Goal: Task Accomplishment & Management: Manage account settings

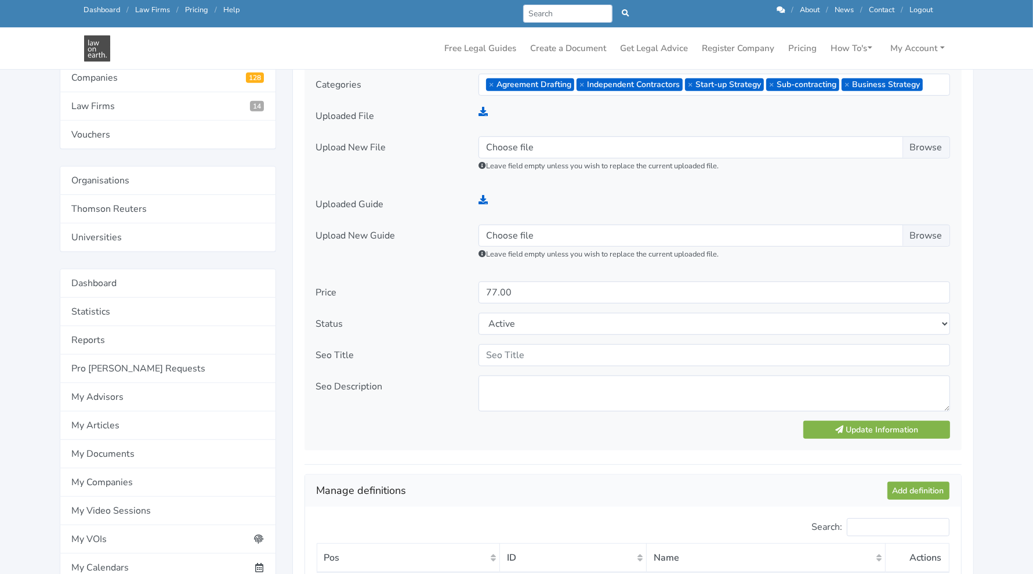
scroll to position [547, 0]
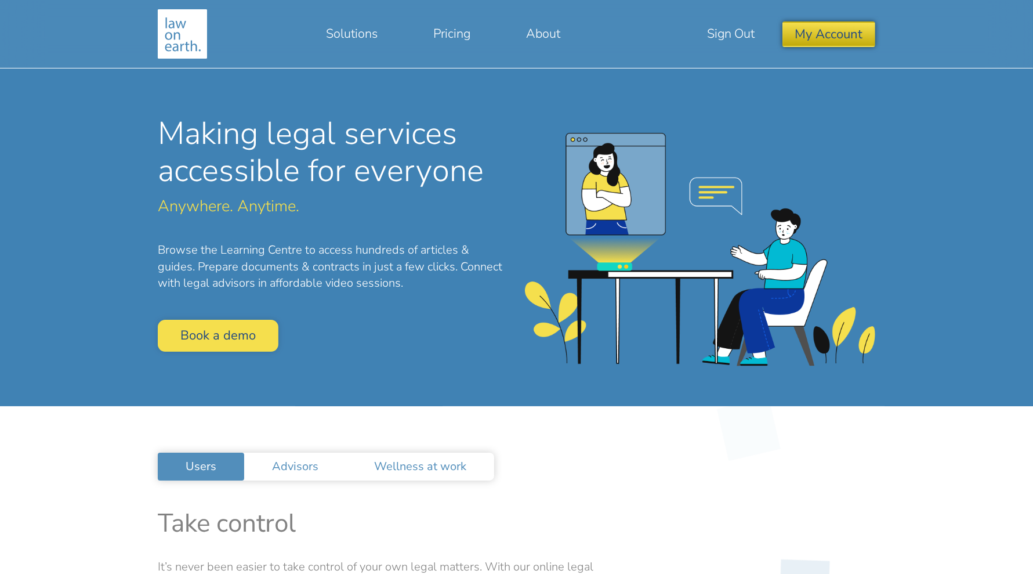
click at [831, 28] on button "My Account" at bounding box center [829, 33] width 92 height 25
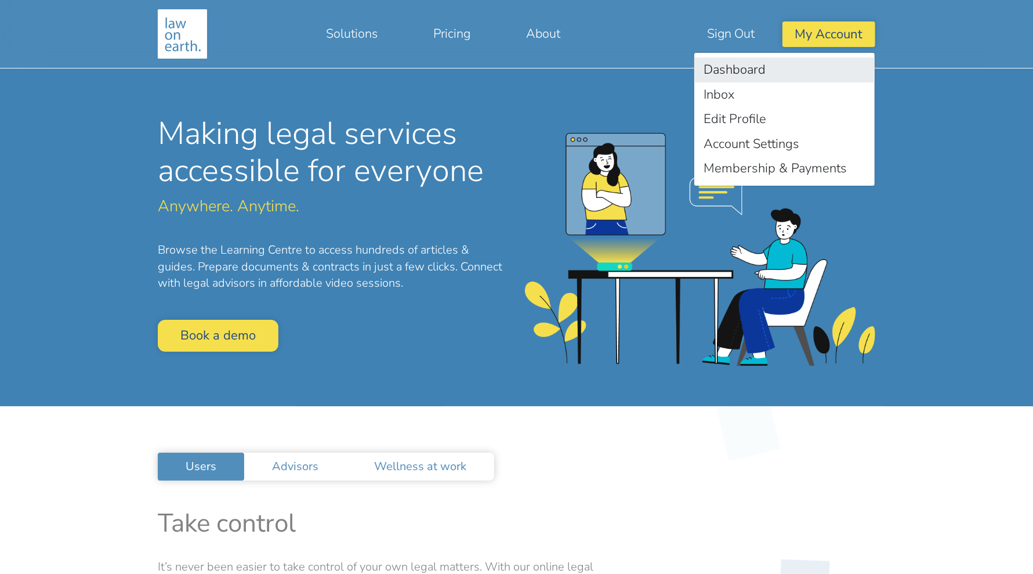
click at [782, 59] on link "Dashboard" at bounding box center [784, 69] width 180 height 25
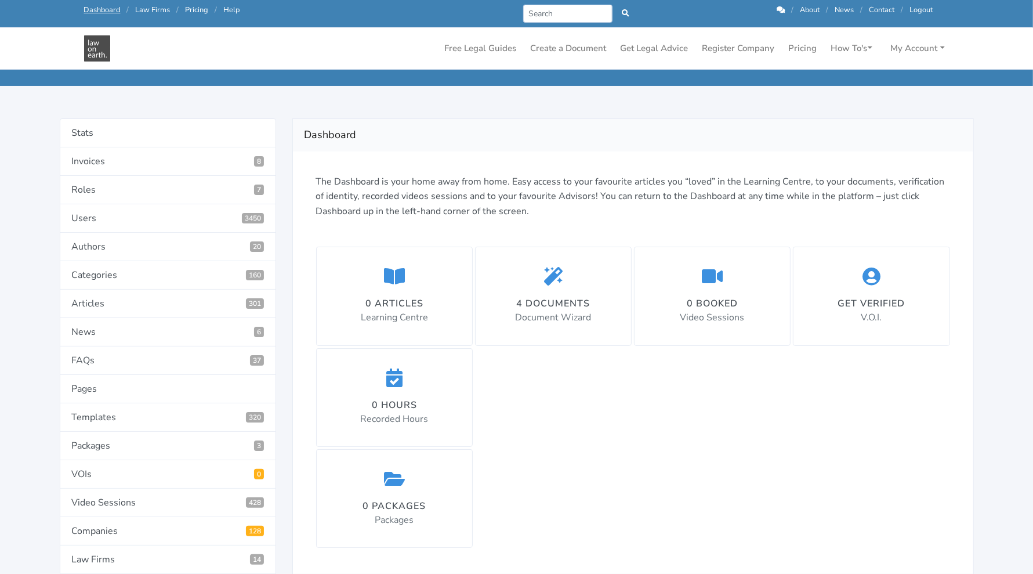
scroll to position [65, 0]
click at [124, 404] on link "Templates 320" at bounding box center [168, 417] width 216 height 28
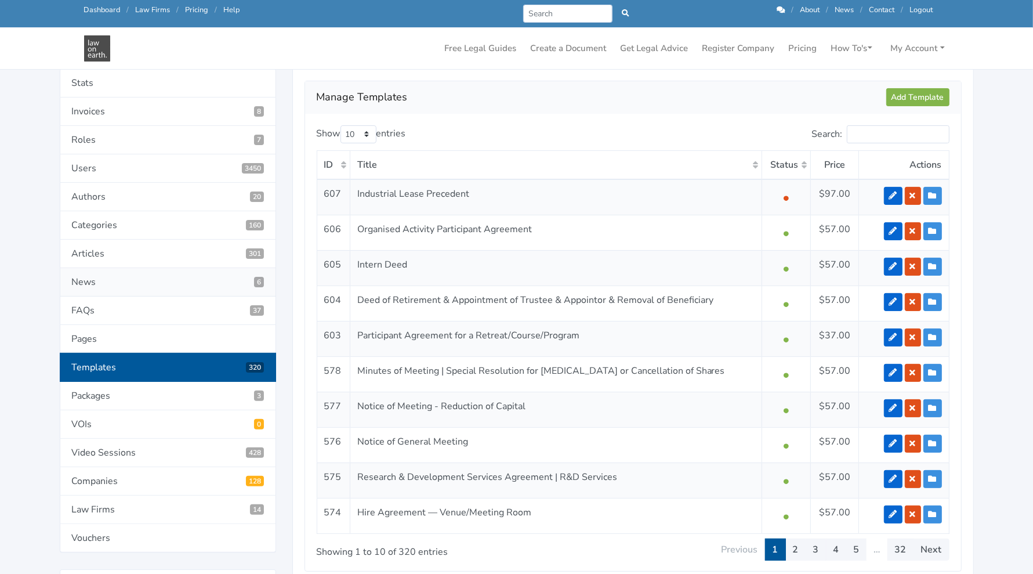
scroll to position [141, 0]
click at [871, 135] on input "Search:" at bounding box center [898, 134] width 103 height 18
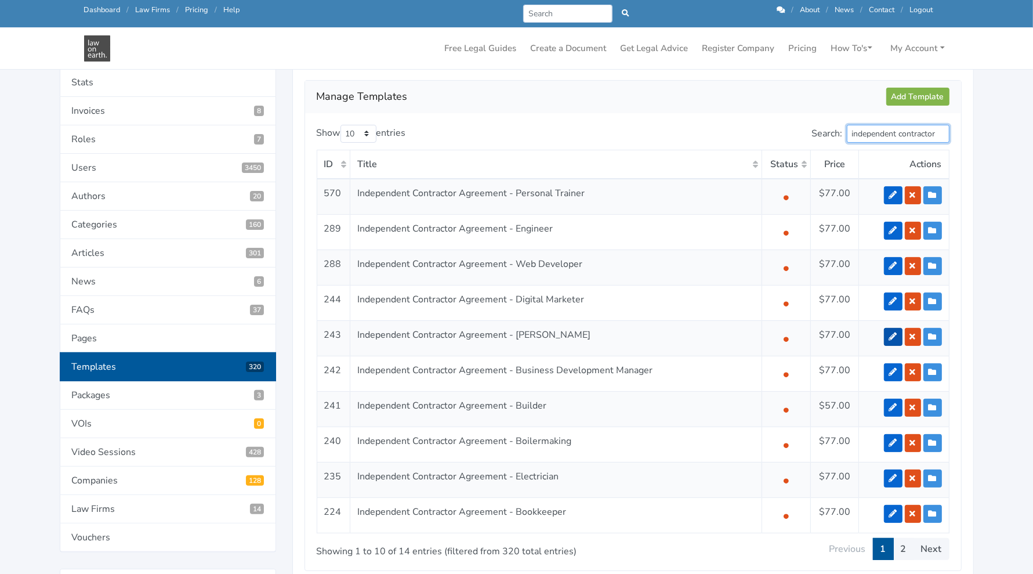
type input "independent contractor"
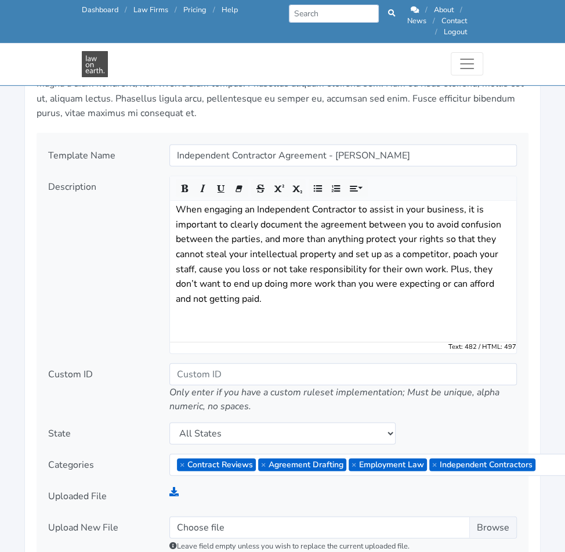
scroll to position [1390, 0]
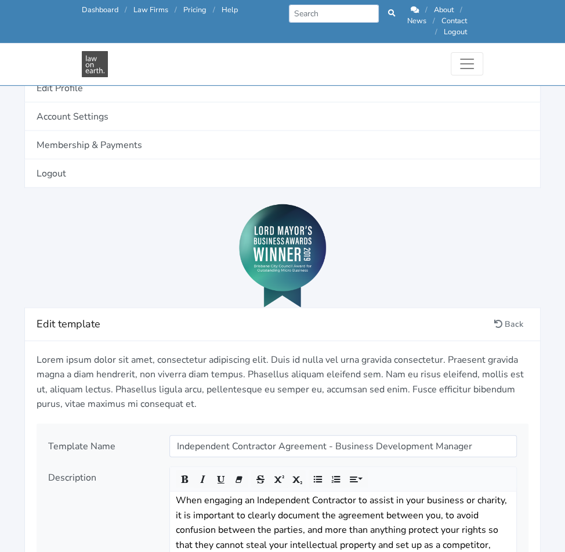
scroll to position [1100, 0]
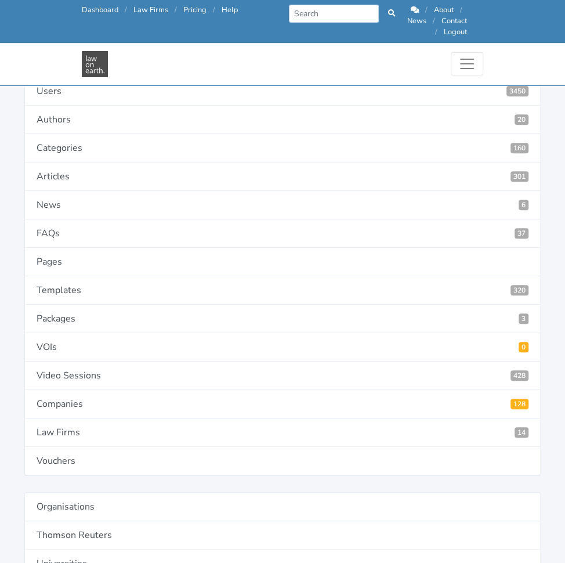
scroll to position [187, 0]
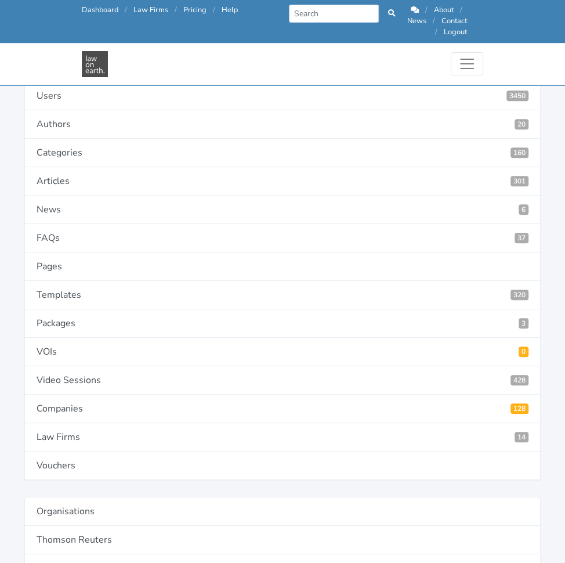
type input "4629"
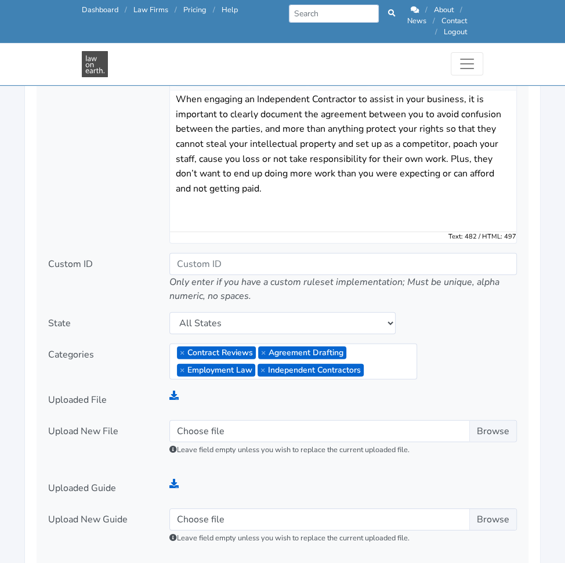
scroll to position [1522, 0]
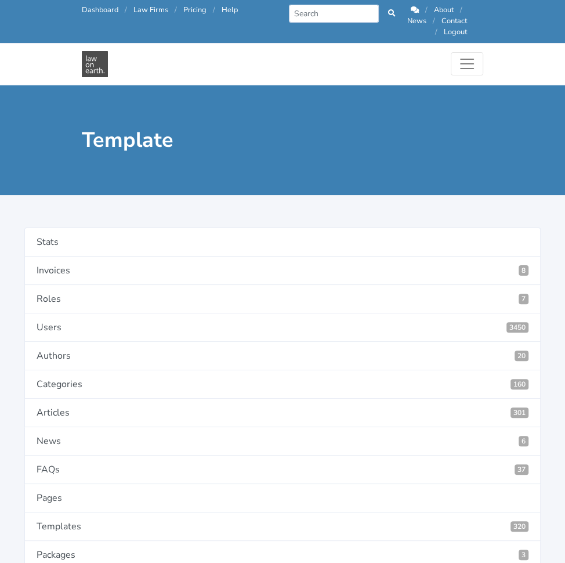
scroll to position [257, 0]
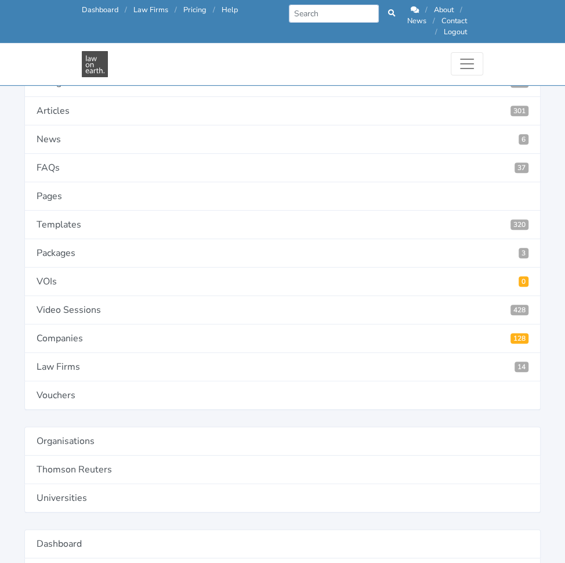
type input "4631"
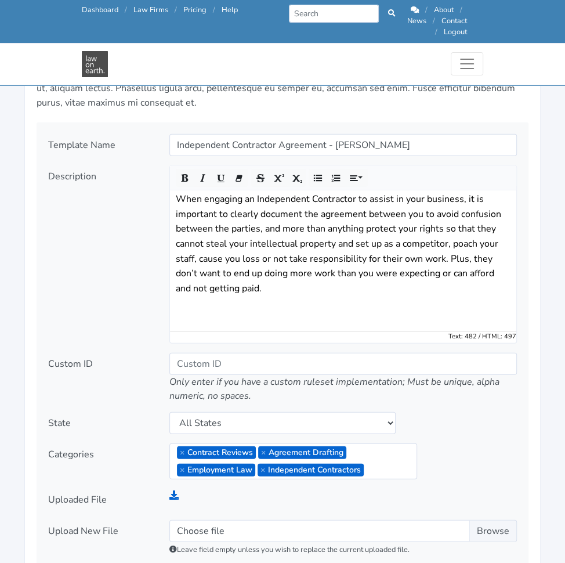
scroll to position [1429, 0]
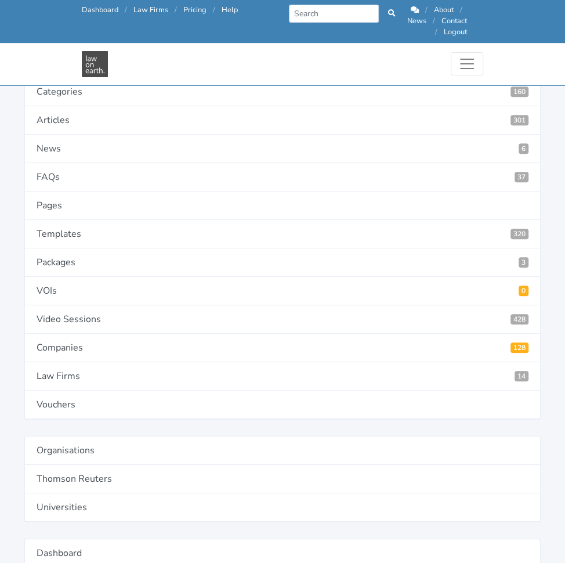
scroll to position [323, 0]
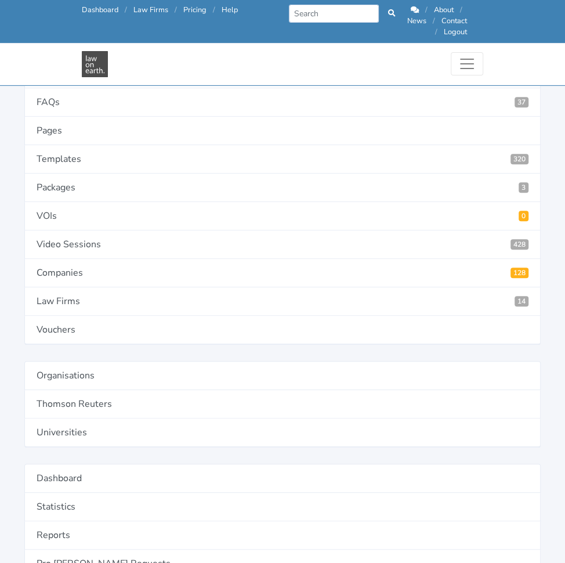
type input "4632"
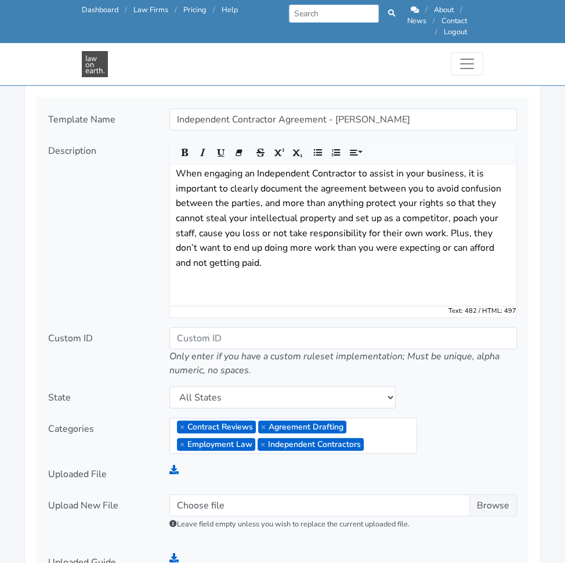
scroll to position [1454, 0]
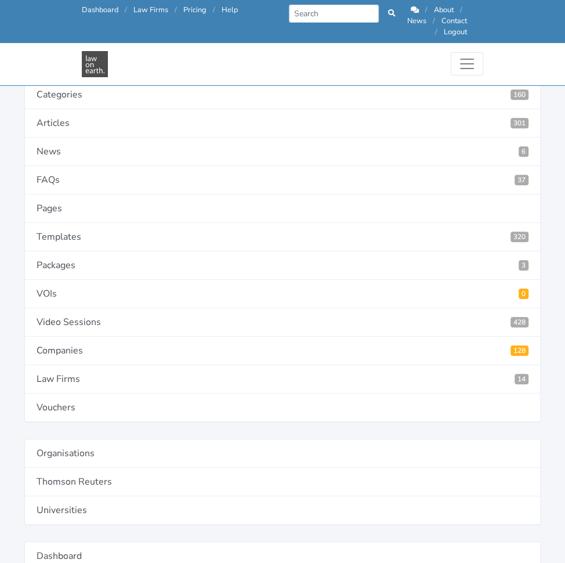
scroll to position [242, 0]
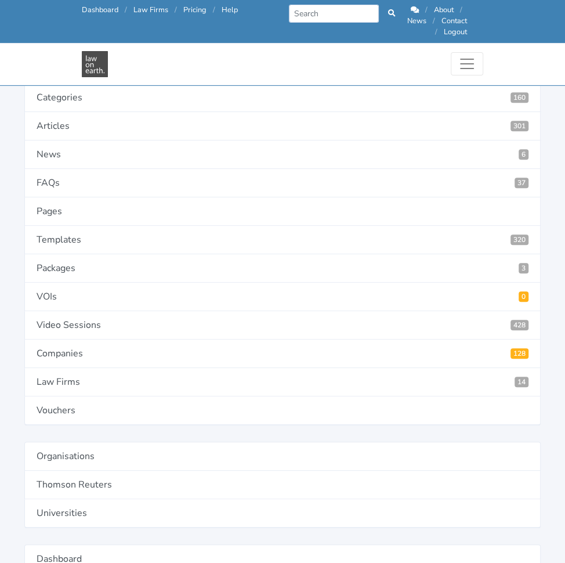
type input "4633"
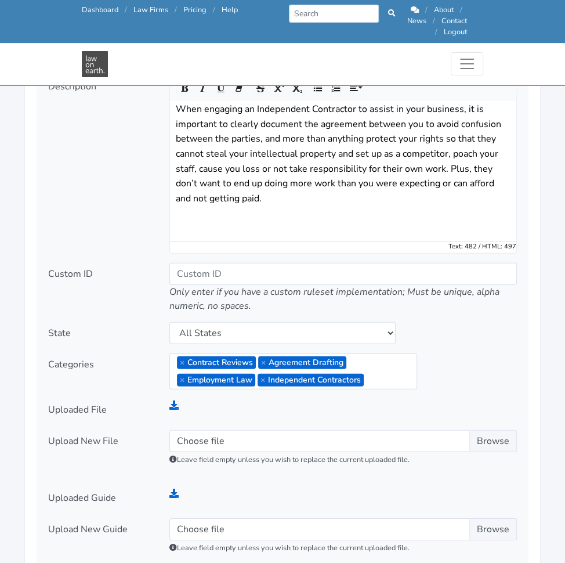
scroll to position [1519, 0]
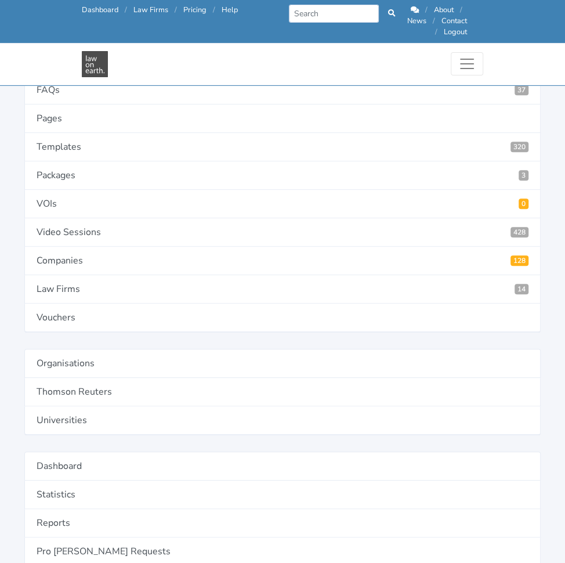
scroll to position [345, 0]
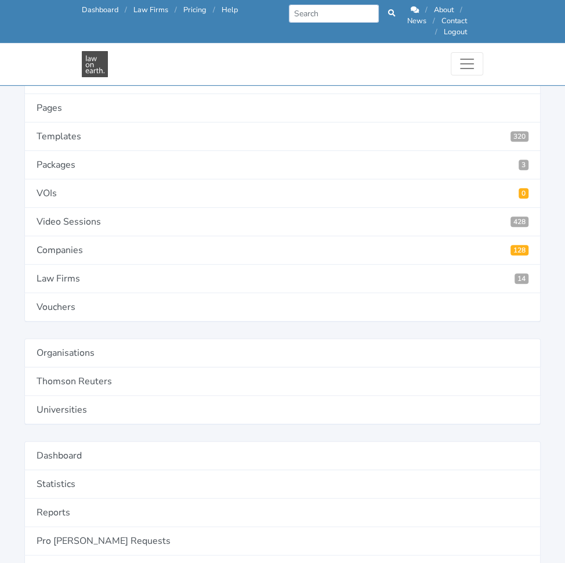
type input "4635"
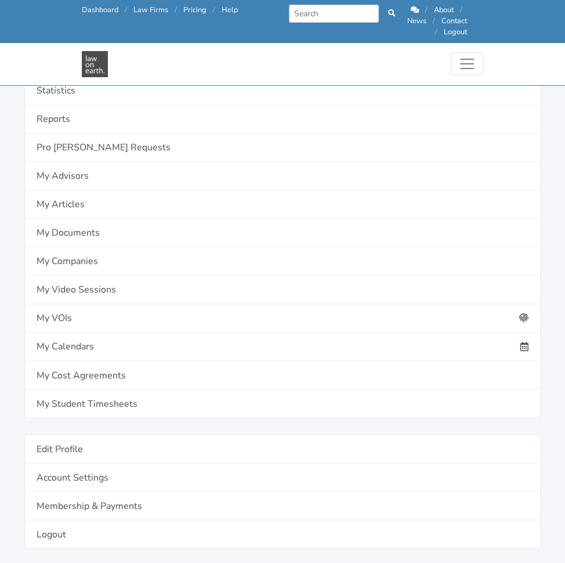
scroll to position [763, 0]
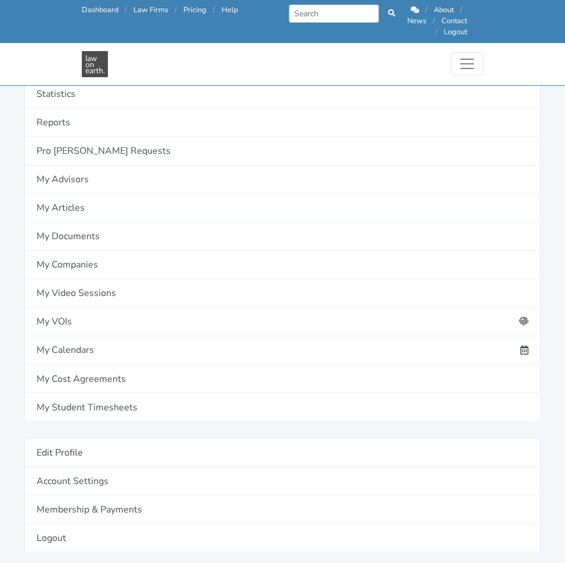
click at [0, 0] on link "Add definition" at bounding box center [0, 0] width 0 height 0
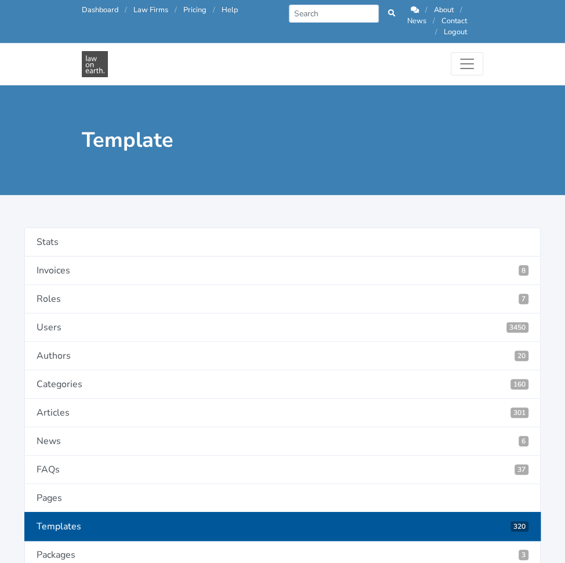
type input "Special Conditions"
type textarea "a"
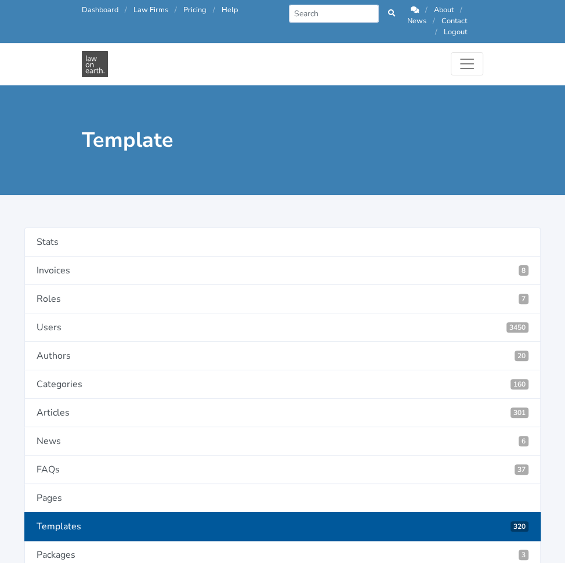
paste textarea "Special Conditions that apply to this Agreement?"
type textarea "Are there any Special Conditions that apply to this Agreement?"
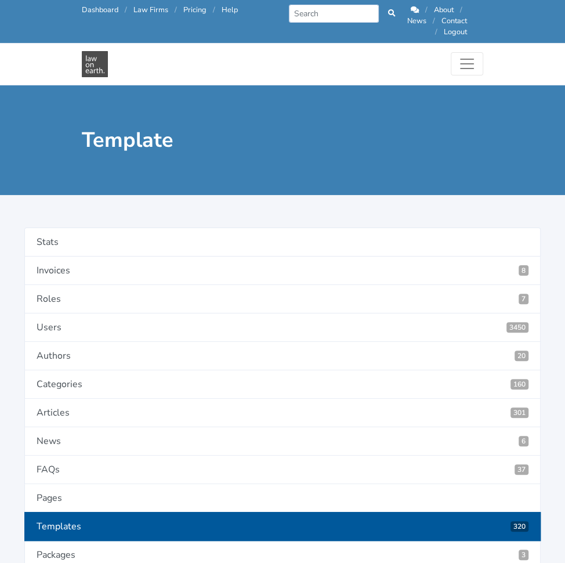
paste input "SpecialConditions"
type input "SpecialConditions"
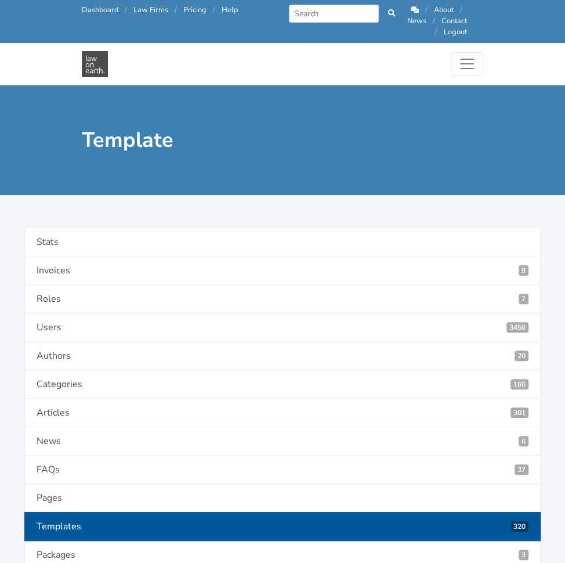
radio input "true"
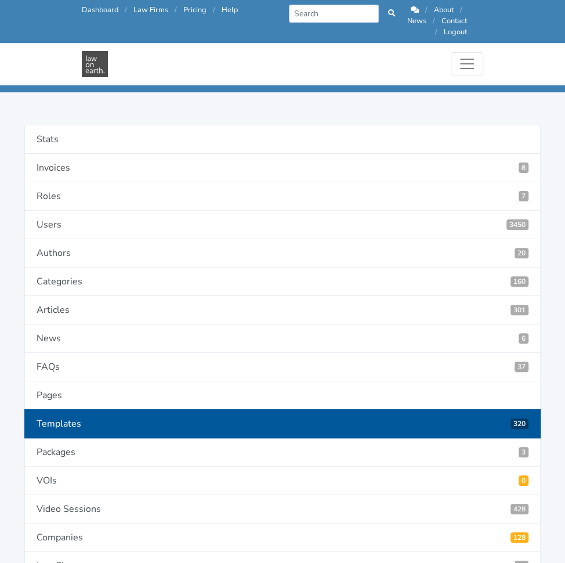
scroll to position [60, 0]
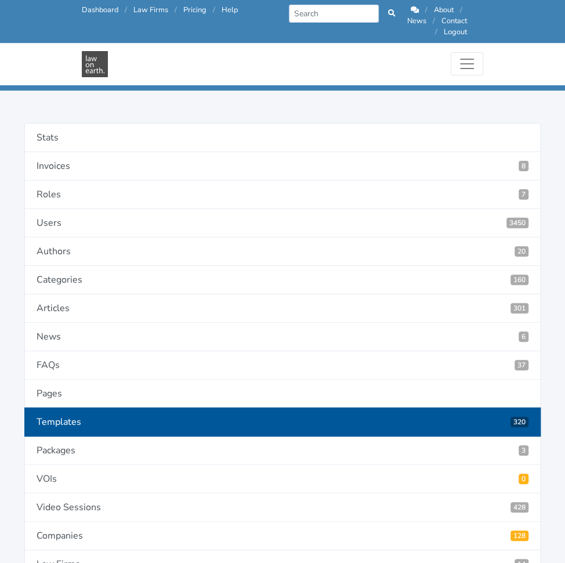
select select "textarea"
select select "first letter uppercase"
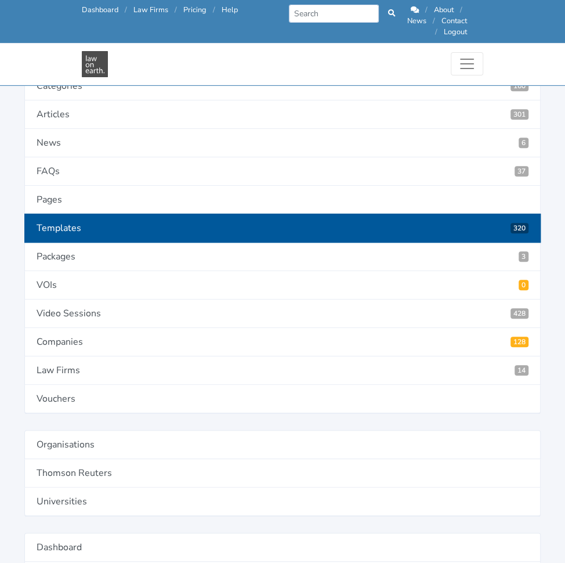
scroll to position [258, 0]
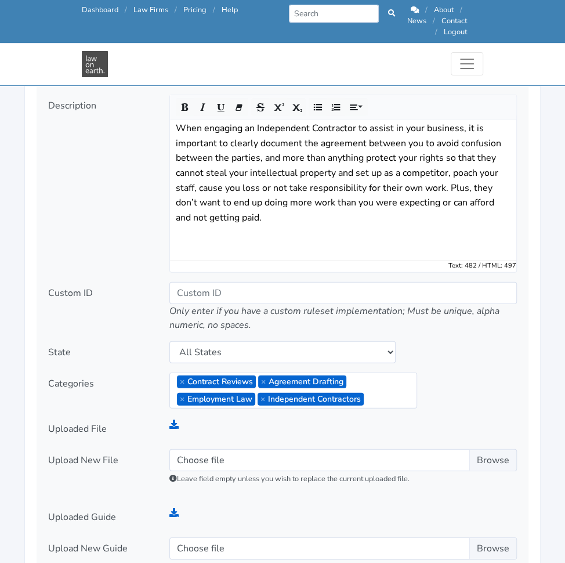
scroll to position [1499, 0]
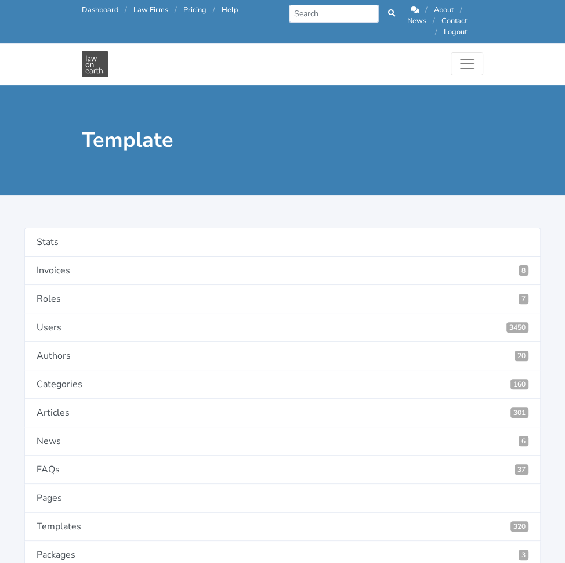
scroll to position [126, 0]
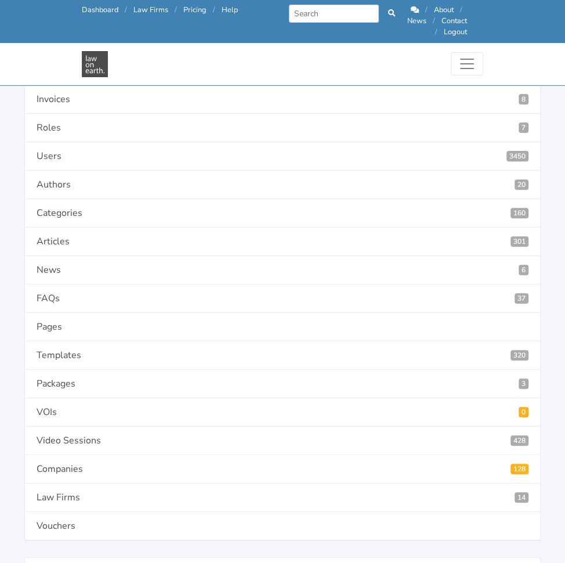
type input "7"
type input "4628"
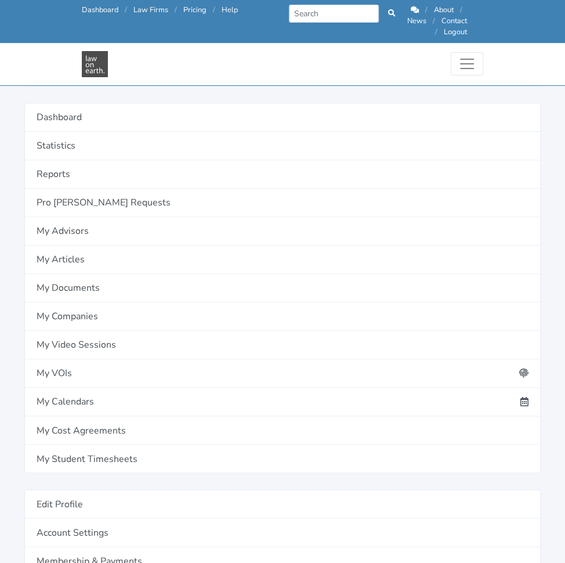
scroll to position [690, 0]
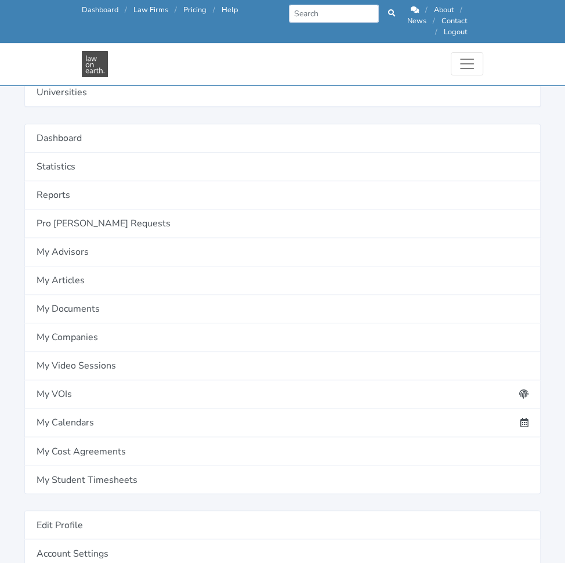
click at [0, 0] on link "Add definition" at bounding box center [0, 0] width 0 height 0
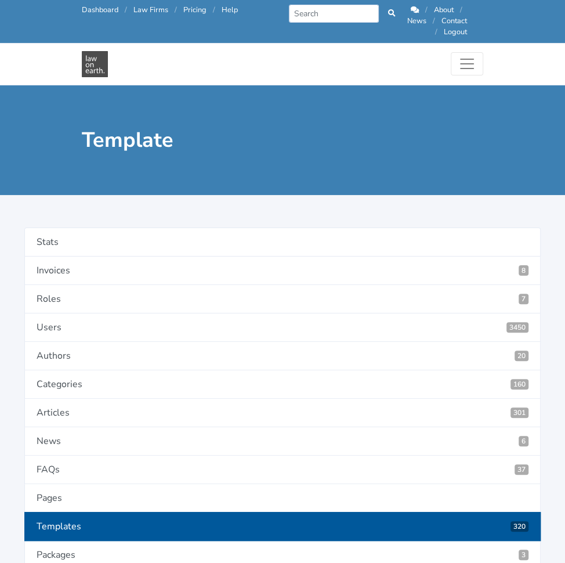
click at [179, 127] on h1 "Template" at bounding box center [282, 140] width 401 height 26
paste input "IP Owner"
type input "IP Owner"
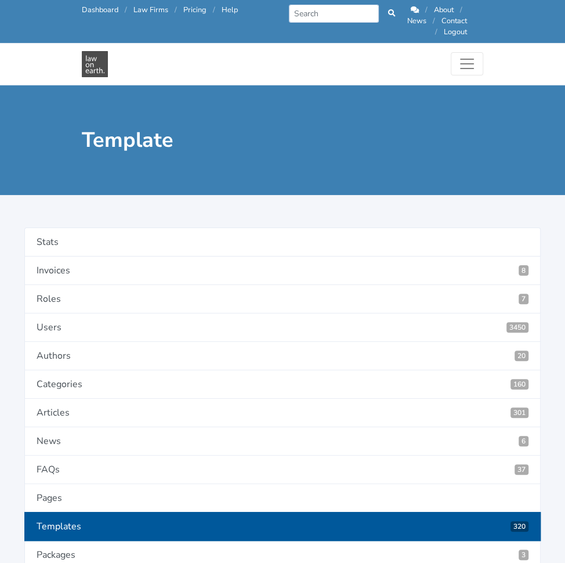
paste textarea "Who will own the intellectual property created by the Contractor?"
type textarea "Who will own the intellectual property created by the Contractor?"
paste input "IPOwner"
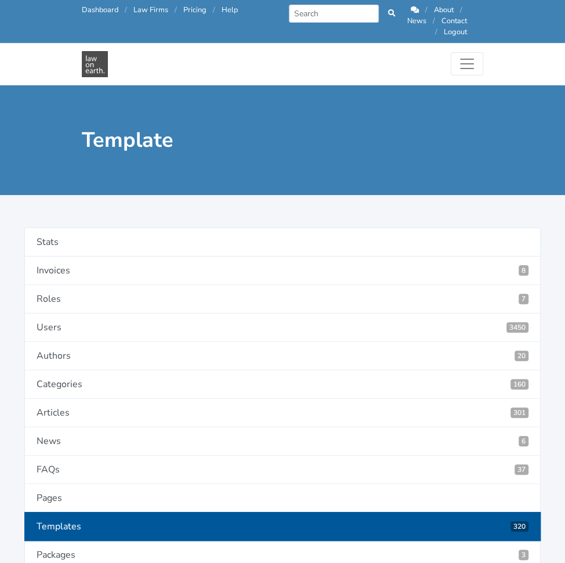
type input "IPOwner"
select select "select"
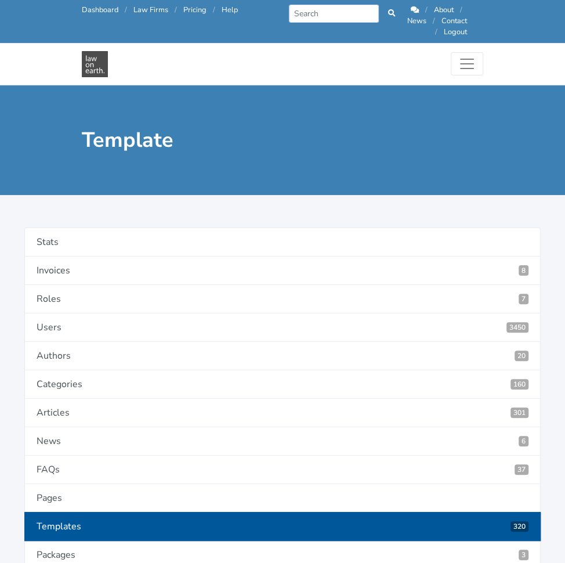
radio input "true"
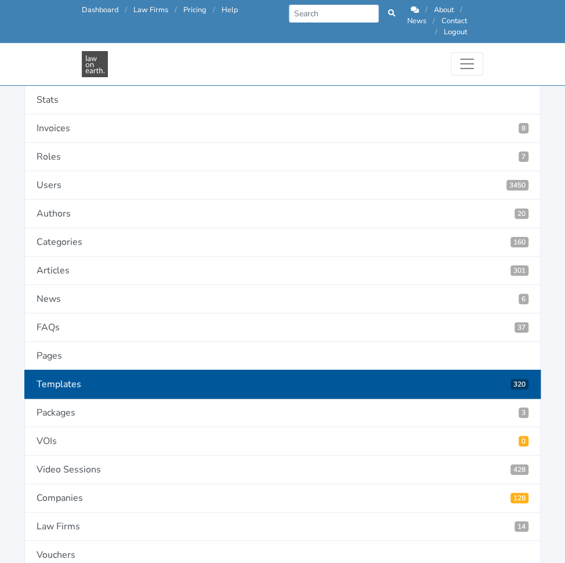
scroll to position [100, 0]
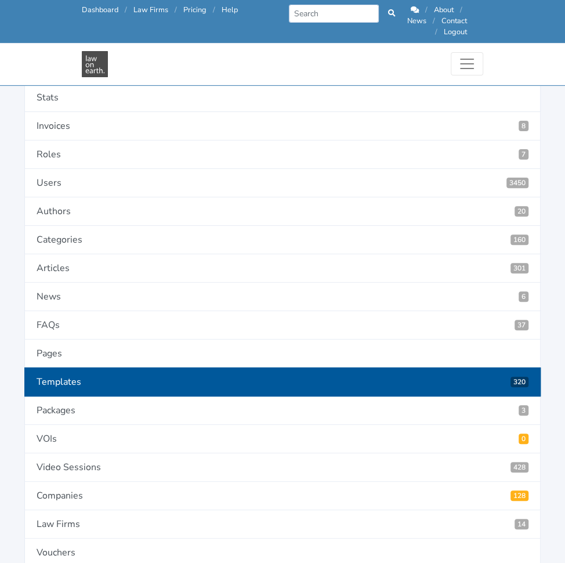
select select "as is"
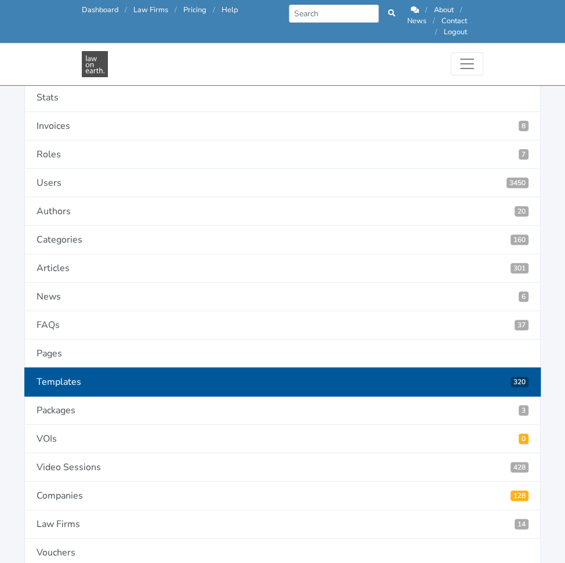
type input "Client"
type input "Contractor"
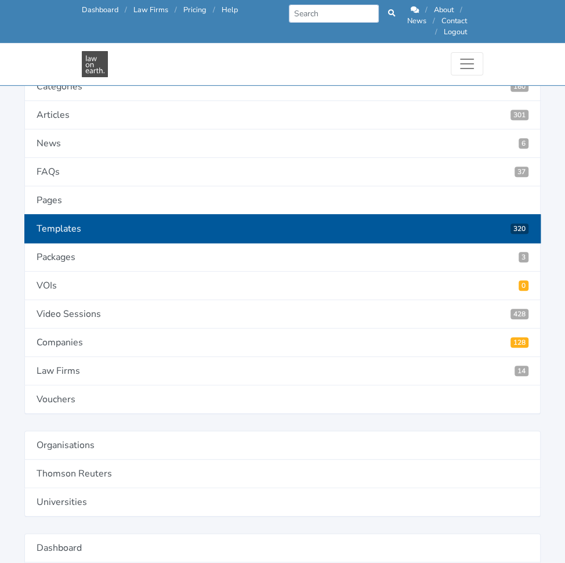
scroll to position [254, 0]
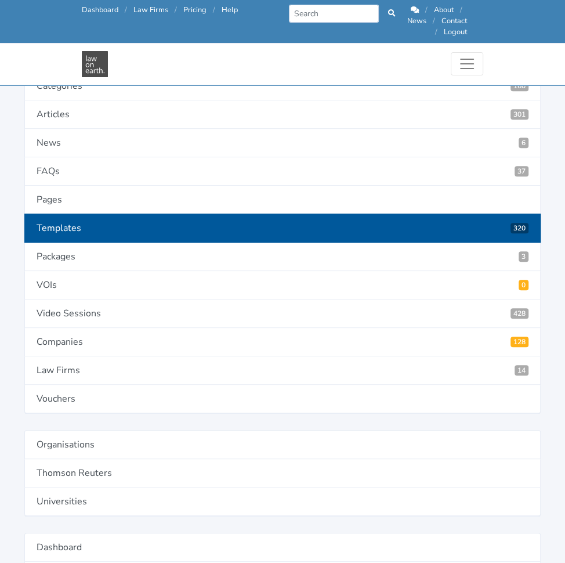
type input "4629"
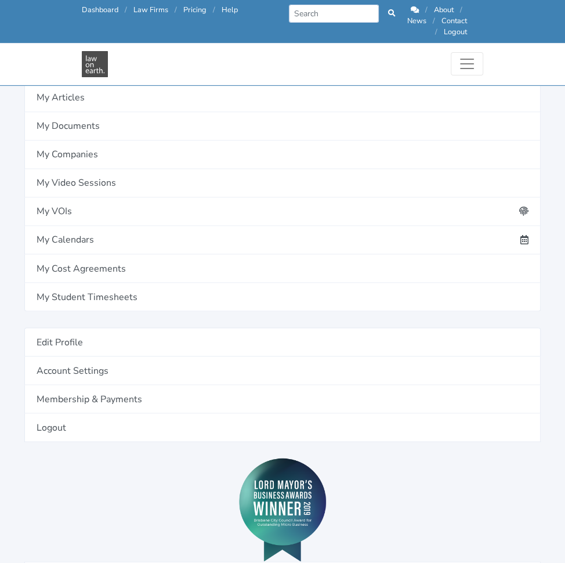
scroll to position [869, 0]
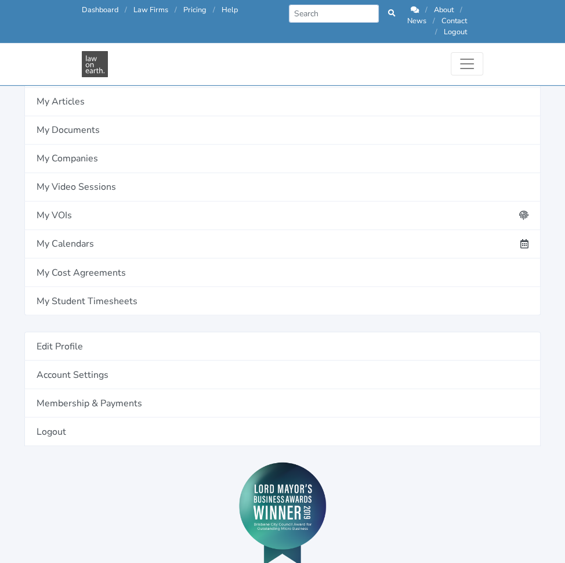
click at [0, 0] on link "Add definition" at bounding box center [0, 0] width 0 height 0
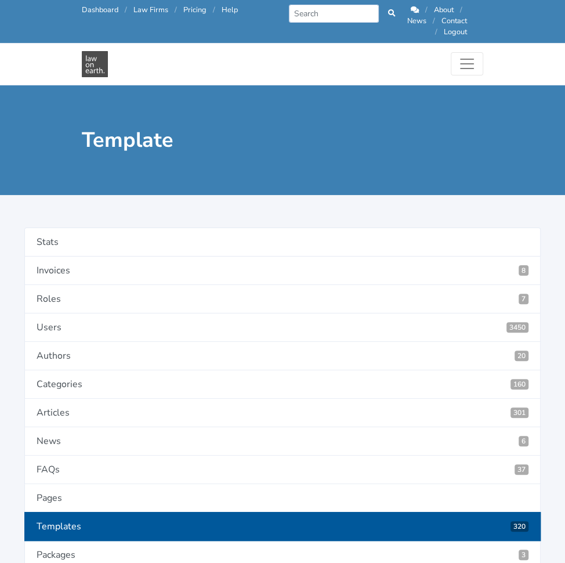
type input "Default Interest"
paste textarea "What rate of Default Interest do you want to appy to outstanding payments?"
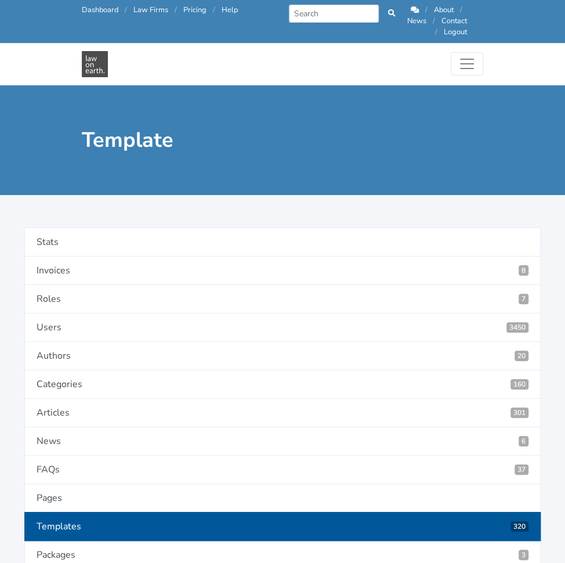
type textarea "What rate of Default Interest do you want to apply to outstanding payments?"
paste input "DefaultInterest"
type input "DefaultInterest"
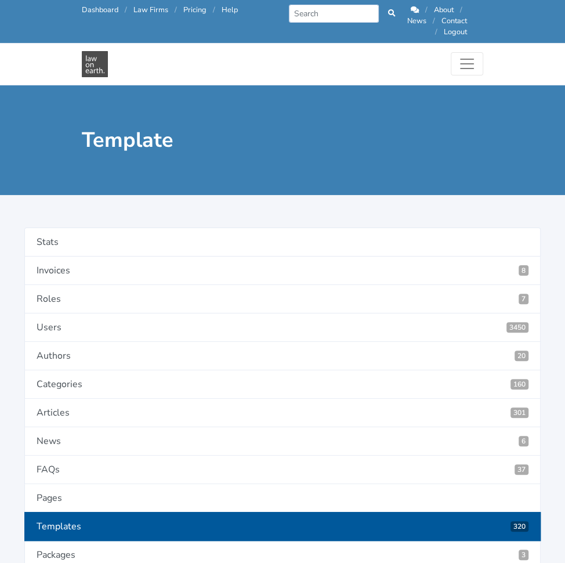
radio input "true"
select select "textarea"
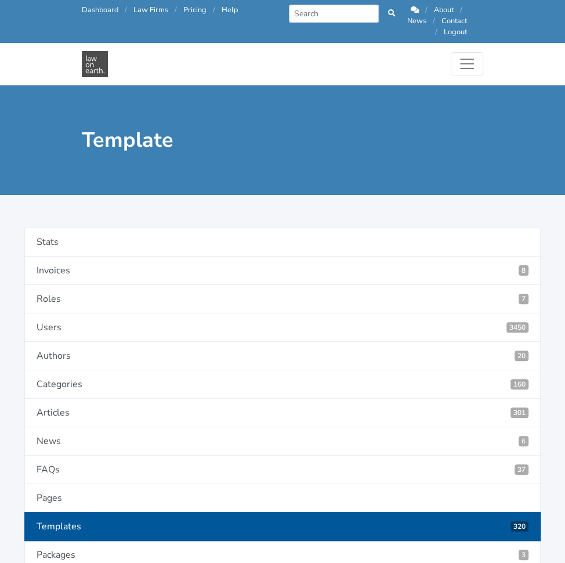
select select "as is"
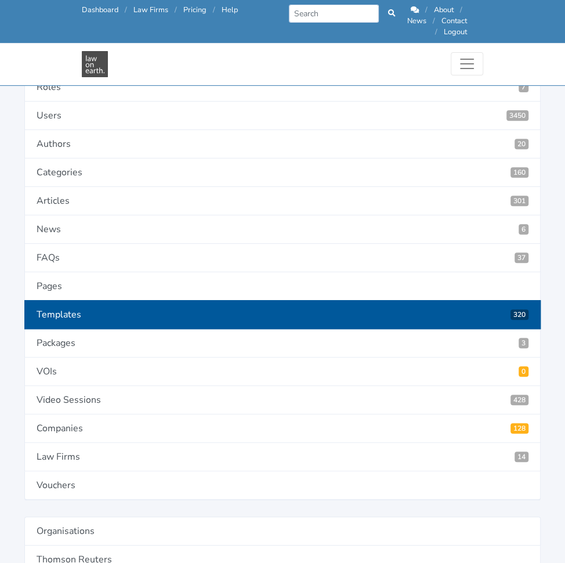
scroll to position [168, 0]
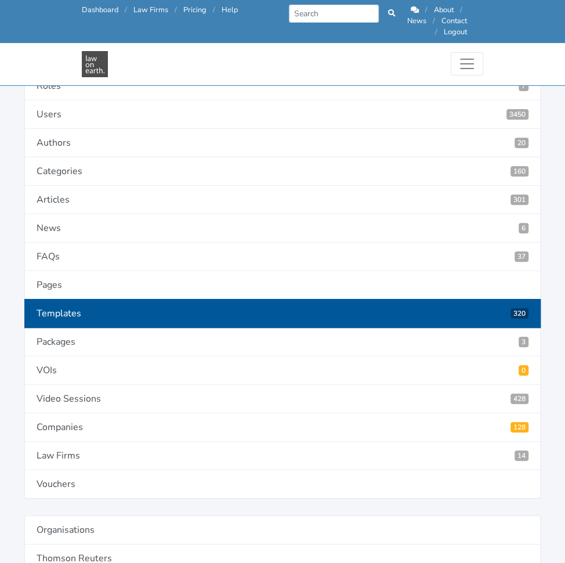
type input "3"
type input "4634"
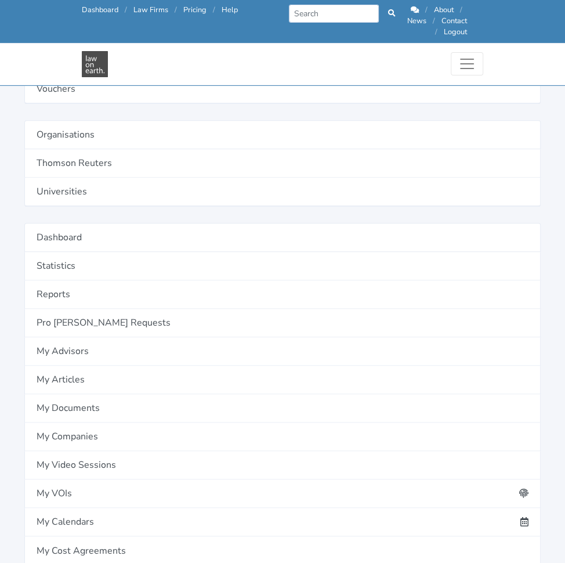
scroll to position [594, 0]
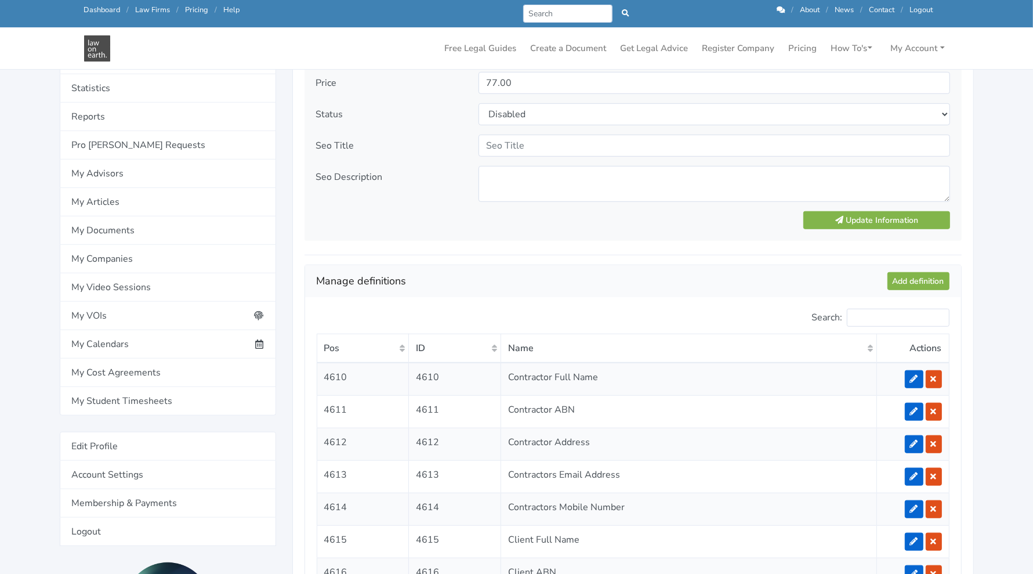
scroll to position [810, 0]
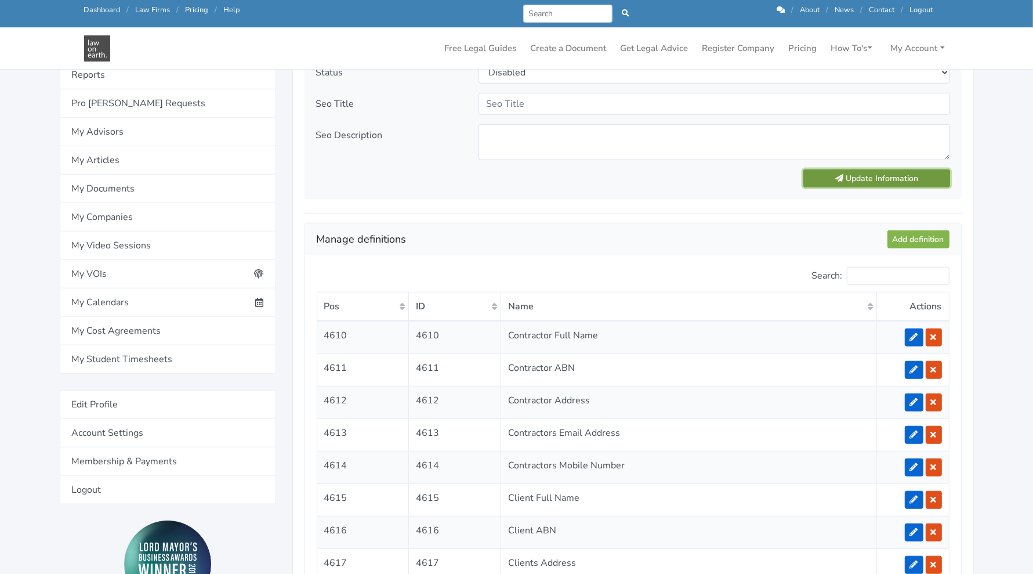
click at [564, 179] on button "Update Information" at bounding box center [876, 178] width 146 height 18
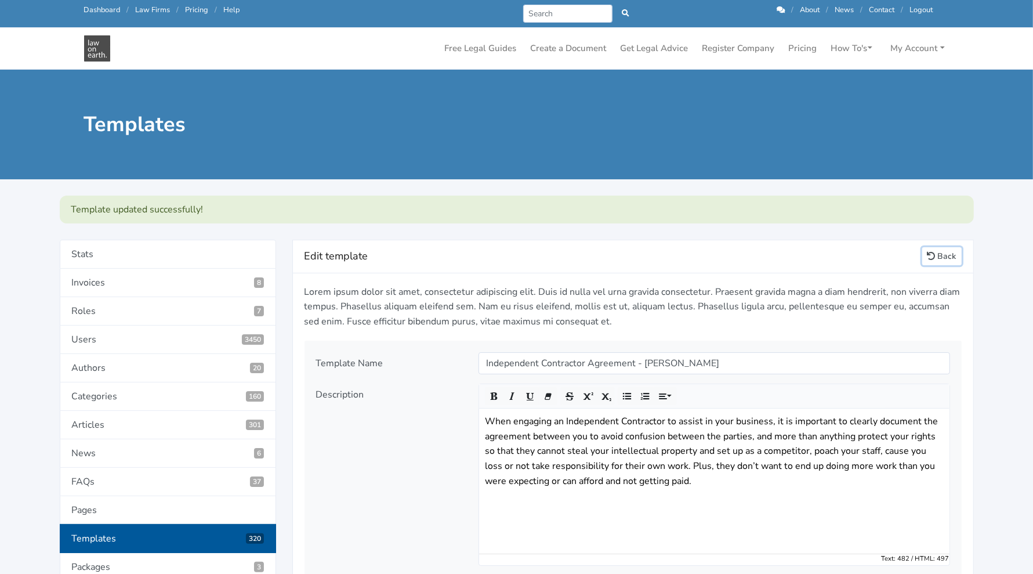
click at [936, 255] on link "Back" at bounding box center [941, 256] width 39 height 18
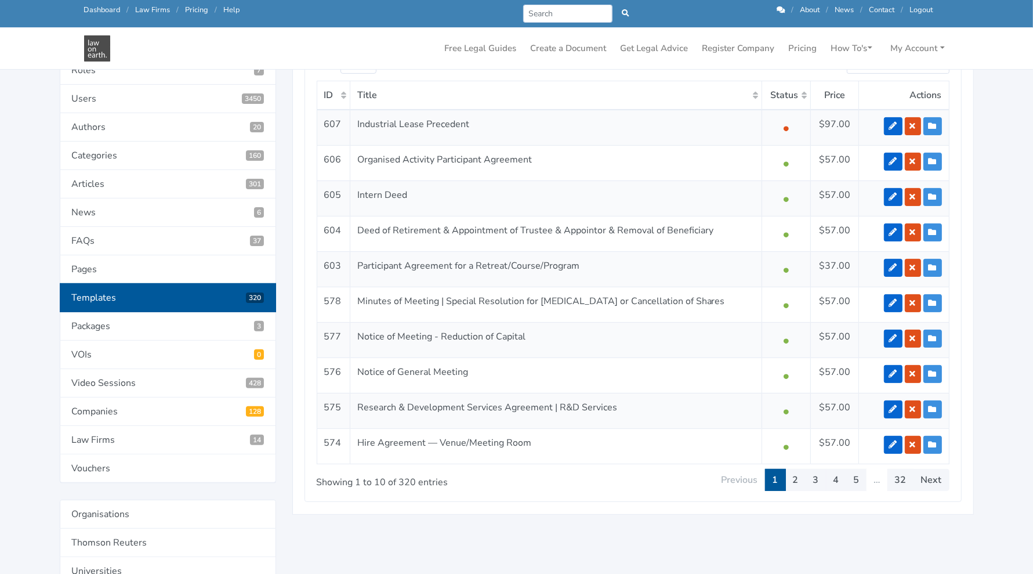
scroll to position [207, 0]
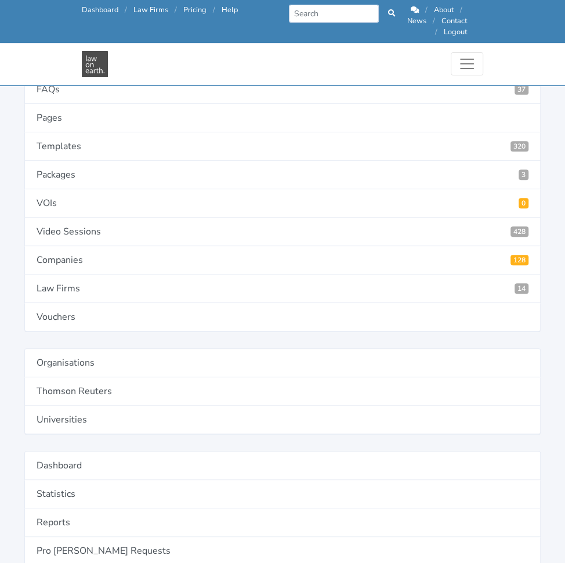
scroll to position [337, 0]
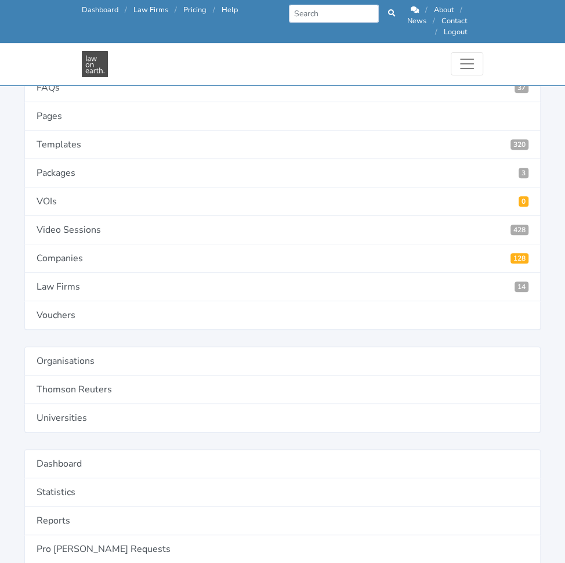
type input "Contractors Mobile Number"
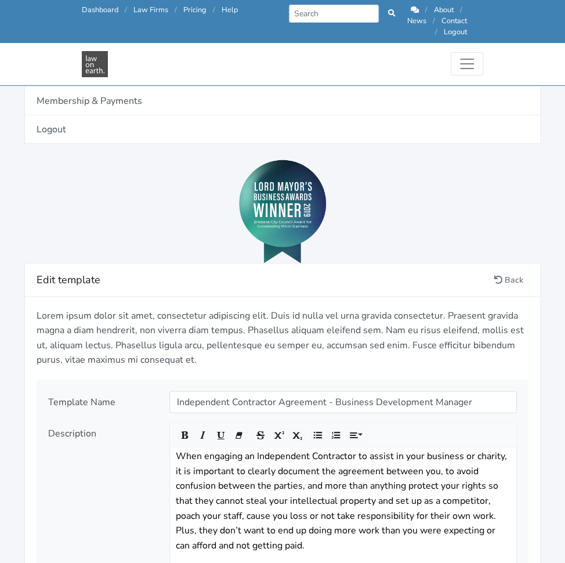
scroll to position [1172, 0]
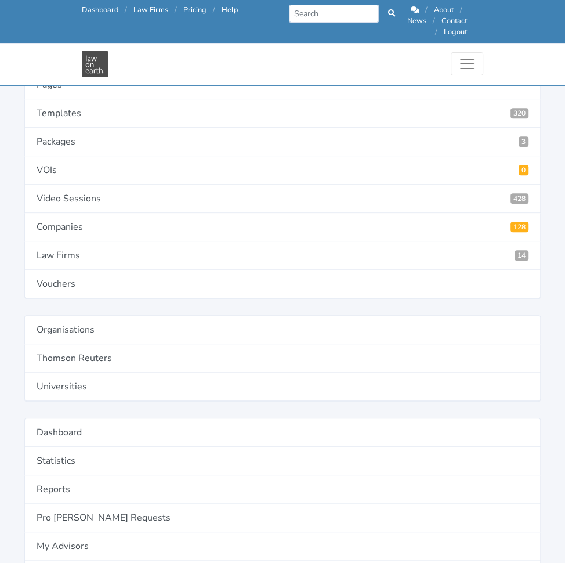
scroll to position [369, 0]
type input "Client Mobile Number"
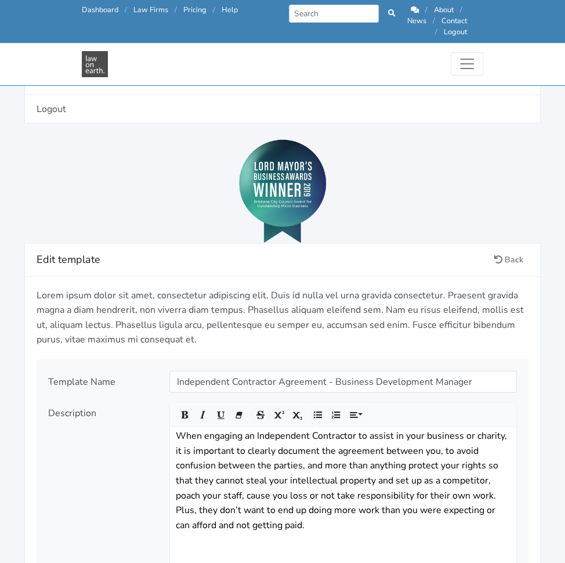
scroll to position [1193, 0]
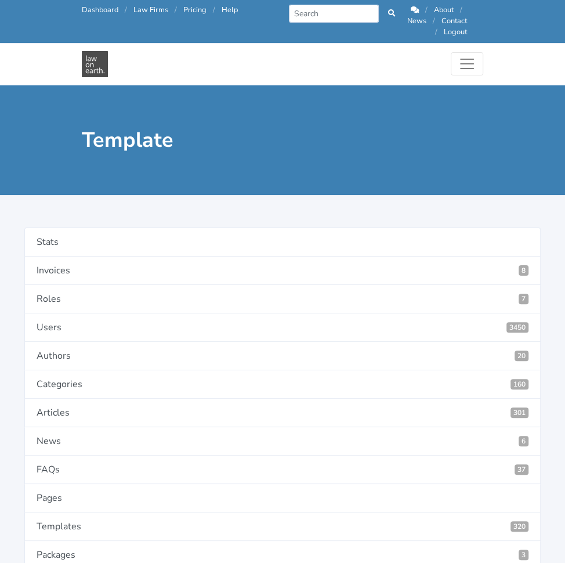
type input "Bank Account Name"
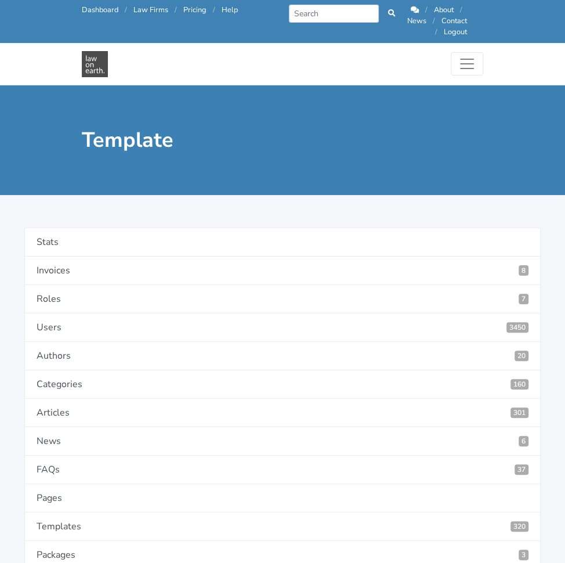
paste textarea "What is the name on the Contractor’s bank account?"
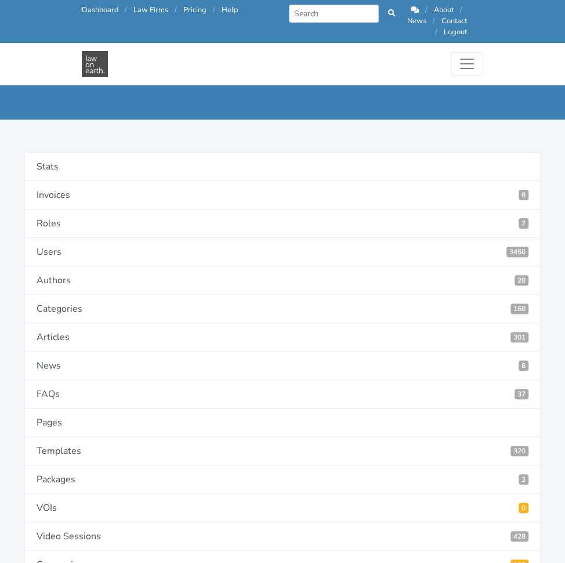
scroll to position [32, 0]
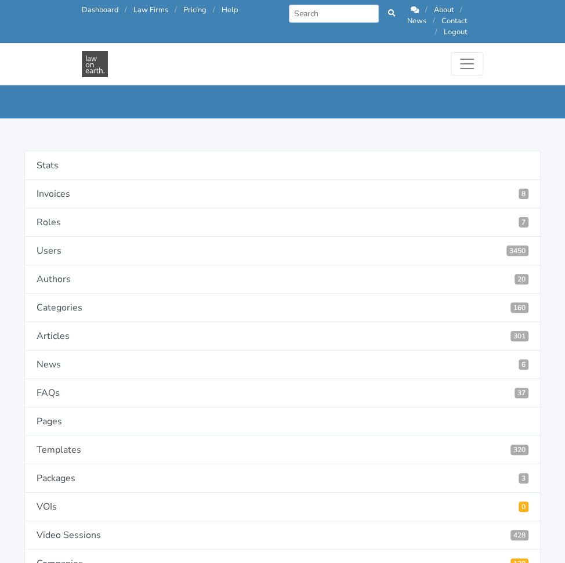
type textarea "What is the name on the Contractor’s bank account?"
select select "textarea"
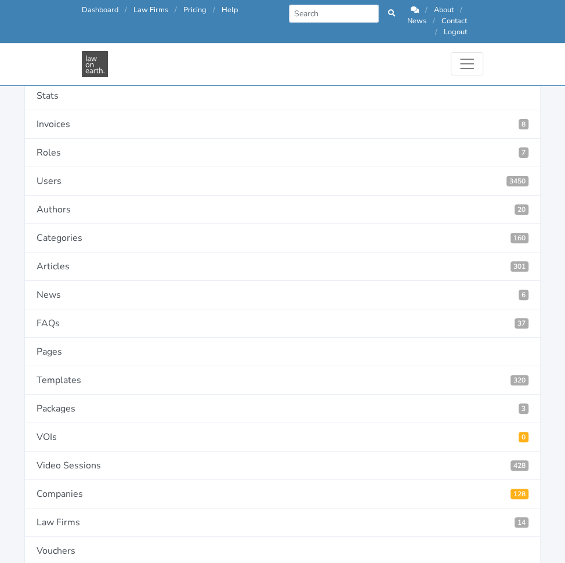
scroll to position [102, 0]
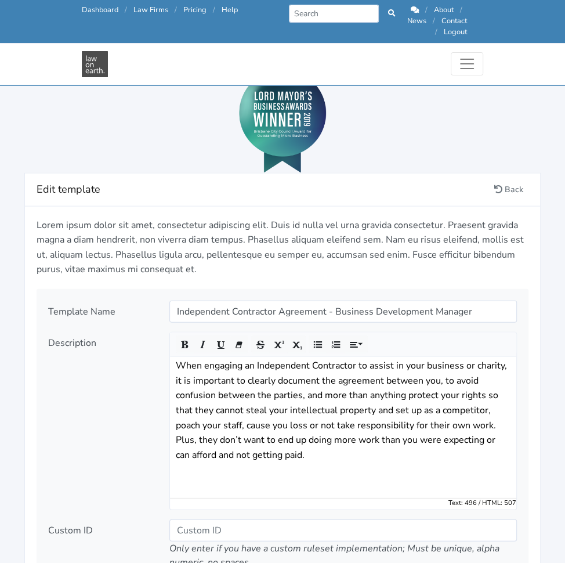
scroll to position [1273, 0]
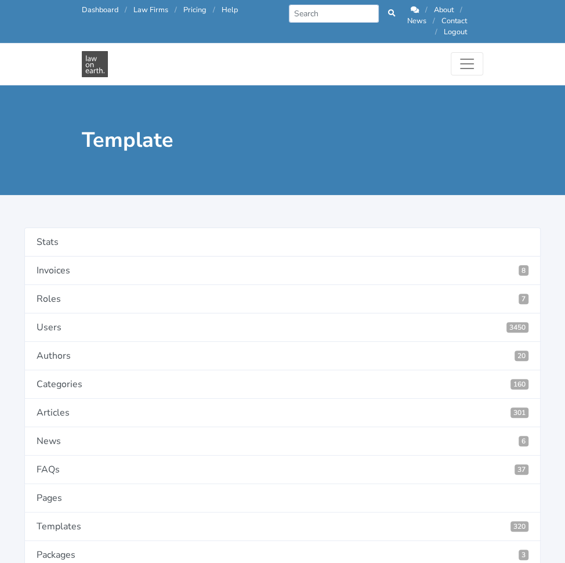
drag, startPoint x: 0, startPoint y: 0, endPoint x: 316, endPoint y: 287, distance: 426.7
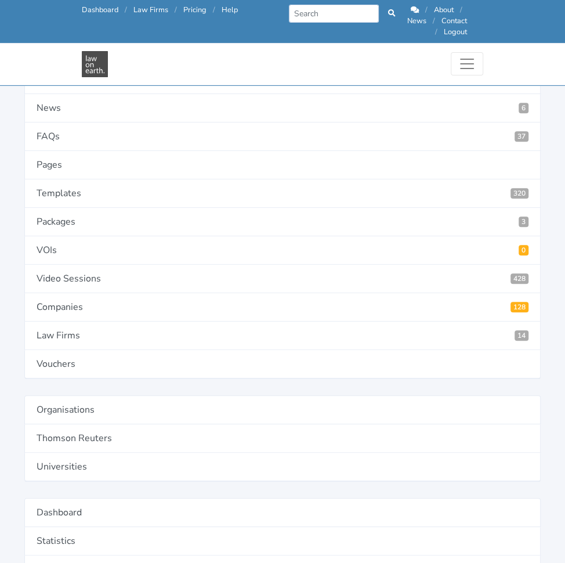
scroll to position [294, 0]
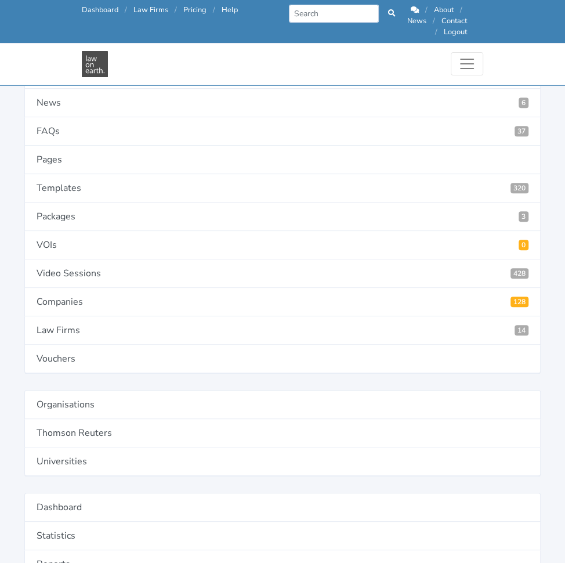
type input "Bank"
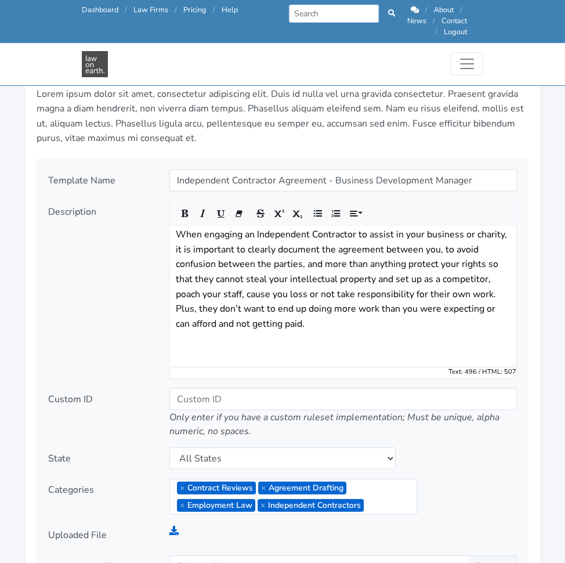
scroll to position [1393, 0]
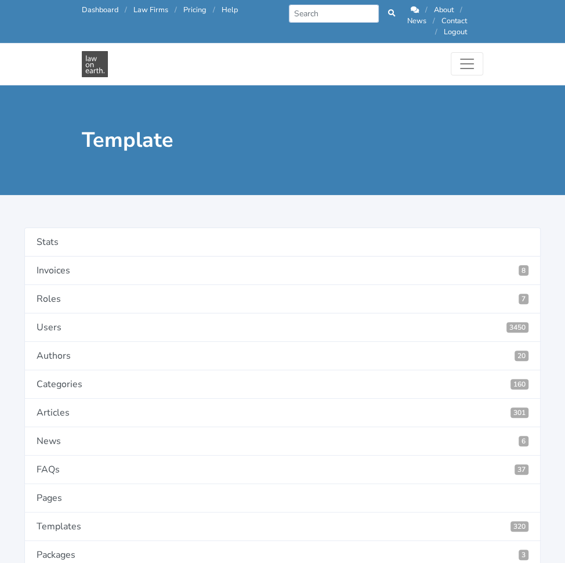
type input "Services Provided to Client"
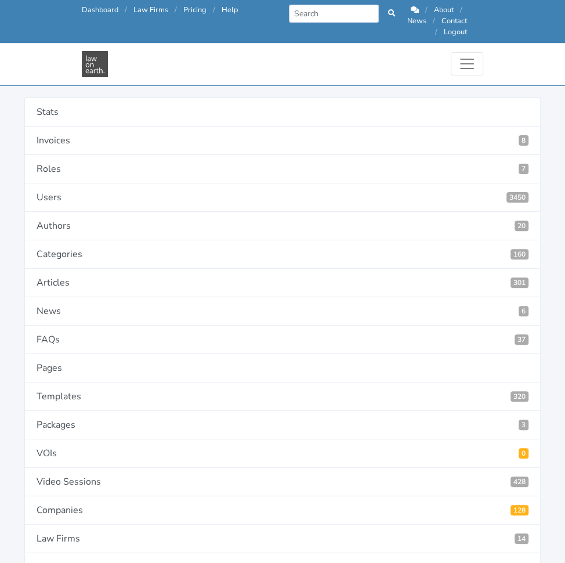
scroll to position [93, 0]
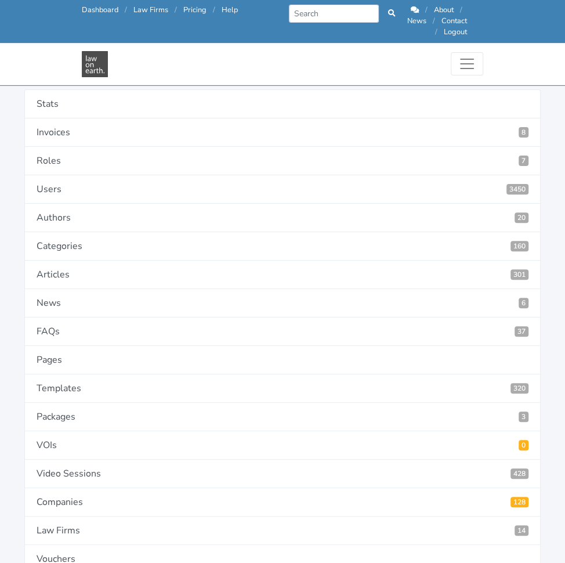
select select "textarea"
select select "first letter uppercase"
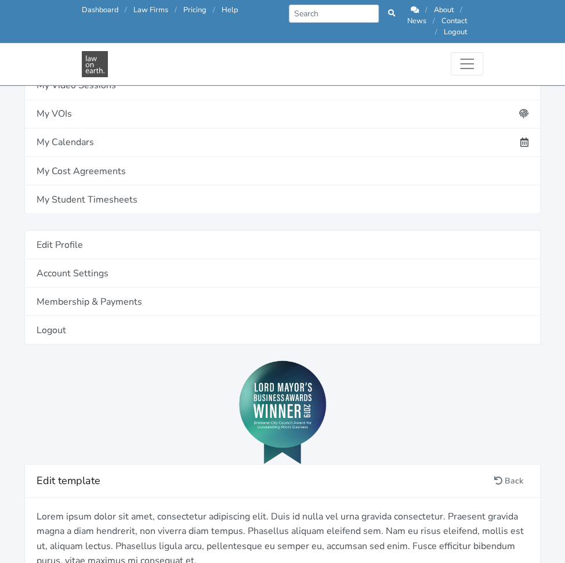
scroll to position [968, 0]
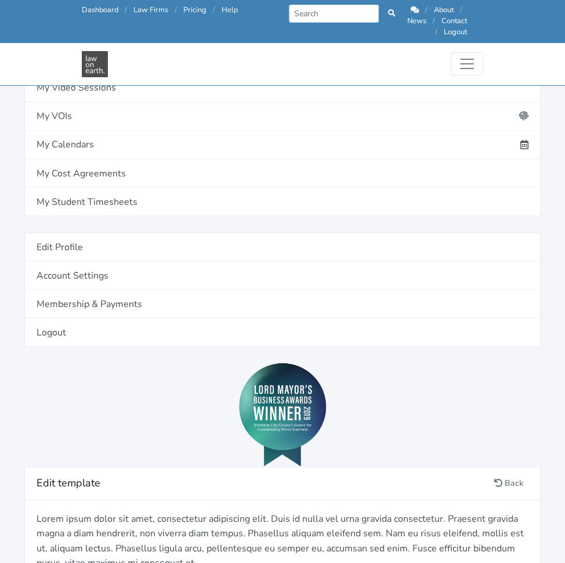
click at [0, 0] on link "Add definition" at bounding box center [0, 0] width 0 height 0
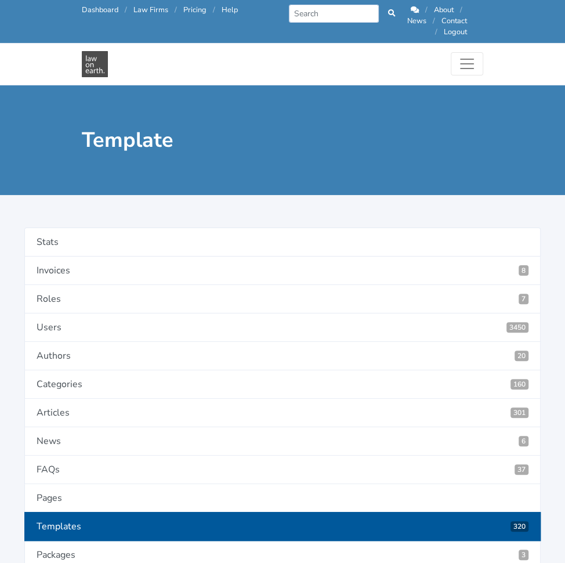
paste input "Conditions"
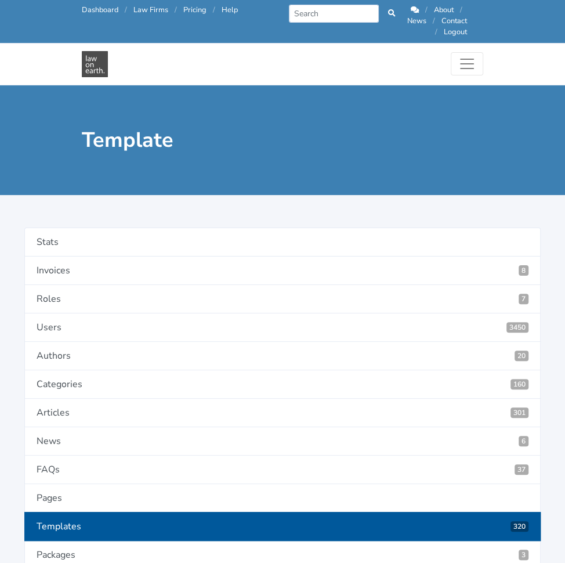
paste input "Special"
type input "Special Conditions"
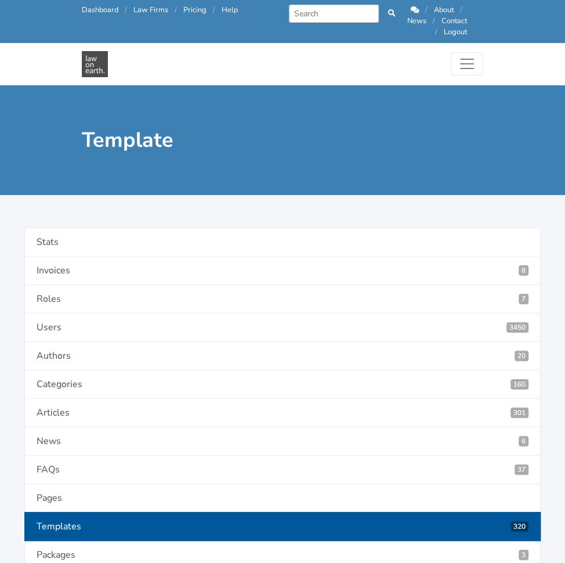
paste input "Special Conditions"
type input "SpecialConditions"
radio input "true"
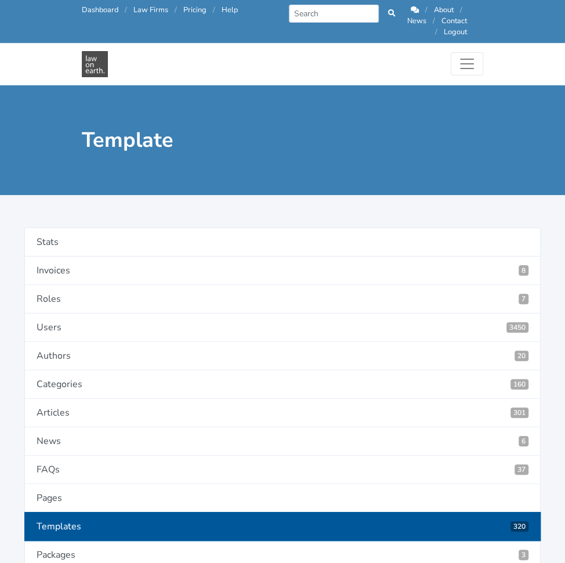
paste textarea "Are there any Special Conditions that apply to this Agreement?"
type textarea "Are there any Special Conditions that apply to this Agreement?"
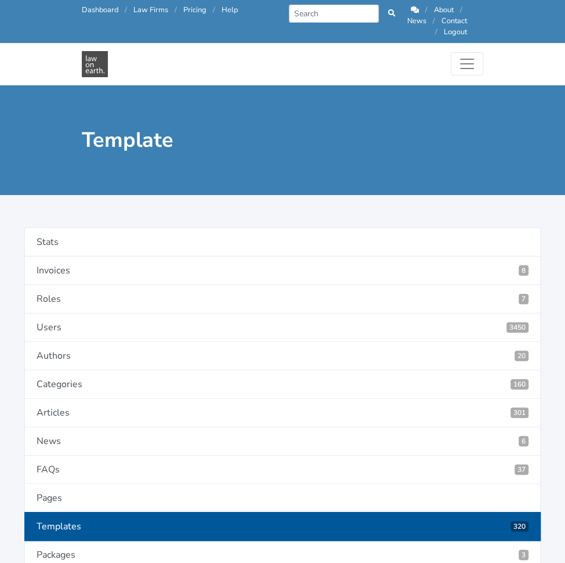
select select "textarea"
select select "first letter uppercase"
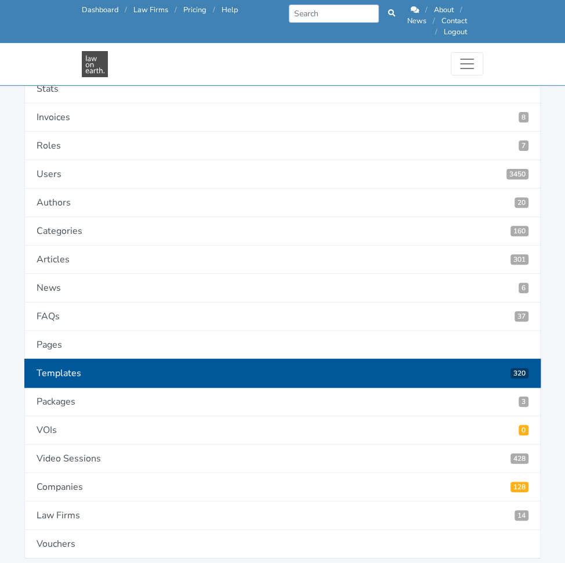
scroll to position [109, 0]
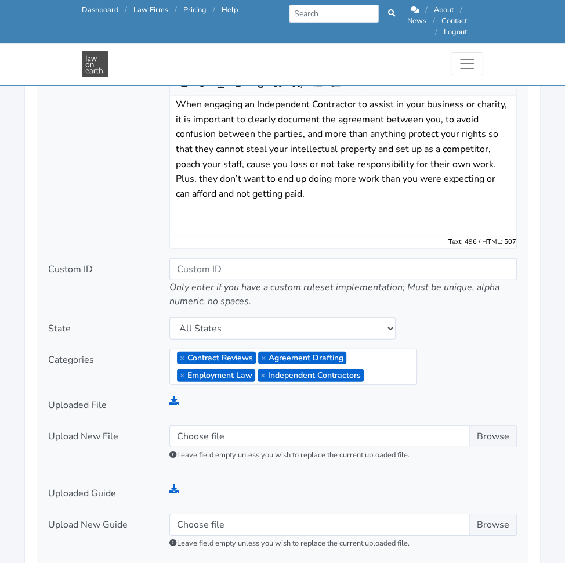
scroll to position [1522, 0]
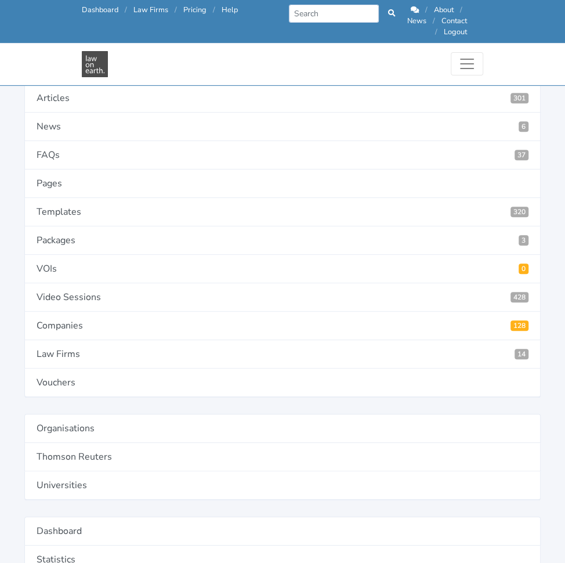
scroll to position [268, 0]
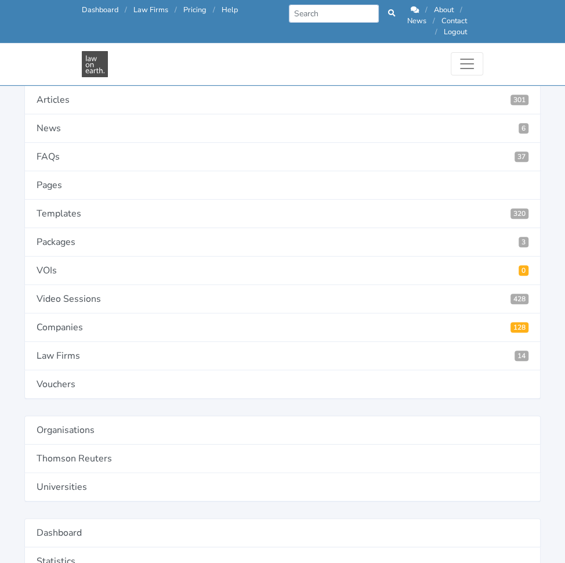
type input "4605"
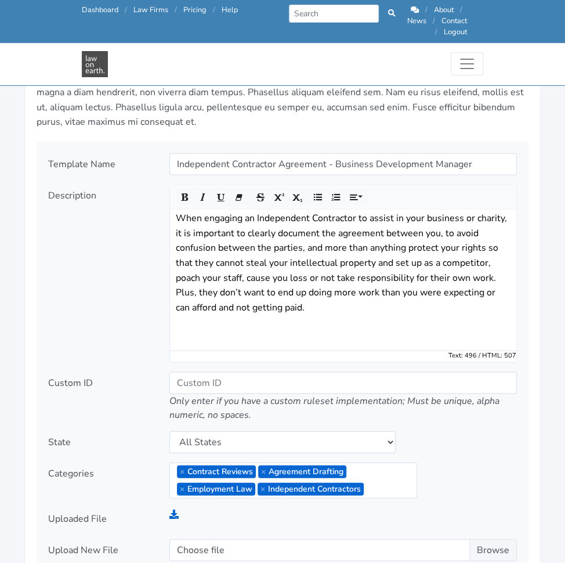
scroll to position [1421, 0]
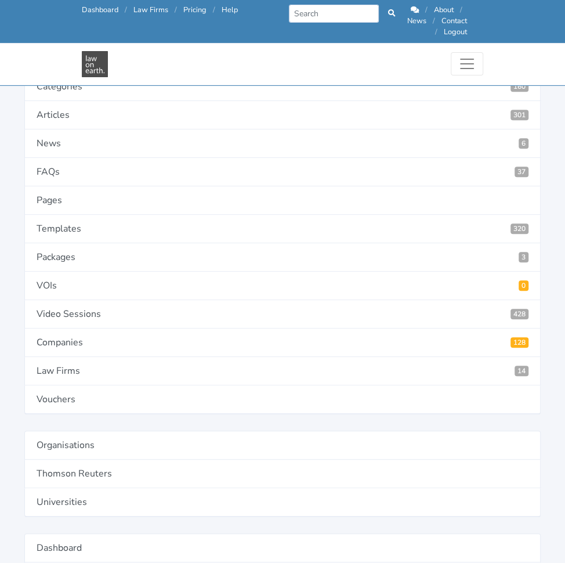
scroll to position [254, 0]
type input "4606"
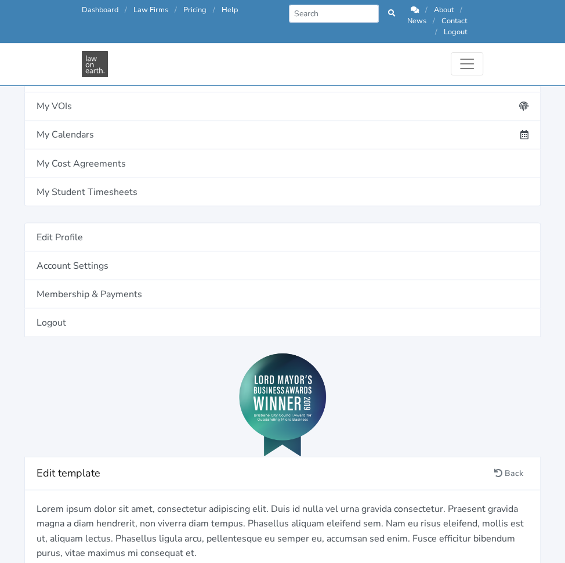
scroll to position [977, 0]
click at [0, 0] on link "Add definition" at bounding box center [0, 0] width 0 height 0
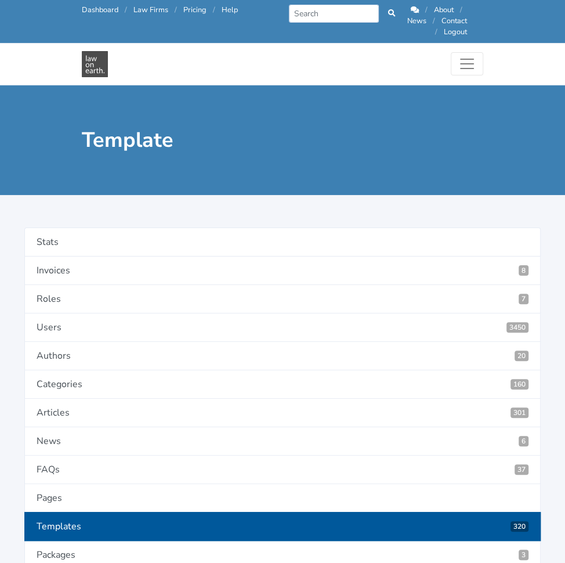
type input "IP Owner"
paste textarea "the intellectual property created by the Contractor?"
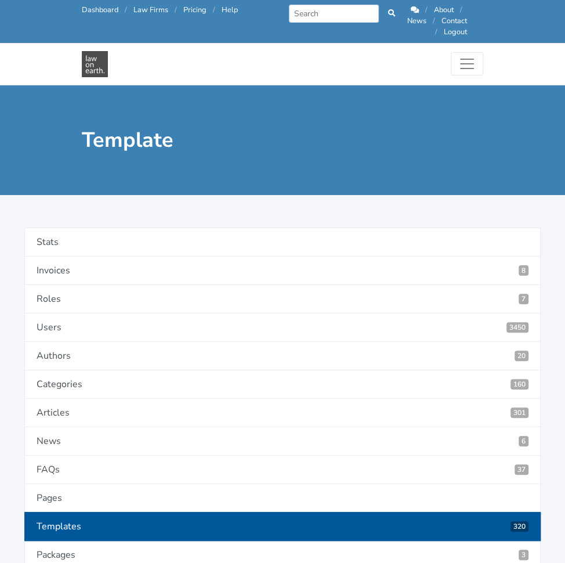
type textarea "Who will own the intellectual property created by the Contractor?"
type input "IPOwner"
radio input "true"
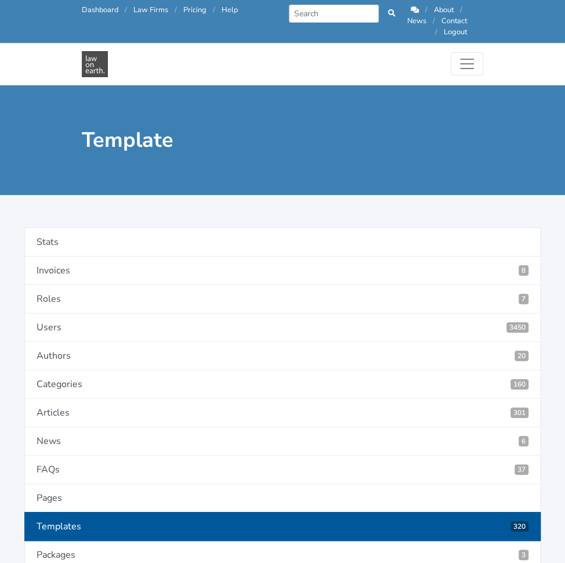
select select "select"
select select "as is"
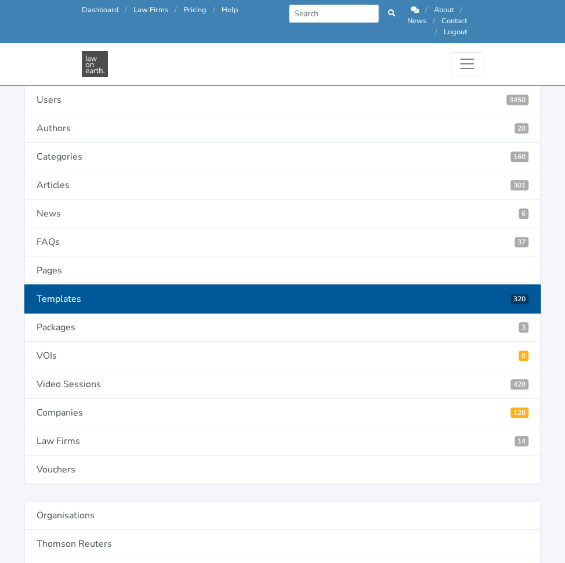
scroll to position [184, 0]
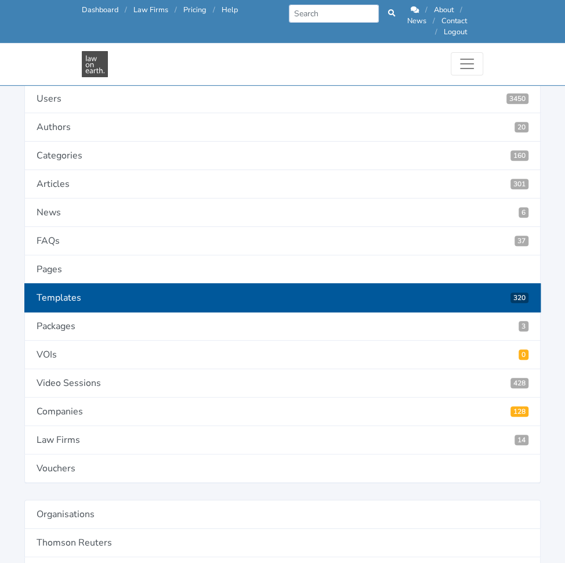
type input "4606"
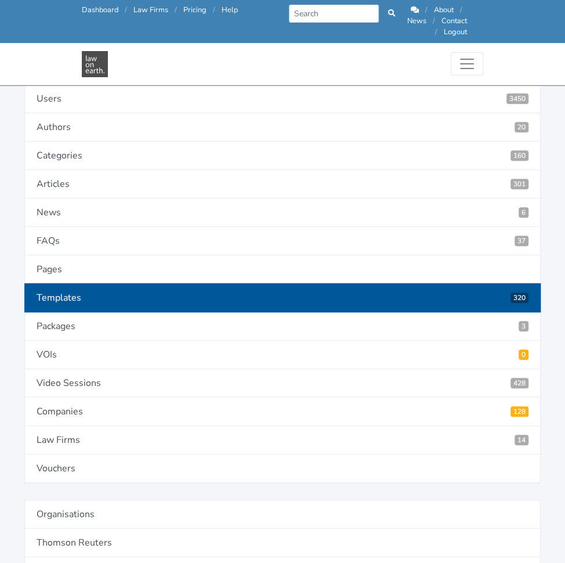
type input "Client"
type input "Contractor"
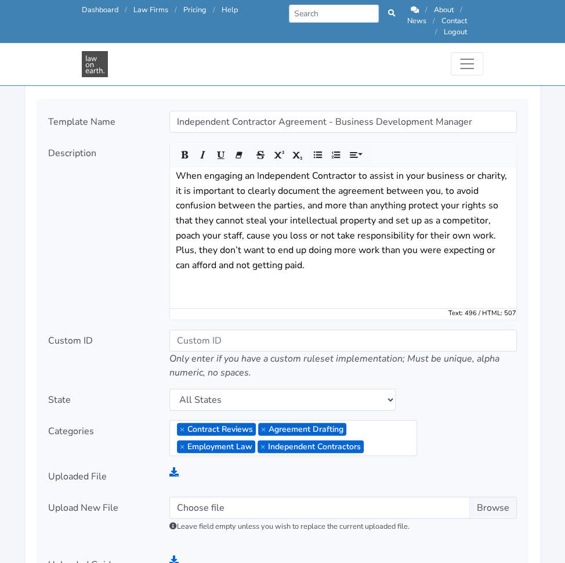
scroll to position [1452, 0]
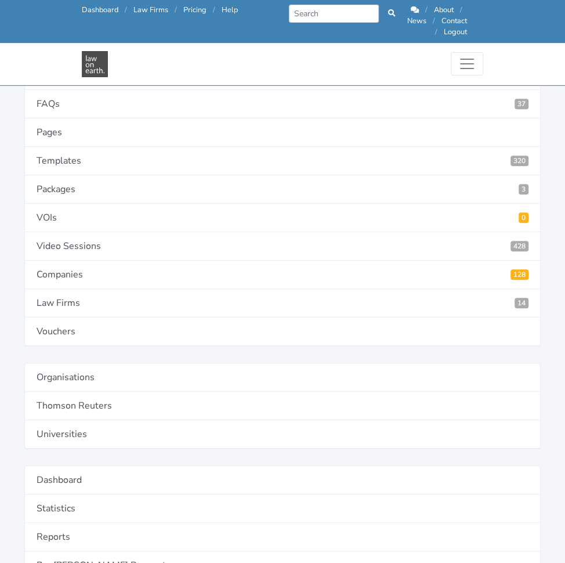
scroll to position [320, 0]
type input "4607"
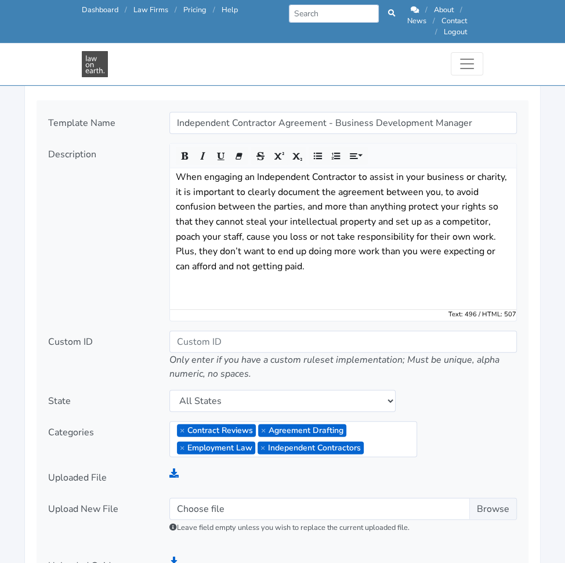
scroll to position [1450, 0]
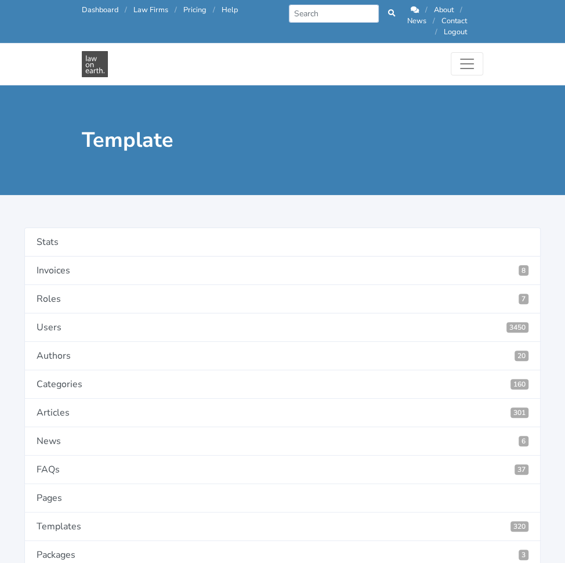
type input "Termination for Convenience"
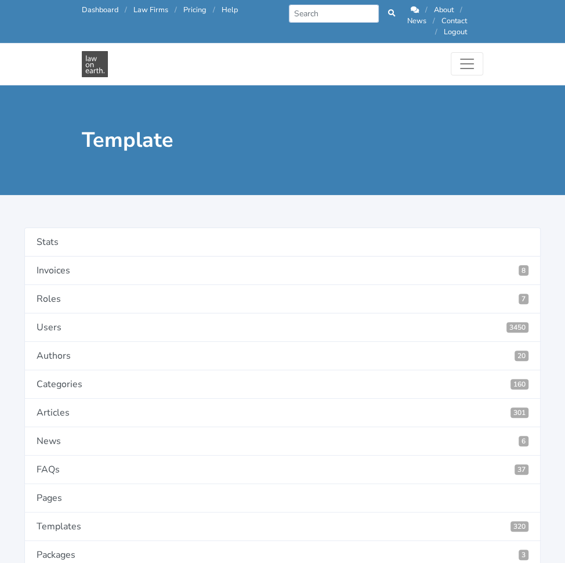
paste textarea "Is either party entitled to terminate the Agreement for any reason purely out o…"
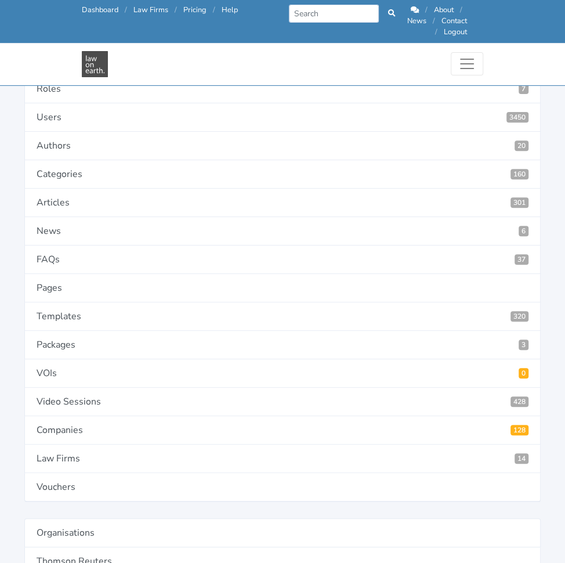
scroll to position [164, 0]
type textarea "Is either party entitled to terminate the Agreement for any reason purely out o…"
type input "4608"
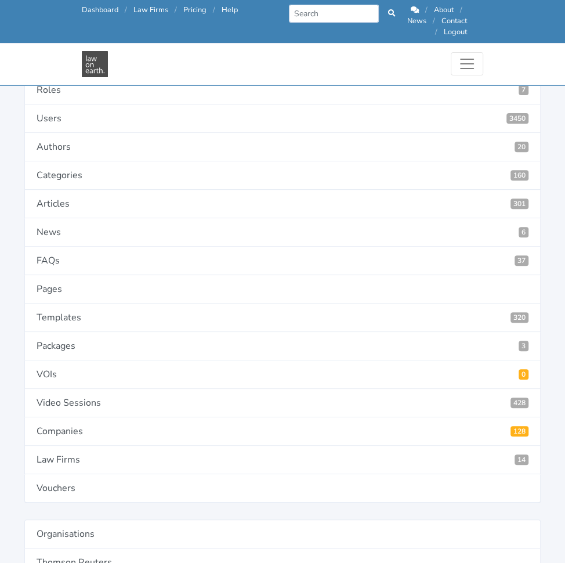
paste input "No, neither party is entitled to terminate the Agreement for convenience"
type input "No, neither party is entitled to terminate the Agreement for convenience."
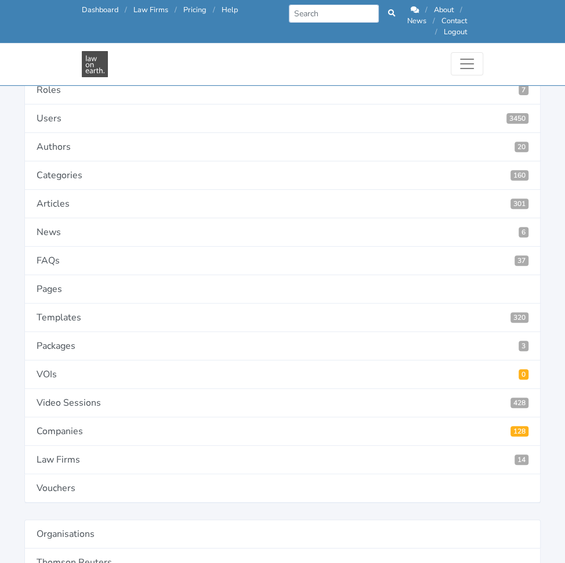
paste input "Yes, provided that party provides 30 days written notice"
type input "Yes, provided that party provides 30 days written notice."
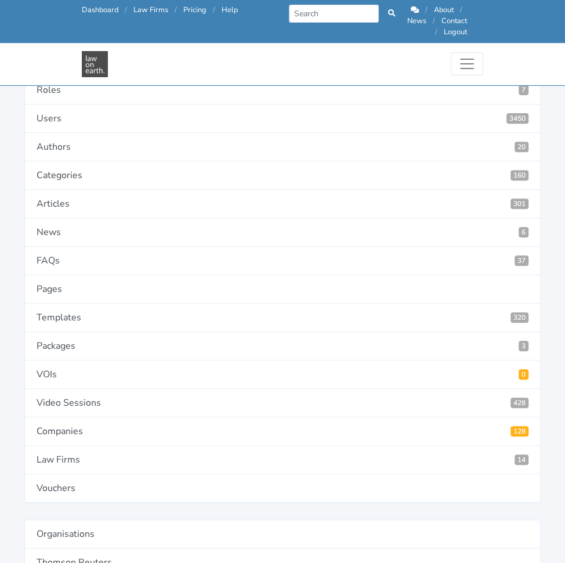
paste input "Yes, provided that party provides 60 days written notice"
type input "Yes, provided that party provides 60 days written notice."
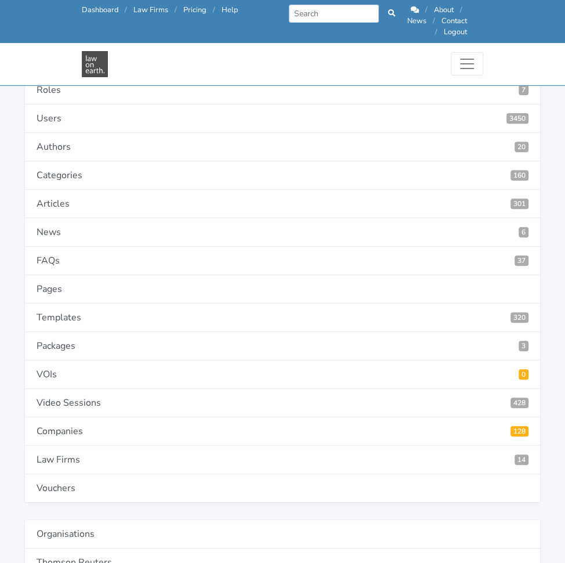
scroll to position [0, 0]
paste input "Yes, provided that party provides 90 days written notice"
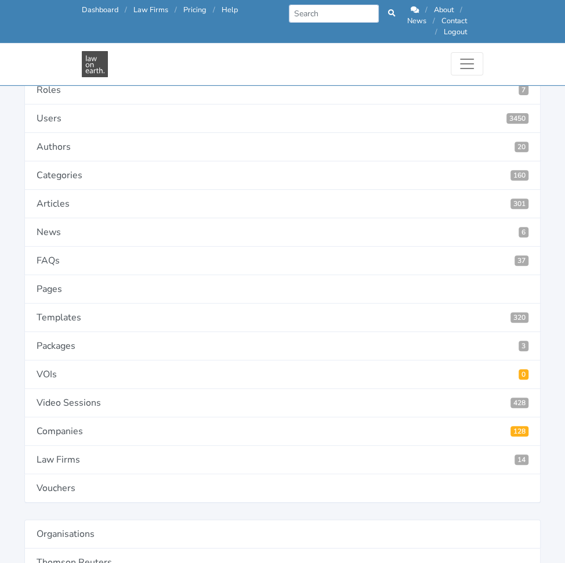
scroll to position [0, 130]
type input "Yes, provided that party provides 90 days written notice."
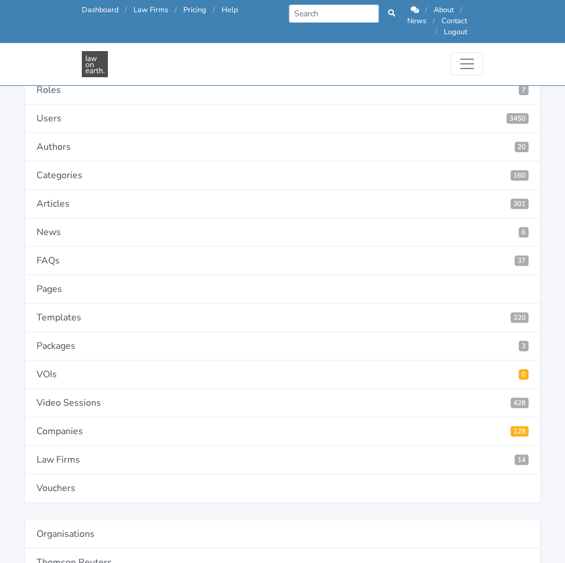
paste input "Yes, provided that party provides 120 days written notice."
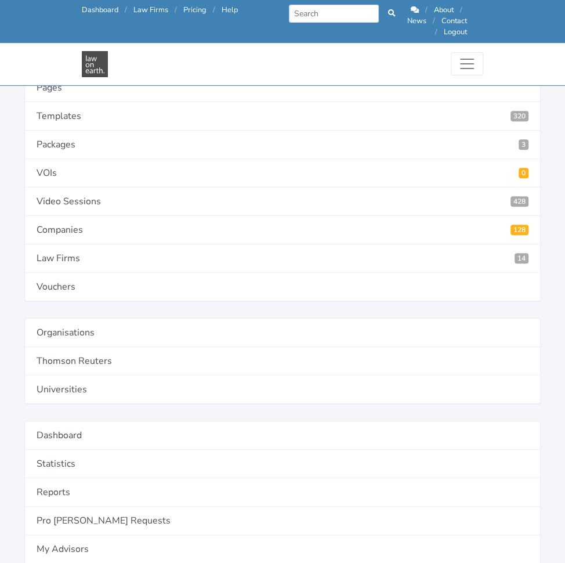
scroll to position [368, 0]
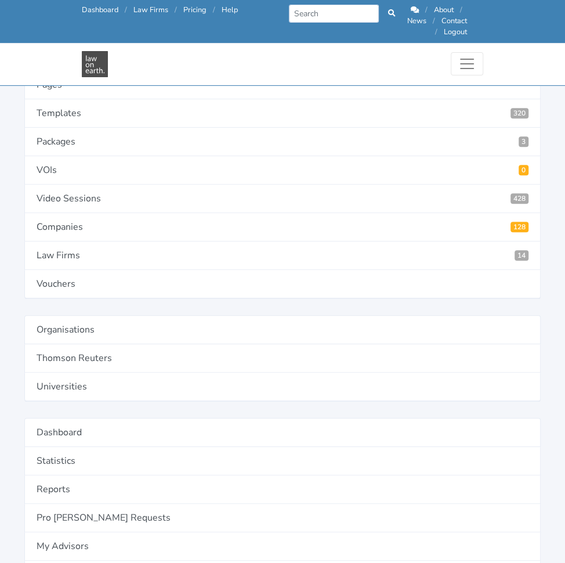
type input "Yes, provided that party provides 120 days written notice."
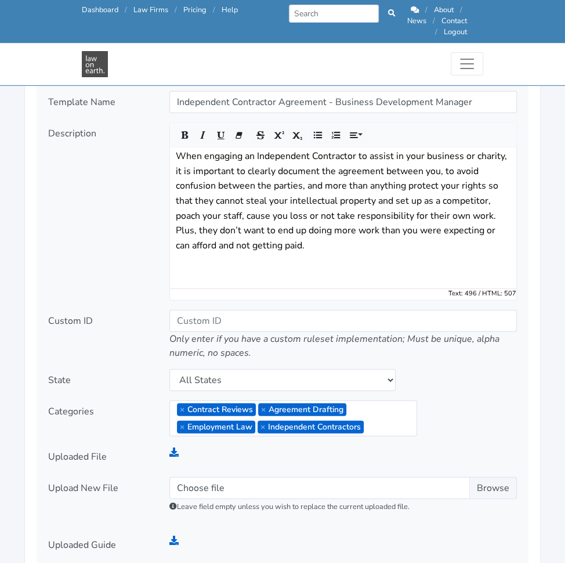
scroll to position [1472, 0]
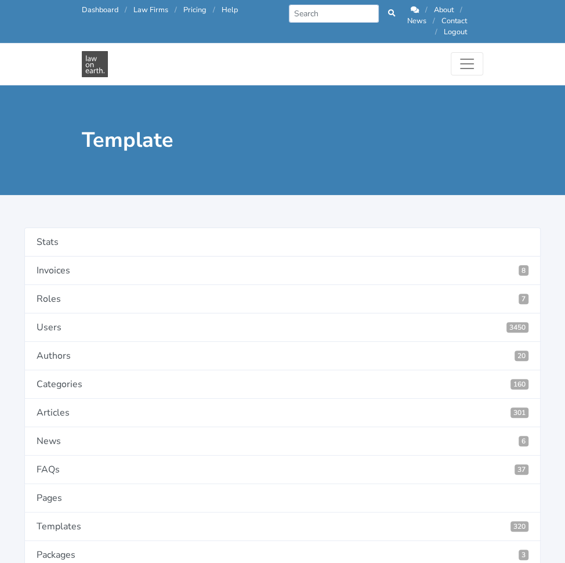
drag, startPoint x: 388, startPoint y: 302, endPoint x: 177, endPoint y: 310, distance: 211.3
type input "Liability"
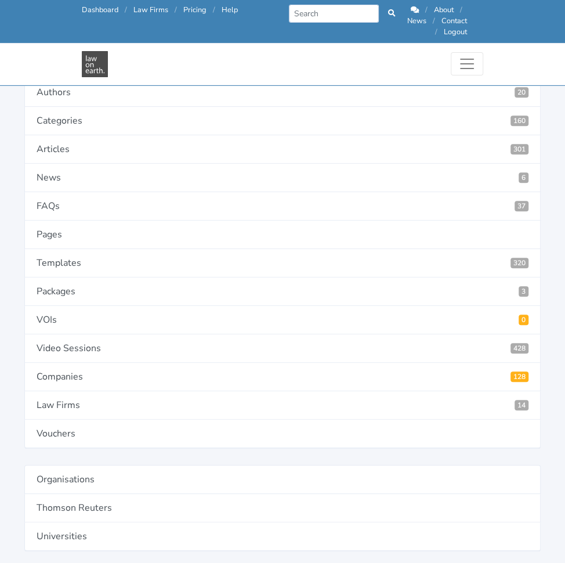
scroll to position [219, 0]
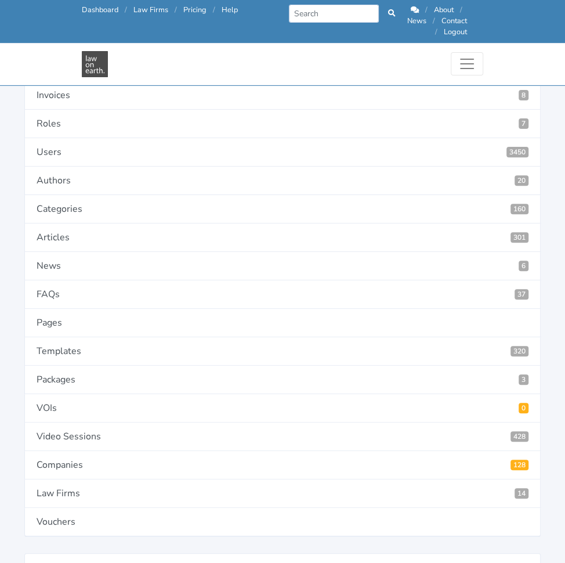
scroll to position [129, 0]
type input "4609"
paste input "In favour of Contractor: The Client holds harmless the Contractor where the Cli…"
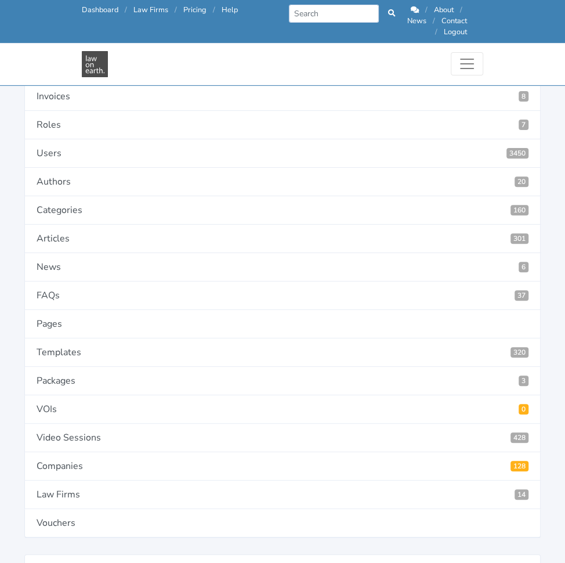
type input "In favour of Contractor: The Client holds harmless the Contractor where the Cli…"
paste input "In favour of Client:"
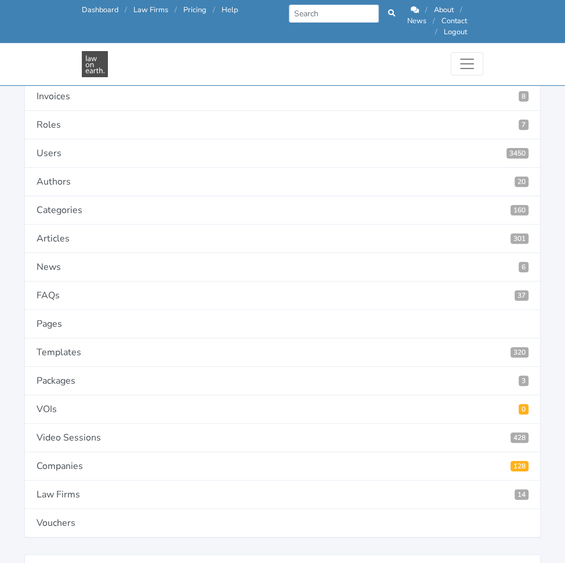
type input "In favour of Client: The Contractor holds harmless the Client where the Client …"
paste input "Equal liability to each party:"
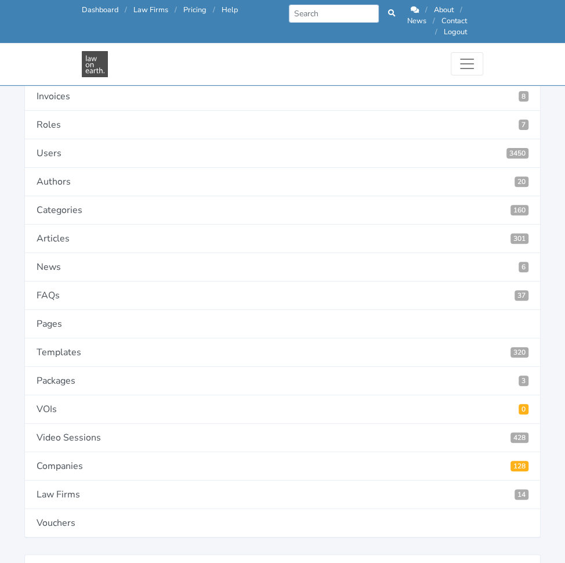
type input "Equal liability to each party: Where one Party is in breach of this Agreement, …"
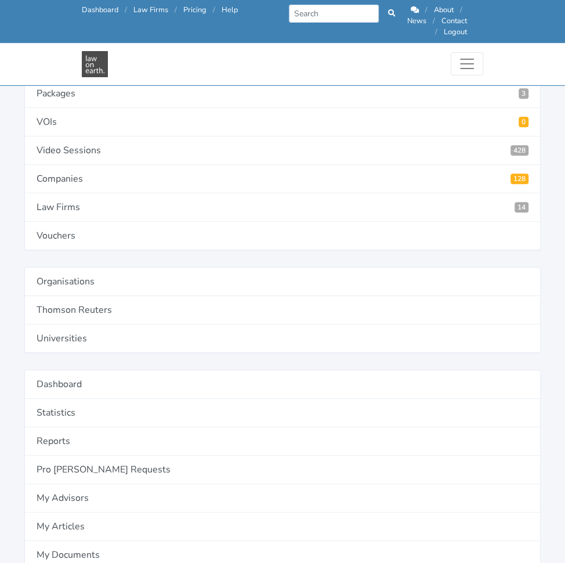
scroll to position [419, 0]
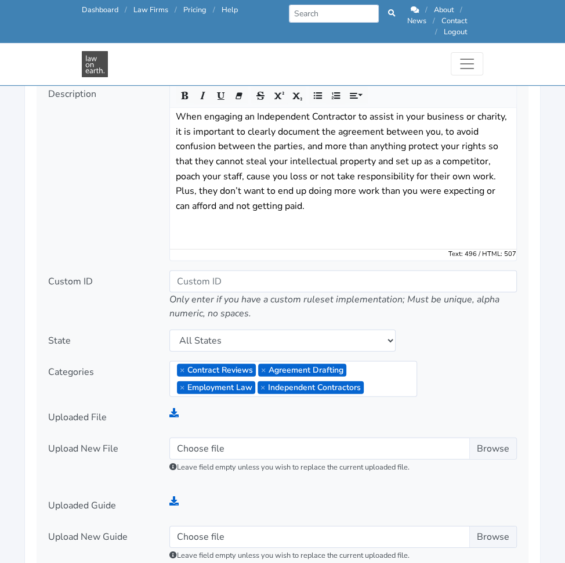
scroll to position [1511, 0]
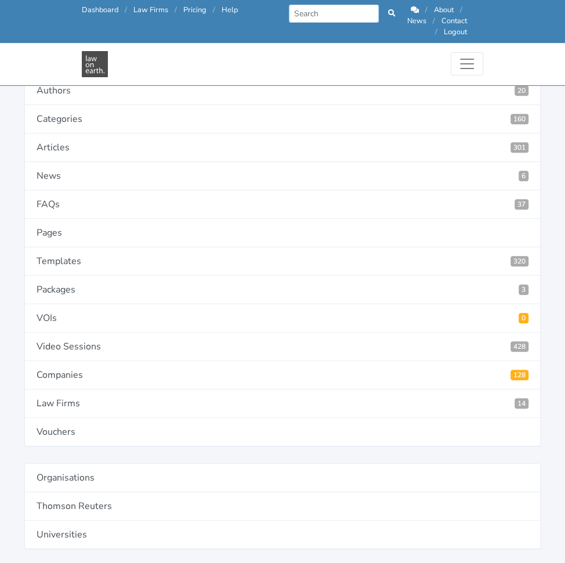
scroll to position [222, 0]
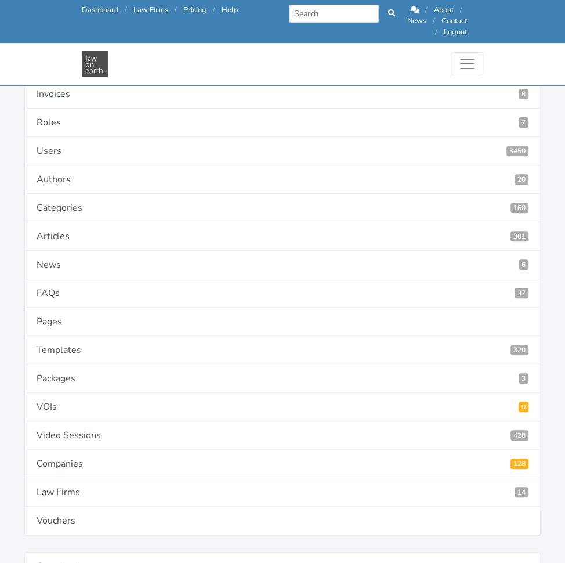
scroll to position [129, 0]
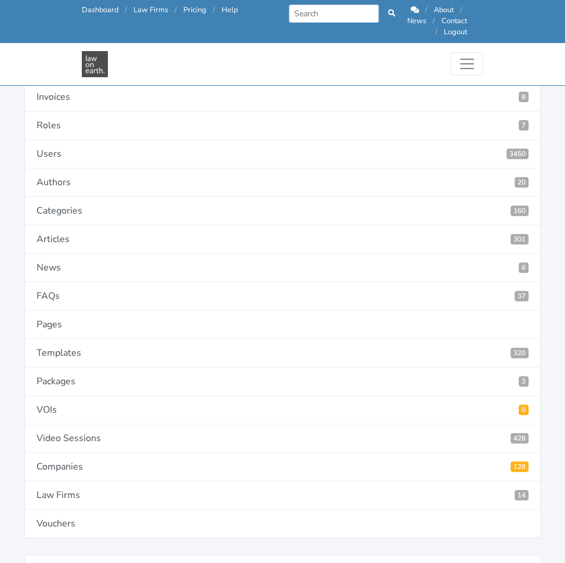
type input "4610"
paste input "In favour of Contractor:"
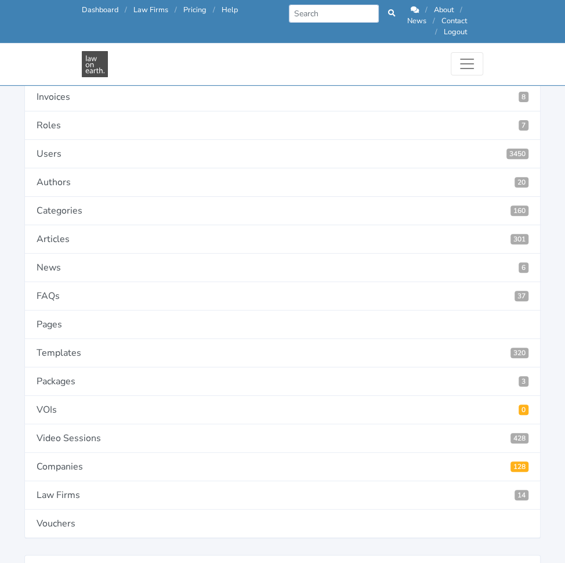
scroll to position [0, 1642]
type input "In favour of Contractor: To the maximum extent permitted by Law, the aggregate …"
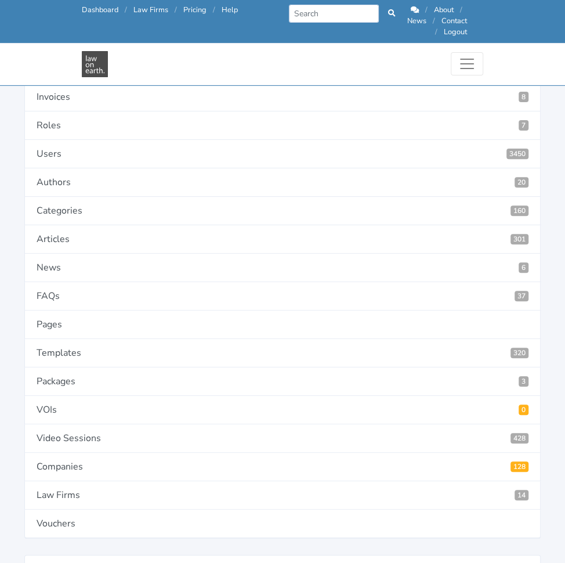
paste input "In favour of Client:"
type input "In favour of Client: To the maximum extent permitted by Law, the aggregate liab…"
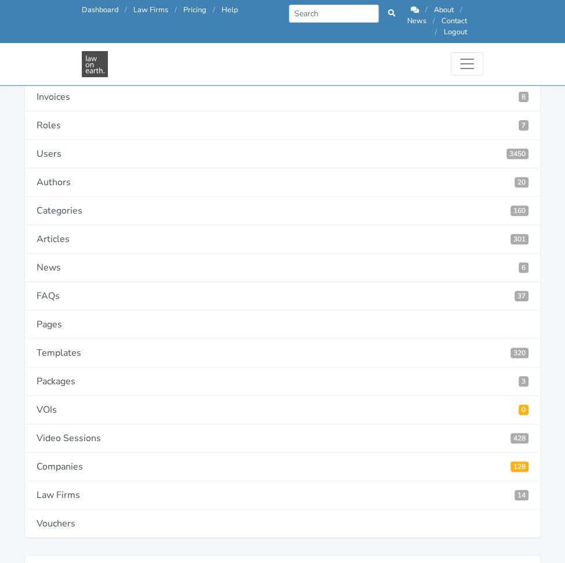
scroll to position [0, 0]
paste input "Liability of both parties is capped:"
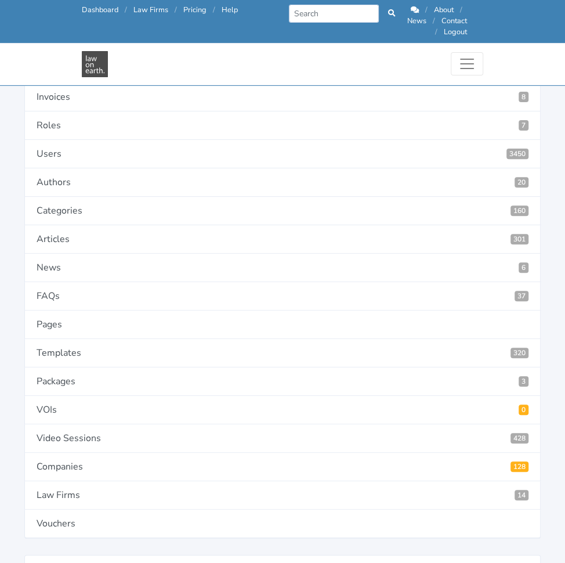
scroll to position [0, 1687]
type input "Liability of both parties is capped: To the maximum extent permitted by Law, th…"
paste input "Liability of both parties is NOT capped:"
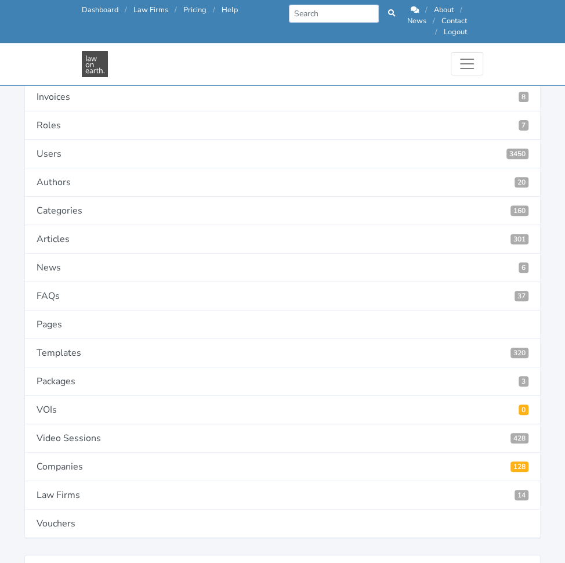
scroll to position [0, 1288]
type input "Liability of both parties is NOT capped: To the maximum extent permitted by Law…"
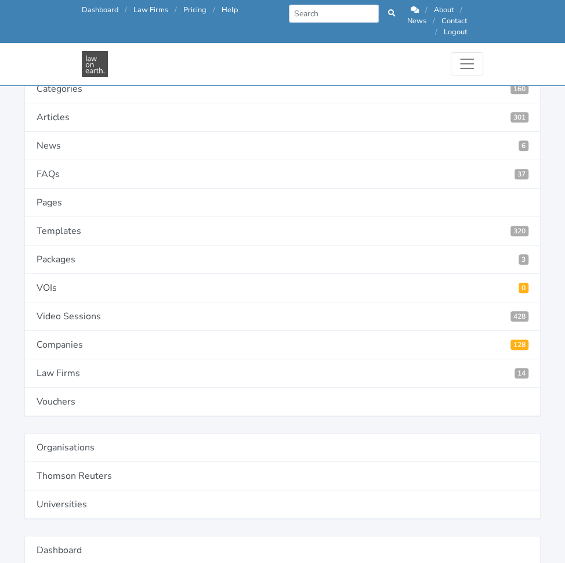
scroll to position [251, 0]
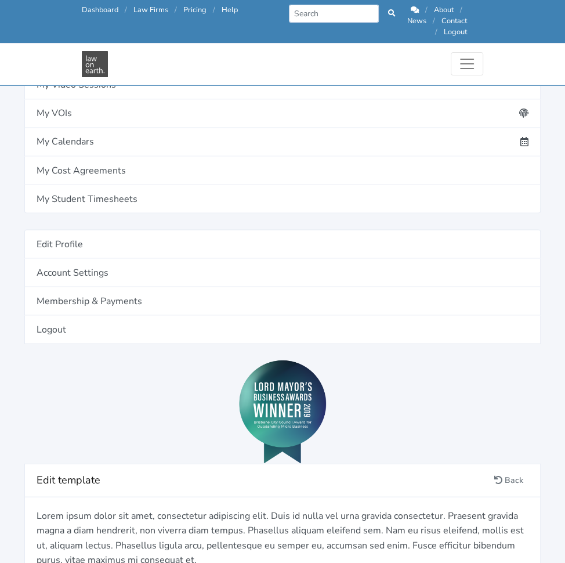
scroll to position [971, 0]
click at [0, 0] on link "Add definition" at bounding box center [0, 0] width 0 height 0
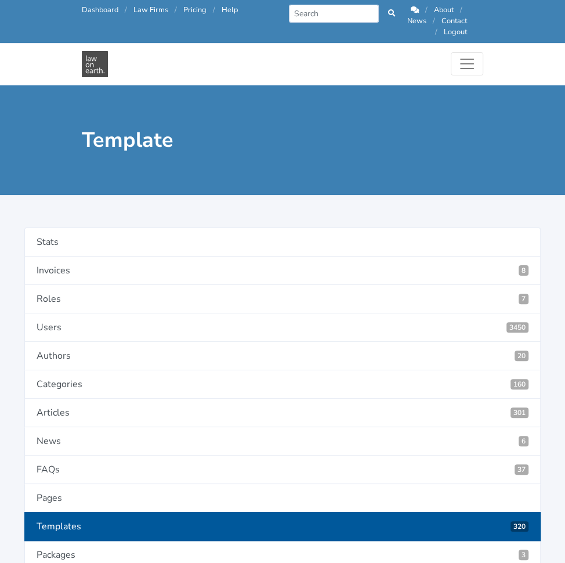
type input "Default Interest"
type input "DefaultInterest"
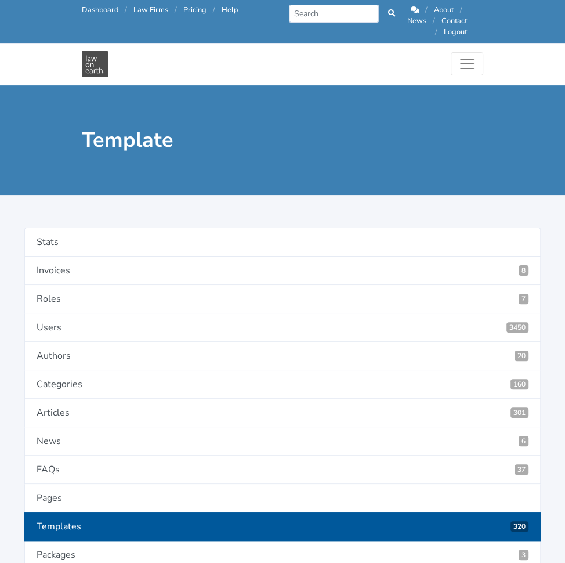
paste textarea "What rate of Default Interest do you want to appy to outstanding payments?"
type textarea "What rate of Default Interest do you want to apply to outstanding payments?"
radio input "true"
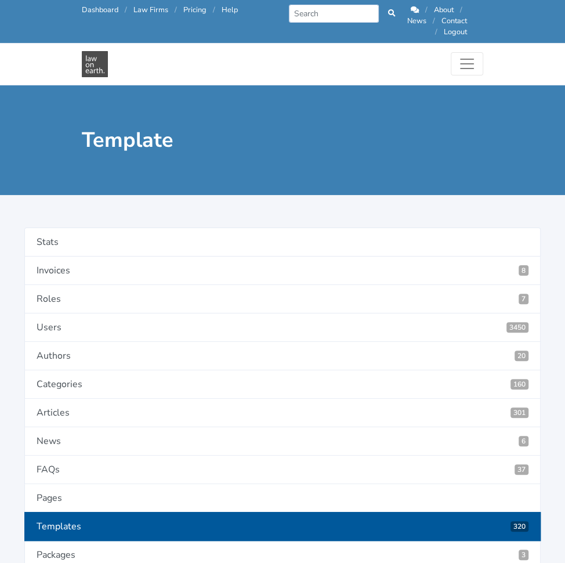
select select "text"
select select "as is"
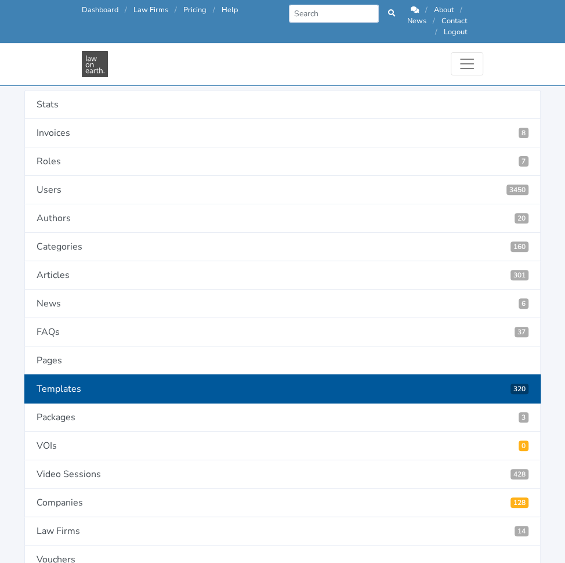
scroll to position [93, 0]
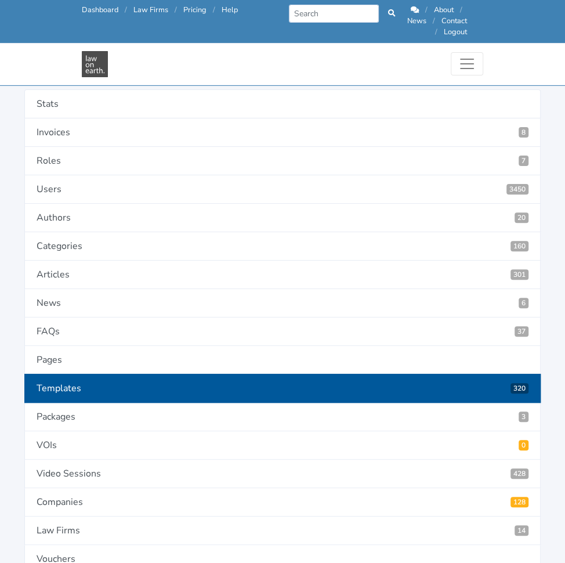
type input "6"
type input "4611"
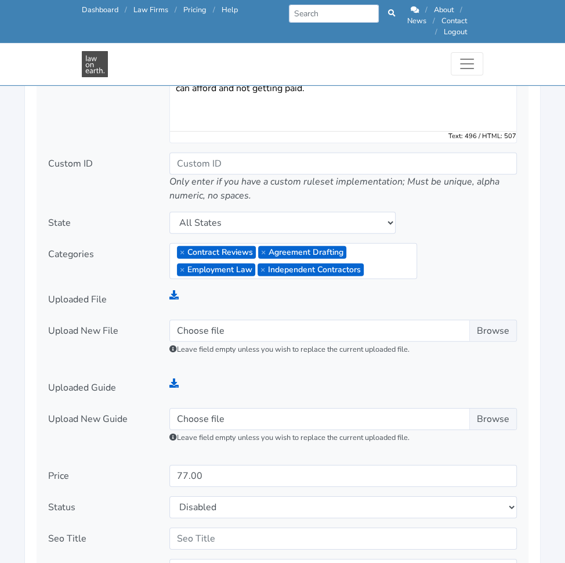
scroll to position [1629, 0]
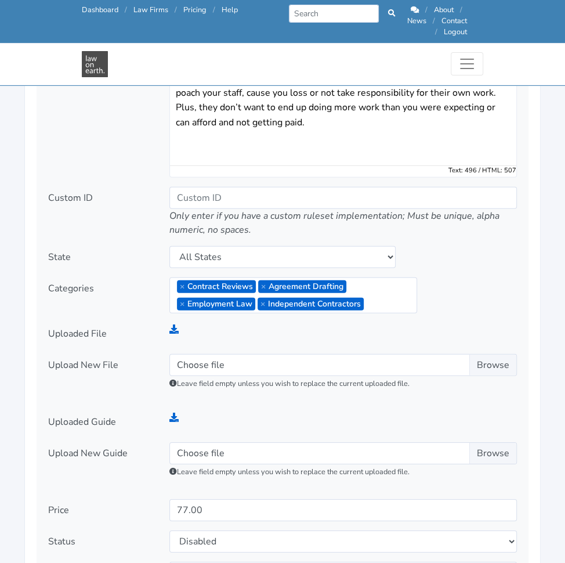
scroll to position [1598, 0]
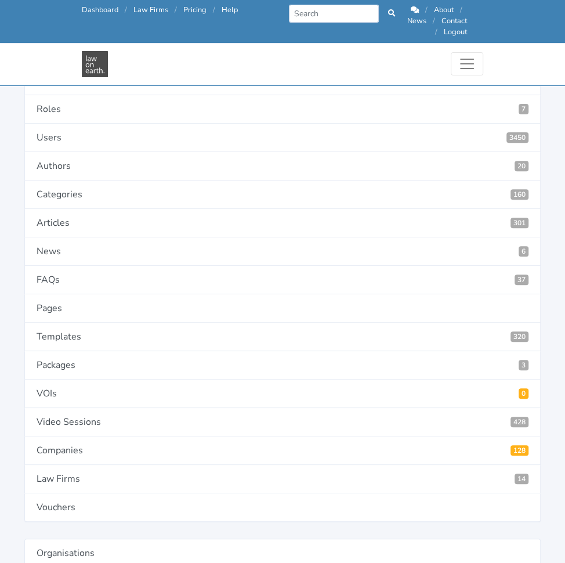
scroll to position [146, 0]
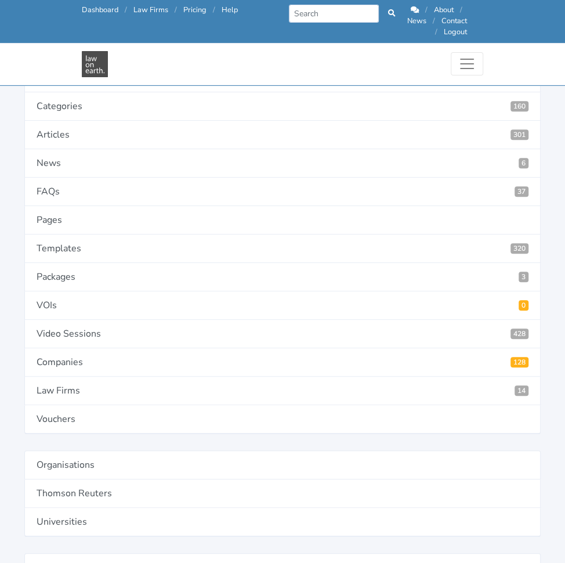
scroll to position [236, 0]
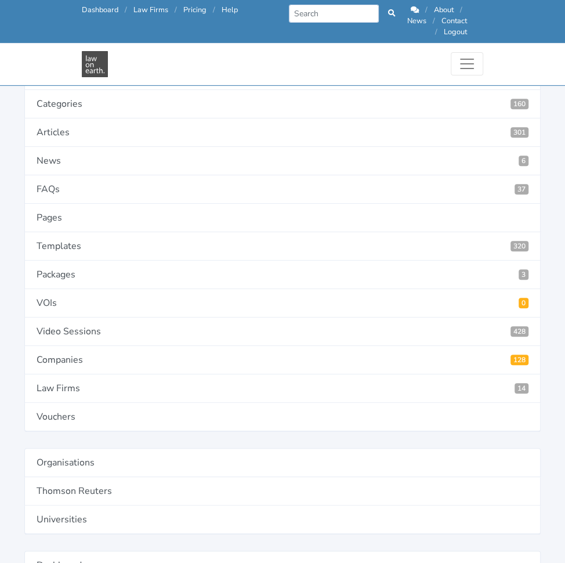
type input "4612"
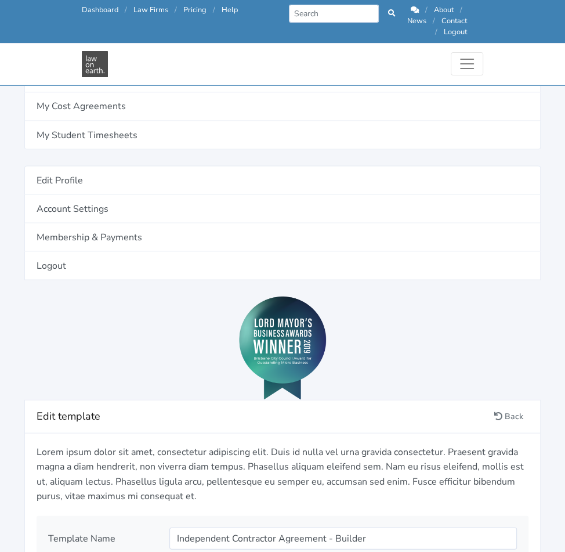
scroll to position [1011, 0]
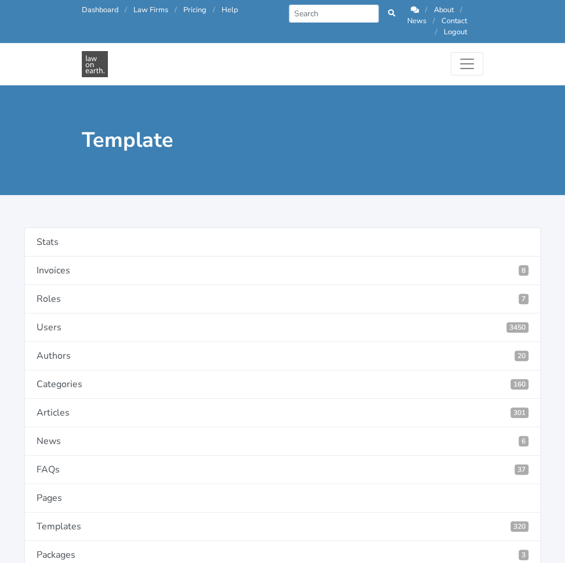
drag, startPoint x: 0, startPoint y: 0, endPoint x: 396, endPoint y: 302, distance: 497.9
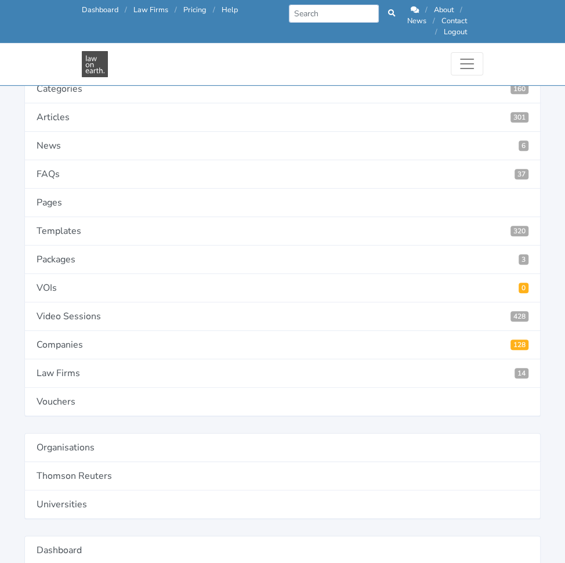
scroll to position [263, 0]
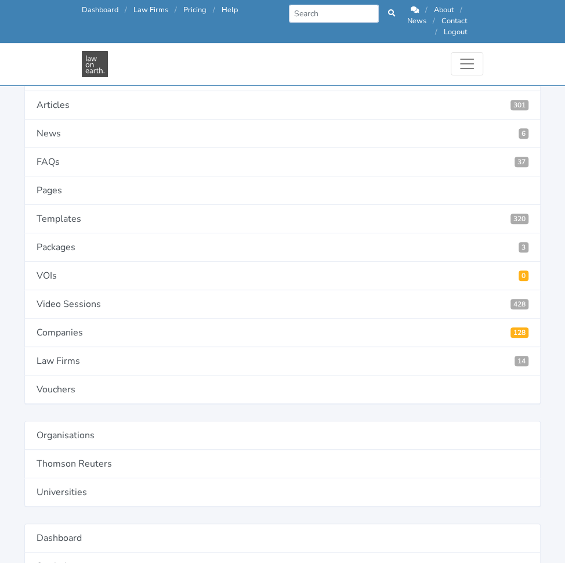
type input "Contractor Mobile Number"
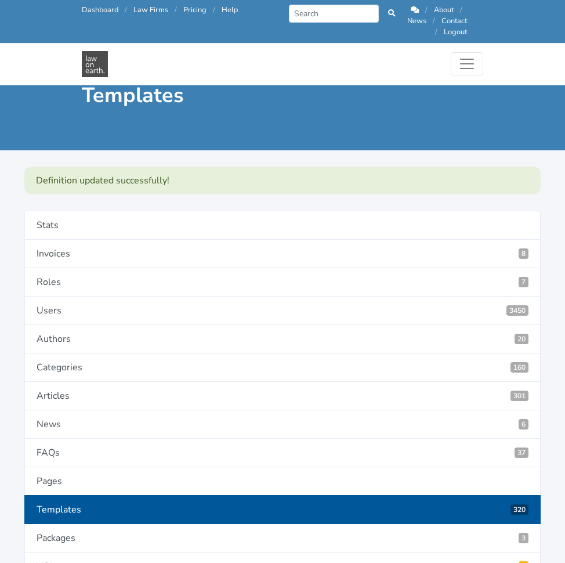
scroll to position [1118, 0]
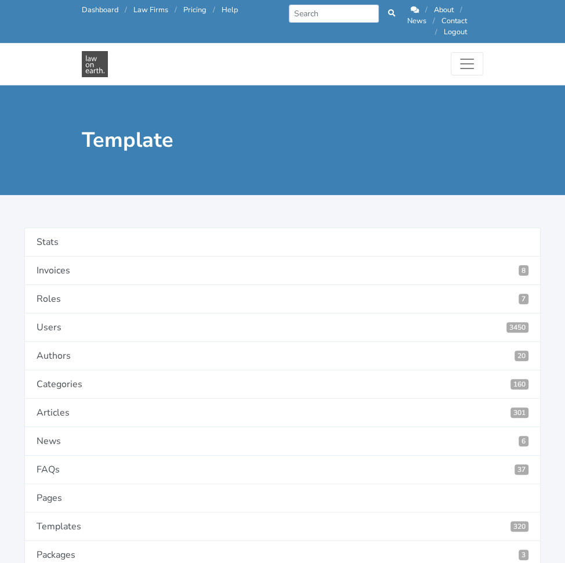
type input "Client Mobile Number"
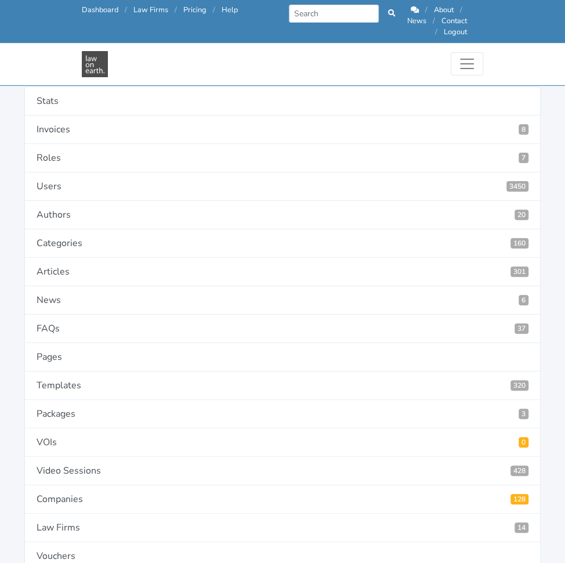
scroll to position [102, 0]
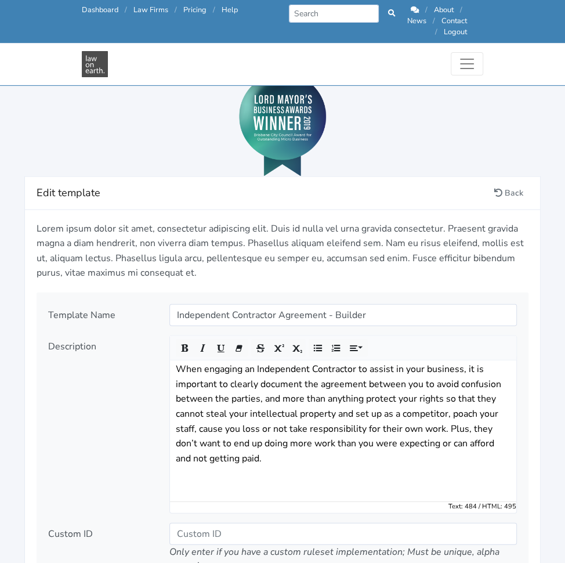
scroll to position [1270, 0]
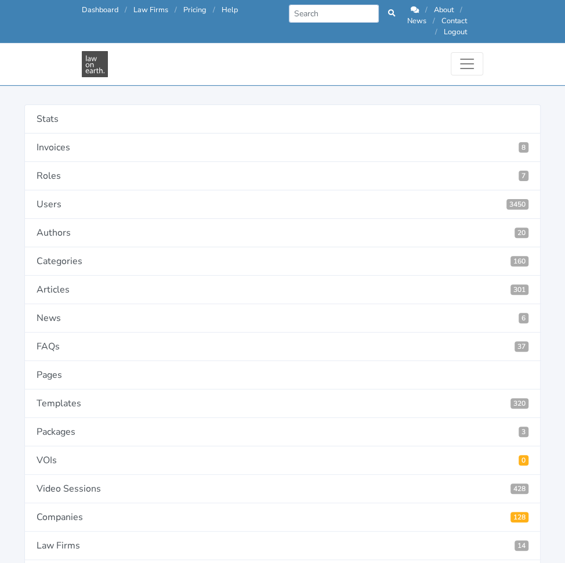
scroll to position [79, 0]
type input "Bank Account Name"
paste textarea "What is the name on the Contractor’s bank account?"
type textarea "What is the name on the Contractor’s bank account?"
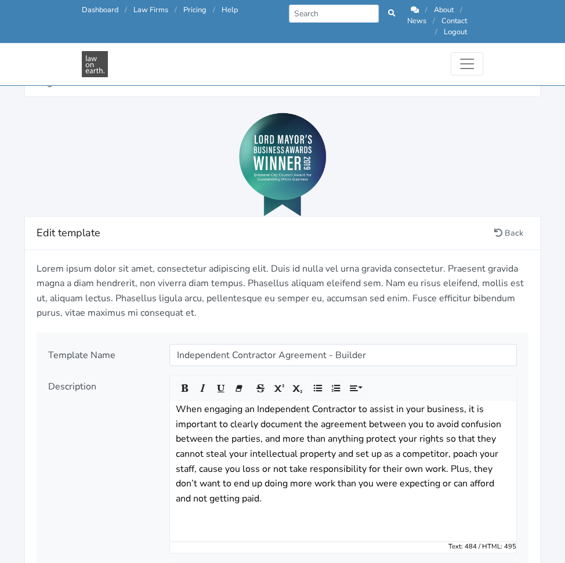
scroll to position [1226, 0]
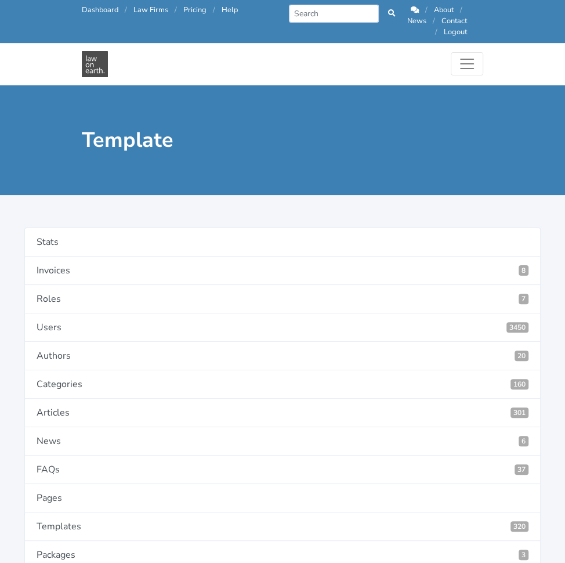
drag, startPoint x: 303, startPoint y: 294, endPoint x: 413, endPoint y: 309, distance: 111.3
type input "Bank"
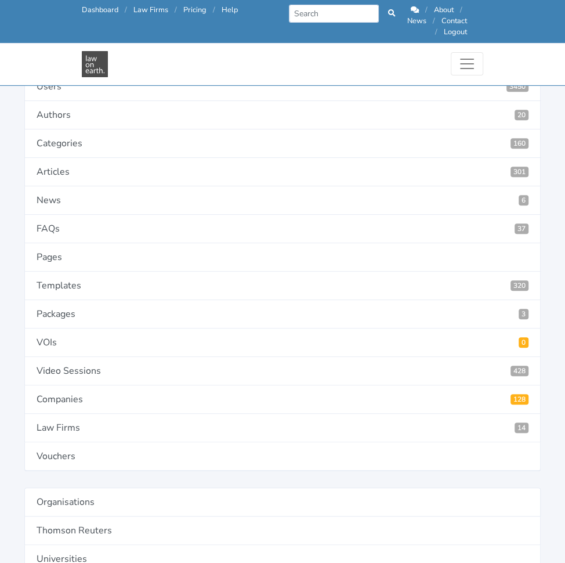
scroll to position [201, 0]
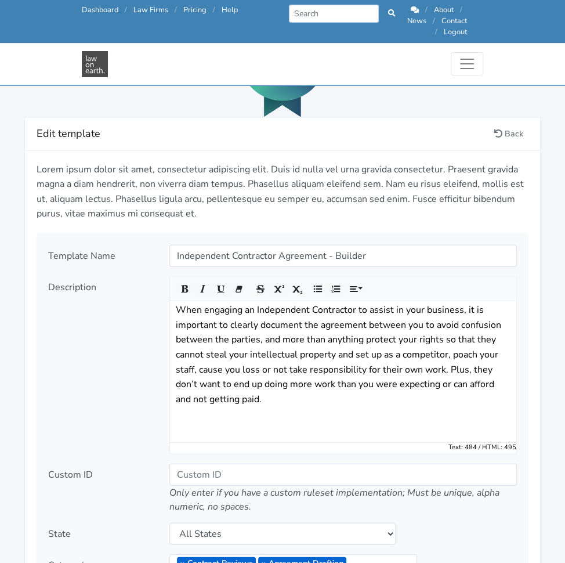
scroll to position [1317, 0]
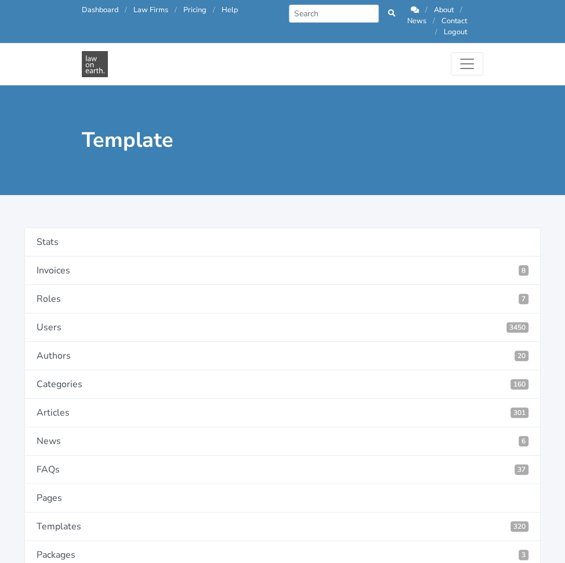
type input "Services Provided to Client"
select select "textarea"
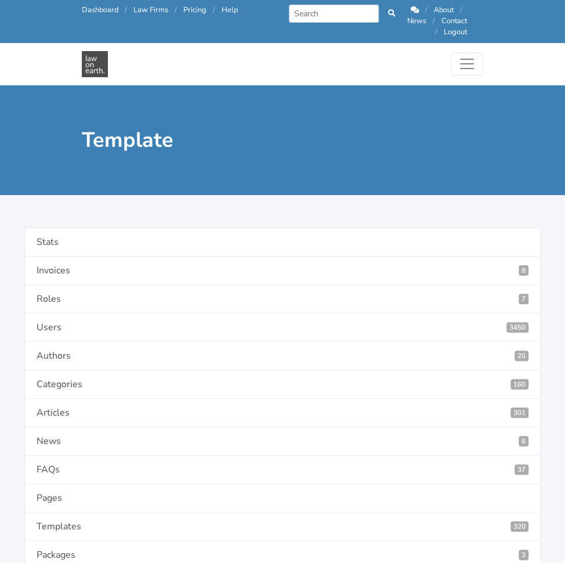
select select "first letter uppercase"
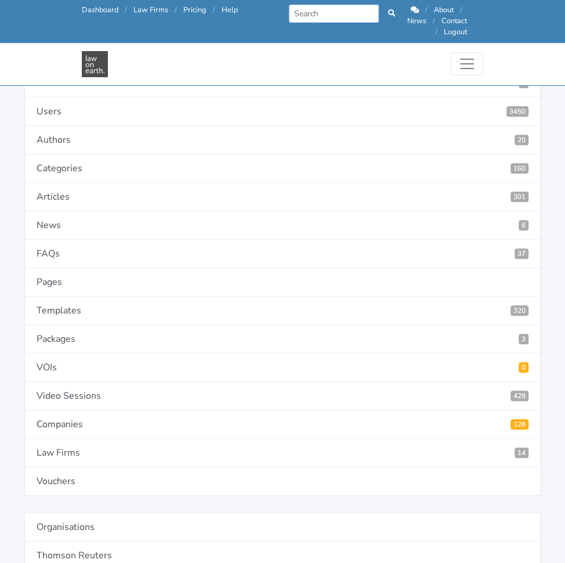
scroll to position [175, 0]
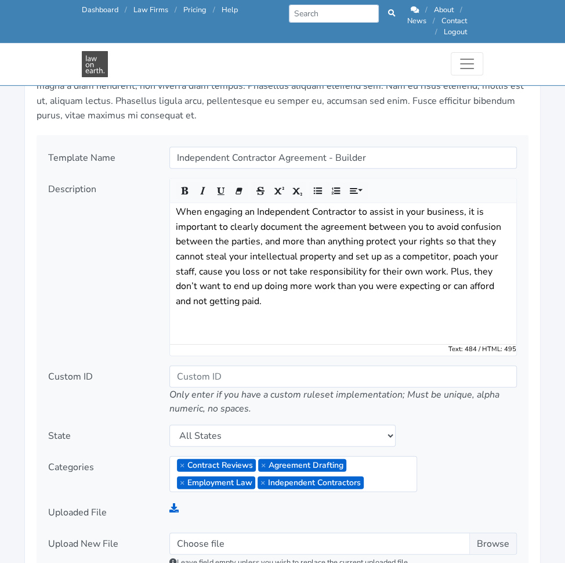
scroll to position [1415, 0]
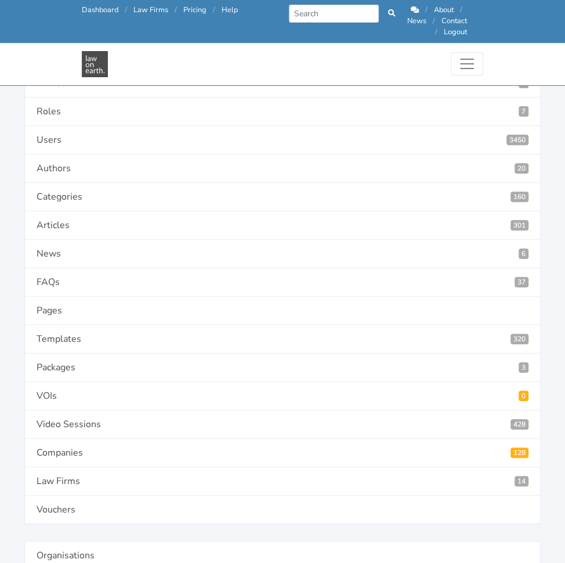
scroll to position [143, 0]
type input "4583"
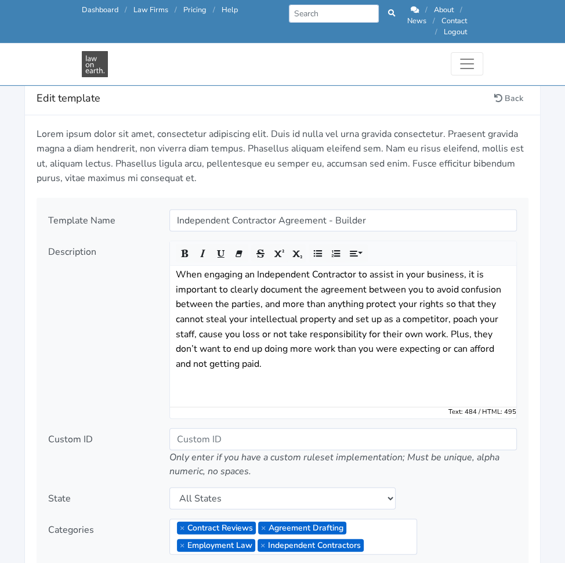
scroll to position [1353, 0]
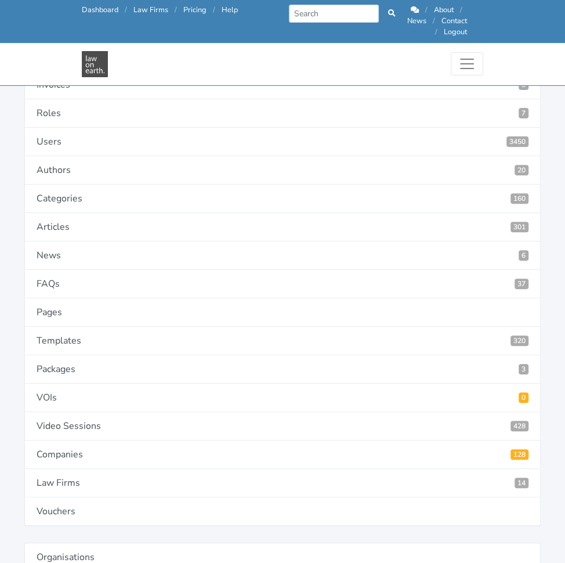
scroll to position [145, 0]
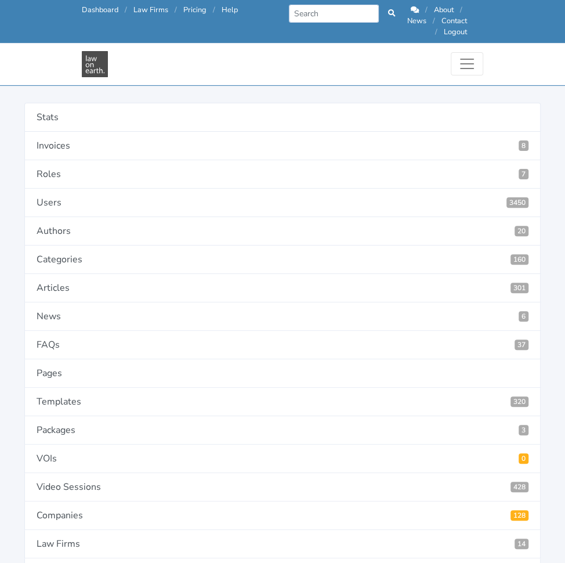
scroll to position [79, 0]
type input "4585"
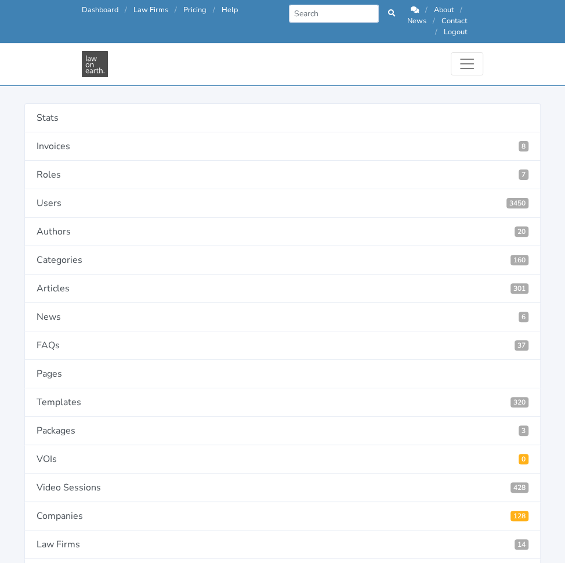
type input "Termination for Convenience"
paste textarea "Is either party entitled to terminate the Agreement for any reason purely out o…"
type textarea "Is either party entitled to terminate the Agreement for any reason purely out o…"
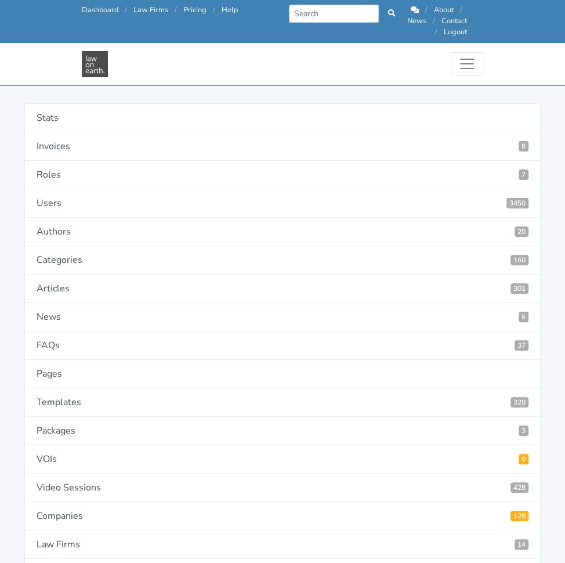
paste input "No, neither party is entitled to terminate the Agreement for convenience"
type input "No, neither party is entitled to terminate the Agreement for convenience."
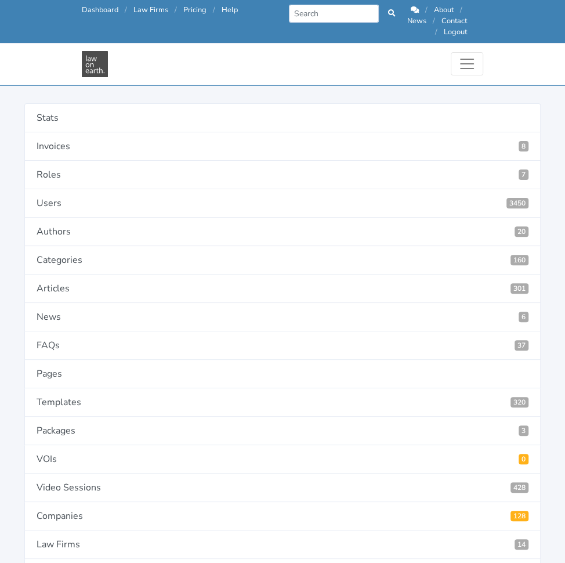
paste input "Yes, provided that party provides 30 days written notice"
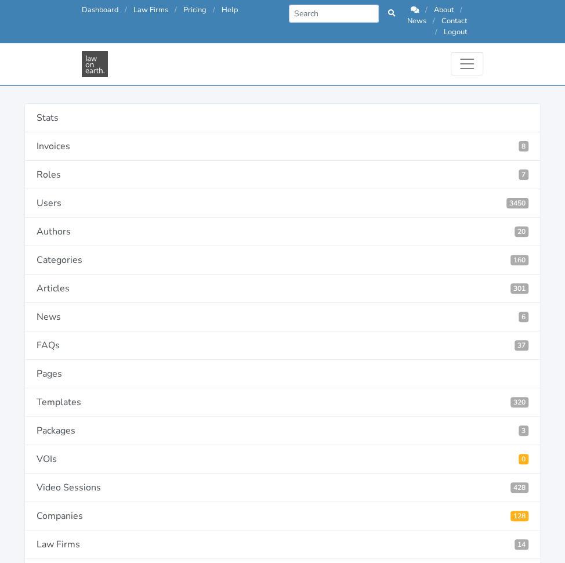
type input "Yes, provided that party provides 30 days written notice."
paste input "Yes, provided that party provides 60 days written notice"
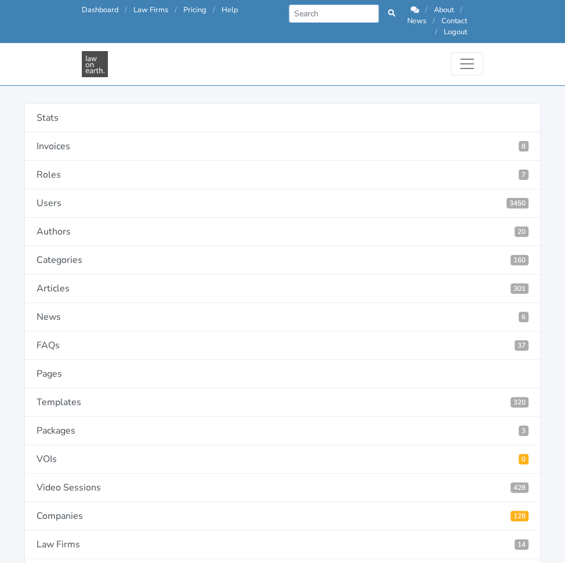
type input "Yes, provided that party provides 60 days written notice."
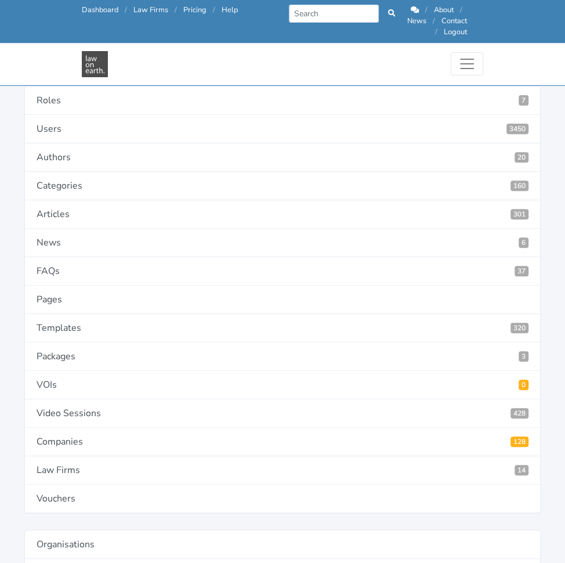
scroll to position [154, 0]
paste input "Yes, provided that party provides 90 days written notice"
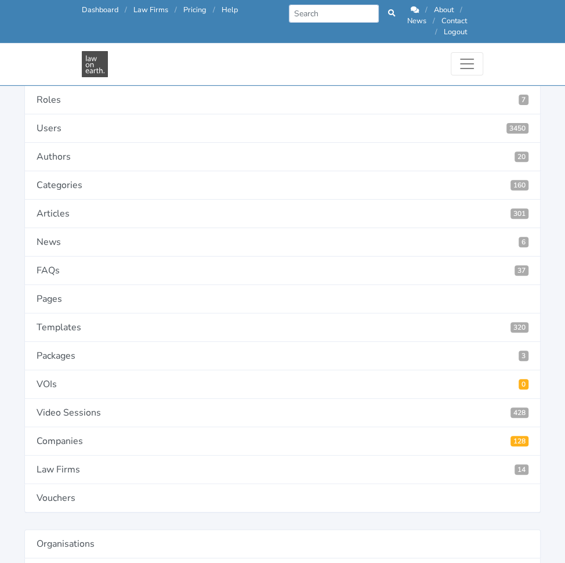
scroll to position [0, 130]
type input "Yes, provided that party provides 90 days written notice."
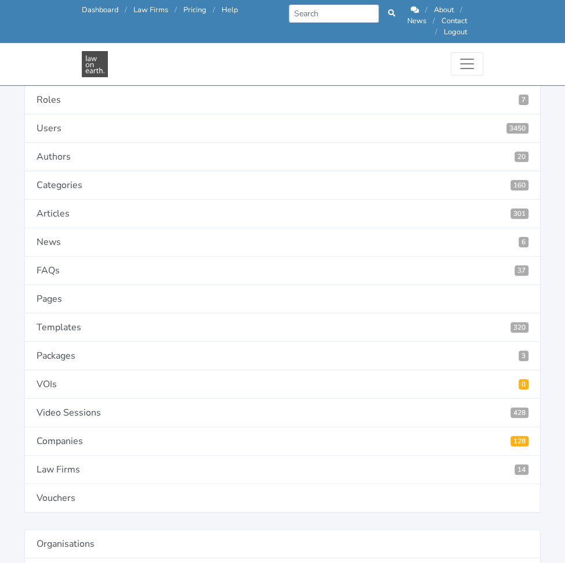
paste input "Yes, provided that party provides 120 days written notice."
type input "Yes, provided that party provides 120 days written notice."
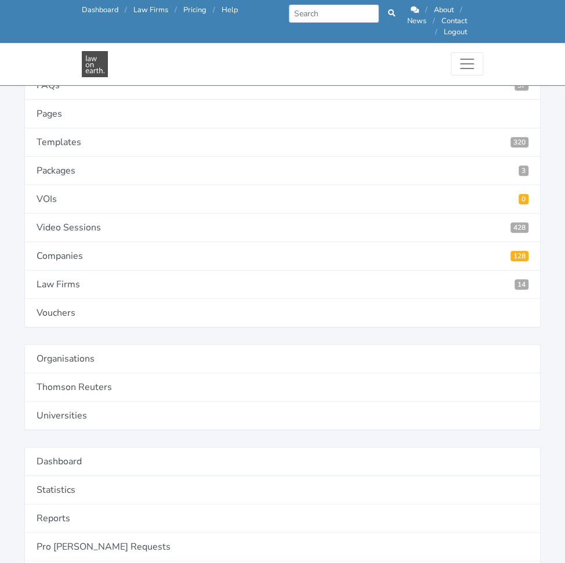
scroll to position [341, 0]
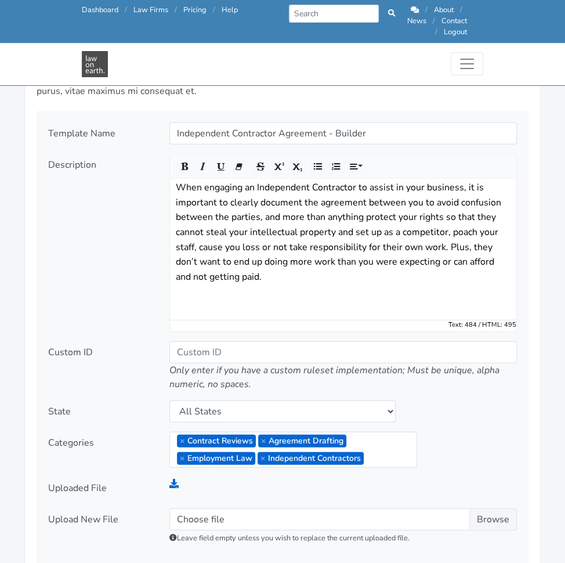
scroll to position [1440, 0]
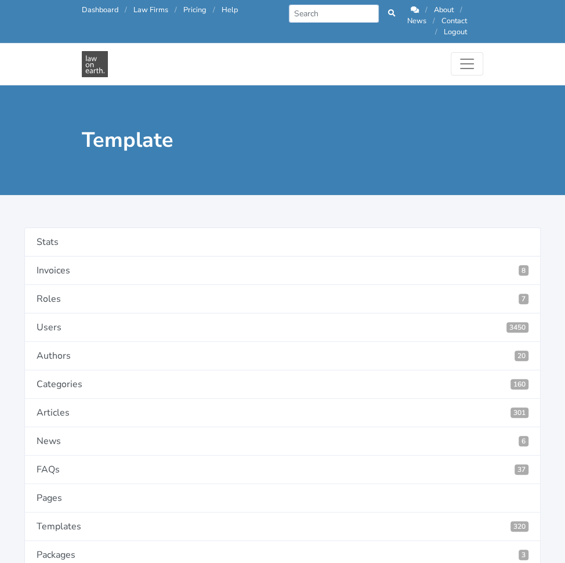
drag, startPoint x: 349, startPoint y: 300, endPoint x: 205, endPoint y: 281, distance: 145.7
type input "Liability"
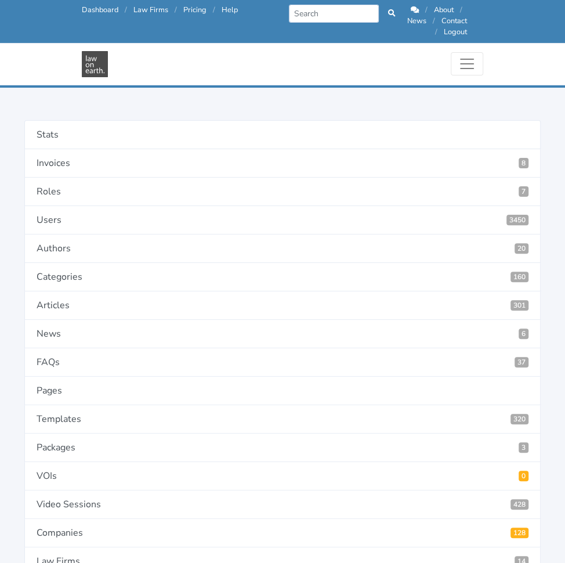
scroll to position [78, 0]
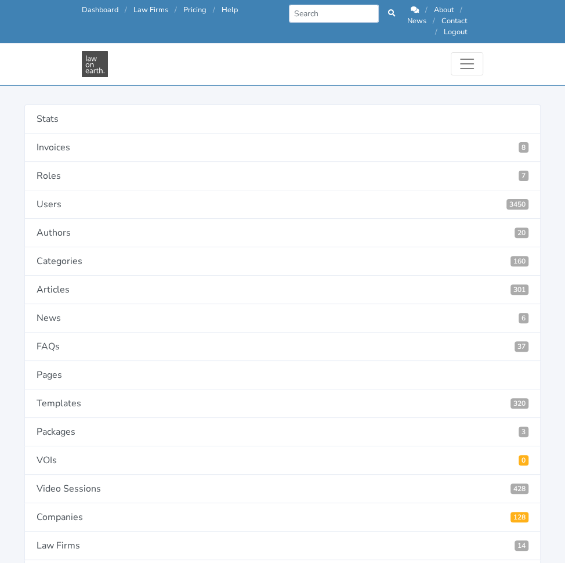
type input "4586"
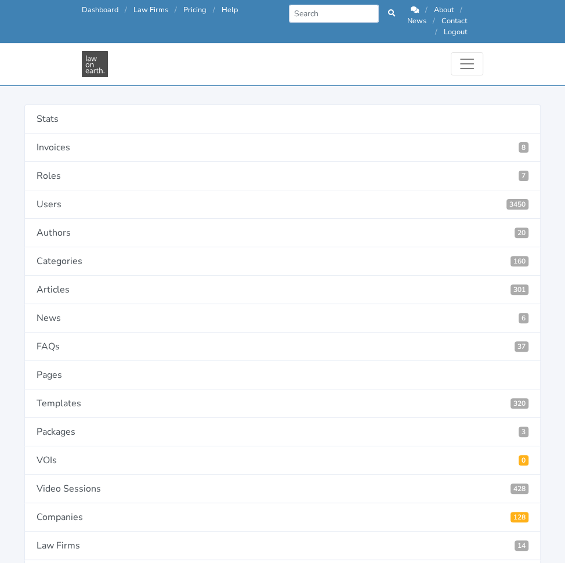
paste input "In favour of Contractor: The Client holds harmless the Contractor where the Cli…"
type input "In favour of Contractor: The Client holds harmless the Contractor where the Cli…"
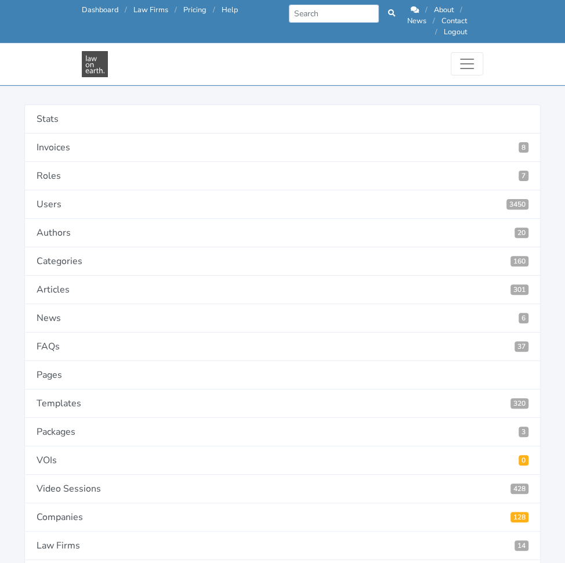
paste input "In favour of Client:"
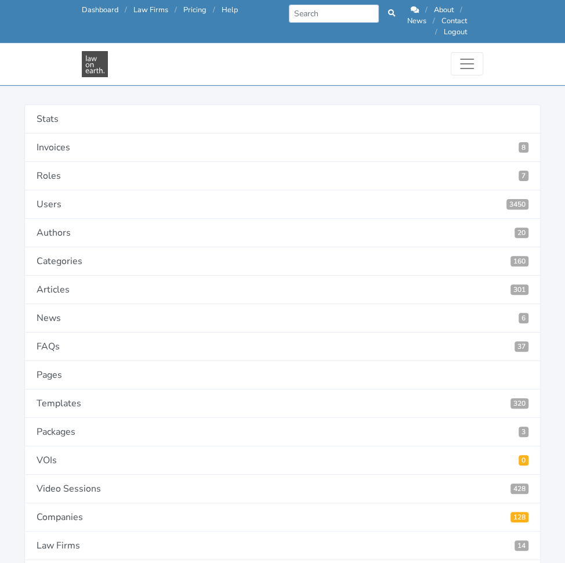
type input "In favour of Client: The Contractor holds harmless the Client where the Client …"
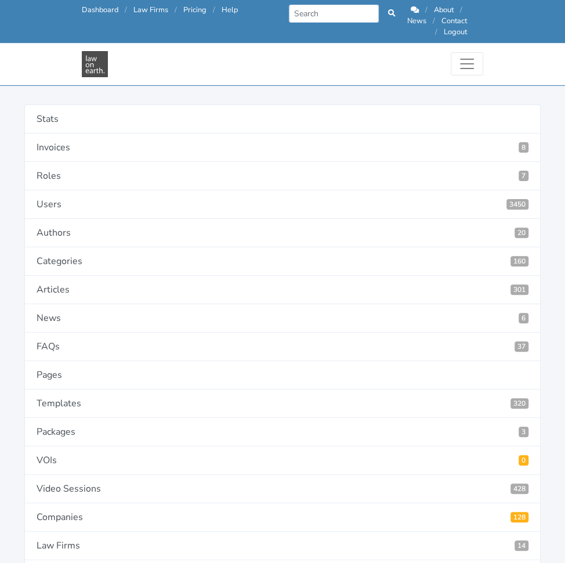
paste input "Equal liability to each party:"
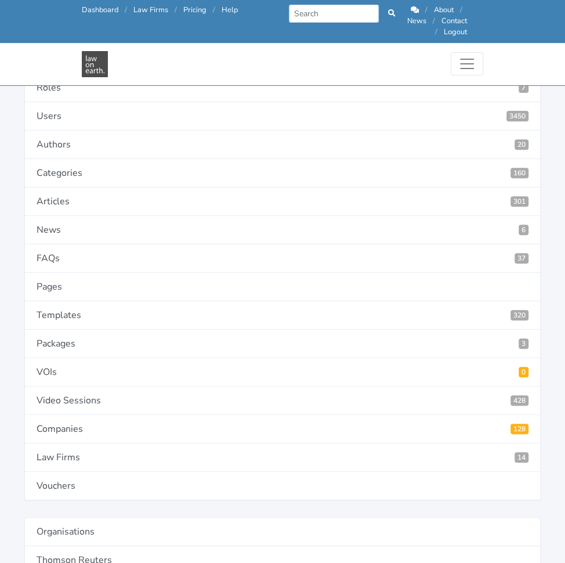
scroll to position [172, 0]
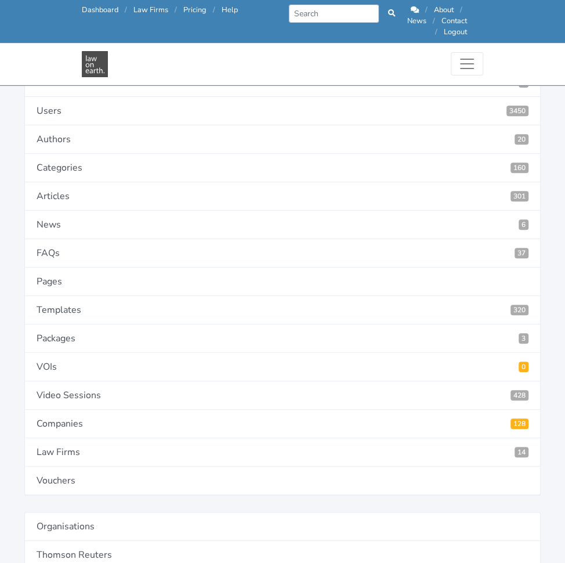
type input "Equal liability to each party: Where one Party is in breach of this Agreement, …"
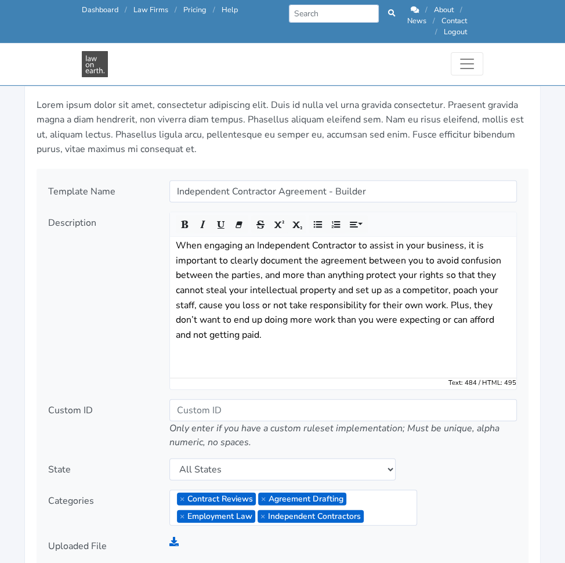
scroll to position [1384, 0]
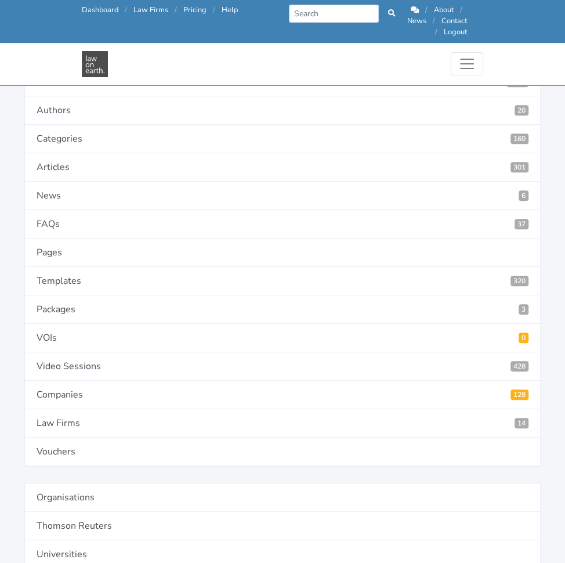
scroll to position [204, 0]
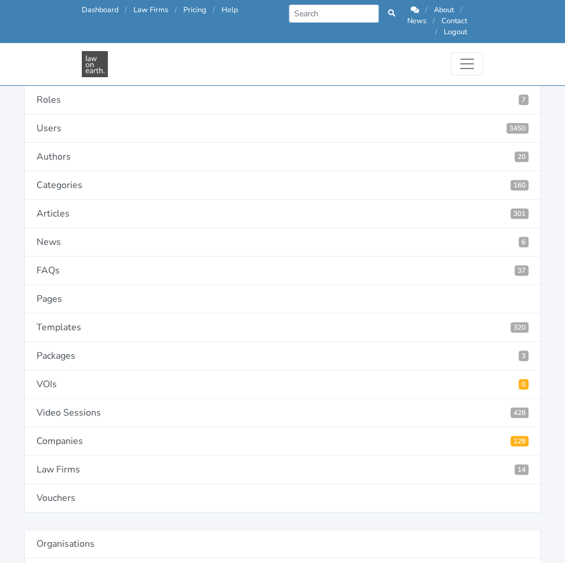
scroll to position [151, 0]
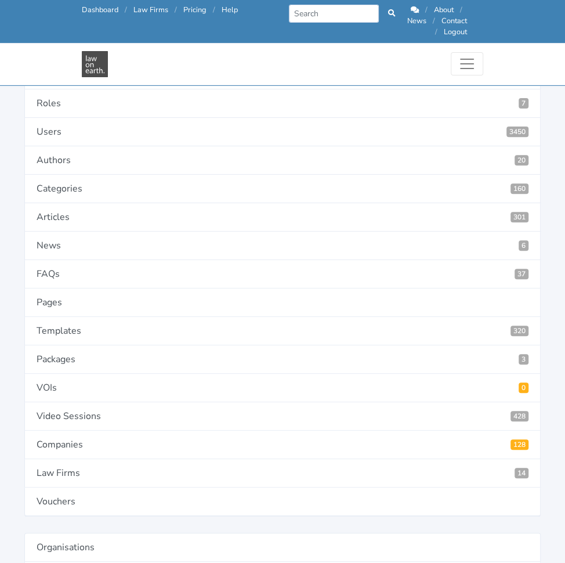
type input "4587"
paste textarea "Do you want either the Client or the Contractor to be able to have a cap on any…"
type textarea "Do you want either the Client or the Contractor to be able to have a cap on any…"
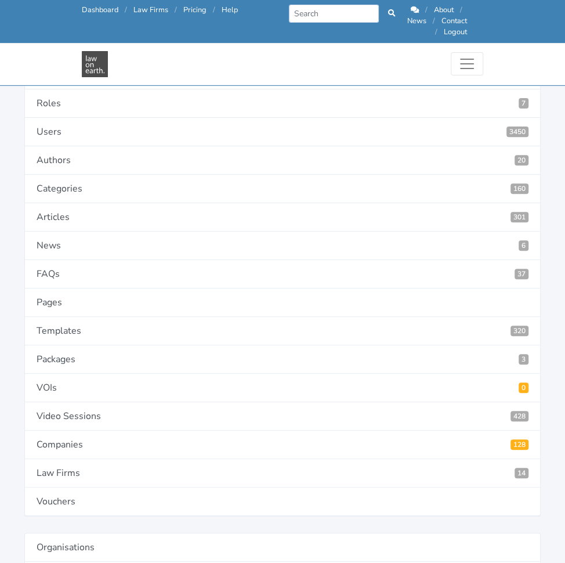
paste input "In favour of Contractor:"
type input "In favour of Contractor: To the maximum extent permitted by Law, the aggregate …"
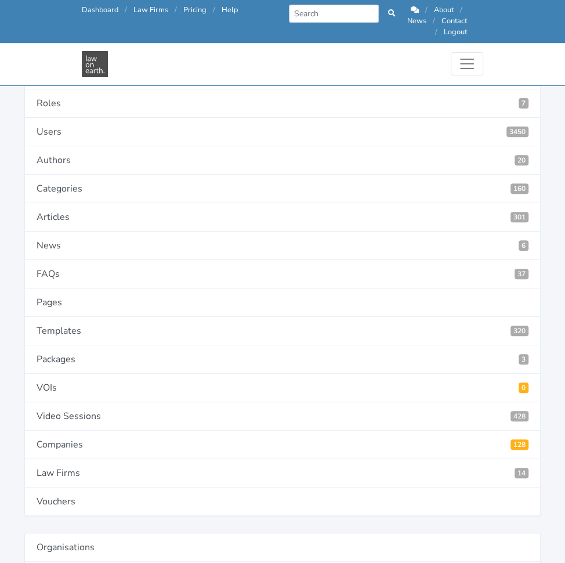
scroll to position [0, 0]
paste input "In favour of Client:"
type input "In favour of Client: To the maximum extent permitted by Law, the aggregate liab…"
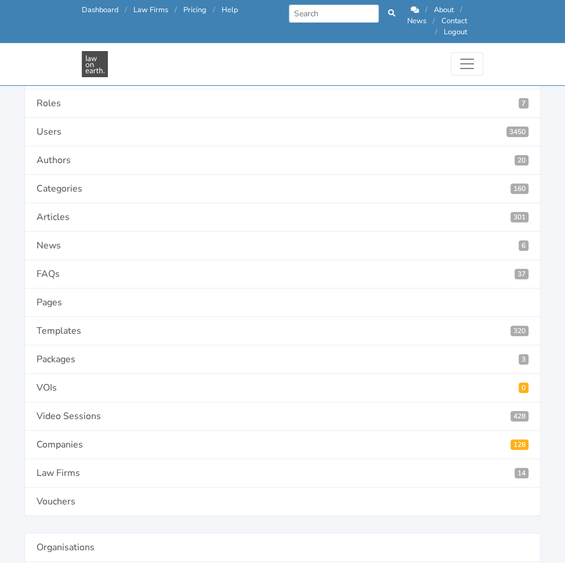
scroll to position [0, 0]
paste input "Liability of both parties is capped:"
type input "Liability of both parties is capped: To the maximum extent permitted by Law, th…"
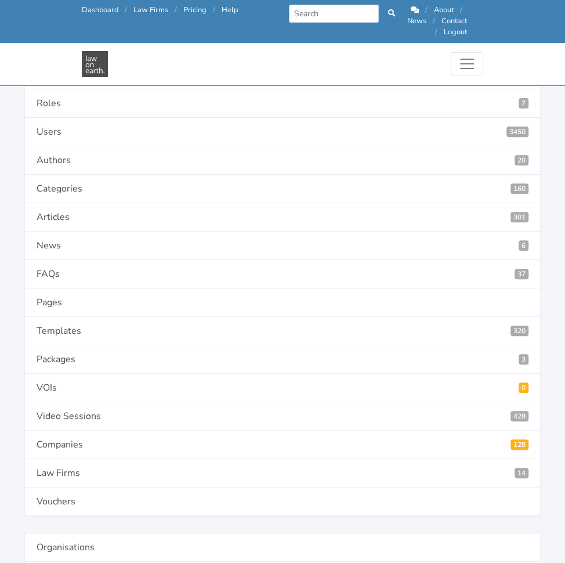
scroll to position [0, 0]
paste input "Liability of both parties is NOT capped:"
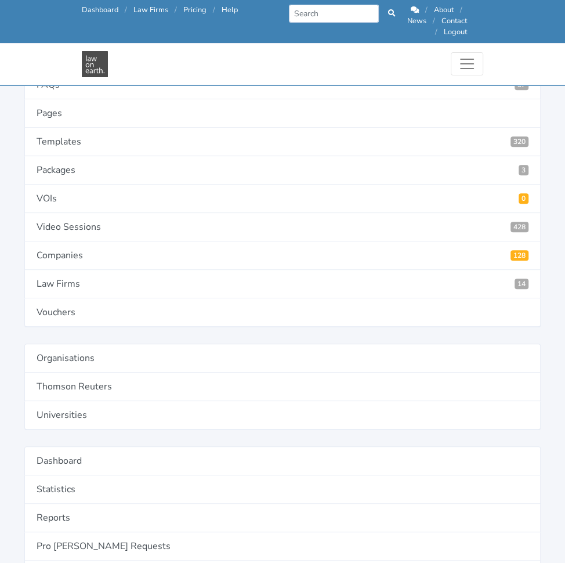
scroll to position [341, 0]
type input "Liability of both parties is NOT capped: To the maximum extent permitted by Law…"
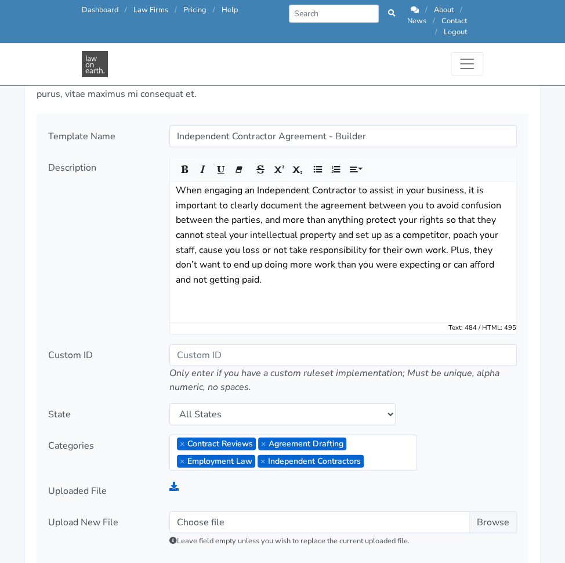
scroll to position [1457, 0]
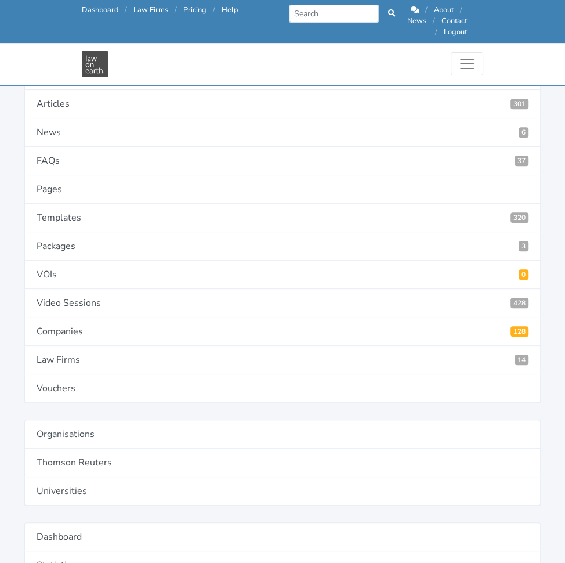
scroll to position [274, 0]
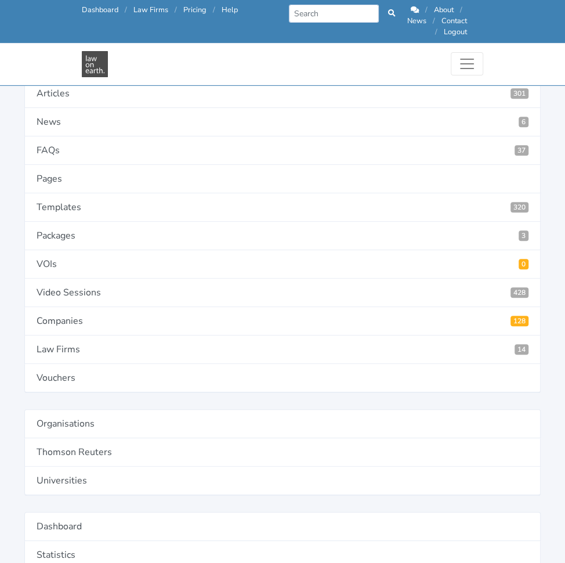
type input "4588"
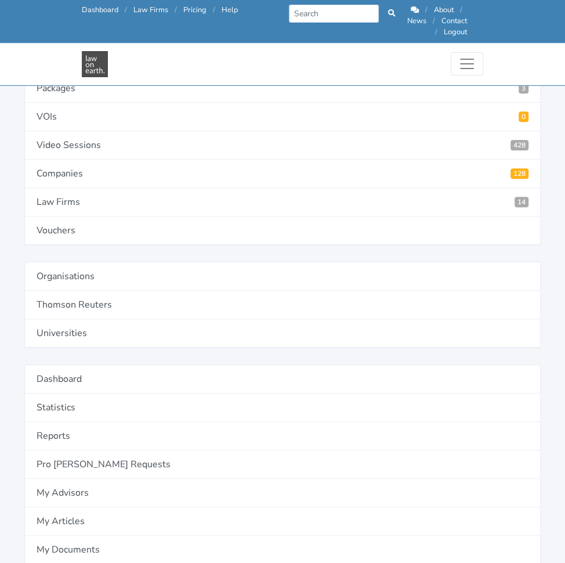
scroll to position [436, 0]
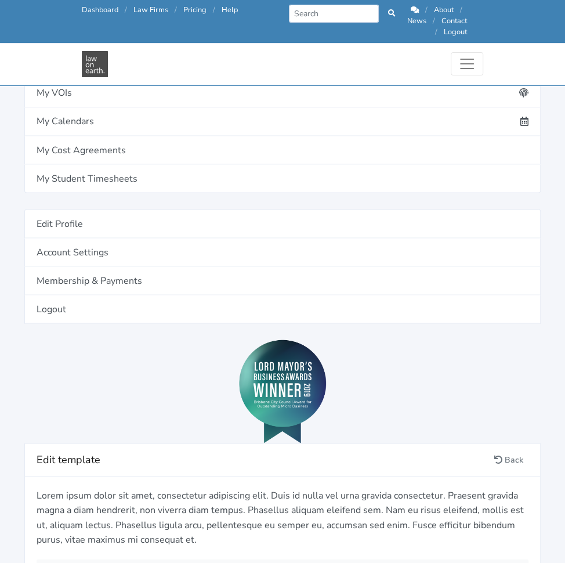
scroll to position [991, 0]
click at [0, 0] on link "Add definition" at bounding box center [0, 0] width 0 height 0
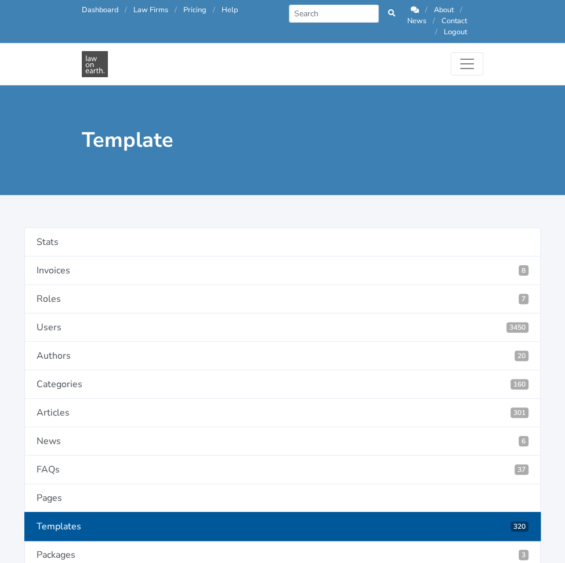
type input "Special Conditions"
paste textarea "Are there any Special Conditions that apply to this Agreement?"
type textarea "Are there any Special Conditions that apply to this Agreement?"
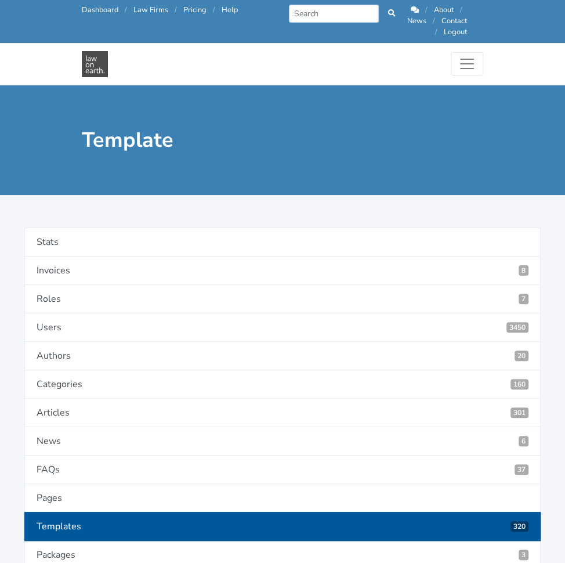
paste input "SpecialConditions"
type input "SpecialConditions"
radio input "true"
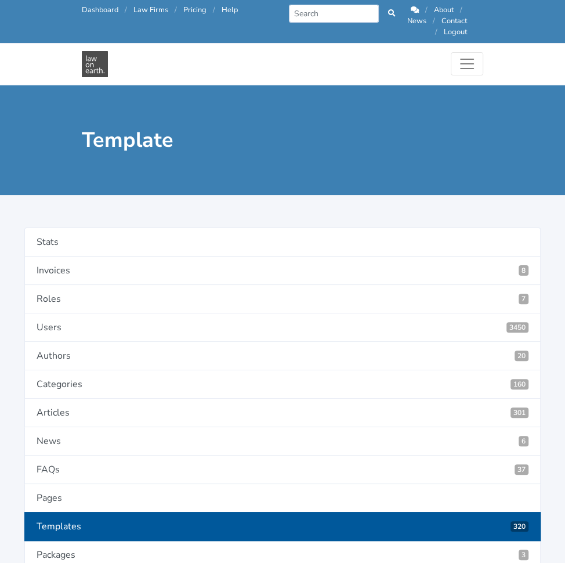
select select "textarea"
select select "first letter uppercase"
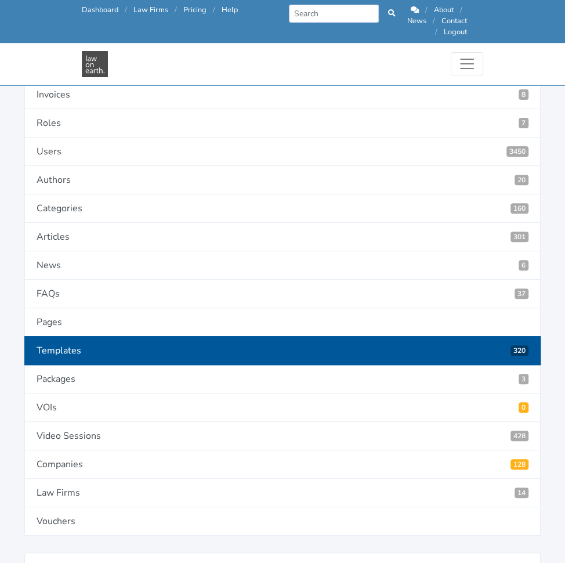
scroll to position [135, 0]
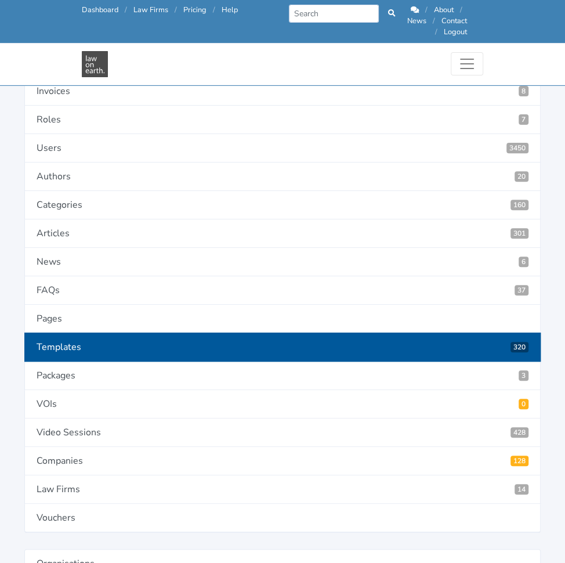
type input "4582"
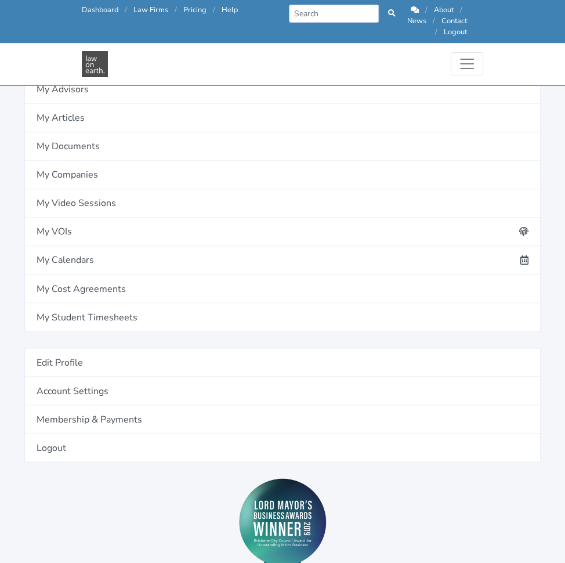
scroll to position [846, 0]
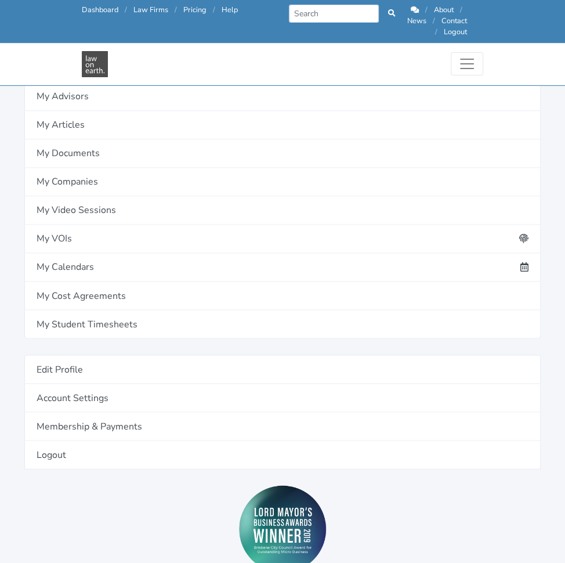
click at [0, 0] on link "Add definition" at bounding box center [0, 0] width 0 height 0
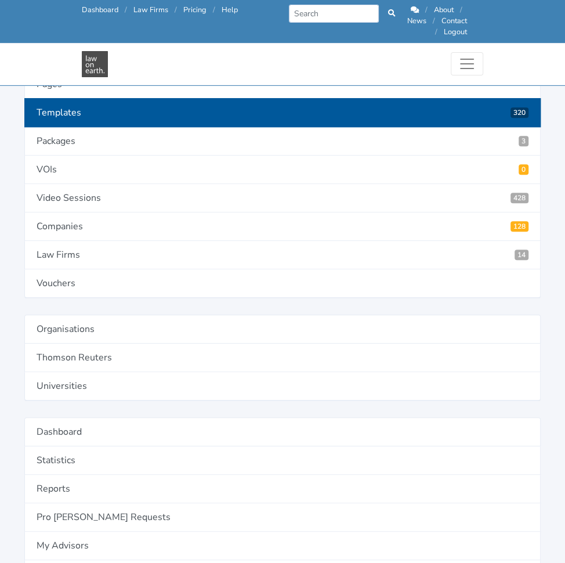
scroll to position [371, 0]
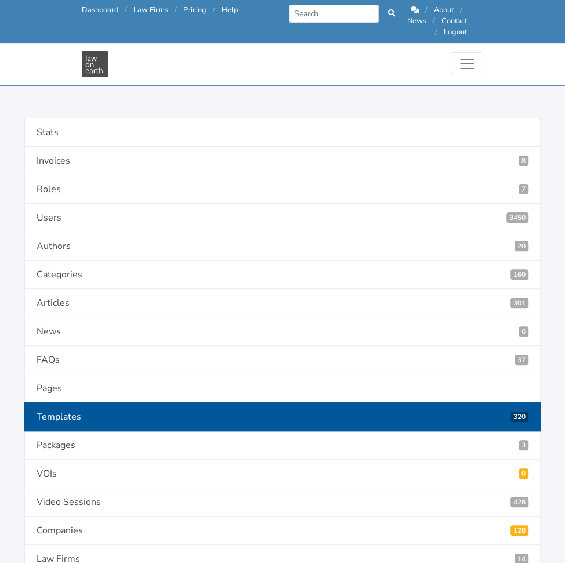
scroll to position [64, 0]
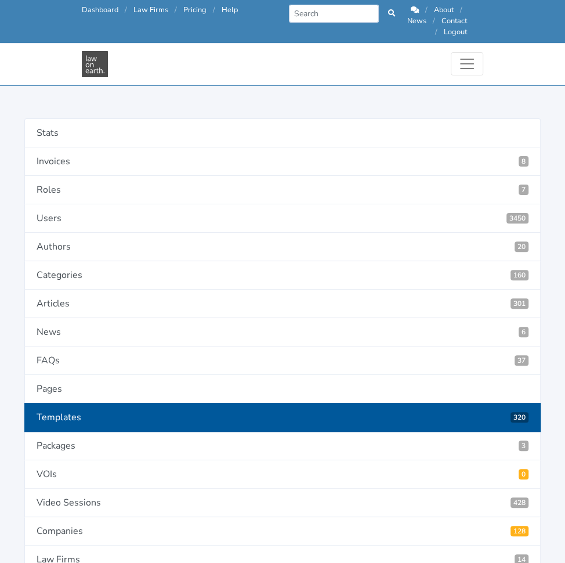
type input "4586"
type input "IP Owner"
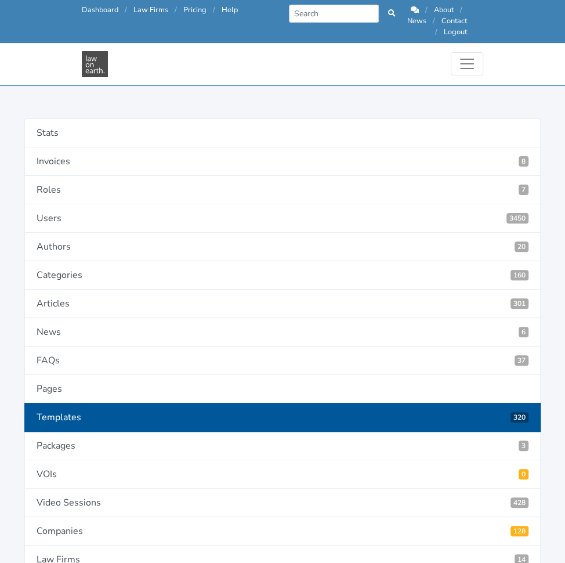
type input "IPOwner"
radio input "true"
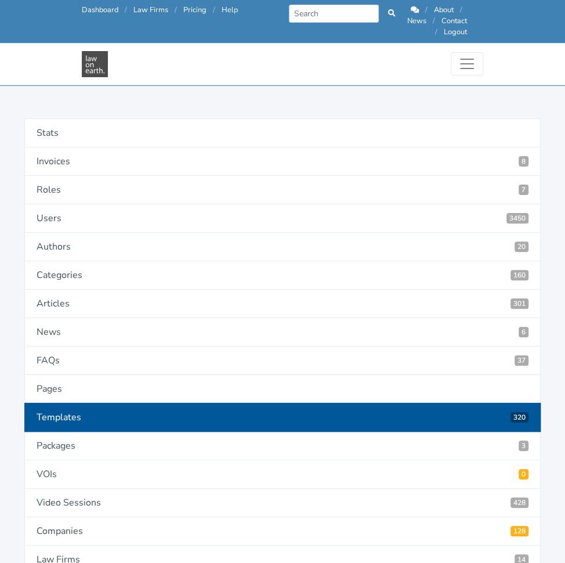
select select "select"
select select "as is"
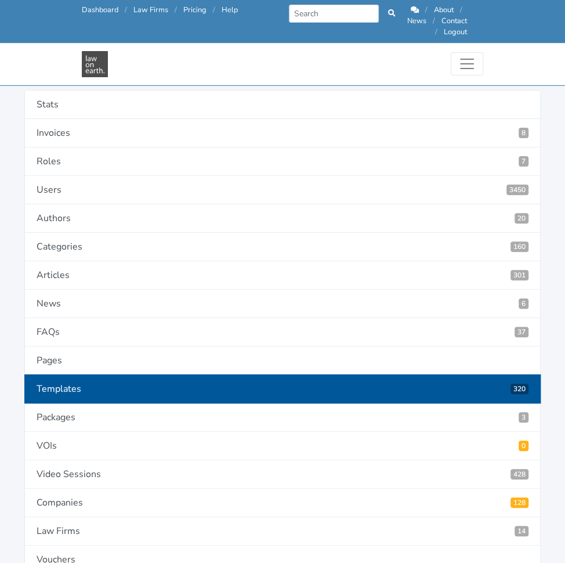
scroll to position [93, 0]
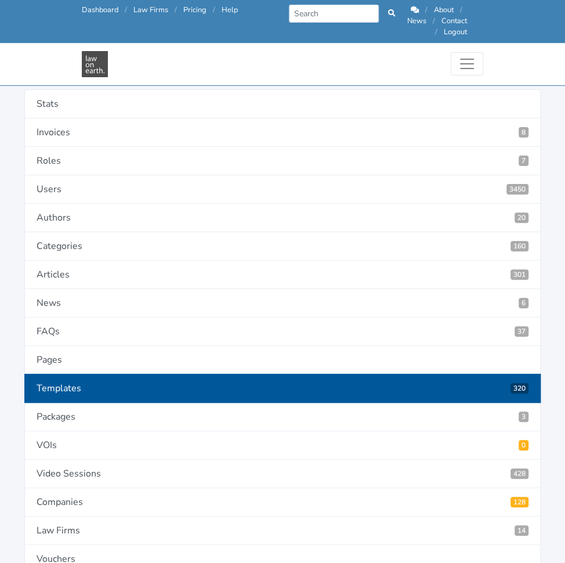
type input "Client"
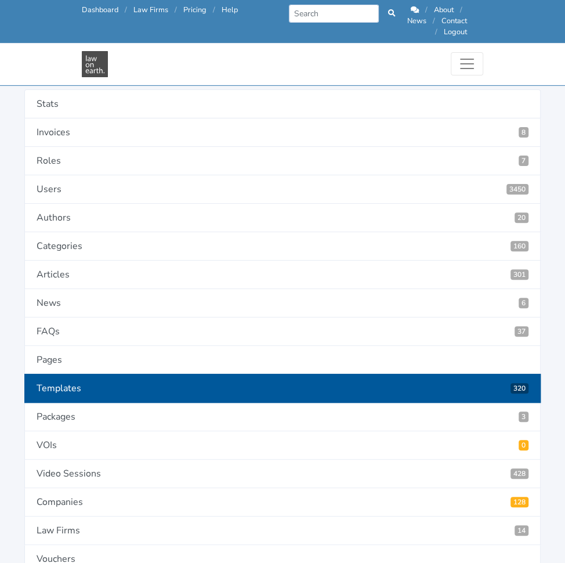
type input "Contractor"
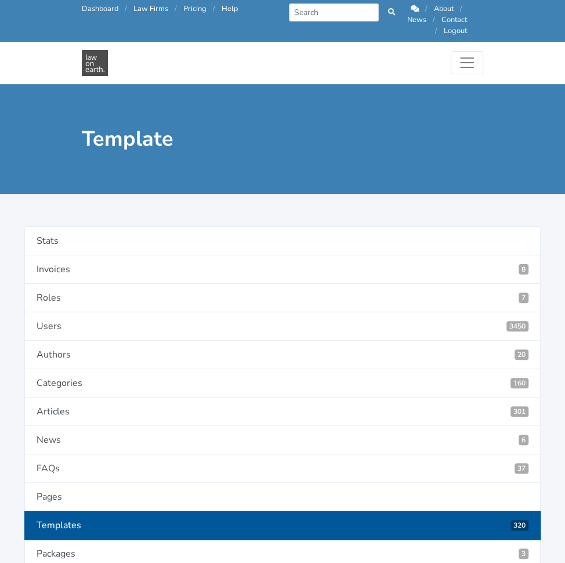
scroll to position [0, 0]
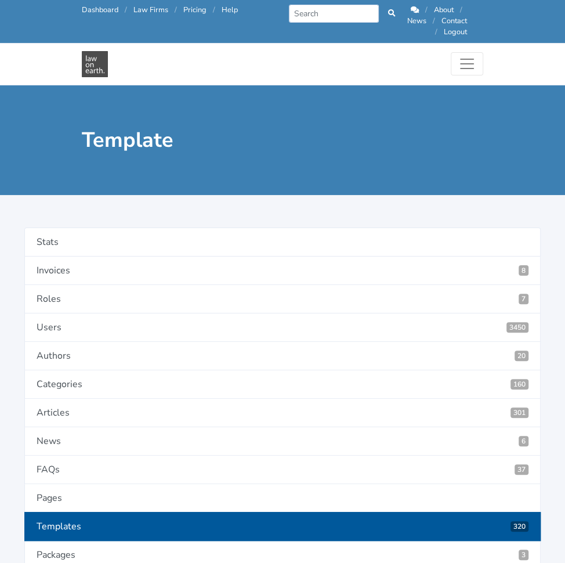
paste textarea "Who will own the intellectual property created by the Contractor?"
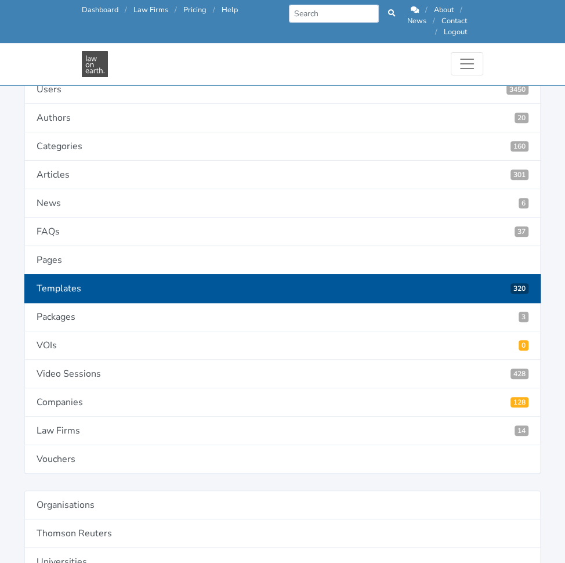
scroll to position [195, 0]
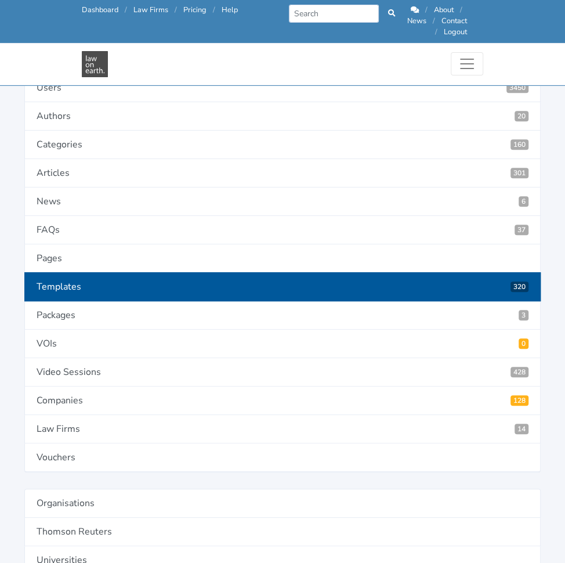
type textarea "Who will own the intellectual property created by the Contractor?"
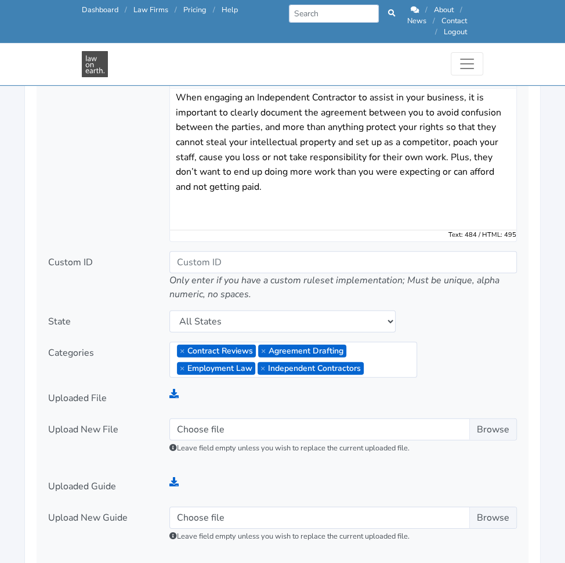
scroll to position [1531, 0]
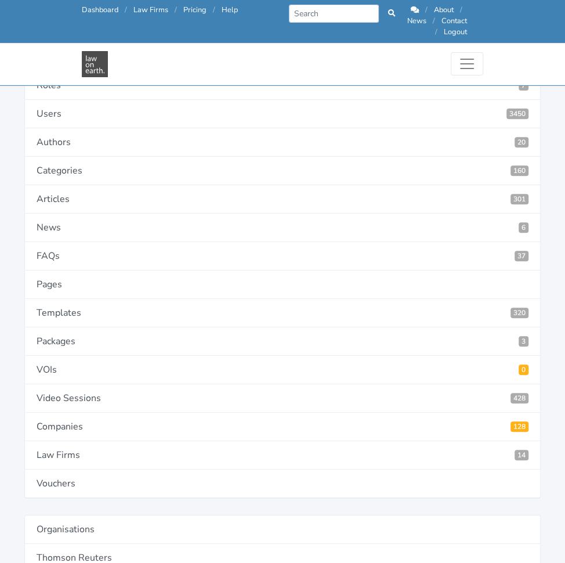
scroll to position [169, 0]
type input "4588"
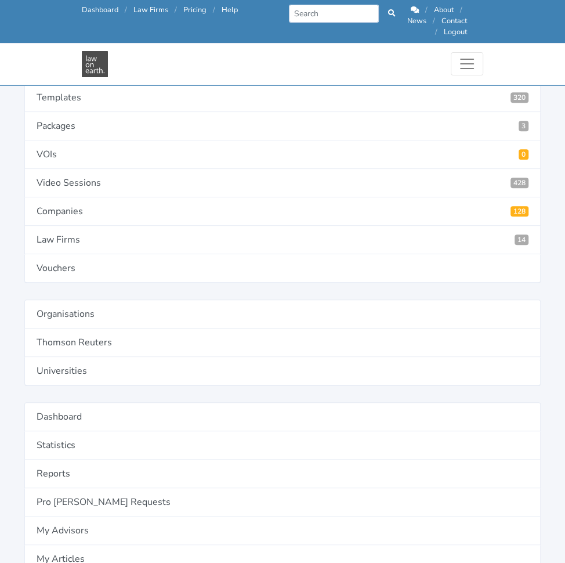
scroll to position [386, 0]
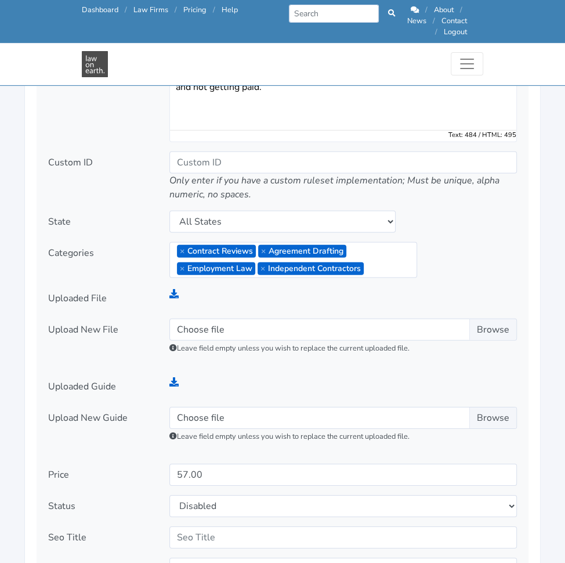
scroll to position [1630, 0]
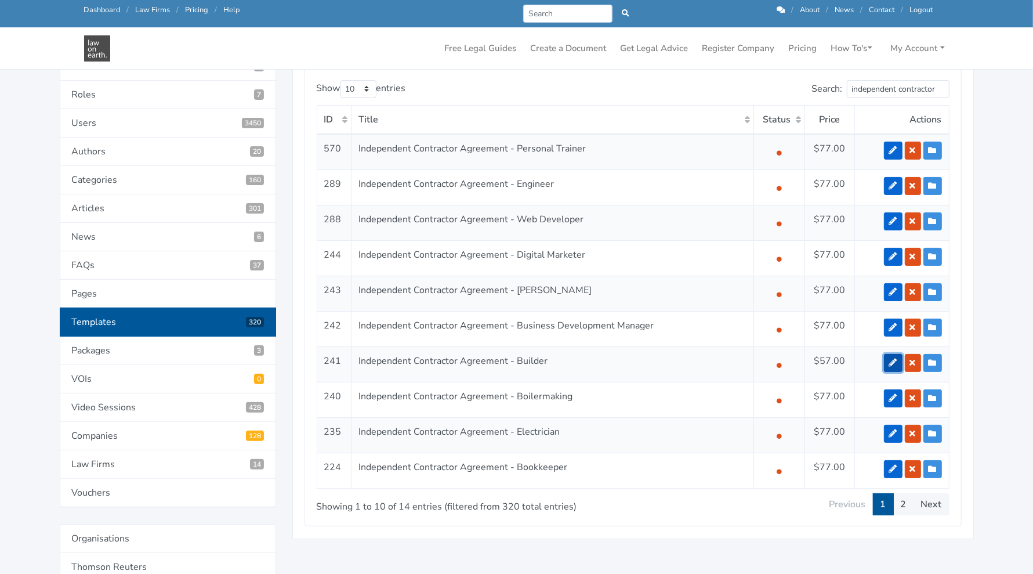
scroll to position [186, 0]
click at [903, 493] on link "2" at bounding box center [903, 504] width 21 height 22
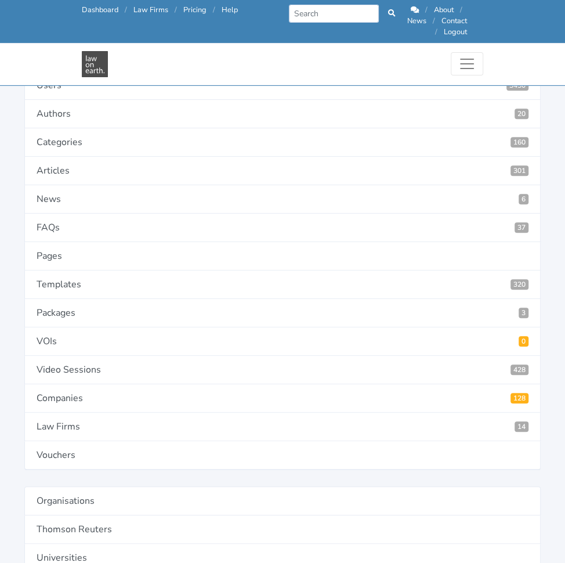
scroll to position [201, 0]
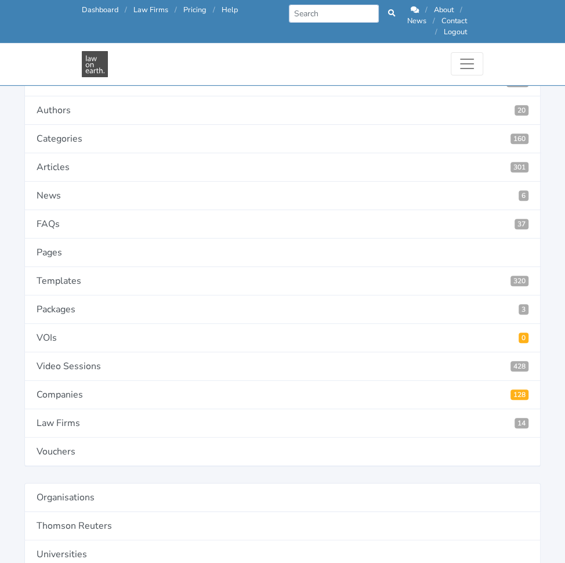
type input "4589"
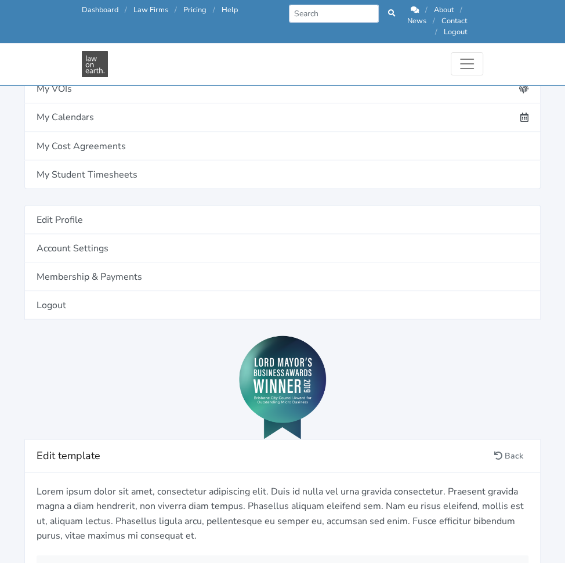
scroll to position [994, 0]
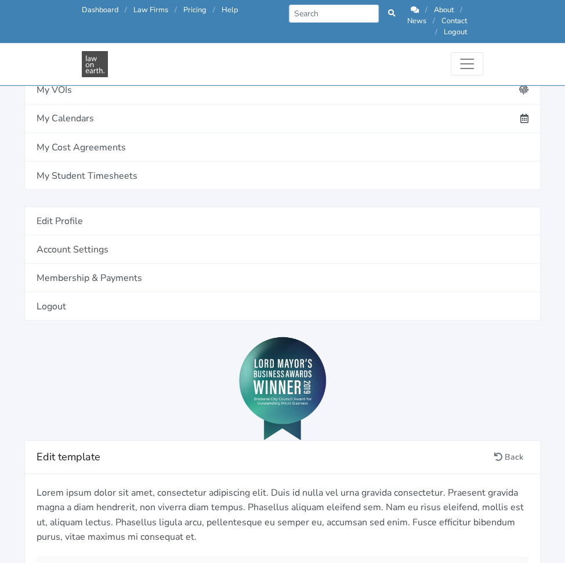
click at [0, 0] on link "Add definition" at bounding box center [0, 0] width 0 height 0
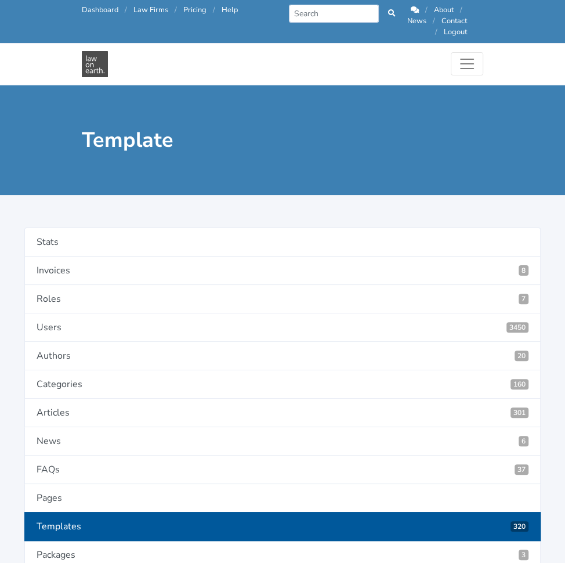
type input "Default Interest"
paste textarea "What rate of Default Interest do you want to appy to outstanding payments?"
type textarea "What rate of Default Interest do you want to appy to outstanding payments?"
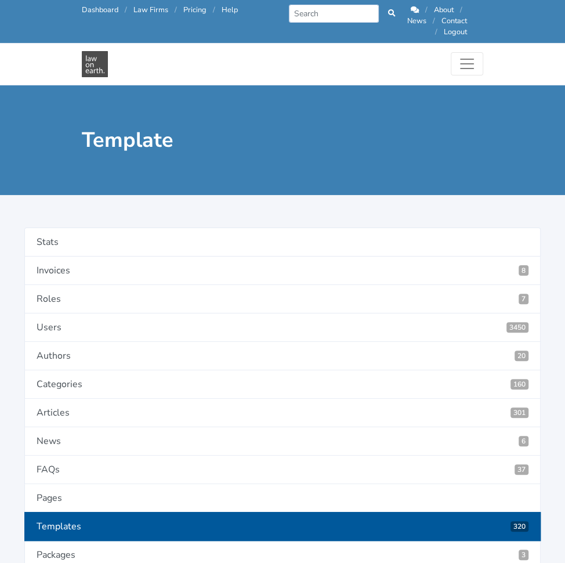
type input "DefaultInterest"
radio input "true"
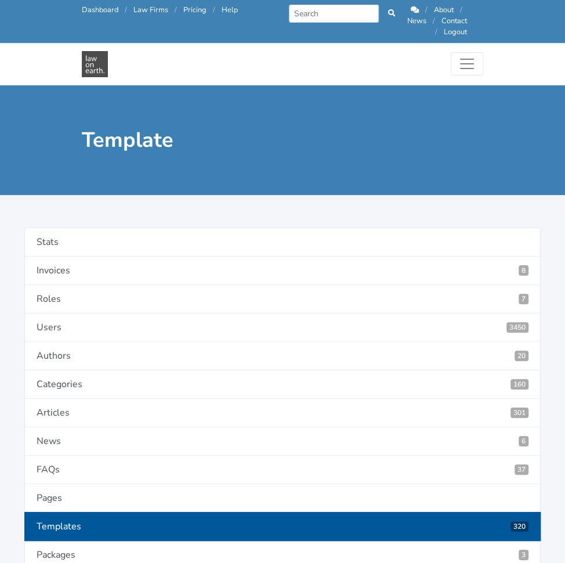
radio input "true"
select select "text"
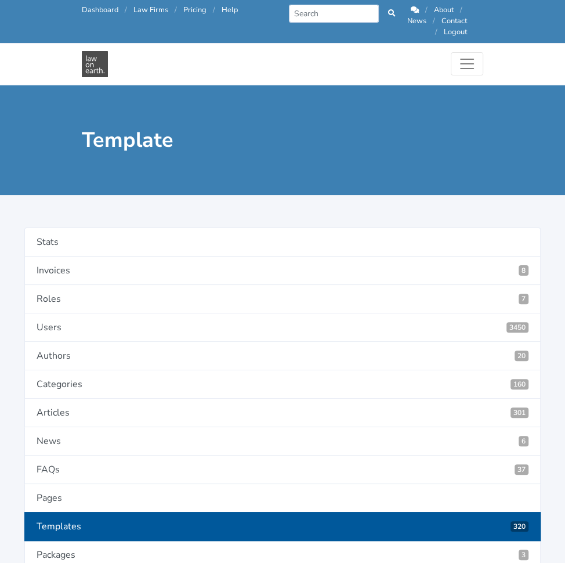
select select "as is"
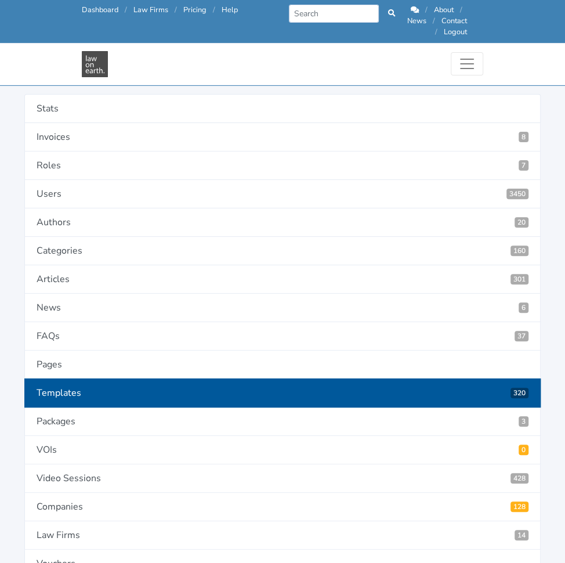
scroll to position [90, 0]
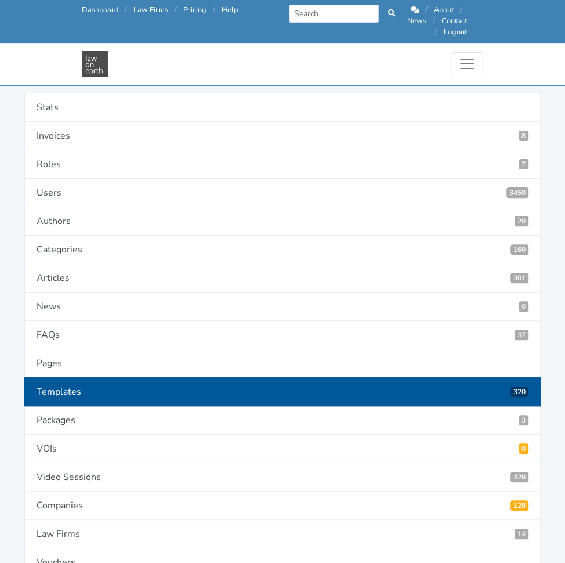
type input "4588"
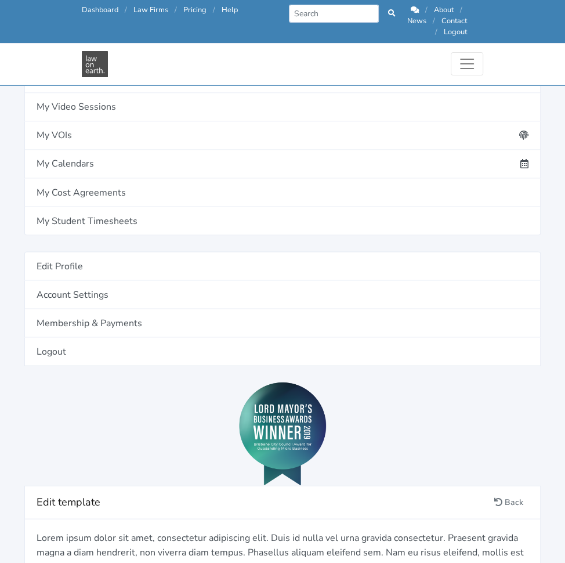
scroll to position [948, 0]
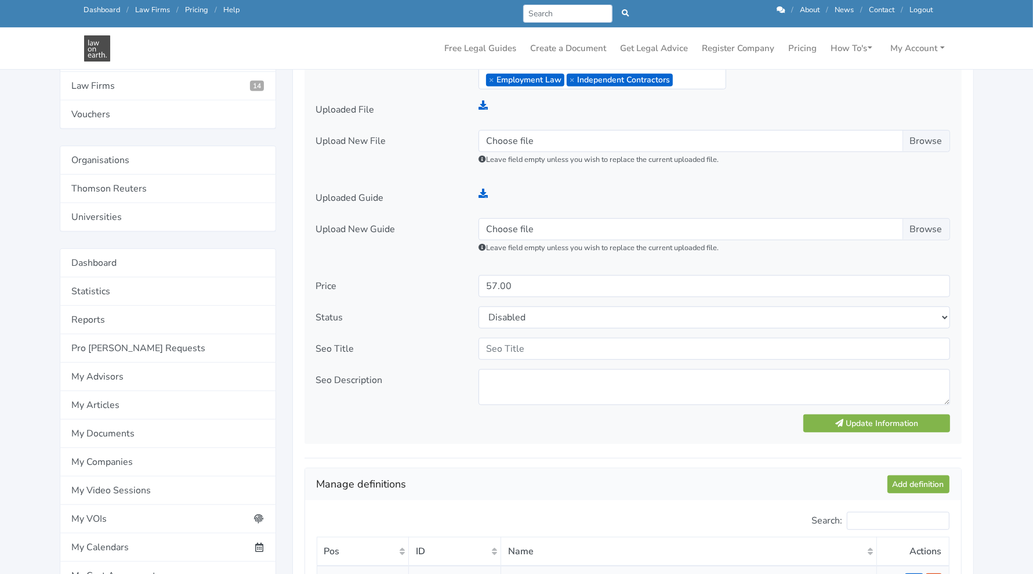
scroll to position [566, 0]
click at [564, 421] on button "Update Information" at bounding box center [876, 423] width 146 height 18
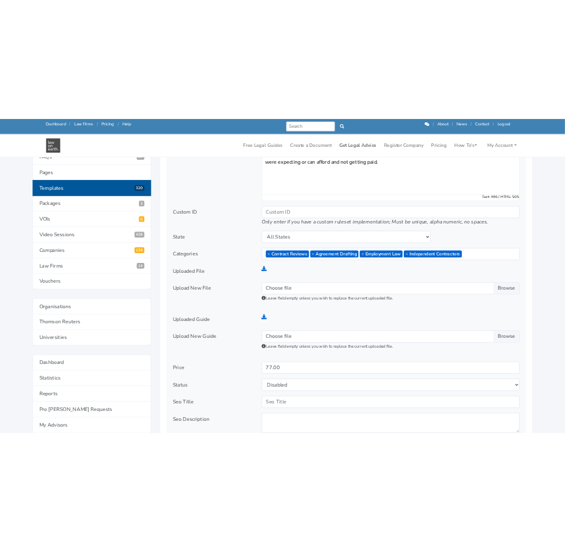
scroll to position [386, 0]
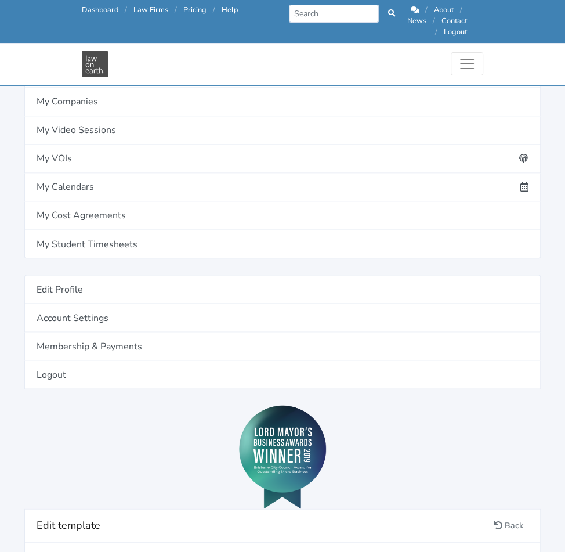
scroll to position [917, 0]
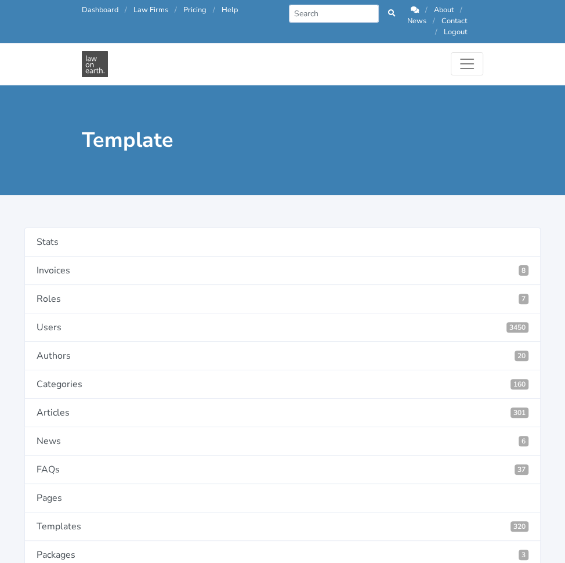
type input "Contractors Mobile Number"
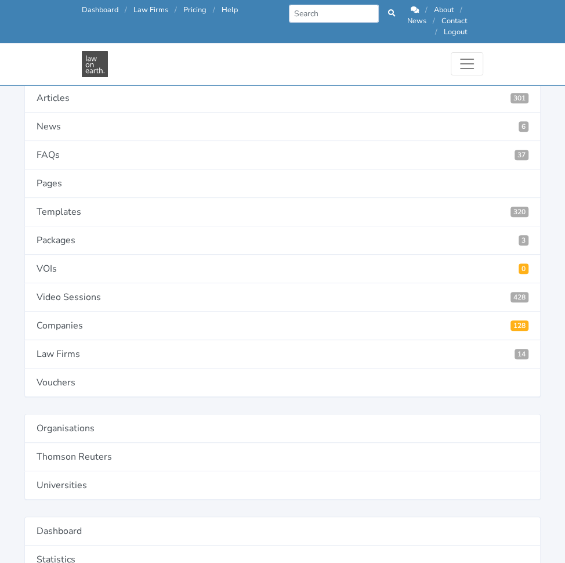
scroll to position [263, 0]
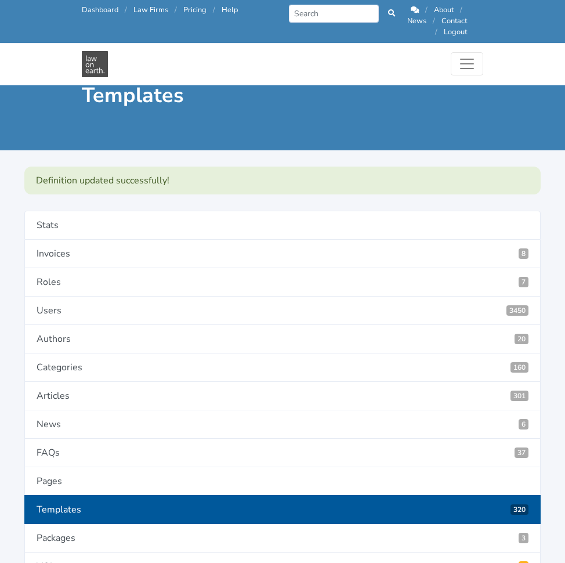
scroll to position [1118, 0]
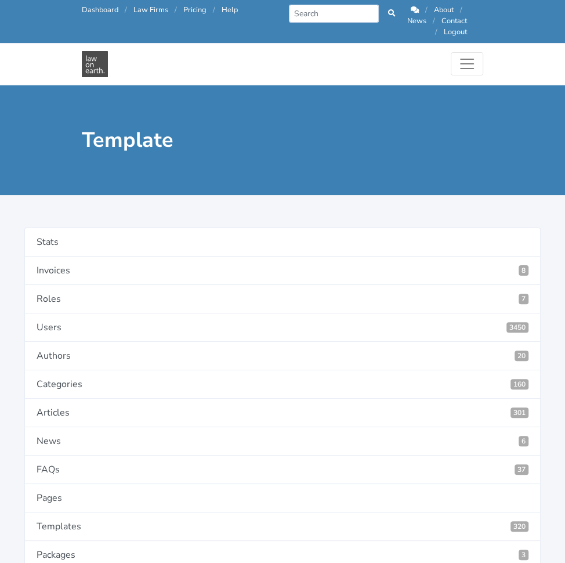
type input "Client Mobile Number"
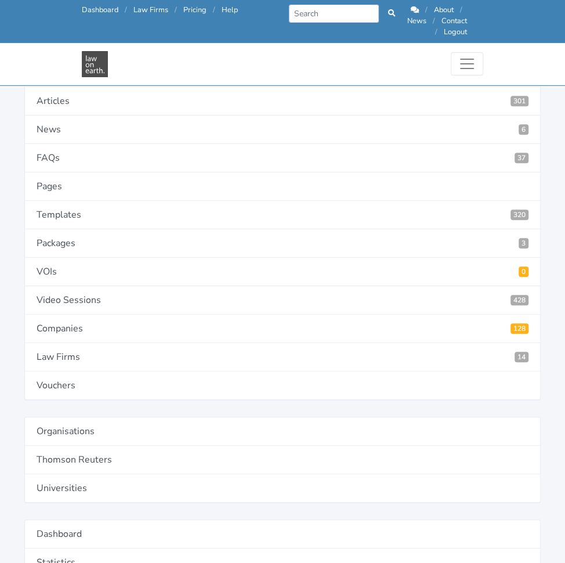
scroll to position [268, 0]
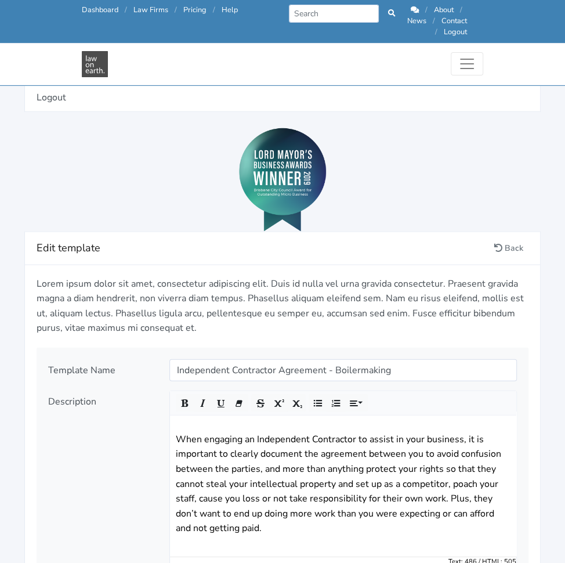
scroll to position [1203, 0]
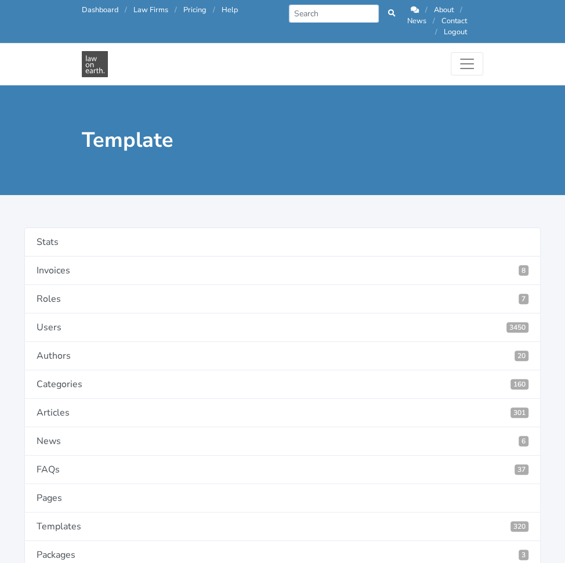
type input "Bank Account Name"
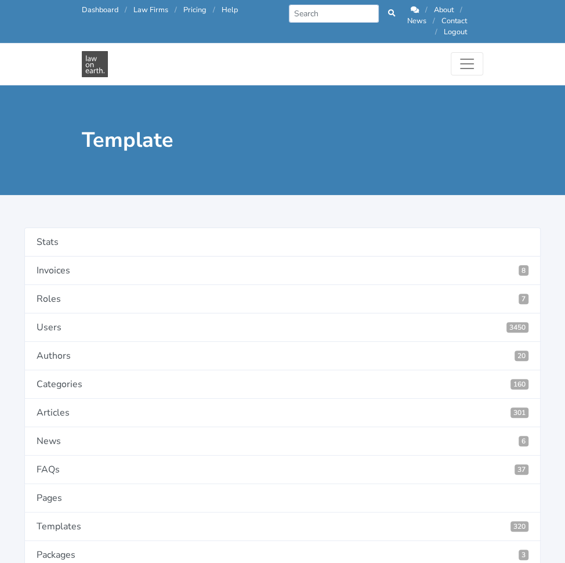
paste textarea "What is the name on the Contractor’s bank account?"
type textarea "What is the name on the Contractor’s bank account?"
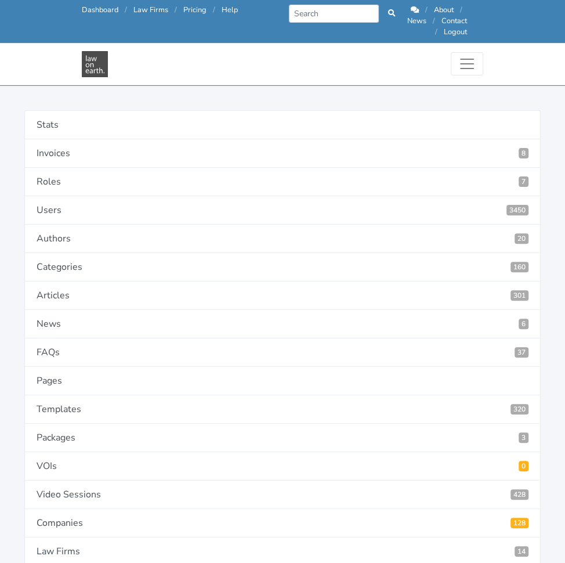
scroll to position [85, 0]
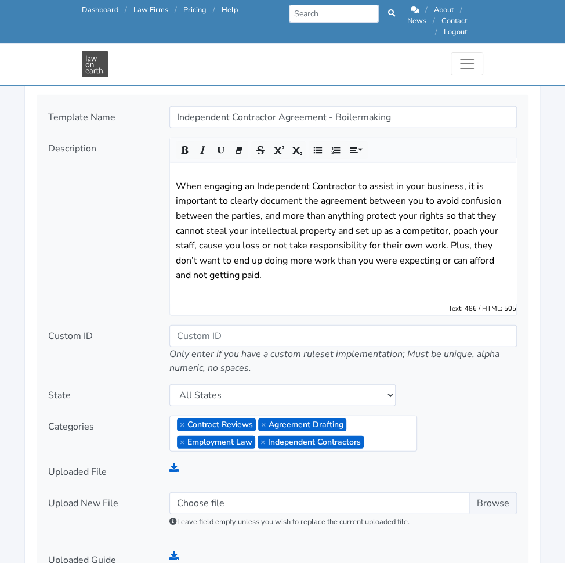
scroll to position [1458, 0]
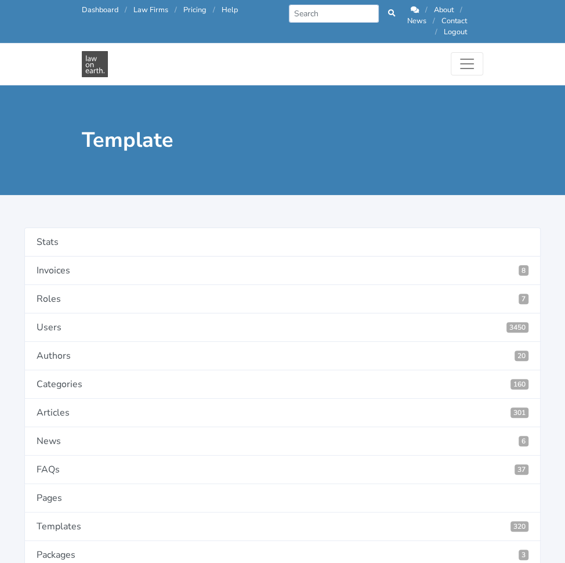
type input "Services Provided to Client"
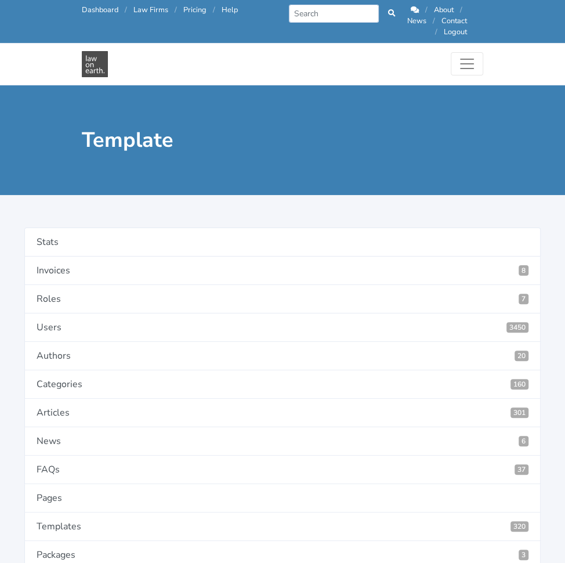
select select "textarea"
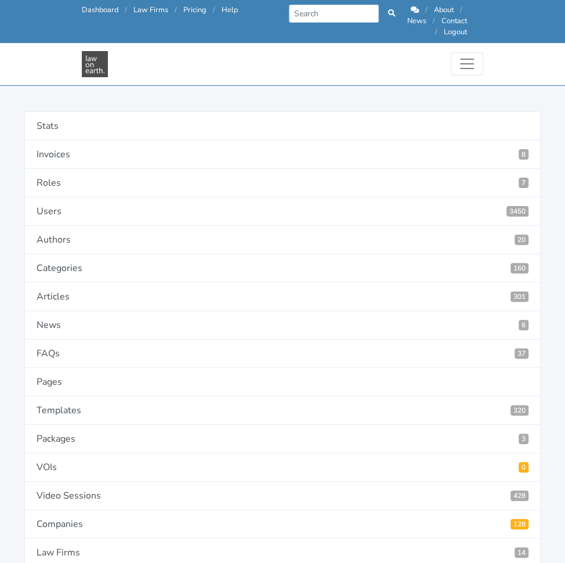
scroll to position [73, 0]
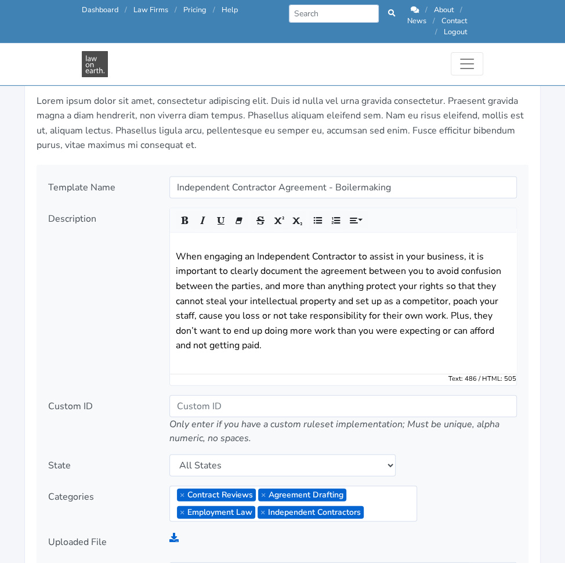
scroll to position [1386, 0]
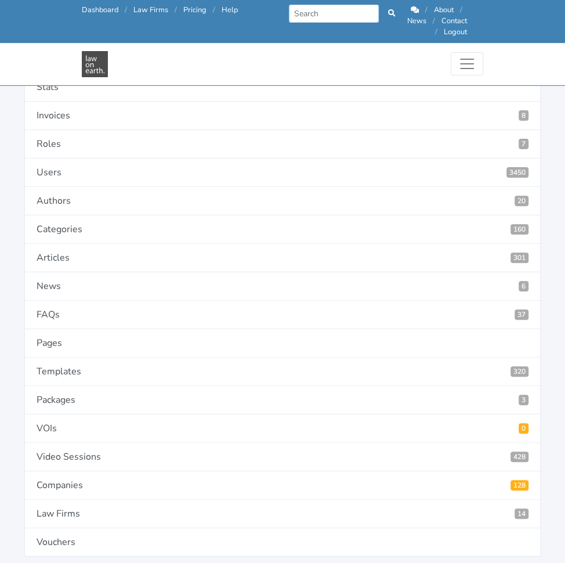
scroll to position [132, 0]
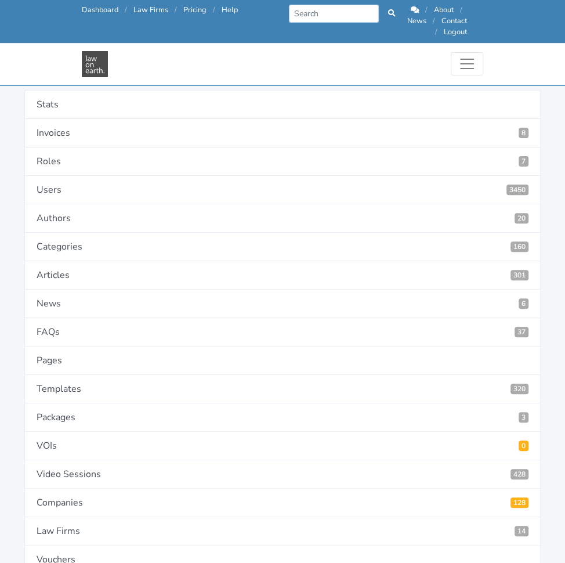
scroll to position [105, 0]
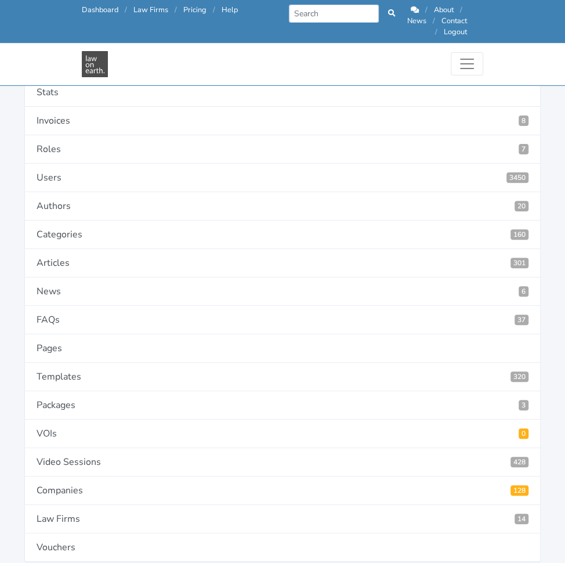
type input "4589"
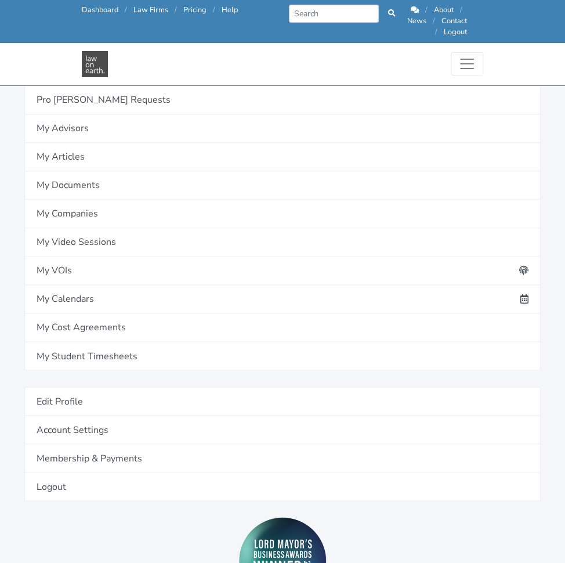
scroll to position [781, 0]
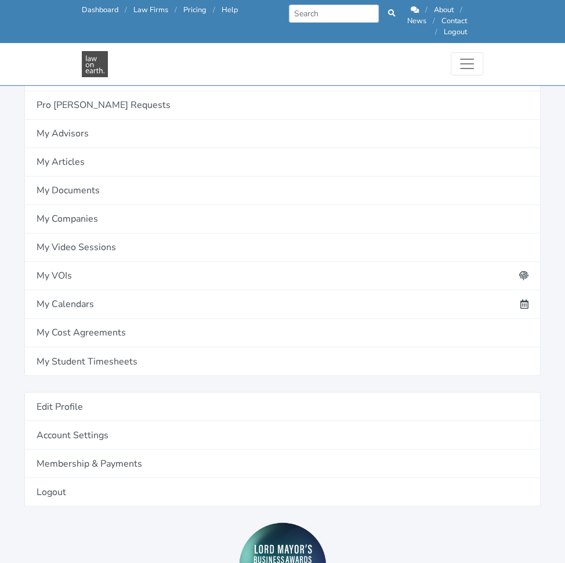
click at [0, 0] on link "Add definition" at bounding box center [0, 0] width 0 height 0
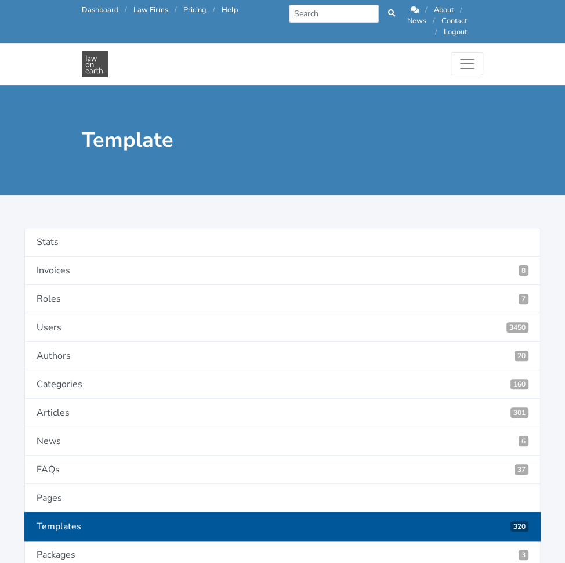
type input "Special Conditions"
type textarea "S"
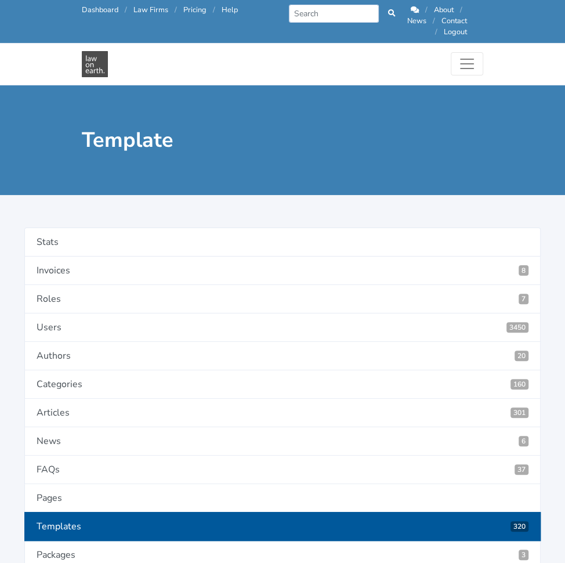
type input "SpecialConditions"
radio input "true"
select select "textarea"
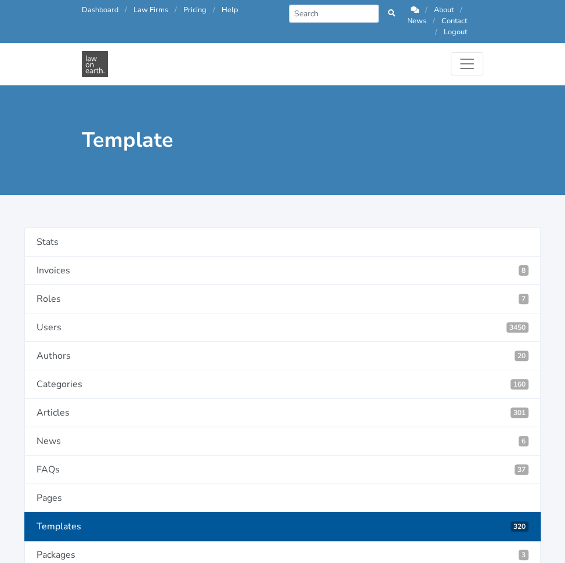
select select "first letter uppercase"
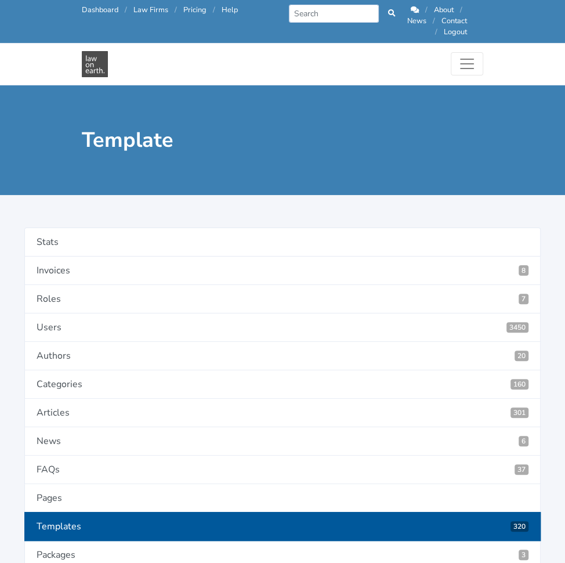
paste textarea "Are there any Special Conditions that apply to this Agreement?"
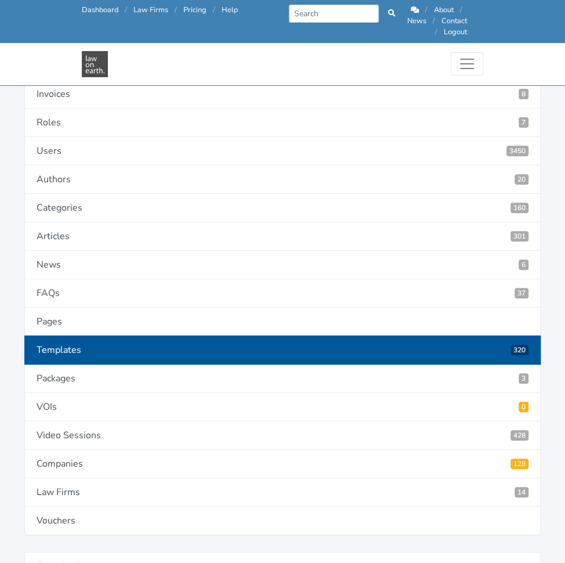
scroll to position [132, 0]
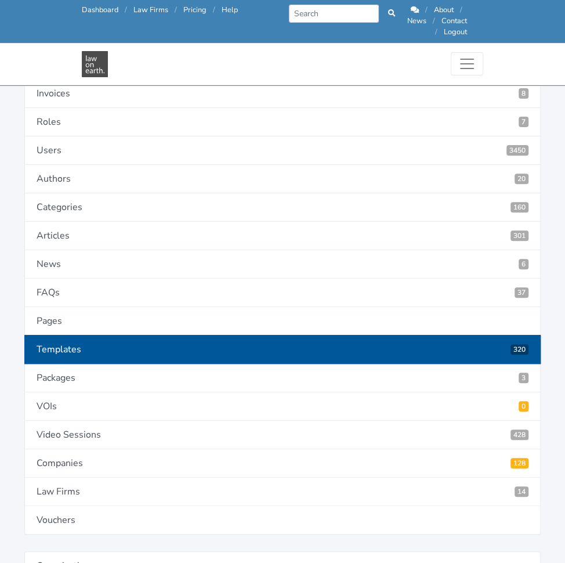
type textarea "Are there any Special Conditions that apply to this Agreement?"
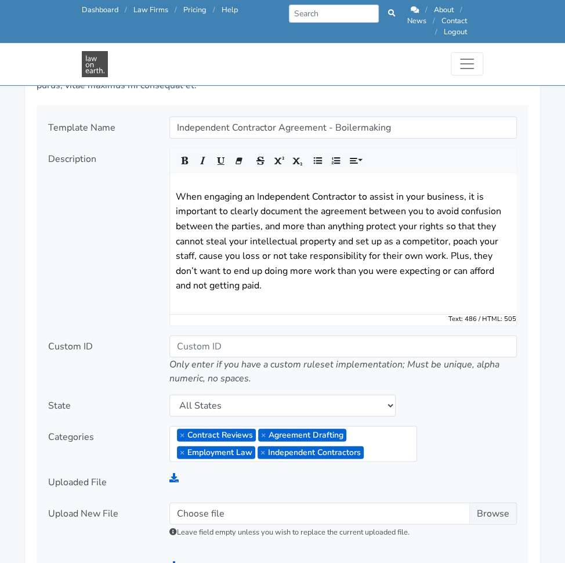
scroll to position [1446, 0]
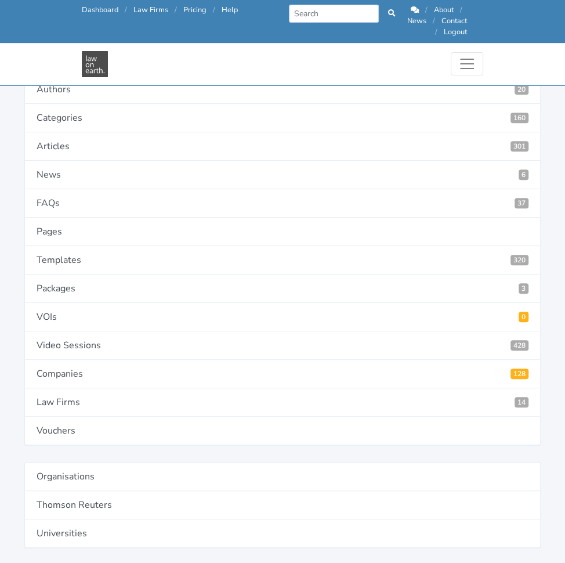
scroll to position [221, 0]
type input "7"
type input "4559"
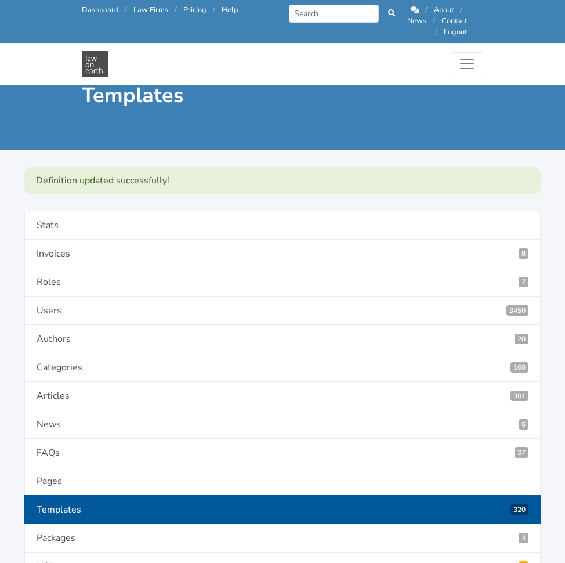
scroll to position [1118, 0]
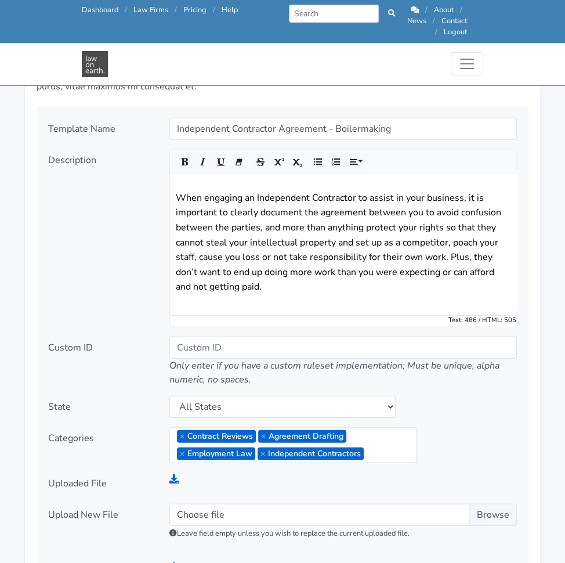
scroll to position [1447, 0]
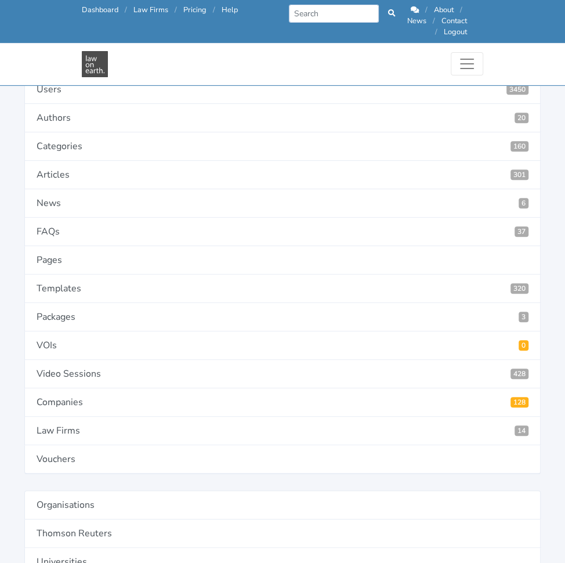
scroll to position [194, 0]
type input "4560"
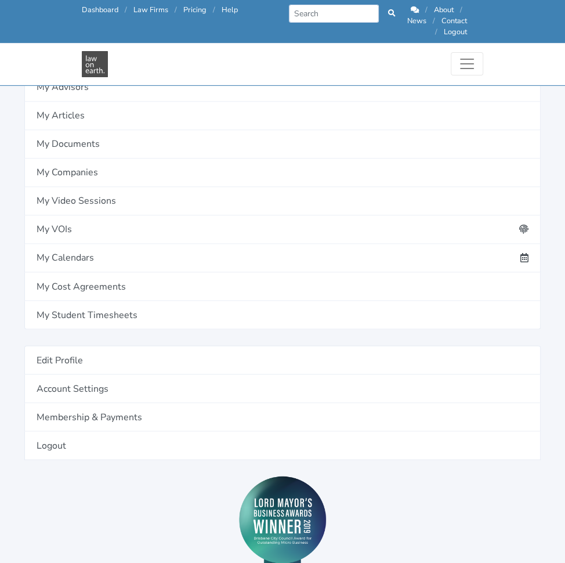
scroll to position [847, 0]
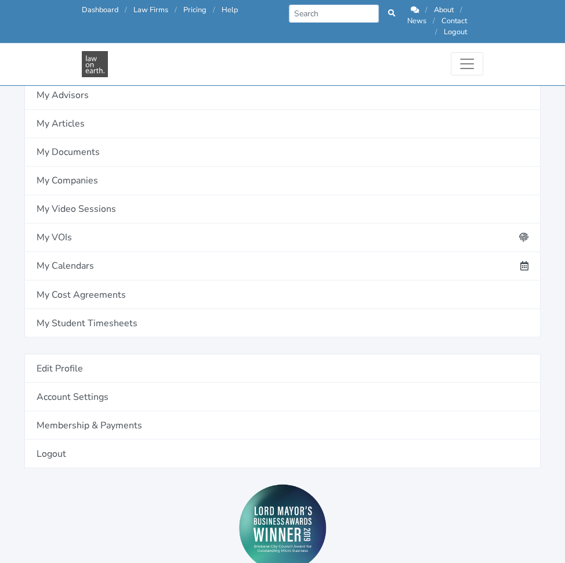
click at [0, 0] on link "Add definition" at bounding box center [0, 0] width 0 height 0
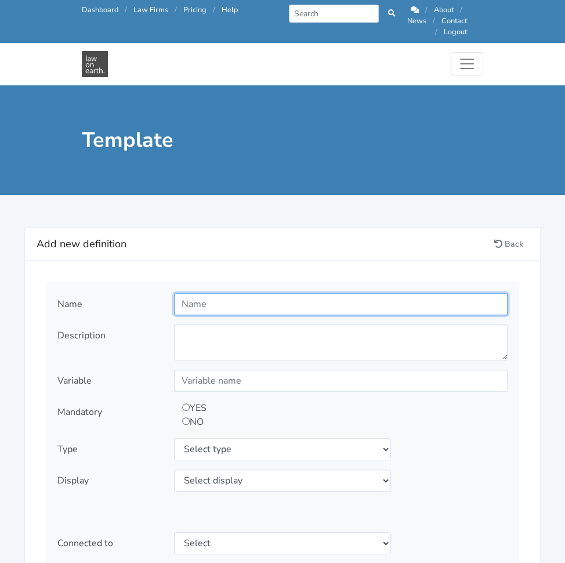
click at [296, 296] on input "text" at bounding box center [341, 304] width 334 height 22
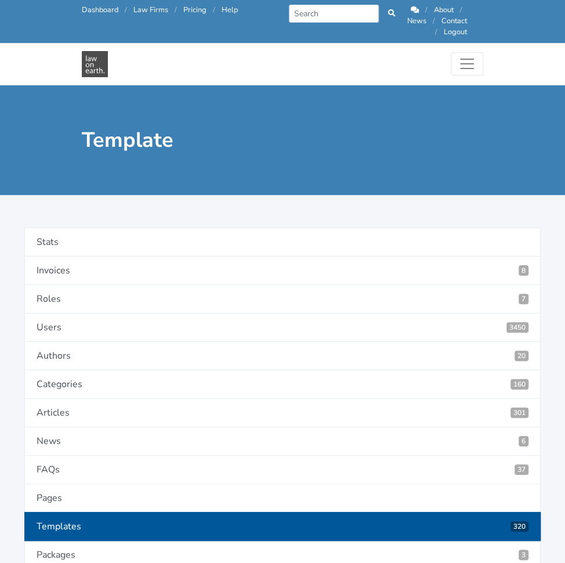
type input "IP Owner"
paste textarea "Who will own the intellectual property created by the Contractor?"
type textarea "Who will own the intellectual property created by the Contractor?"
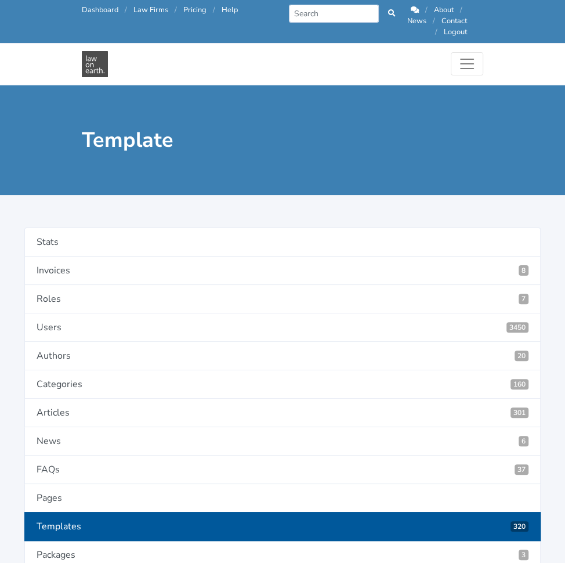
type input "IPOwner"
radio input "true"
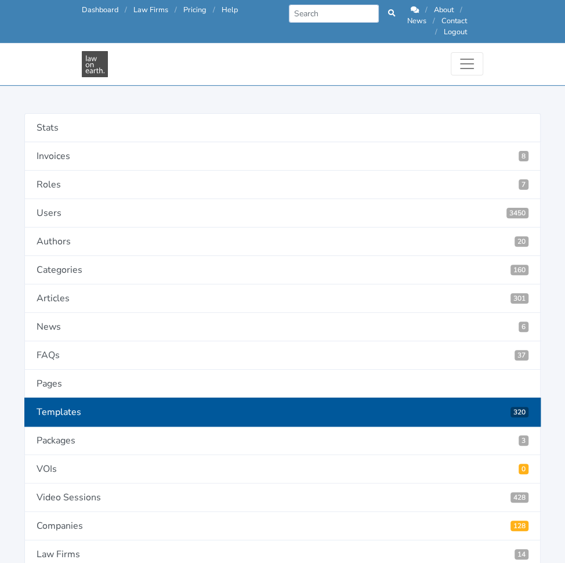
scroll to position [70, 0]
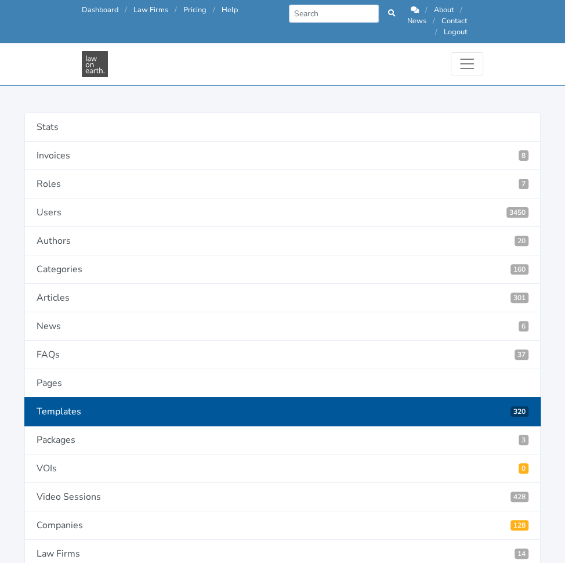
select select "select"
select select "as is"
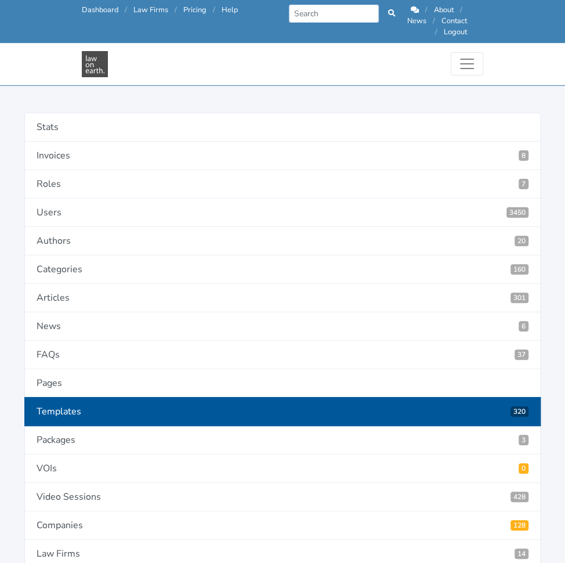
type input "4561"
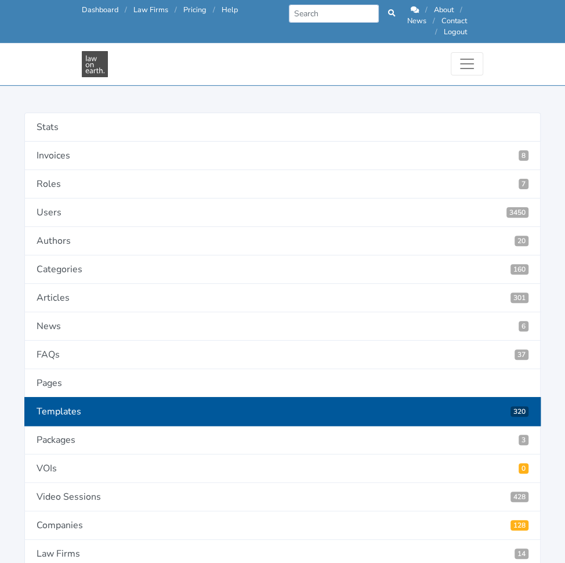
type input "Client"
type input "Contractor"
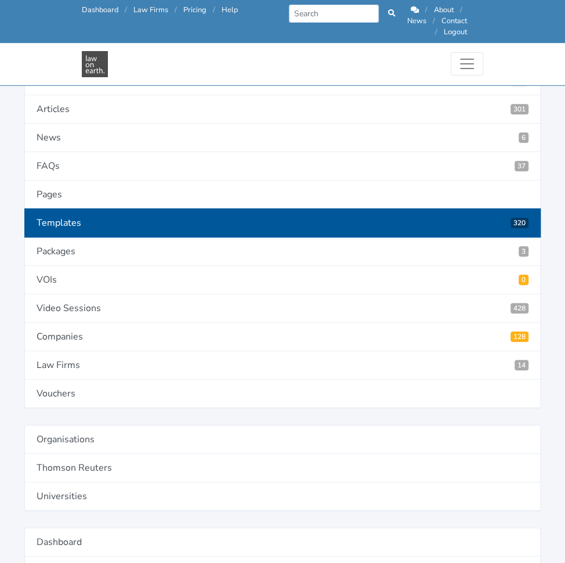
scroll to position [262, 0]
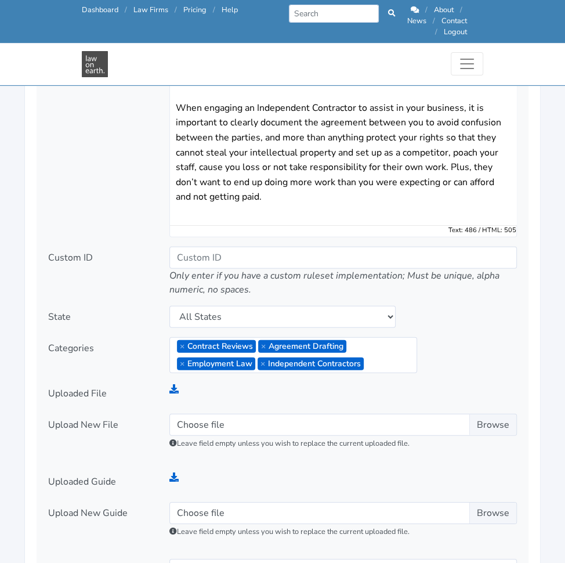
scroll to position [1534, 0]
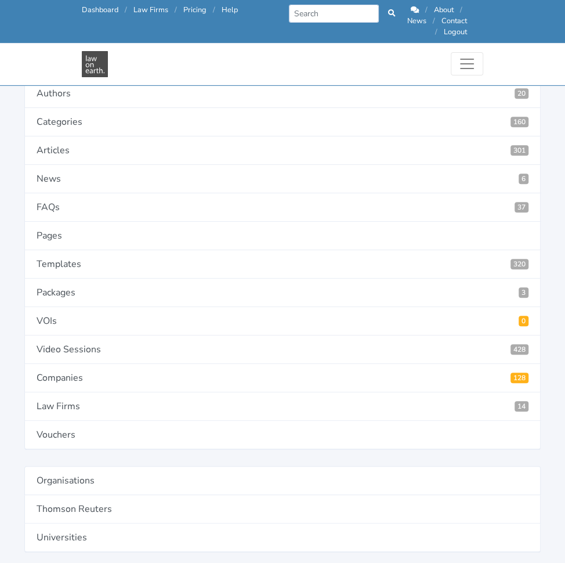
scroll to position [218, 0]
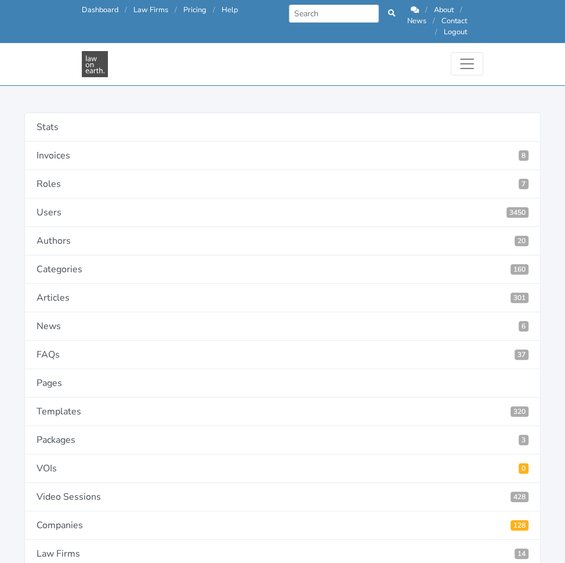
scroll to position [68, 0]
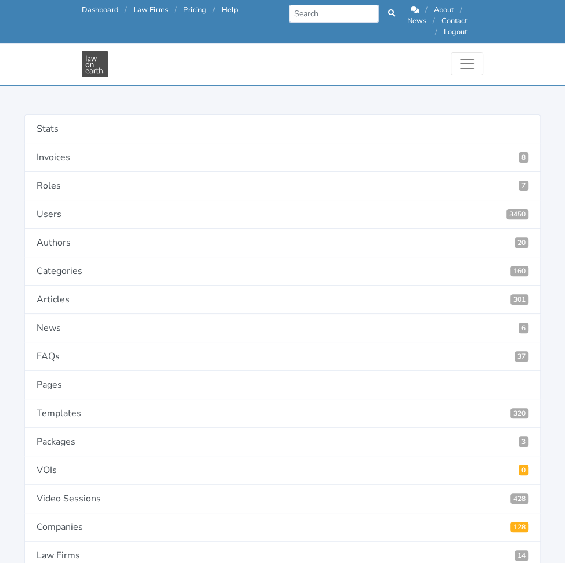
type input "4565"
paste input "Termination For Convenience"
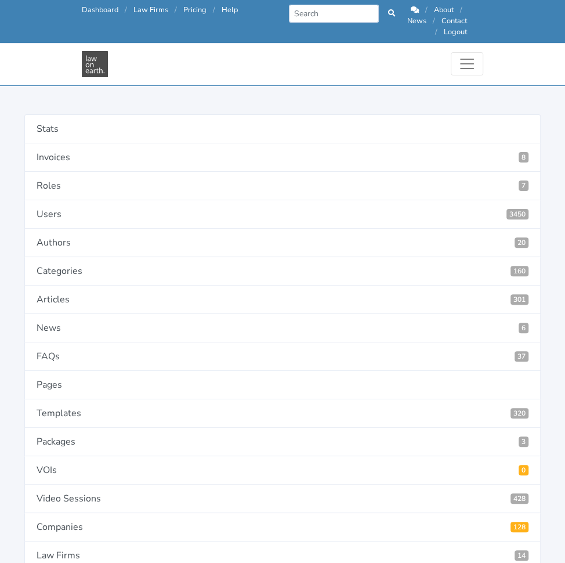
type input "Termination For Convenience"
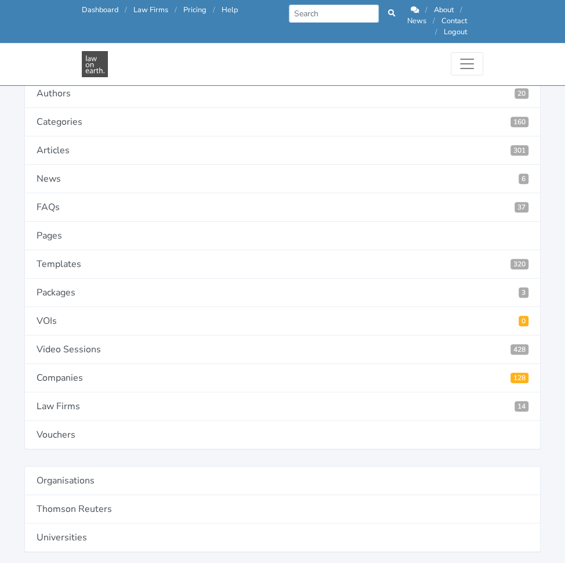
scroll to position [218, 0]
paste input "No, neither party is entitled to terminate the Agreement for convenience"
type input "No, neither party is entitled to terminate the Agreement for convenience."
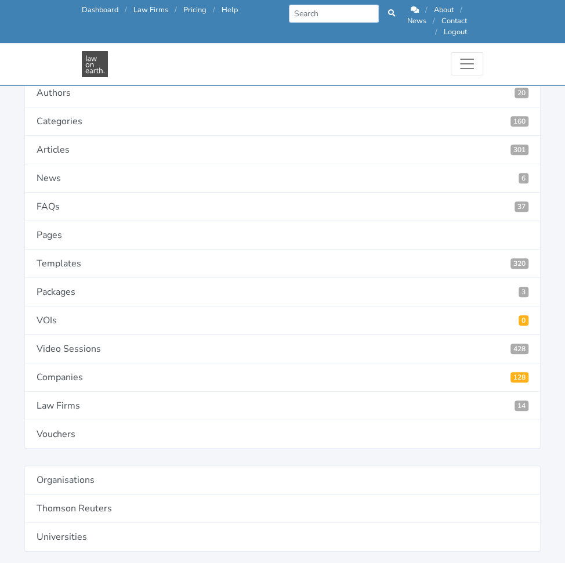
scroll to position [0, 0]
paste input "Yes, provided that party provides 30 days written notice"
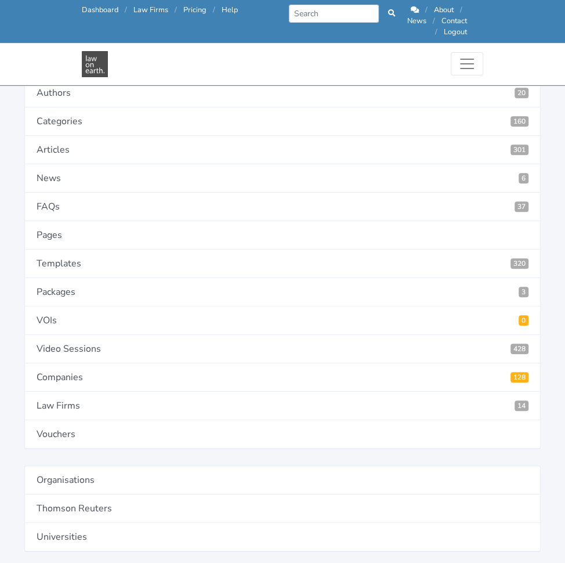
scroll to position [0, 130]
type input "Yes, provided that party provides 30 days written notice."
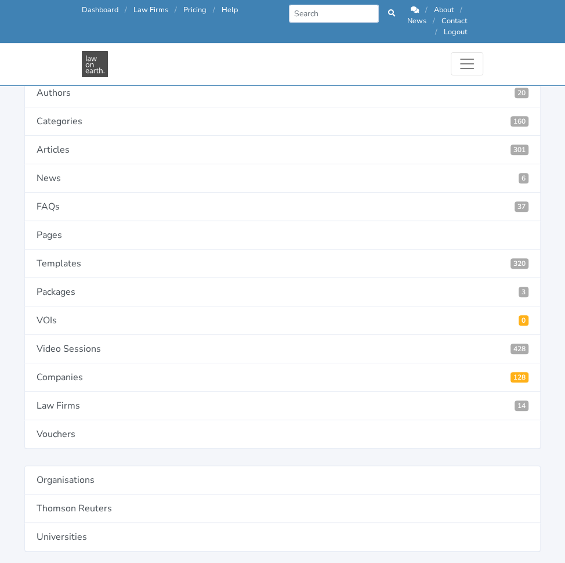
paste input "Yes, provided that party provides 60 days written notice"
type input "Yes, provided that party provides 60 days written notice."
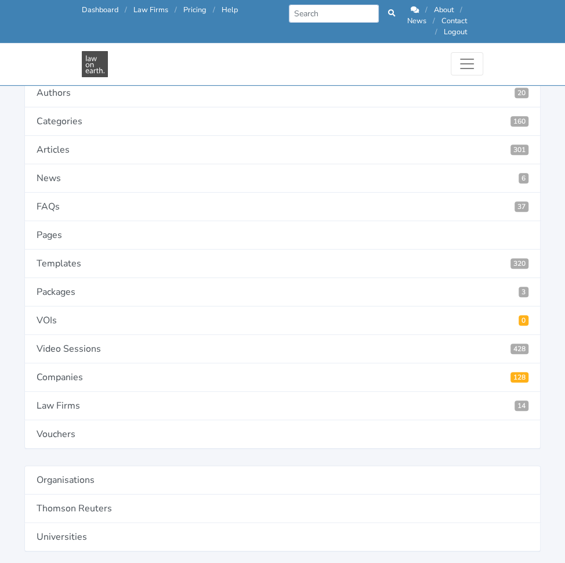
paste input "Yes, provided that party provides 90 days written notice"
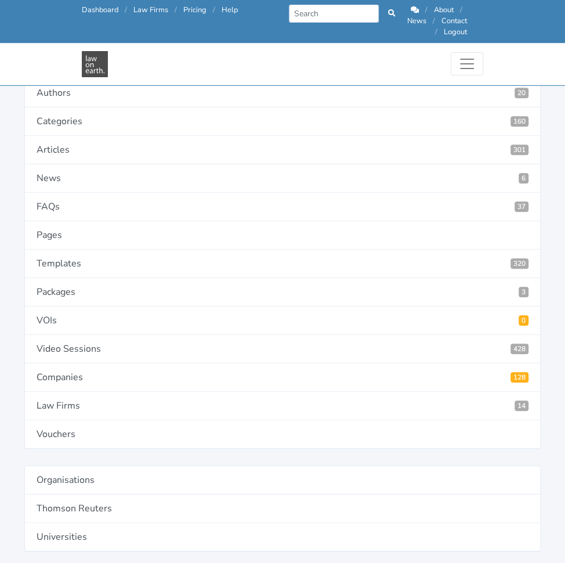
type input "Yes, provided that party provides 90 days written notice."
paste input "Yes, provided that party provides 120 days written notice."
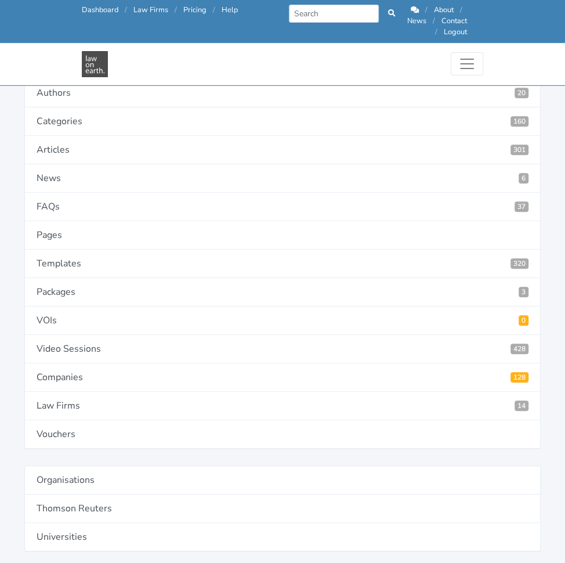
scroll to position [0, 136]
type input "Yes, provided that party provides 120 days written notice."
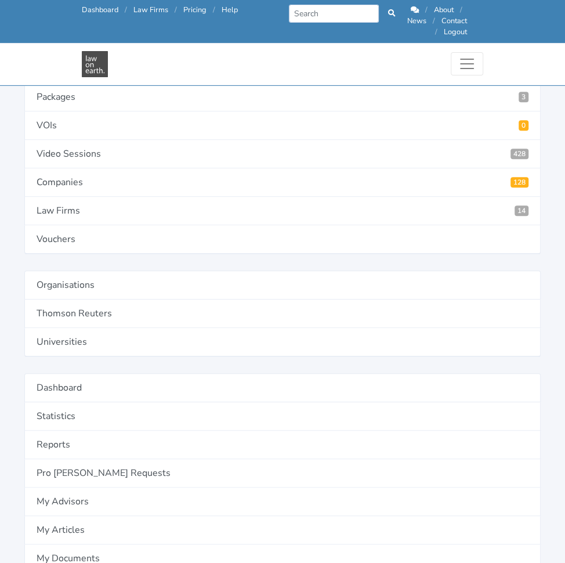
scroll to position [421, 0]
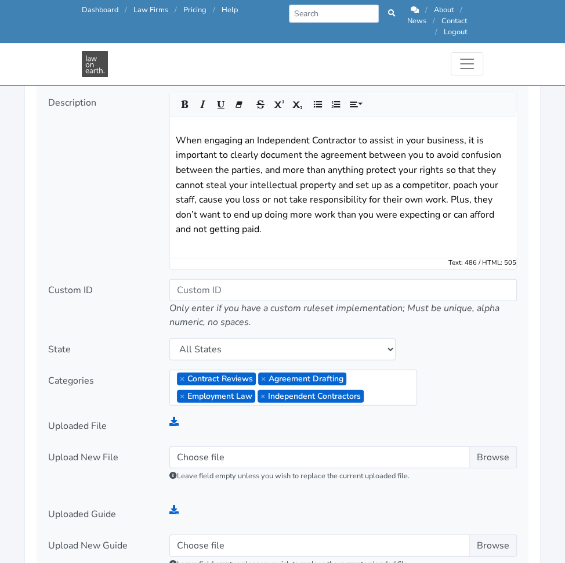
scroll to position [1502, 0]
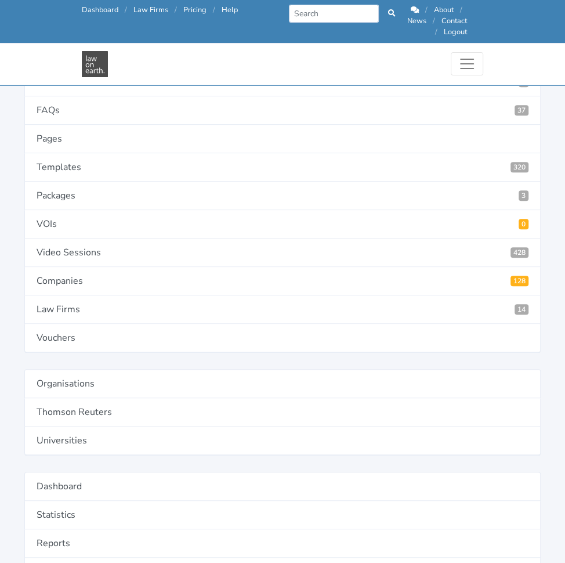
scroll to position [315, 0]
type input "4562"
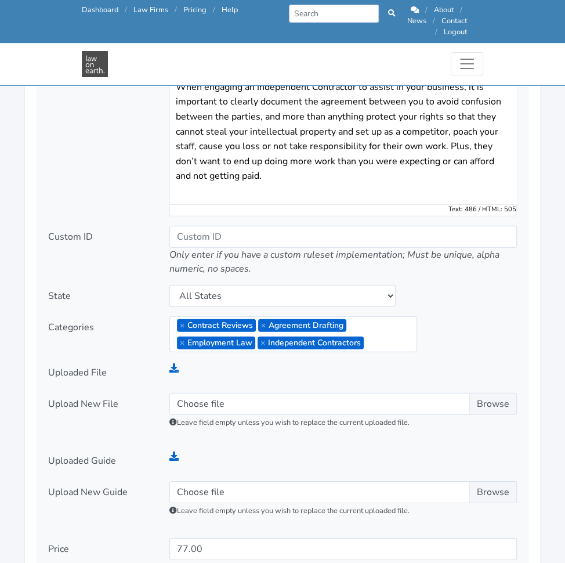
scroll to position [1557, 0]
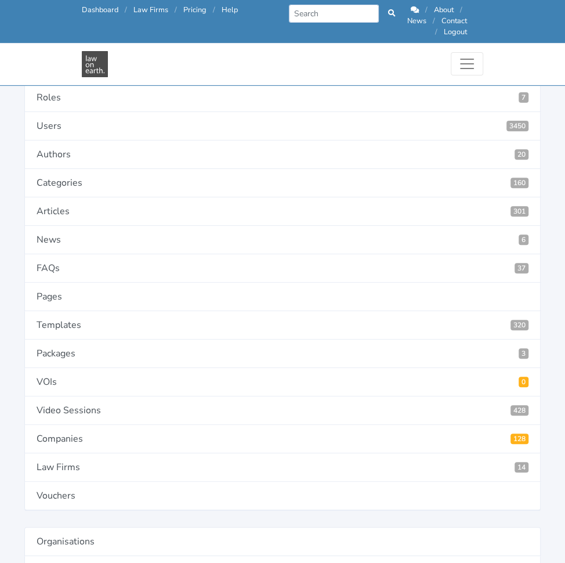
scroll to position [164, 0]
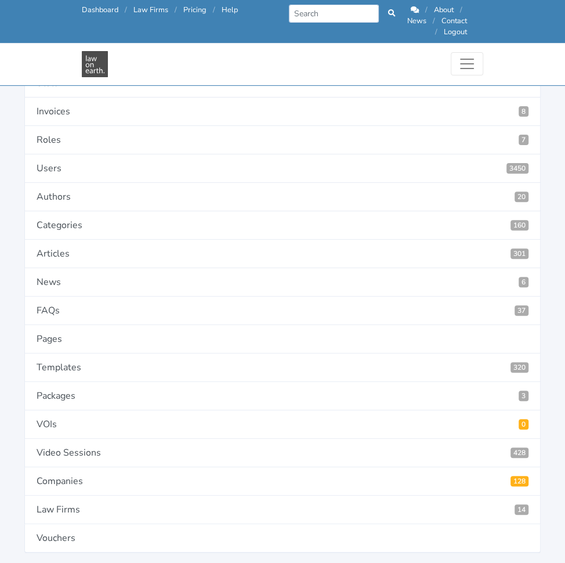
scroll to position [109, 0]
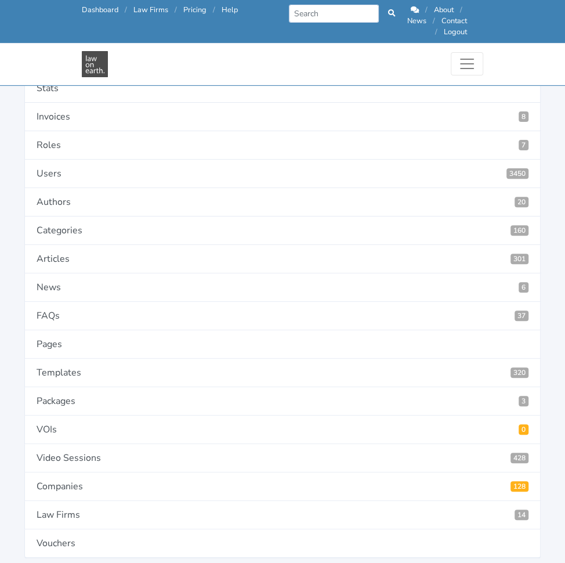
type input "4565"
paste input "In favour of Contractor: The Client holds harmless the Contractor where the Cli…"
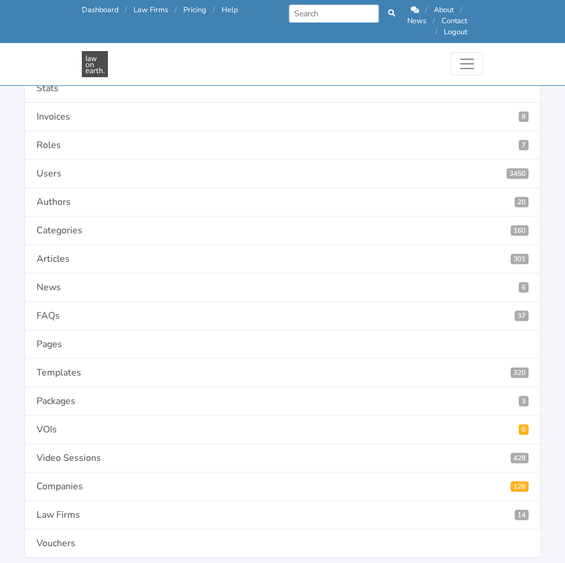
scroll to position [0, 1917]
type input "In favour of Contractor: The Client holds harmless the Contractor where the Cli…"
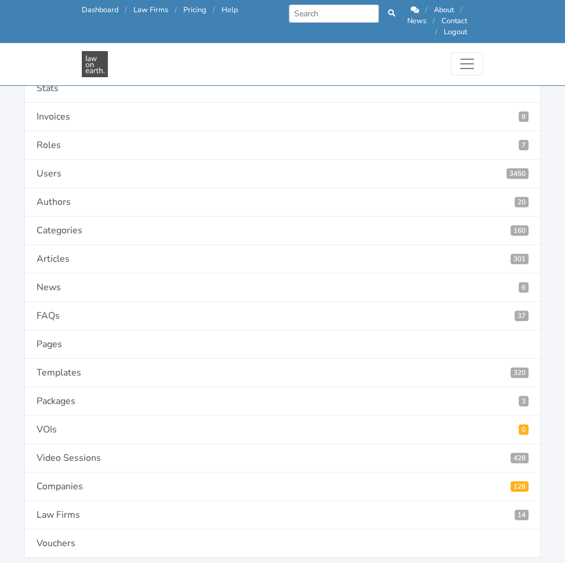
paste input "In favour of Client:"
type input "In favour of Client: The Contractor holds harmless the Client where the Client …"
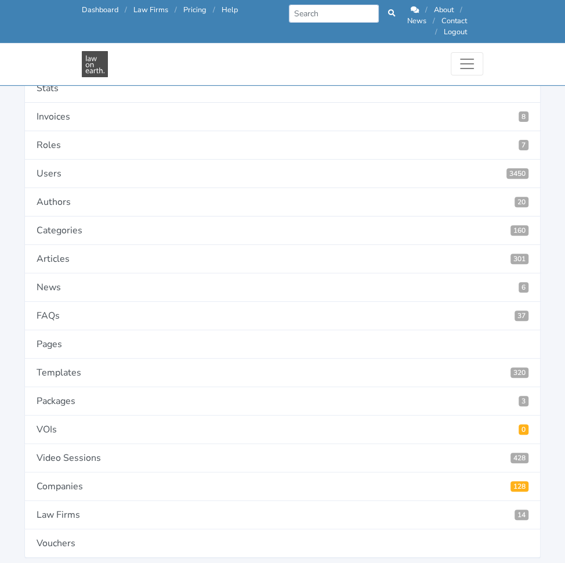
paste input "Equal liability to each party:"
type input "Equal liability to each party: Where one Party is in breach of this Agreement, …"
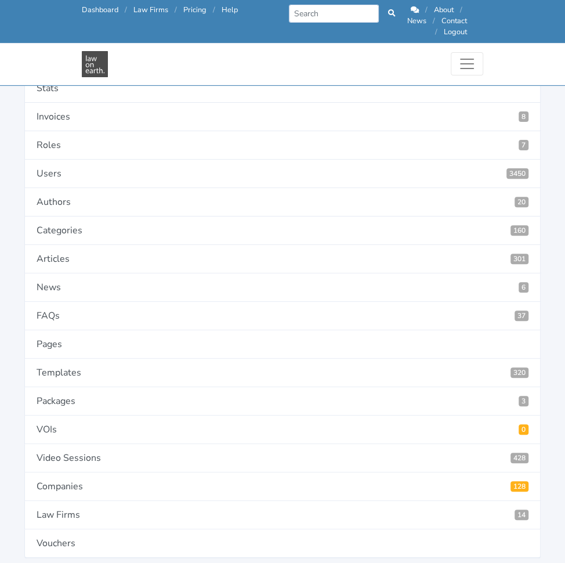
scroll to position [0, 0]
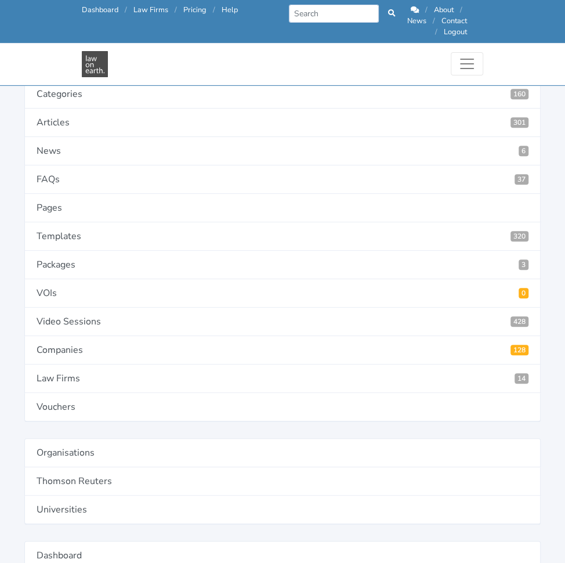
scroll to position [247, 0]
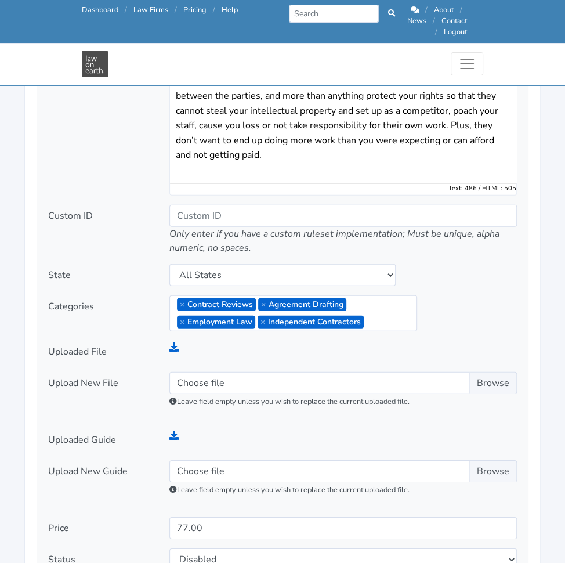
scroll to position [1577, 0]
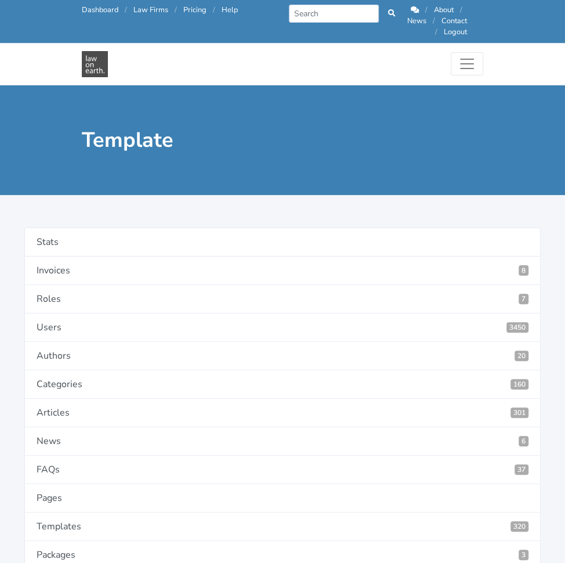
type input "Liability"
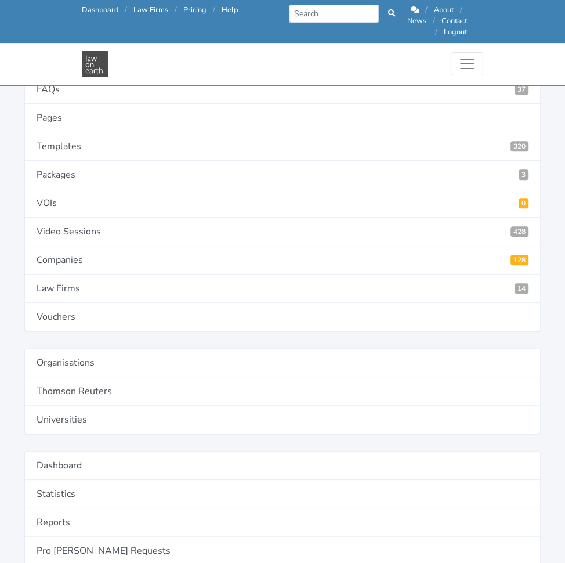
scroll to position [354, 0]
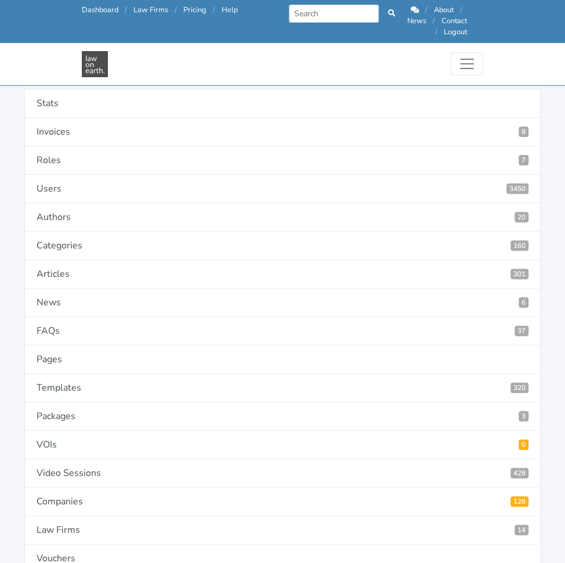
scroll to position [93, 0]
type input "4566"
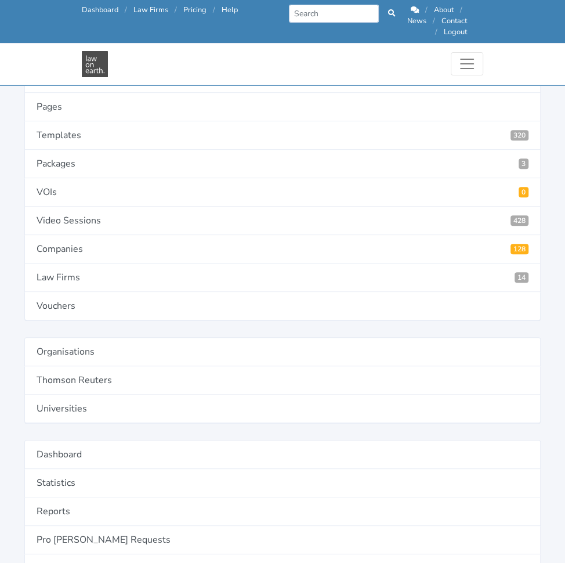
scroll to position [349, 0]
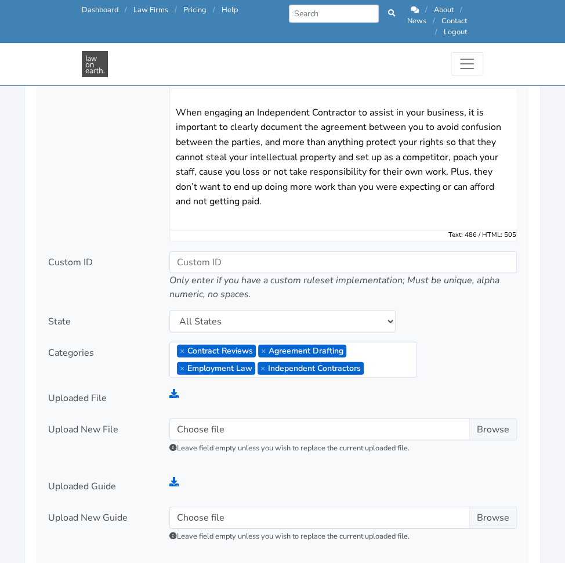
scroll to position [1531, 0]
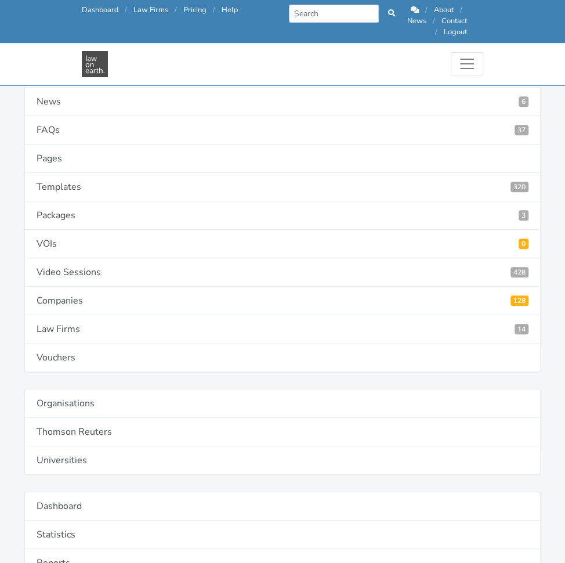
scroll to position [299, 0]
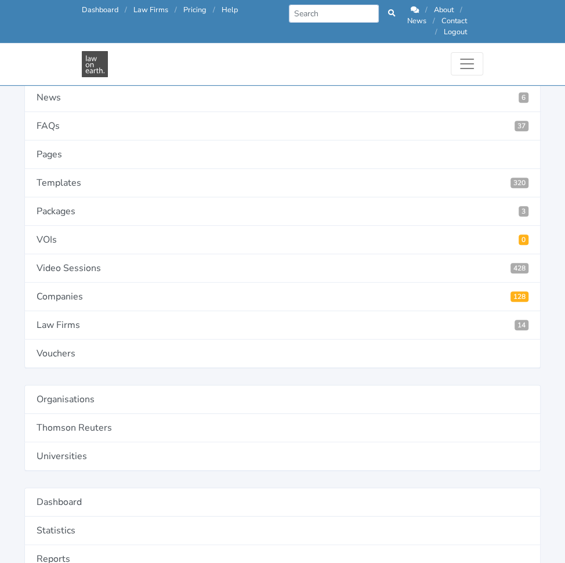
type input "4563"
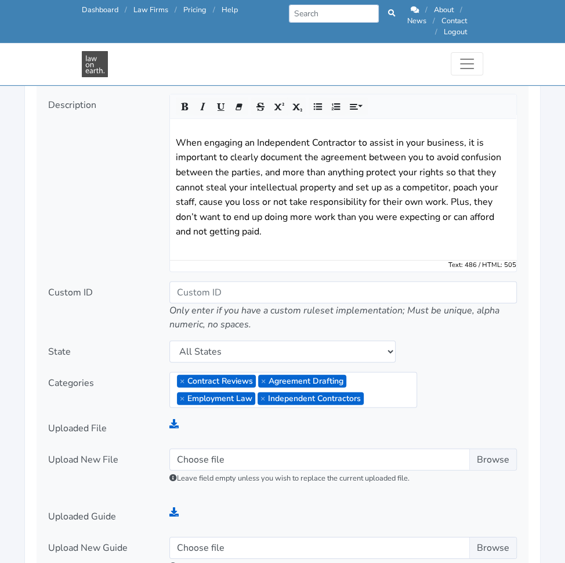
scroll to position [1500, 0]
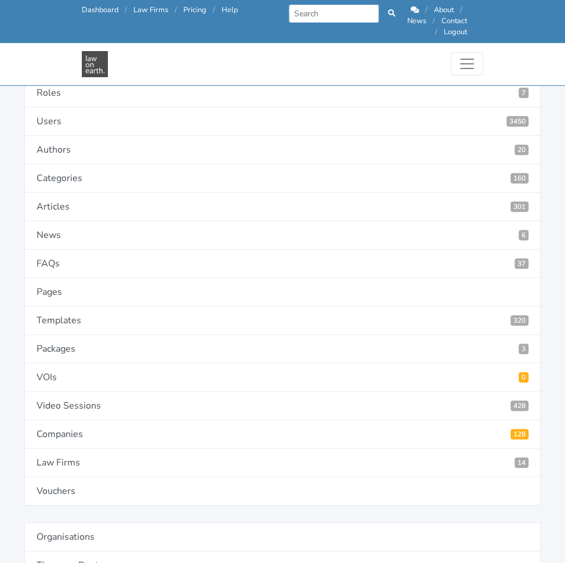
scroll to position [164, 0]
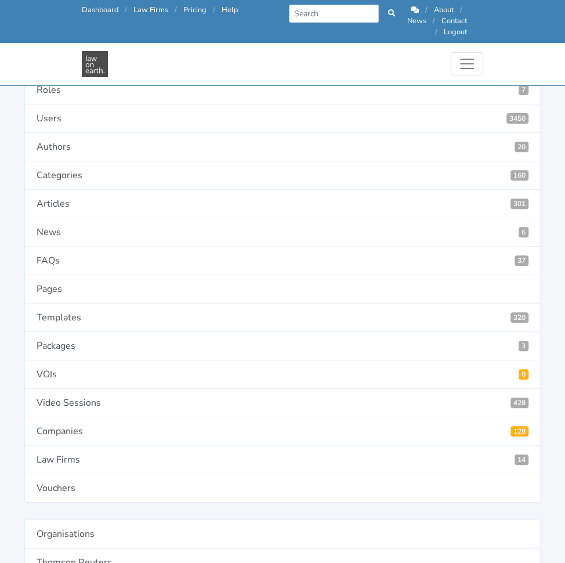
type input "4564"
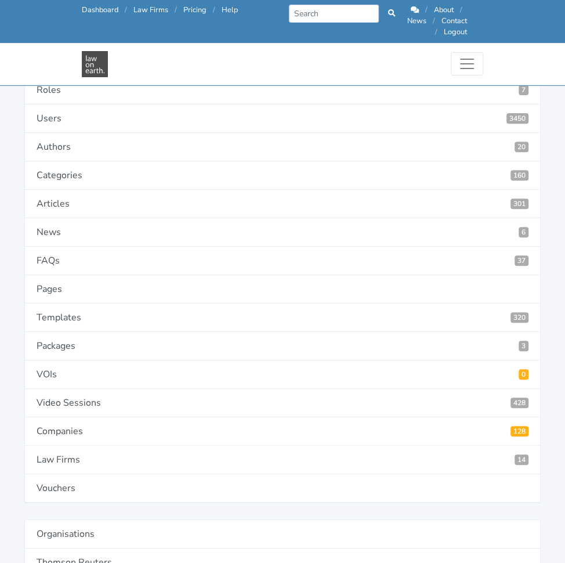
paste textarea "Do you want either the Client or the Contractor to be able to have a cap on any…"
type textarea "Do you want either the Client or the Contractor to be able to have a cap on any…"
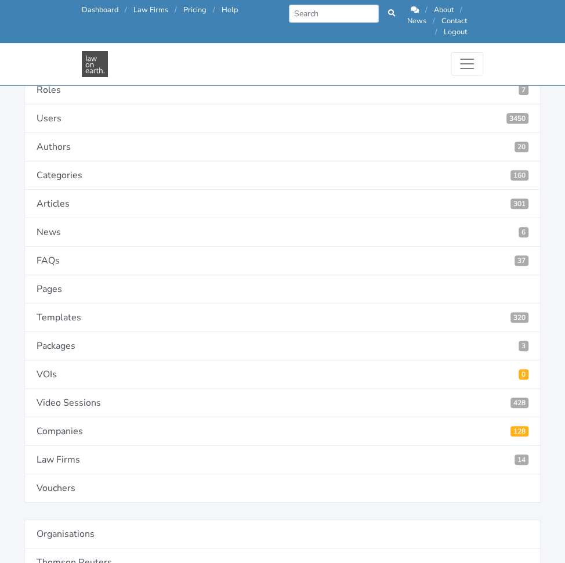
paste input "In favour of Contractor:"
type input "In favour of Contractor: To the maximum extent permitted by Law, the aggregate …"
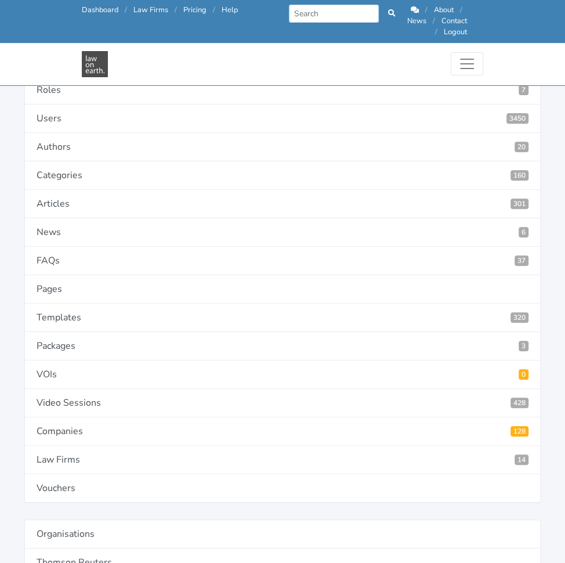
scroll to position [0, 0]
paste input "In favour of Client:"
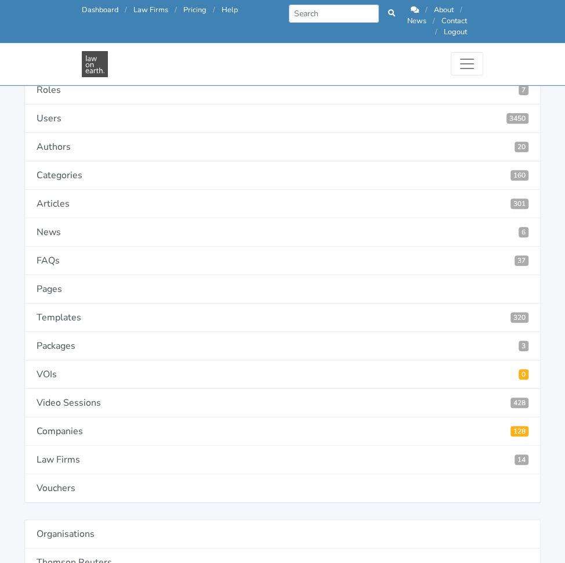
scroll to position [0, 2324]
type input "In favour of Client: To the maximum extent permitted by Law, the aggregate liab…"
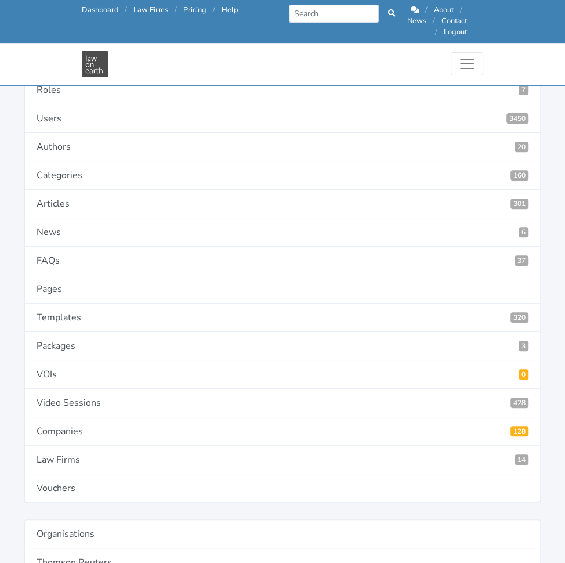
paste input "Liability of both parties is capped:"
type input "Liability of both parties is capped: To the maximum extent permitted by Law, th…"
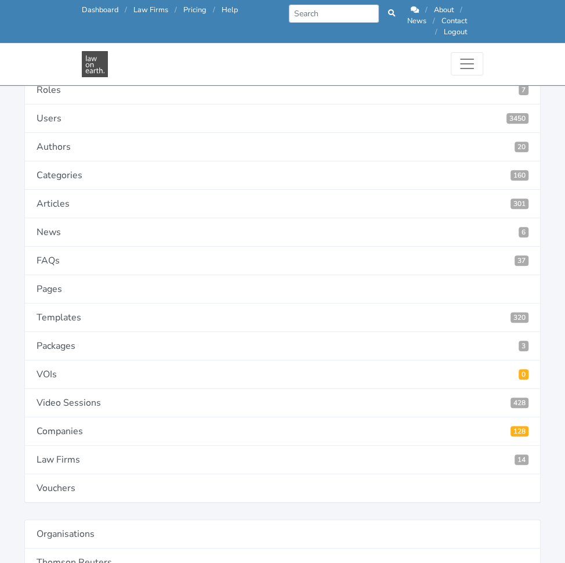
scroll to position [0, 0]
paste input "Liability of both parties is NOT capped:"
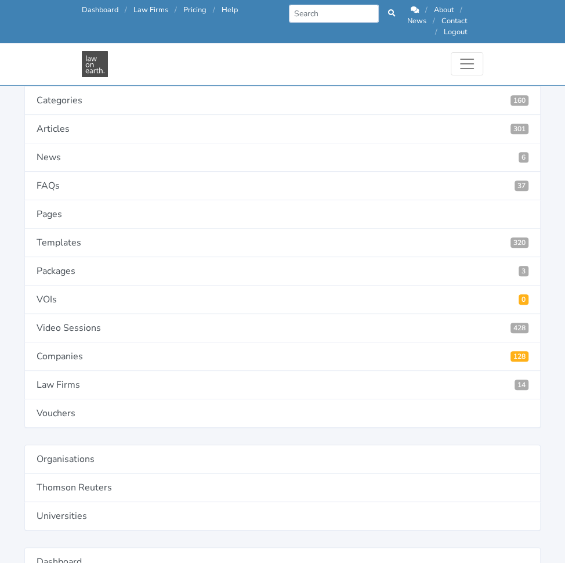
scroll to position [242, 0]
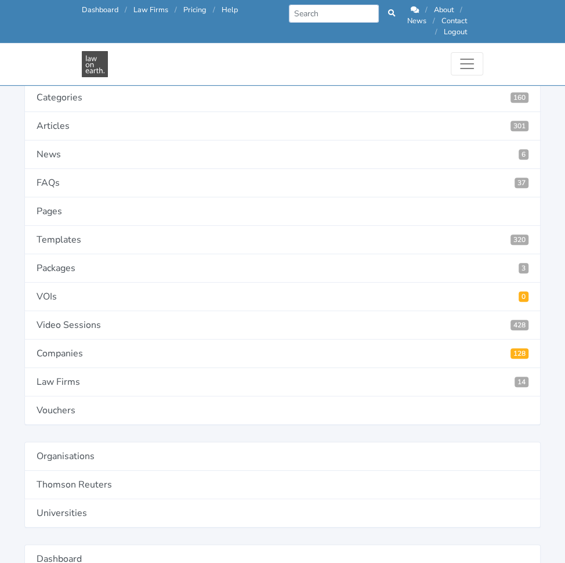
type input "Liability of both parties is NOT capped: To the maximum extent permitted by Law…"
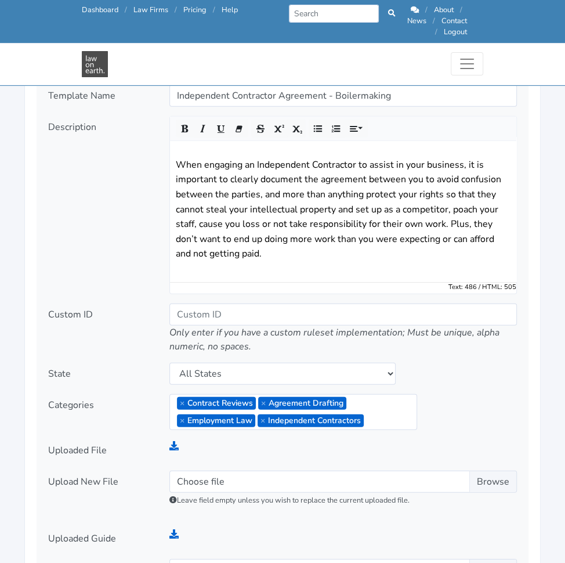
scroll to position [1478, 0]
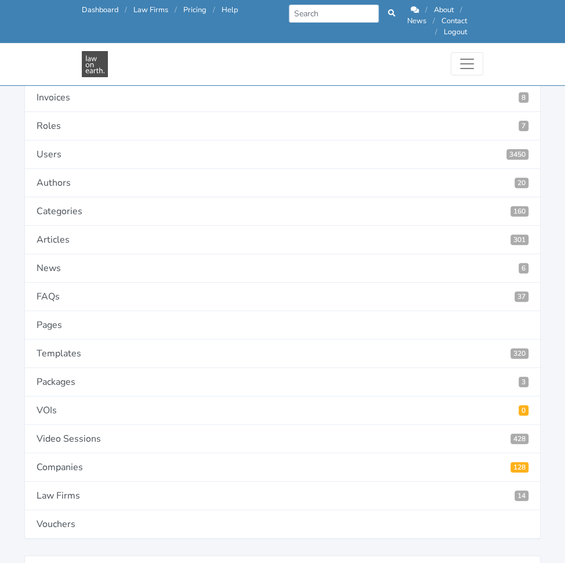
scroll to position [129, 0]
type input "4566"
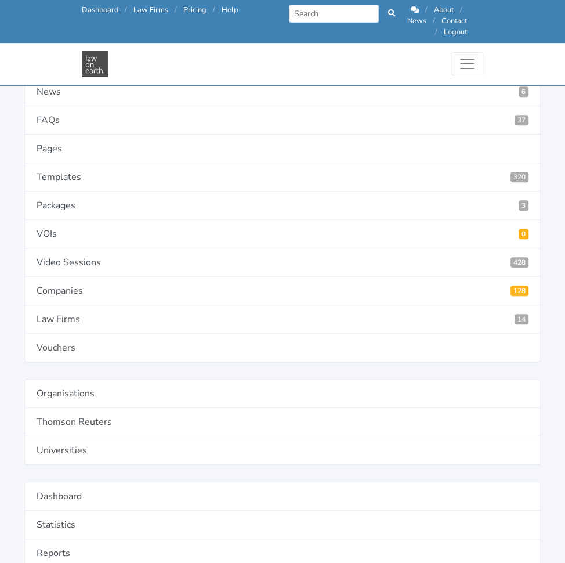
scroll to position [305, 0]
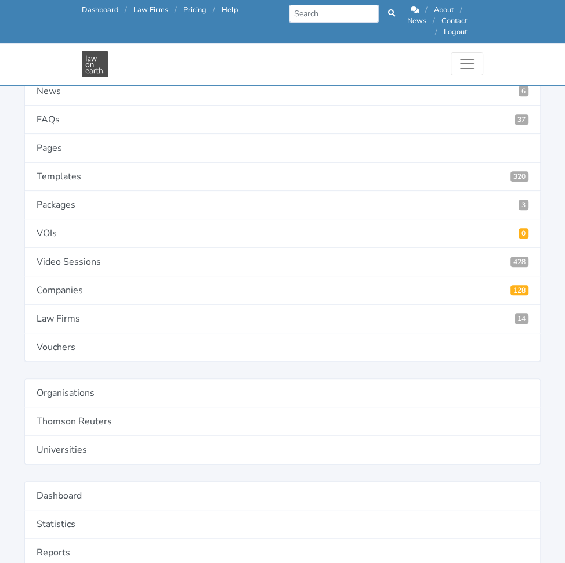
scroll to position [0, 0]
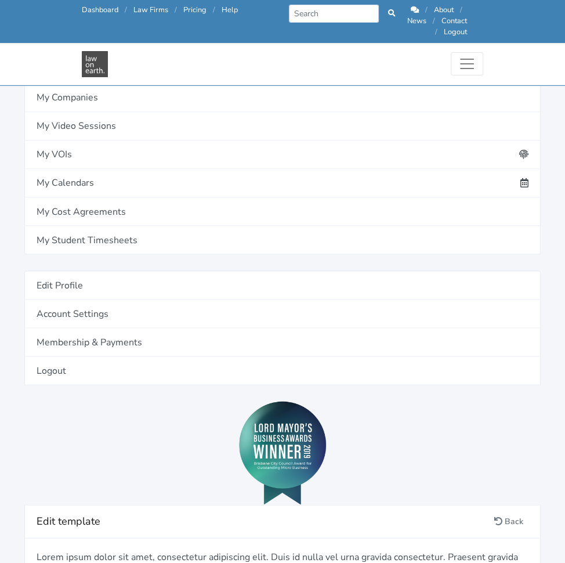
scroll to position [928, 0]
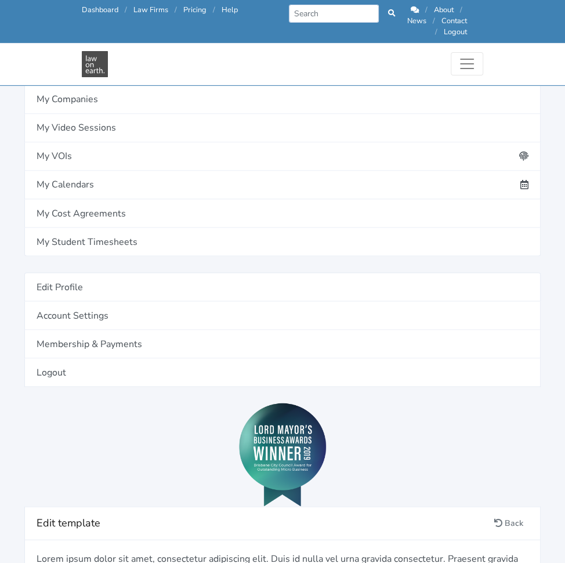
click at [0, 0] on link "Add definition" at bounding box center [0, 0] width 0 height 0
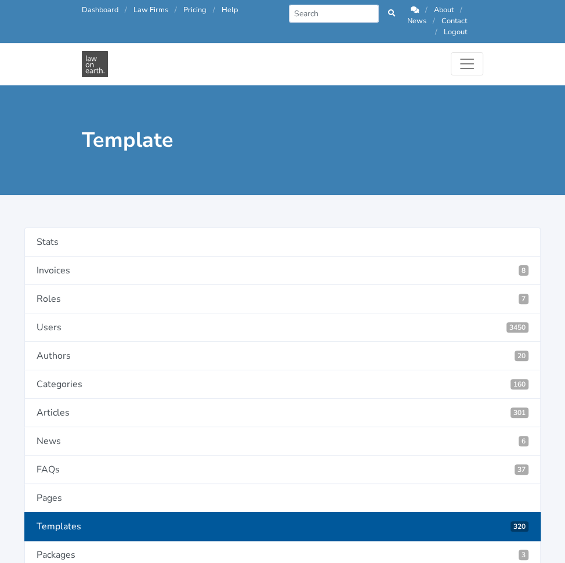
type input "Default Interest"
type input "DefaultInterest"
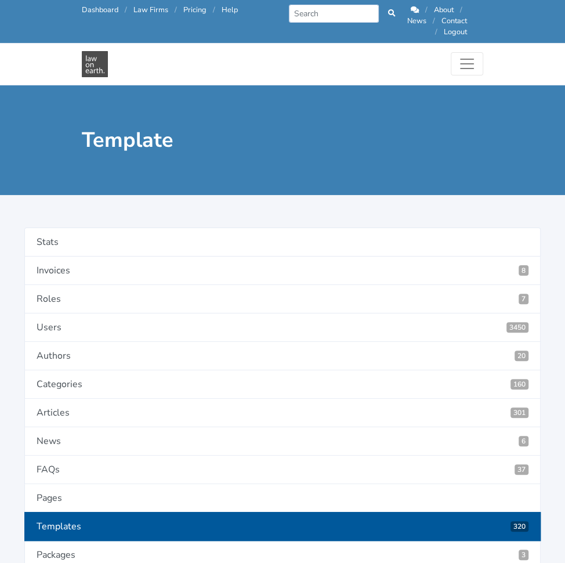
paste textarea "What rate of Default Interest do you want to appy to outstanding payments?"
type textarea "What rate of Default Interest do you want to appy to outstanding payments?"
radio input "true"
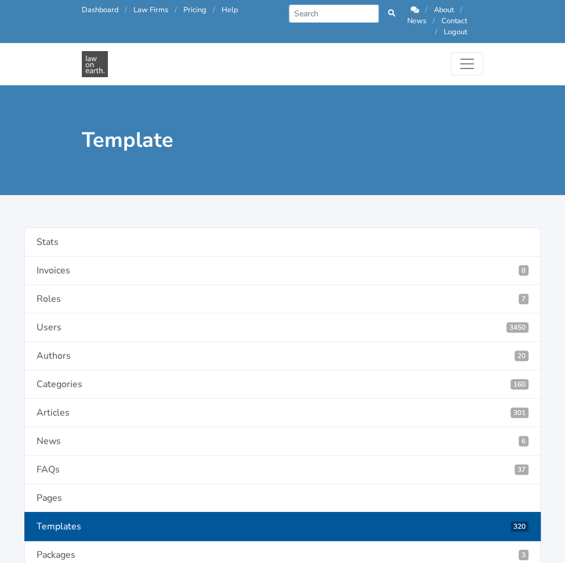
select select "text"
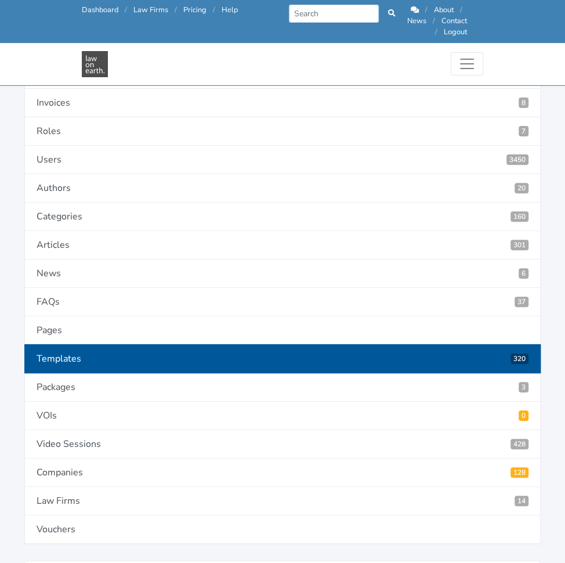
scroll to position [125, 0]
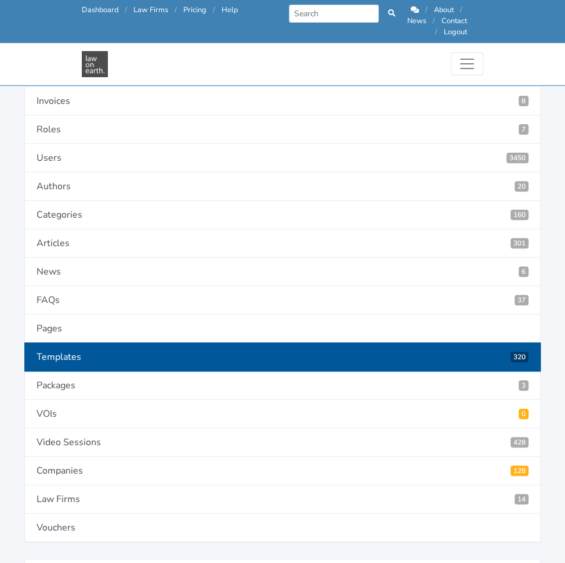
type input "4565"
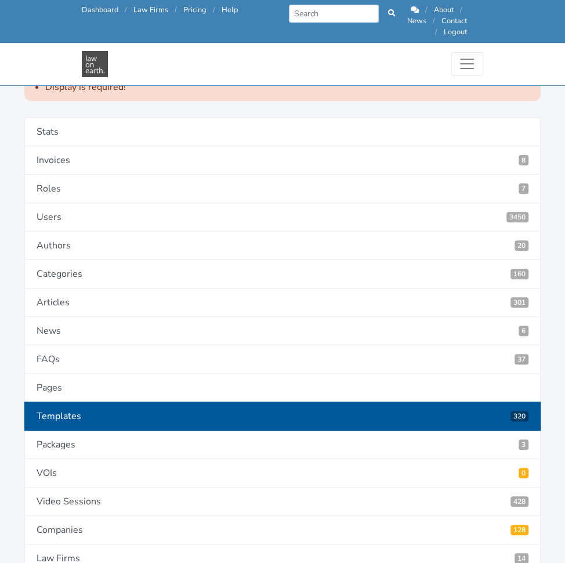
scroll to position [94, 0]
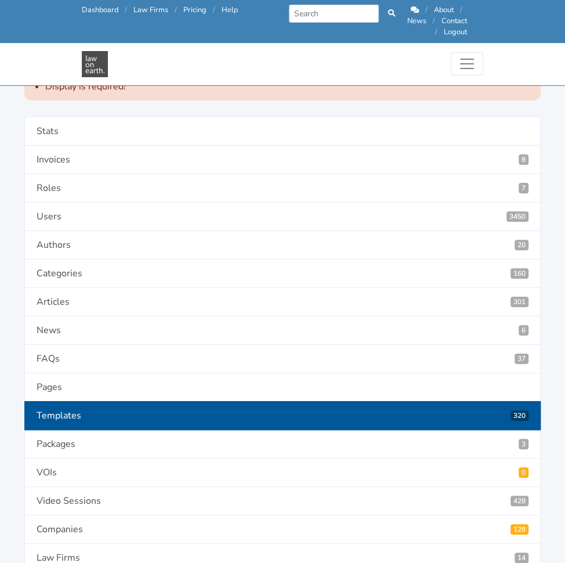
select select "as is"
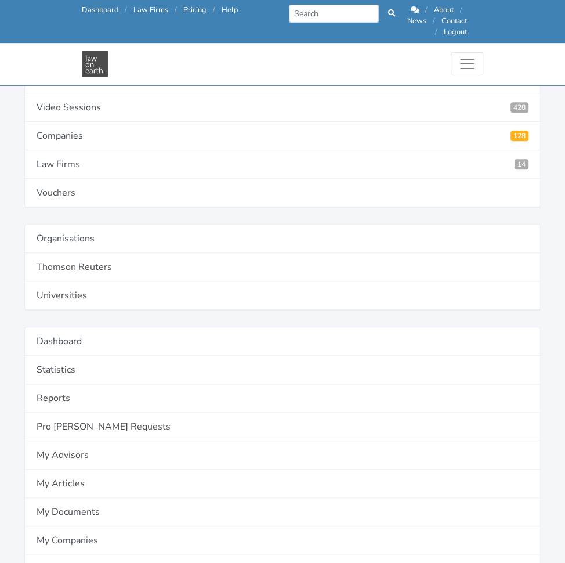
scroll to position [488, 0]
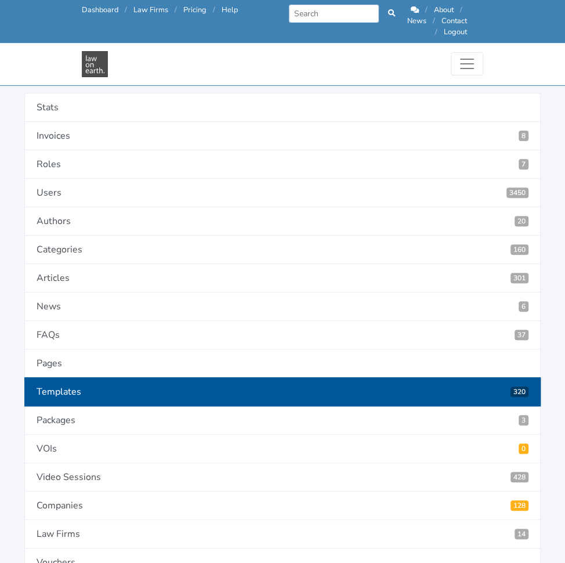
scroll to position [120, 0]
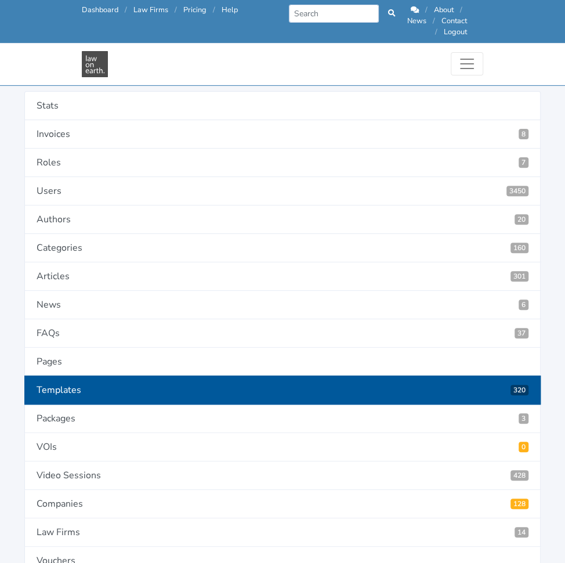
radio input "true"
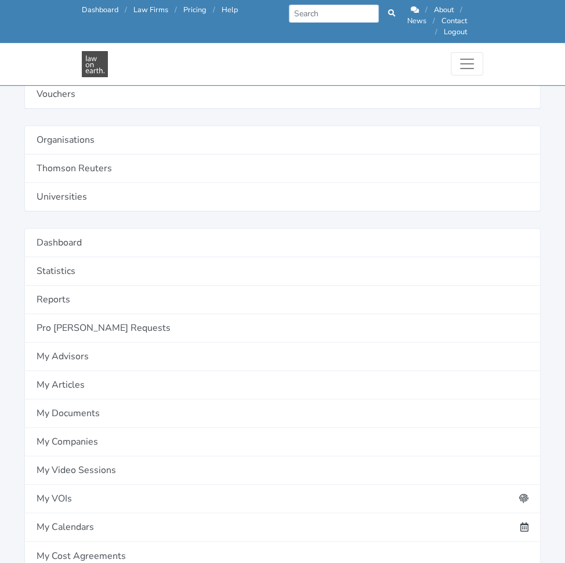
scroll to position [585, 0]
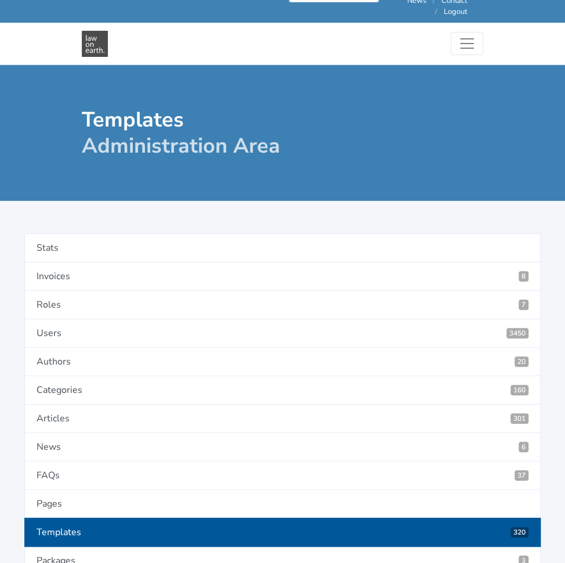
scroll to position [19, 0]
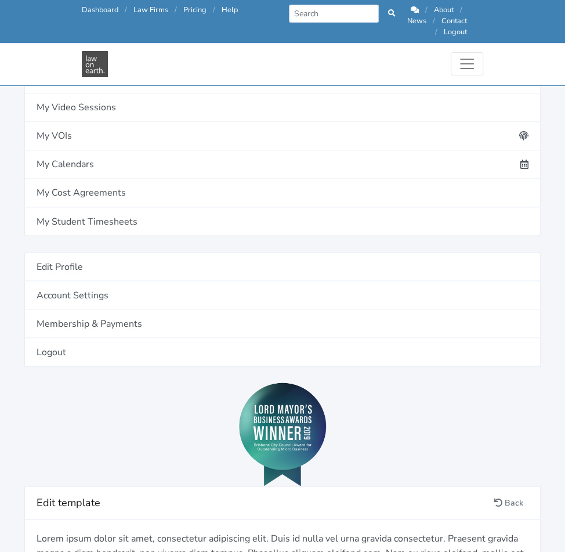
scroll to position [923, 0]
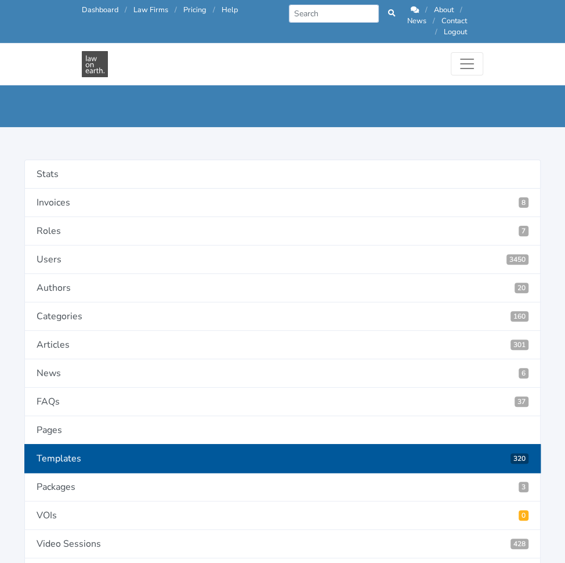
scroll to position [48, 0]
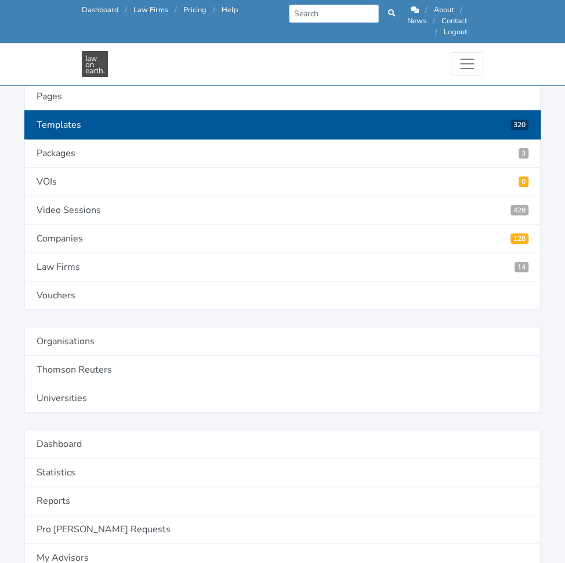
scroll to position [382, 0]
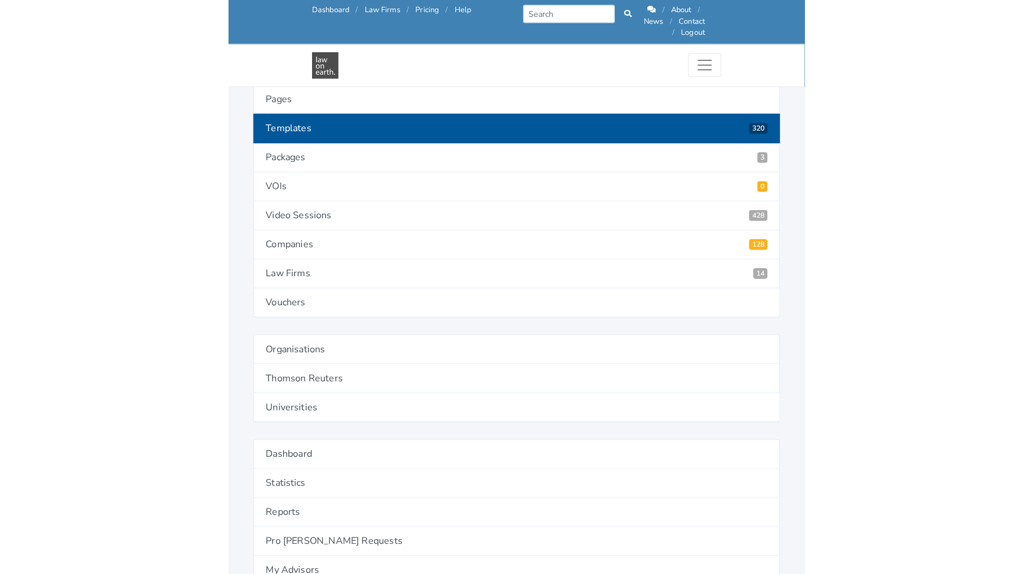
scroll to position [375, 0]
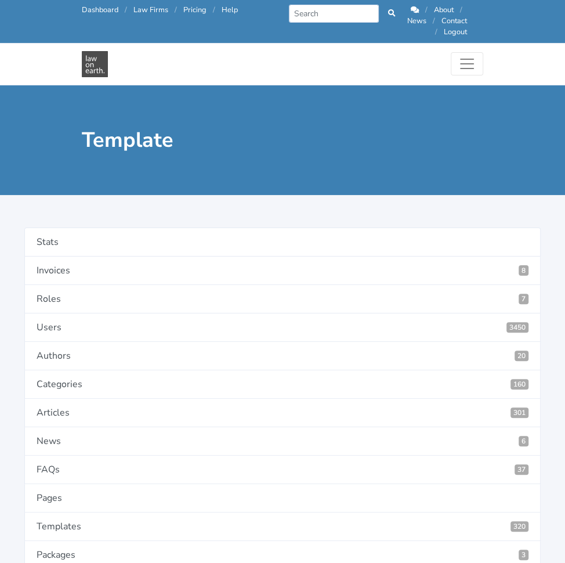
type input "Contractors Mobile Number"
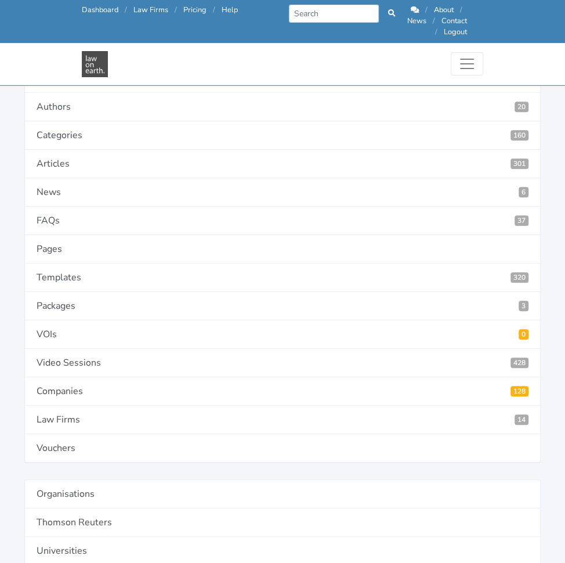
scroll to position [205, 0]
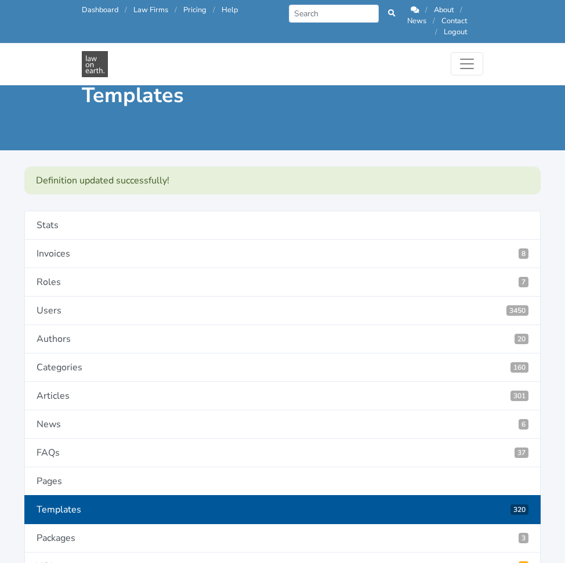
scroll to position [1105, 0]
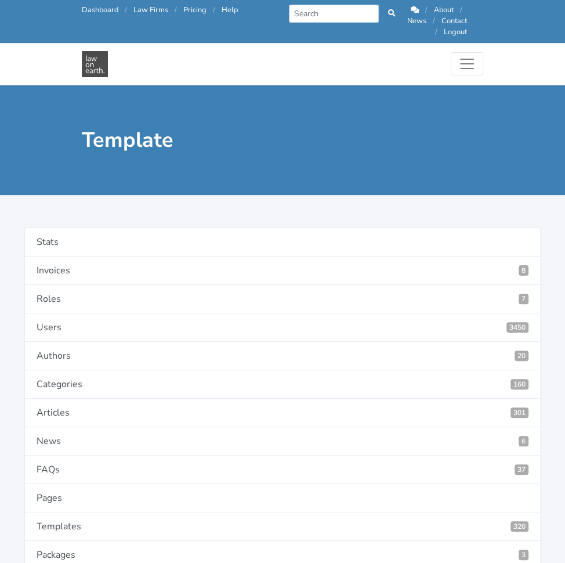
type input "Client Mobile Number"
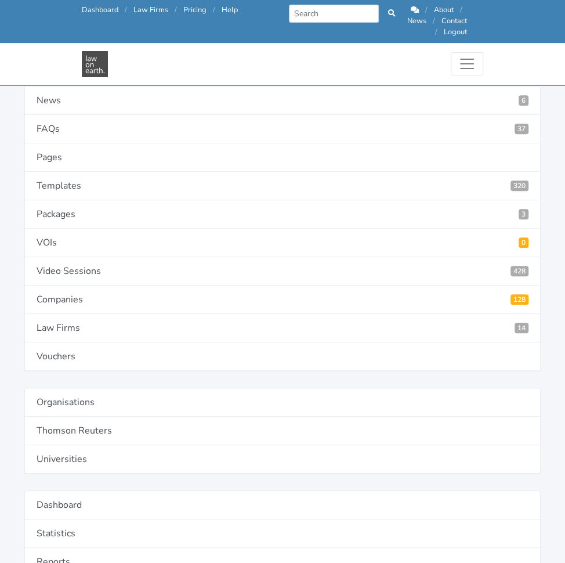
scroll to position [299, 0]
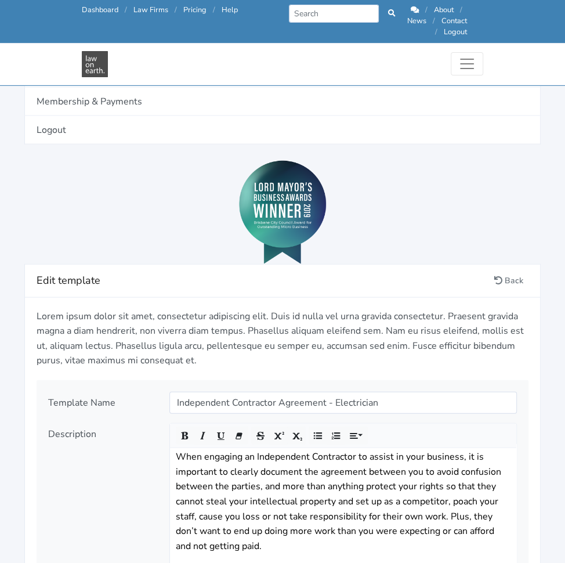
scroll to position [1171, 0]
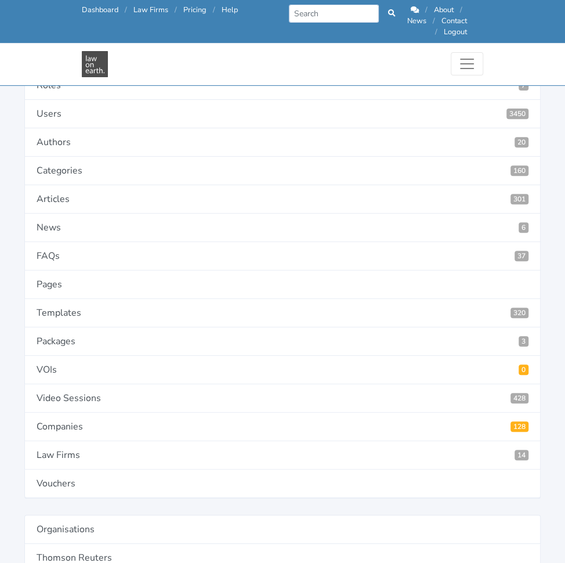
scroll to position [178, 0]
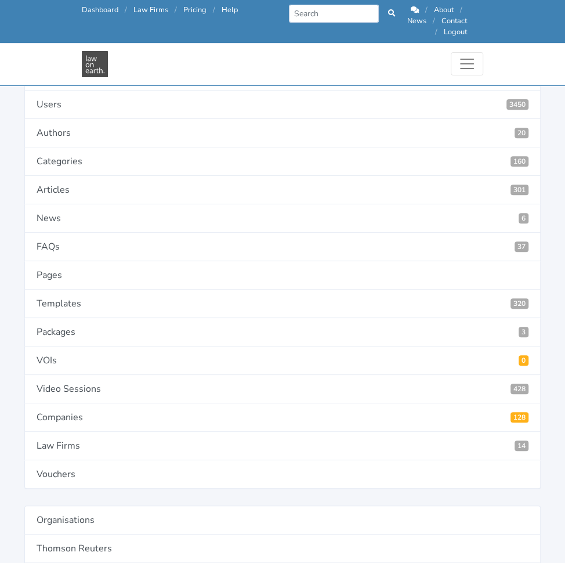
type input "Bank Account Name"
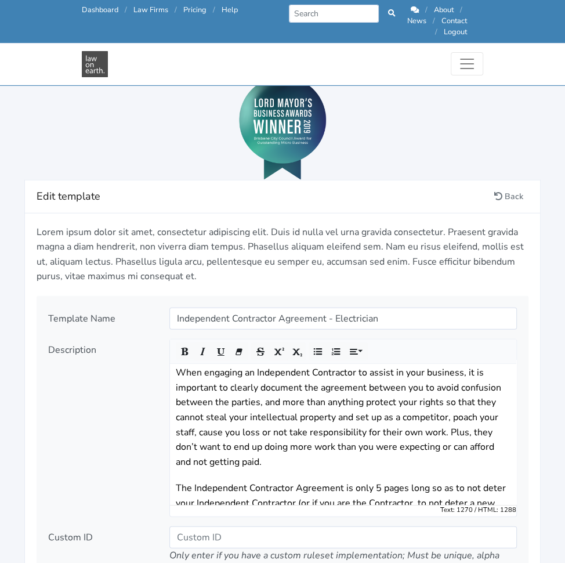
scroll to position [1275, 0]
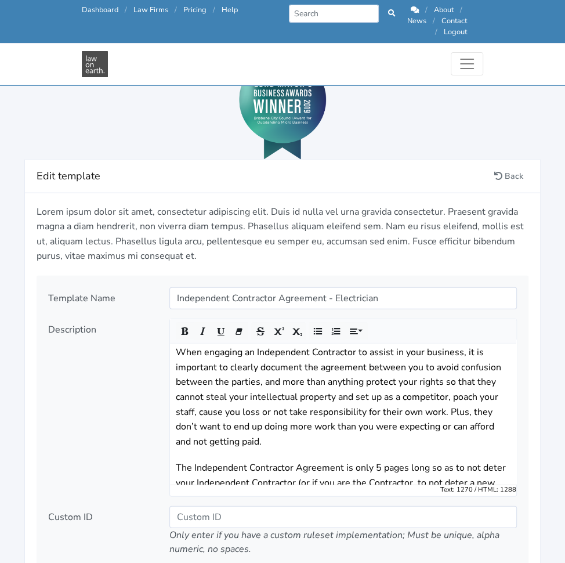
drag, startPoint x: 491, startPoint y: 357, endPoint x: 485, endPoint y: 356, distance: 6.1
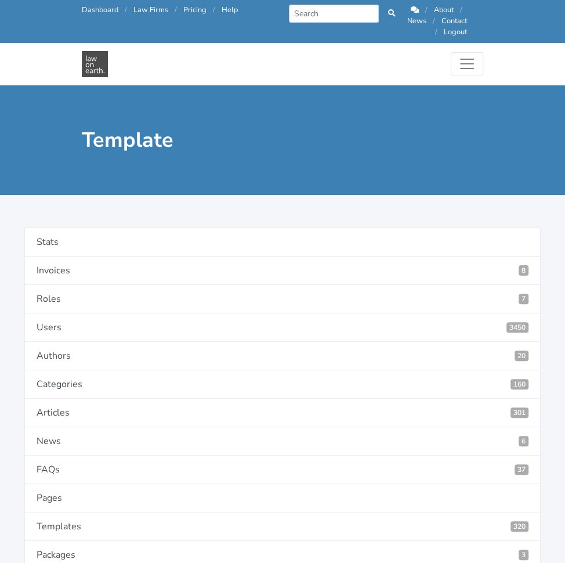
drag, startPoint x: 303, startPoint y: 288, endPoint x: 383, endPoint y: 288, distance: 79.5
type input "Bank"
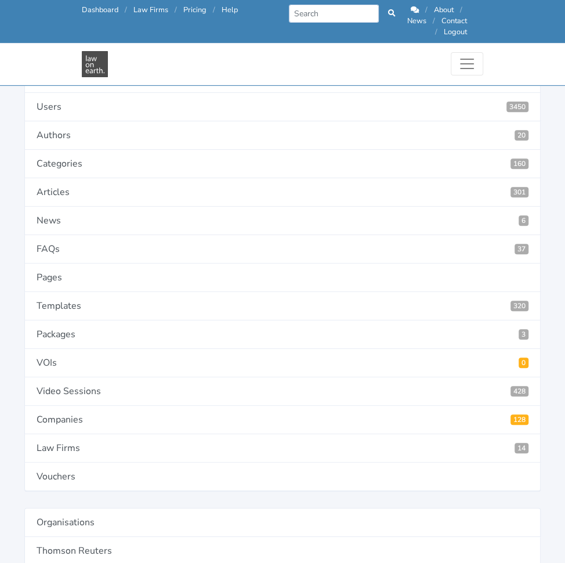
scroll to position [179, 0]
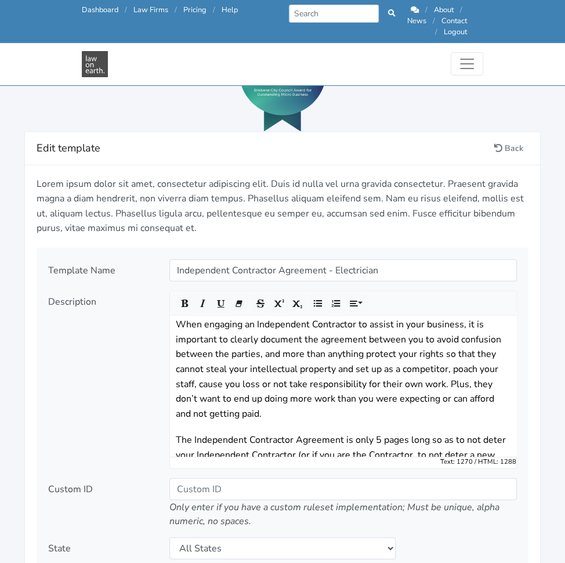
scroll to position [1303, 0]
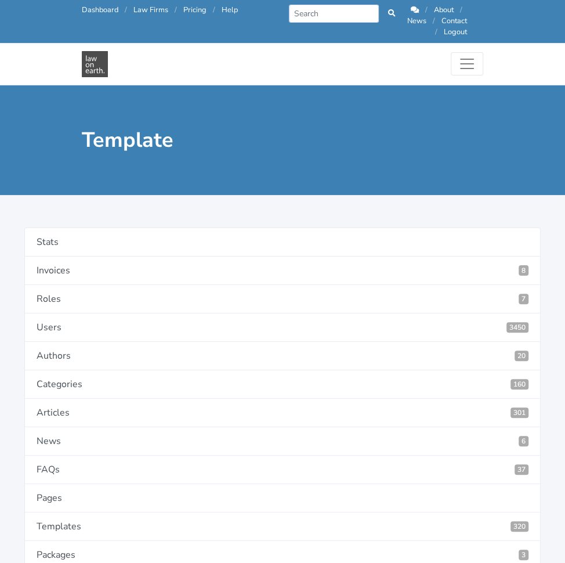
type input "Services Provided to Client"
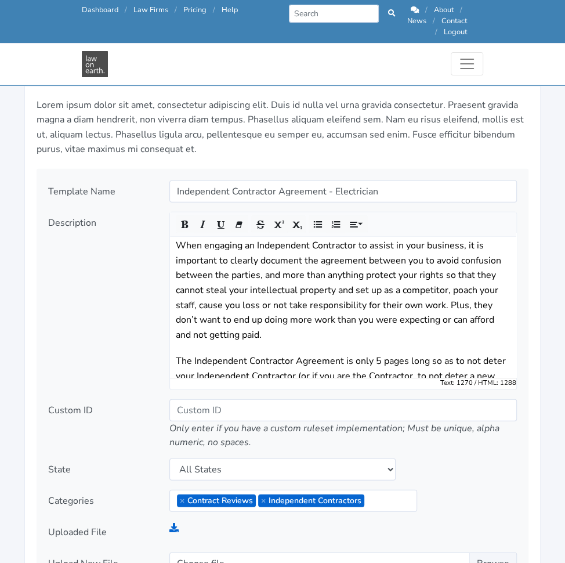
scroll to position [1385, 0]
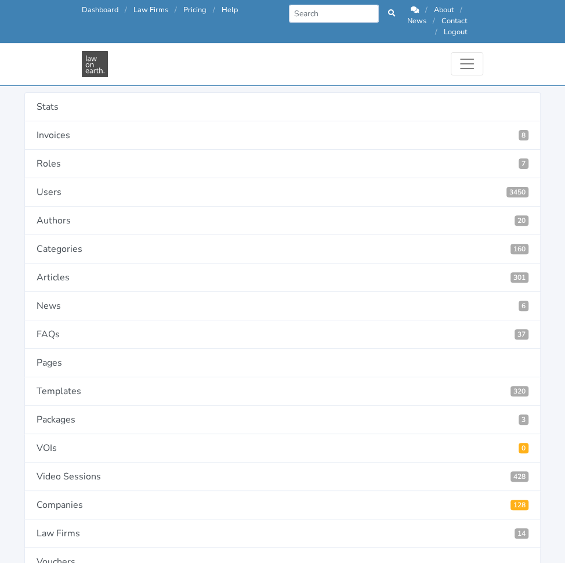
scroll to position [93, 0]
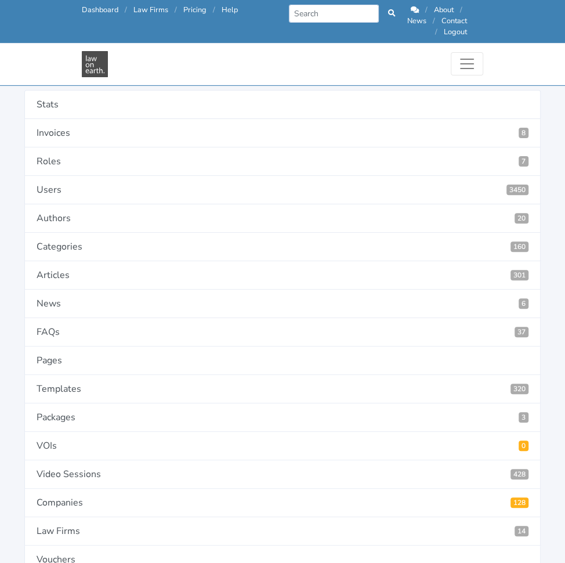
type input "4498"
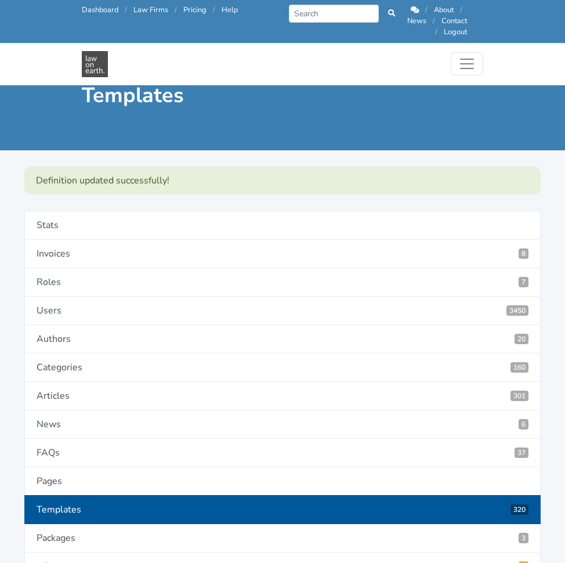
scroll to position [1105, 0]
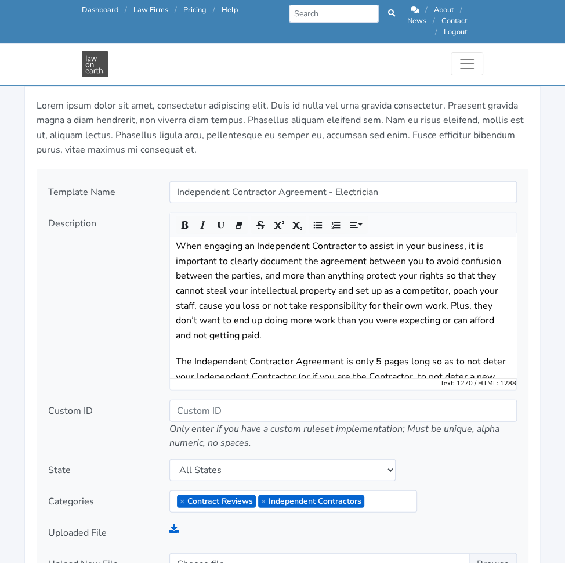
scroll to position [1381, 0]
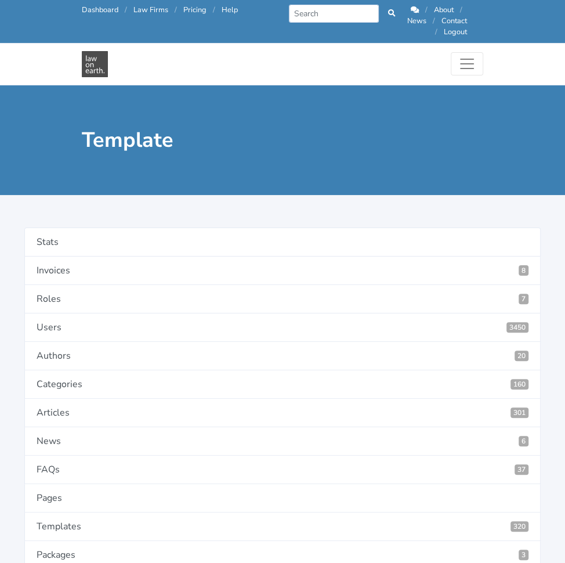
select select "textarea"
select select "first letter uppercase"
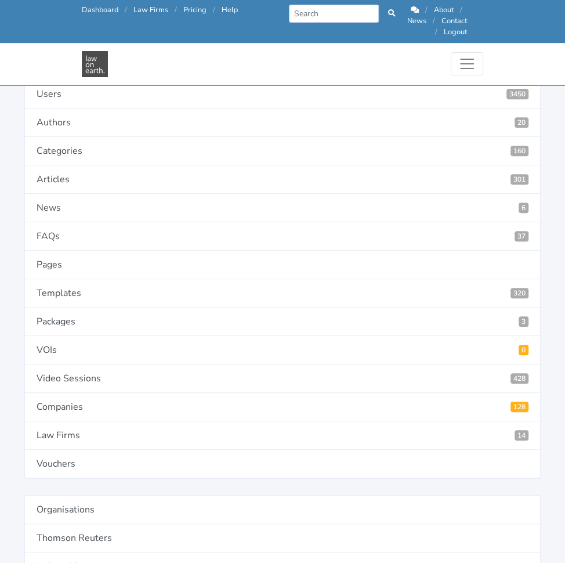
scroll to position [189, 0]
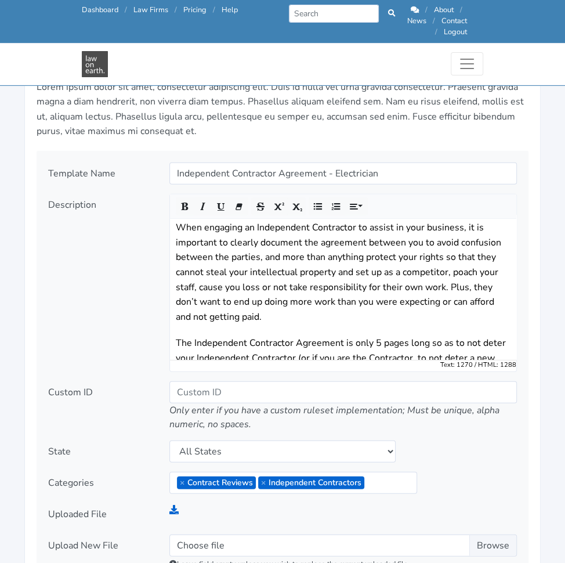
scroll to position [1400, 0]
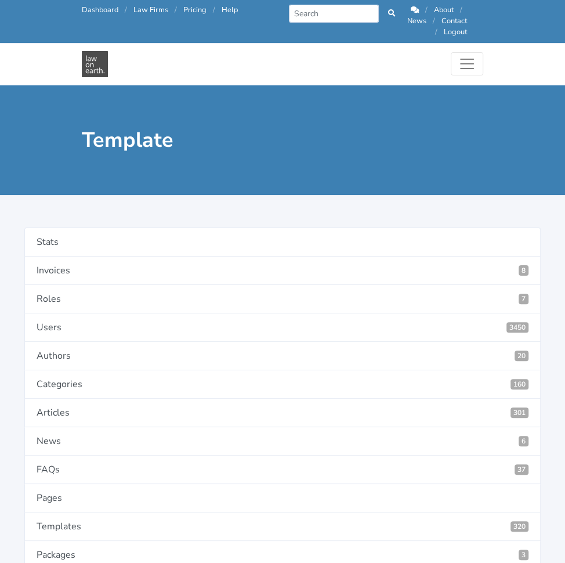
type input "Termination for Convenience"
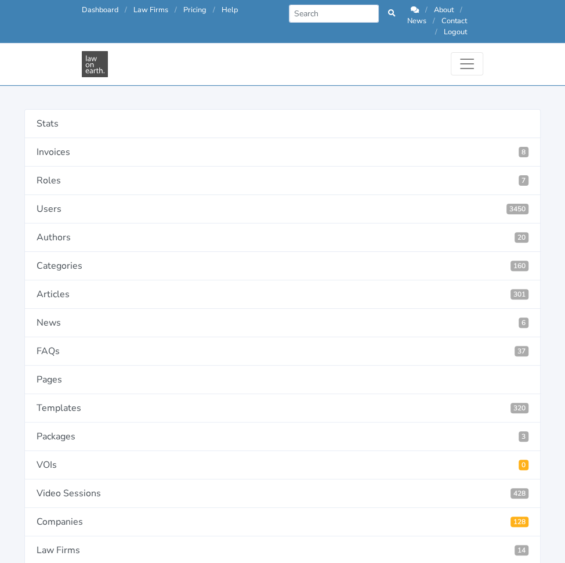
scroll to position [73, 0]
type input "4500"
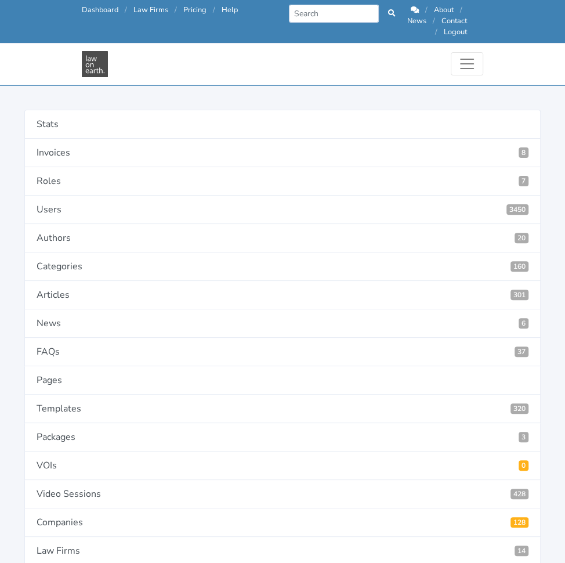
paste textarea "Is either party entitled to terminate the Agreement for any reason purely out o…"
type textarea "Is either party entitled to terminate the Agreement for any reason purely out o…"
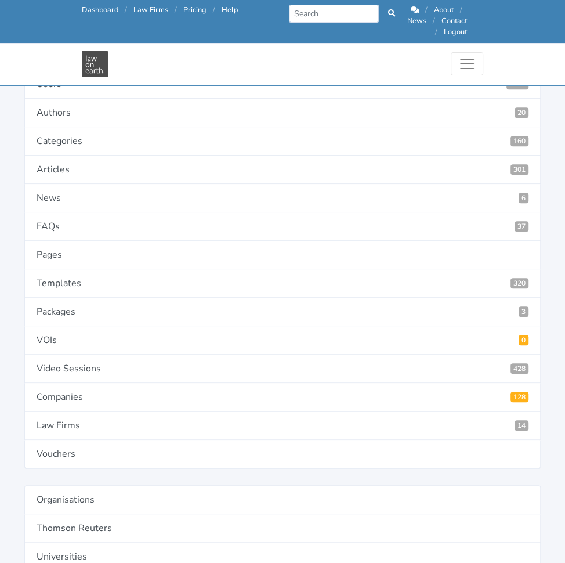
scroll to position [201, 0]
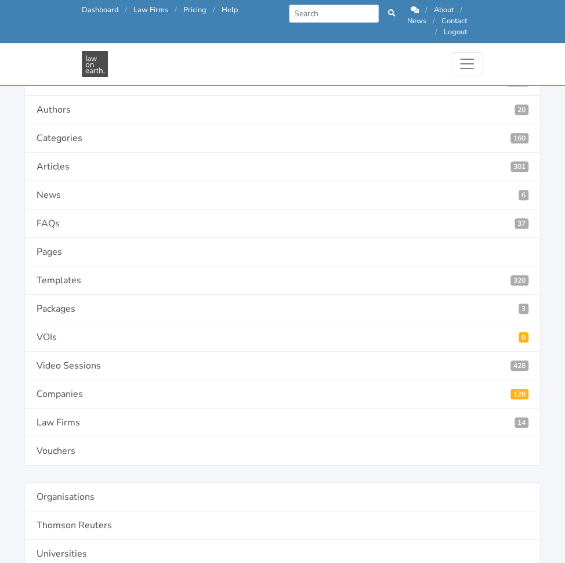
paste input "No, neither party is entitled to terminate the Agreement for convenience"
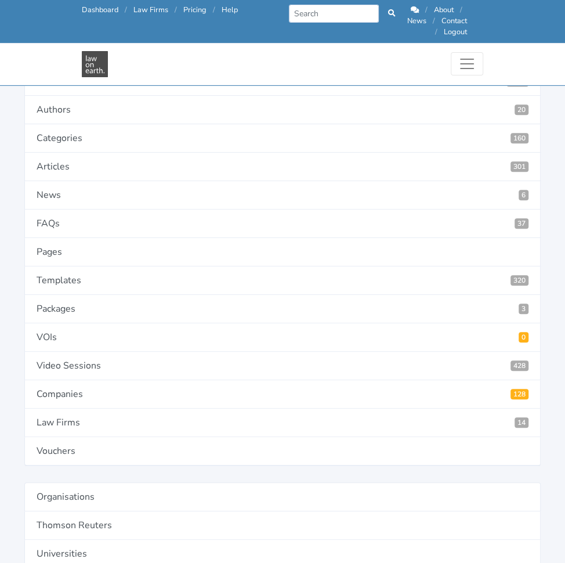
type input "No, neither party is entitled to terminate the Agreement for convenience."
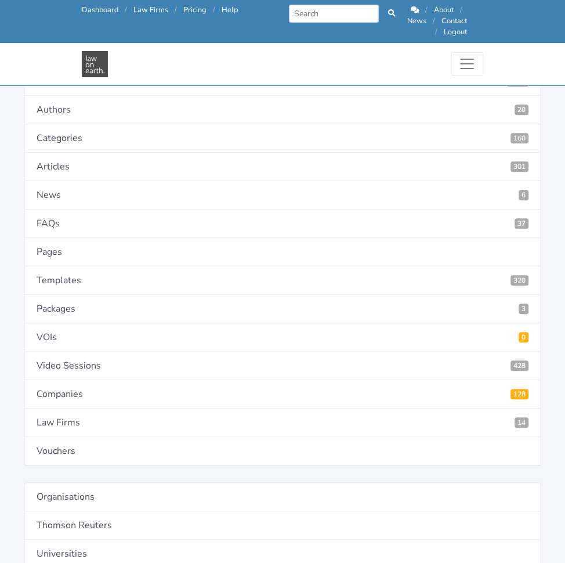
paste input "Yes, provided that party provides 30 days written notice"
type input "Yes, provided that party provides 30 days written notice."
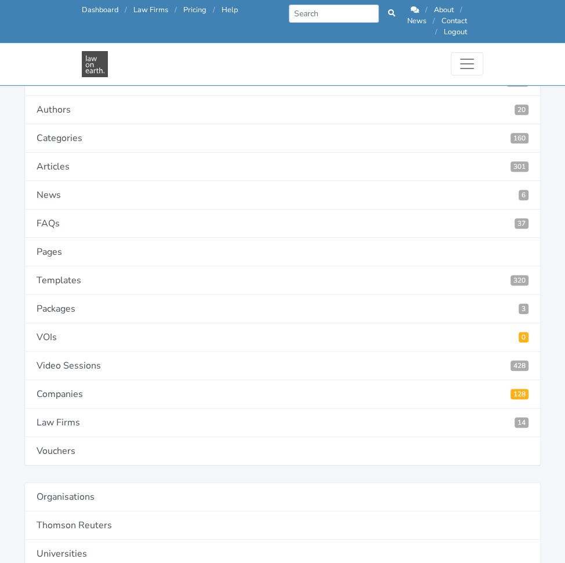
paste input "Yes, provided that party provides 60 days written notice"
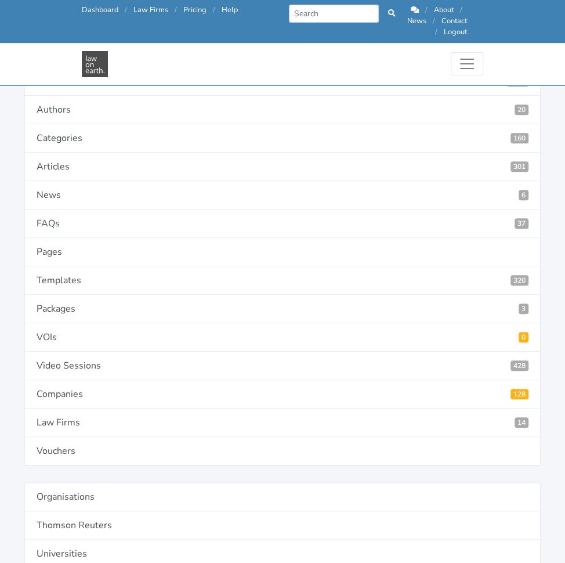
type input "Yes, provided that party provides 60 days written notice."
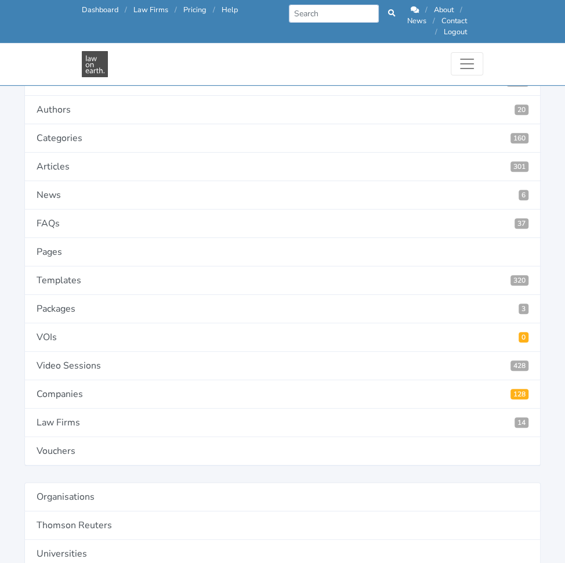
paste input "Yes, provided that party provides 90 days written notice"
type input "Yes, provided that party provides 90 days written notice."
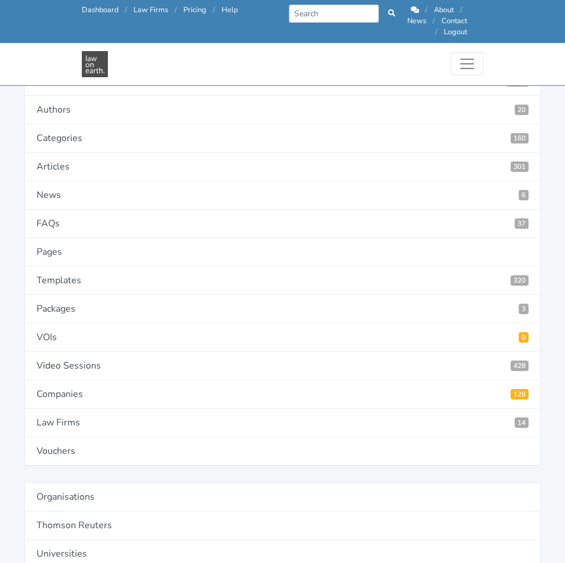
paste input "Yes, provided that party provides 120 days written notice."
type input "Yes, provided that party provides 120 days written notice."
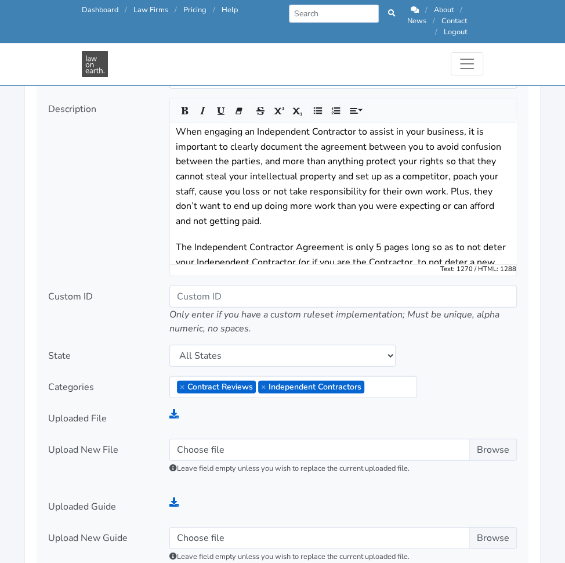
scroll to position [1496, 0]
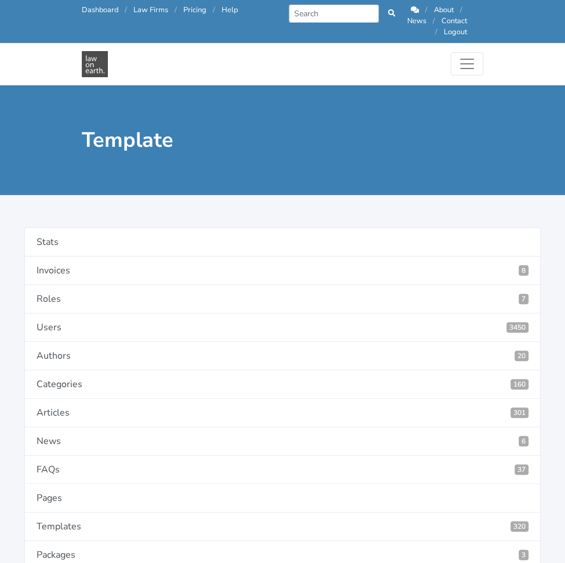
type input "Liability"
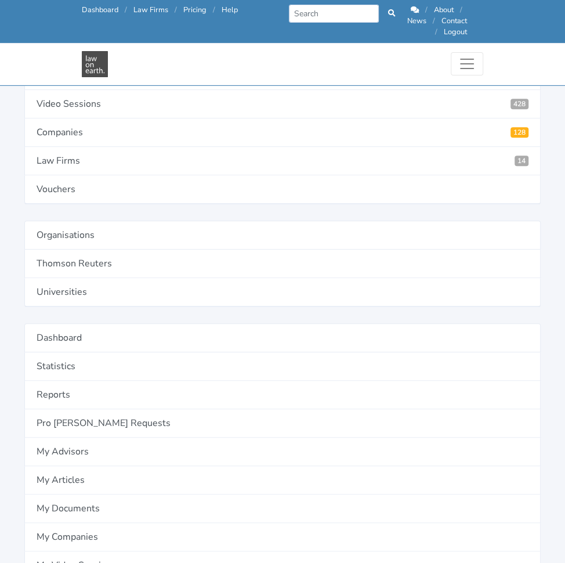
scroll to position [474, 0]
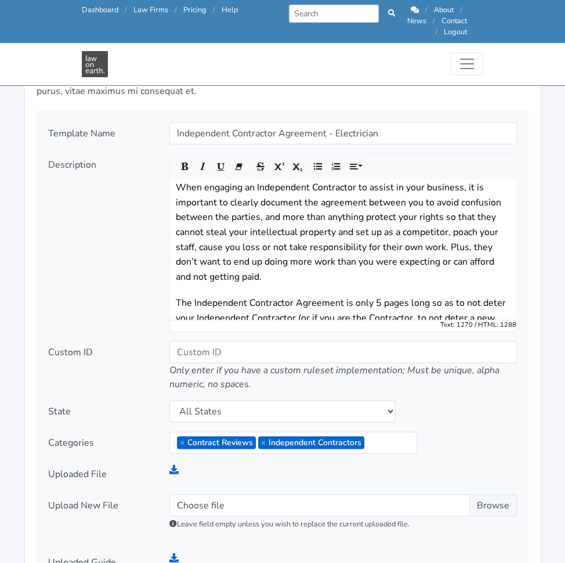
scroll to position [1440, 0]
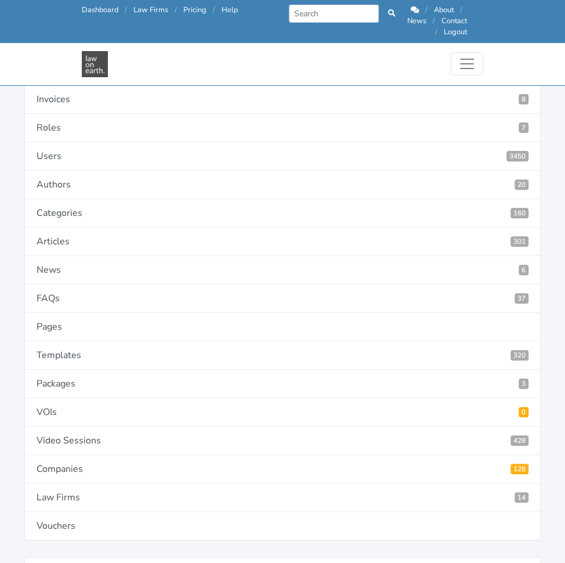
scroll to position [179, 0]
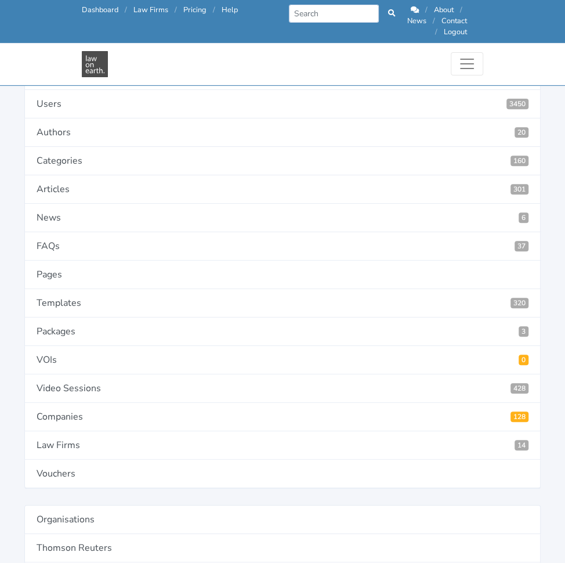
type input "4501"
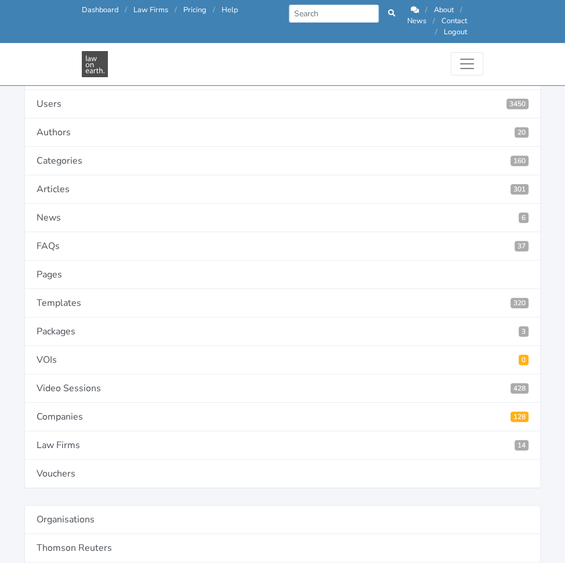
paste input "In favour of Contractor: The Client holds harmless the Contractor where the Cli…"
type input "In favour of Contractor: The Client holds harmless the Contractor where the Cli…"
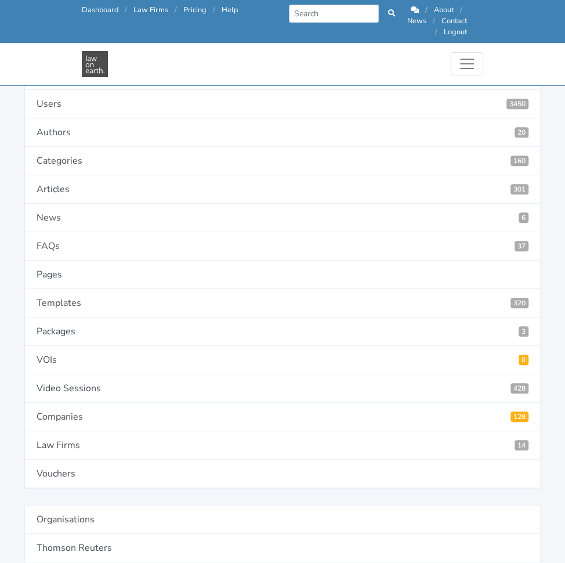
paste input "In favour of Client:"
type input "In favour of Client: The Contractor holds harmless the Client where the Client …"
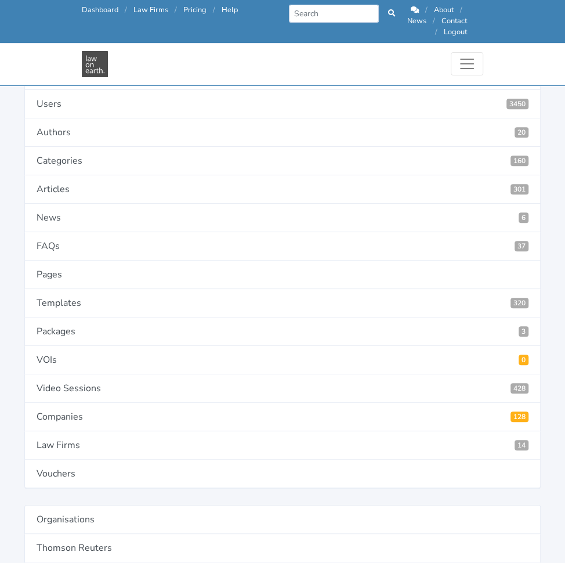
scroll to position [0, 0]
paste input "Equal liability to each party:"
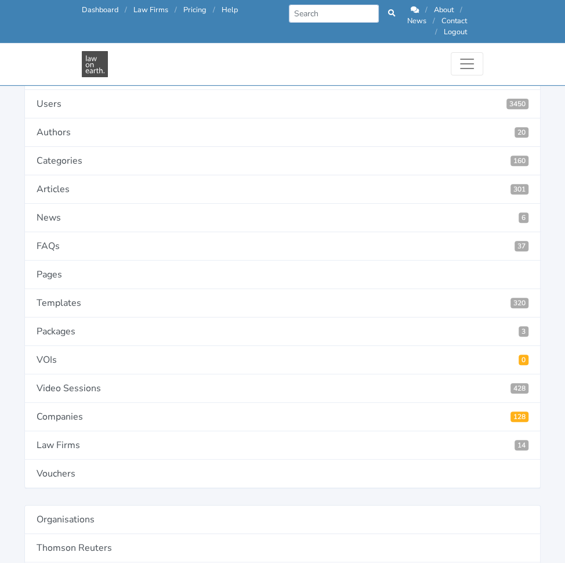
scroll to position [0, 1791]
type input "Equal liability to each party: Where one Party is in breach of this Agreement, …"
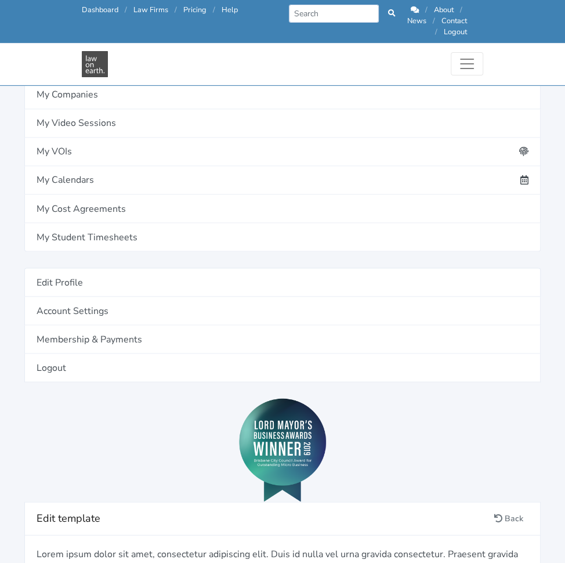
scroll to position [917, 0]
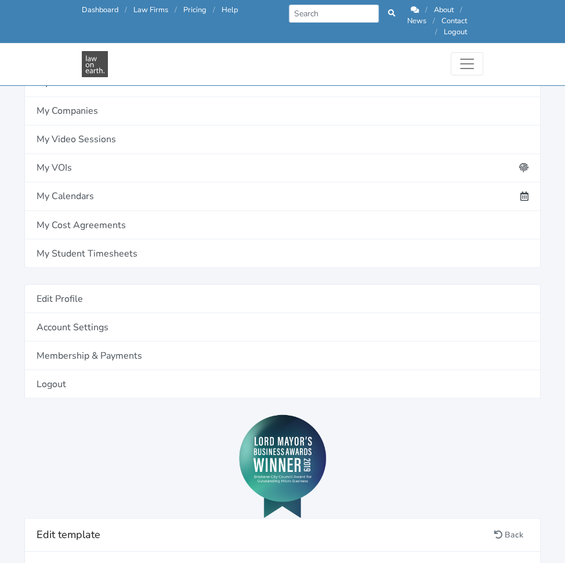
click at [0, 0] on link "Add definition" at bounding box center [0, 0] width 0 height 0
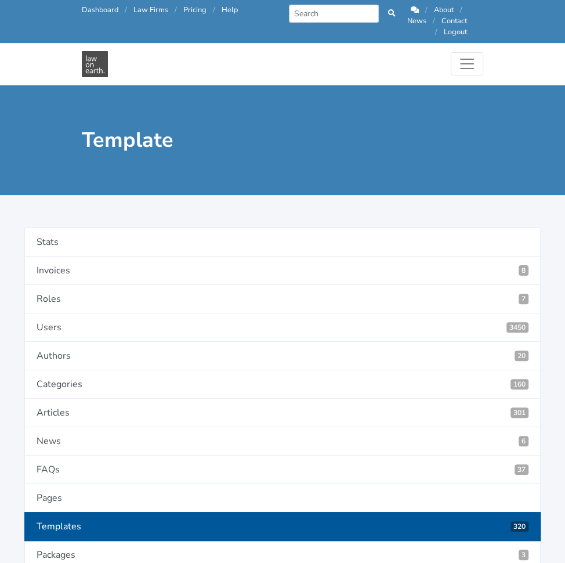
type input "IP Owner"
paste textarea "Who will own the intellectual property created by the Contractor?"
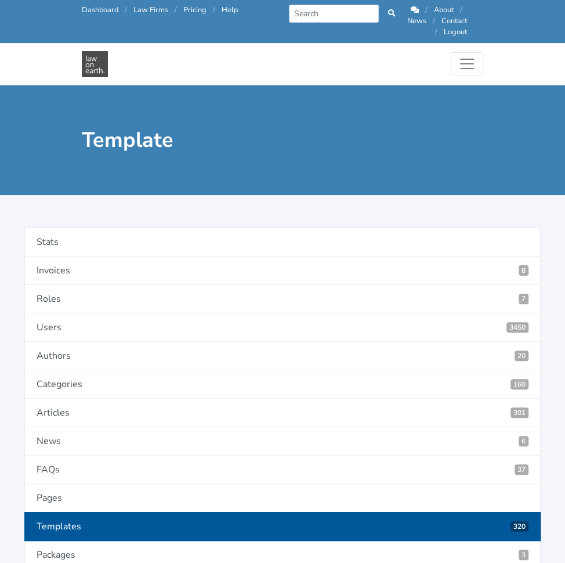
type textarea "Who will own the intellectual property created by the Contractor?"
type input "IPOwner"
radio input "true"
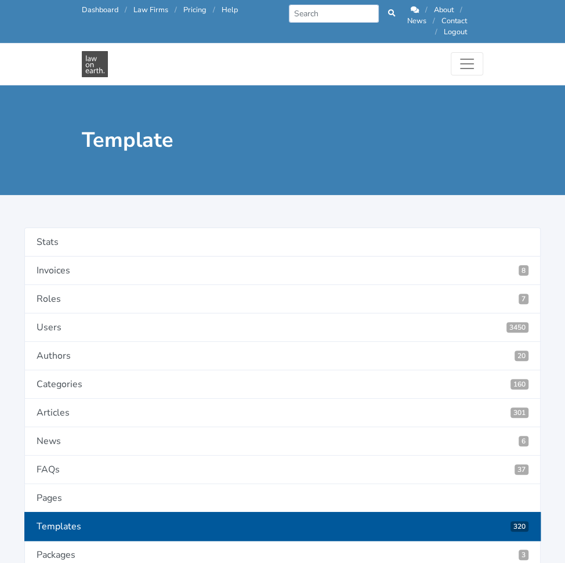
select select "select"
select select "as is"
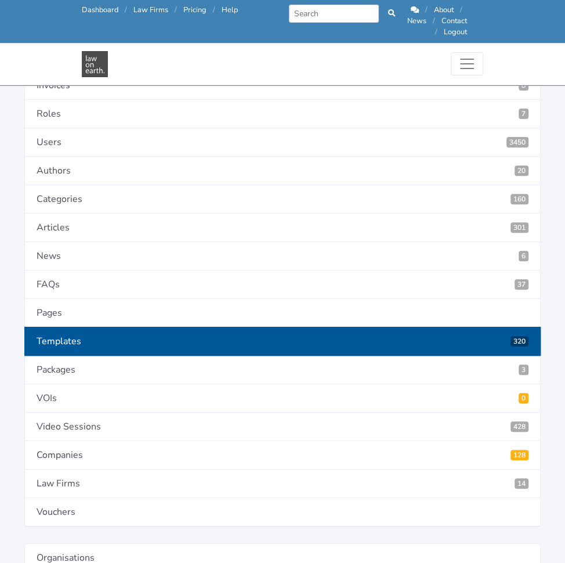
scroll to position [142, 0]
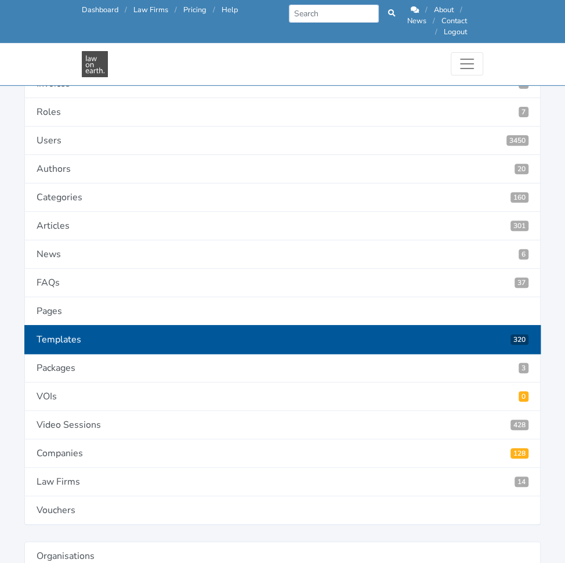
type input "4499"
type input "Client"
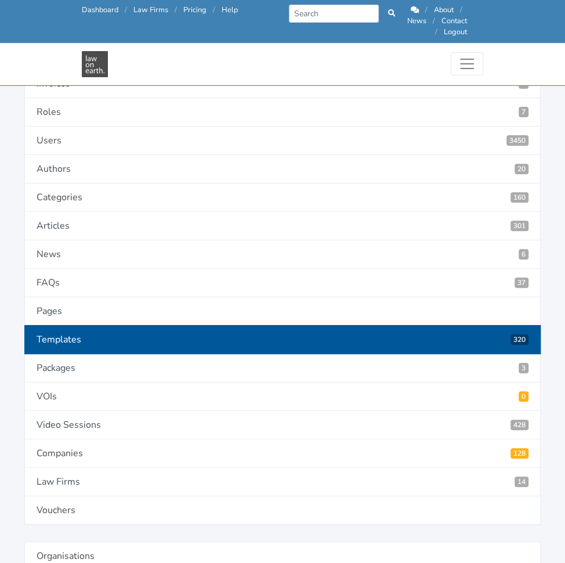
type input "Contractor"
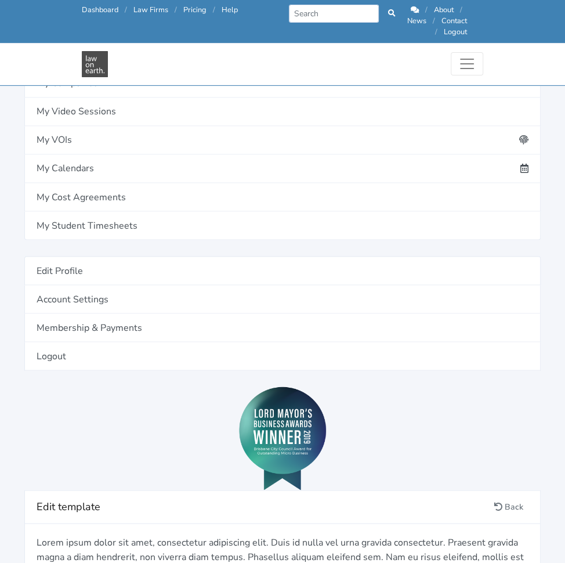
scroll to position [933, 0]
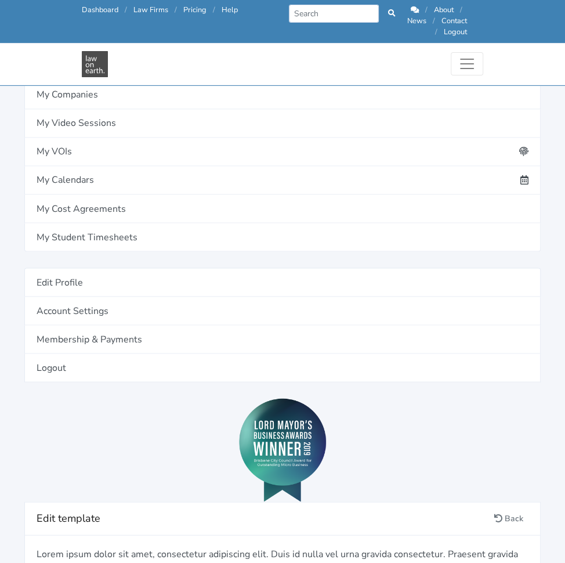
click at [0, 0] on link "Add definition" at bounding box center [0, 0] width 0 height 0
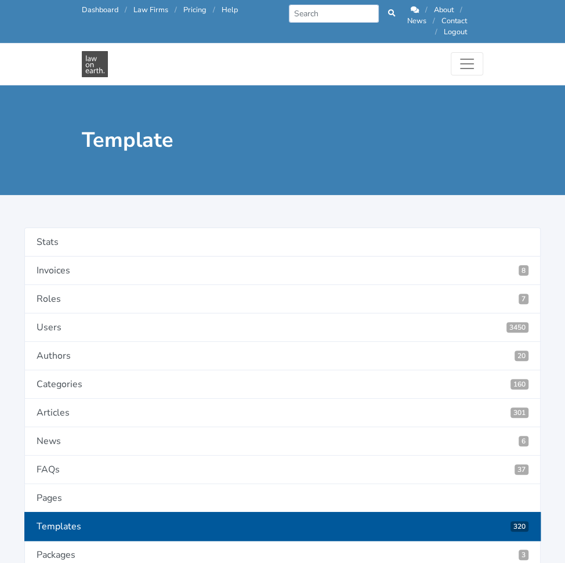
type input "Maximum Liability"
paste textarea "Do you want either the Client or the Contractor to be able to have a cap on any…"
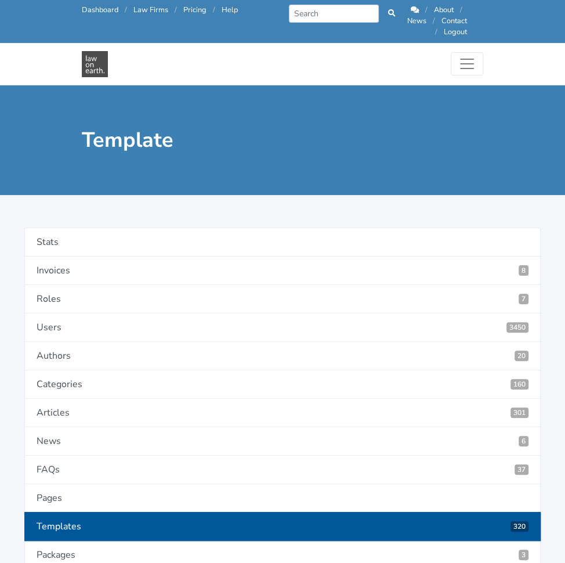
type textarea "Do you want either the Client or the Contractor to be able to have a cap on any…"
type input "Maximum"
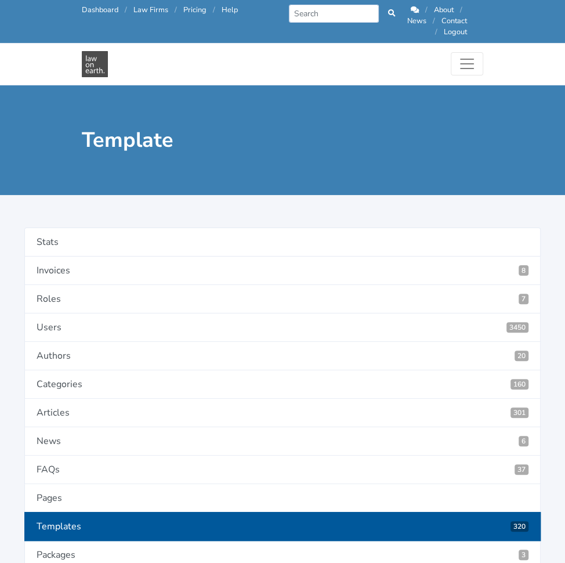
radio input "true"
select select "select"
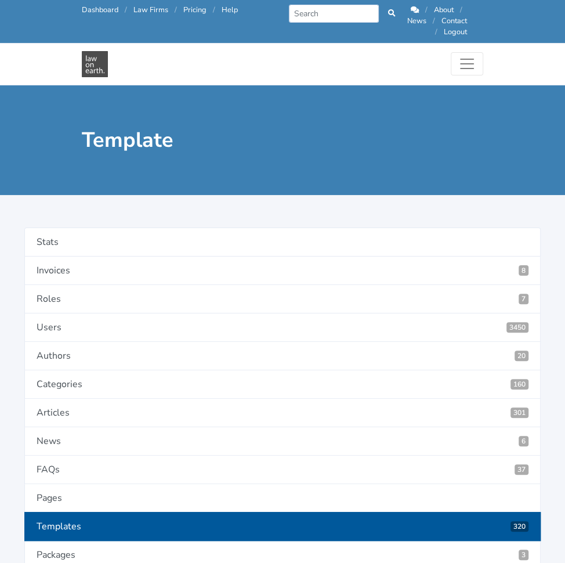
select select "as is"
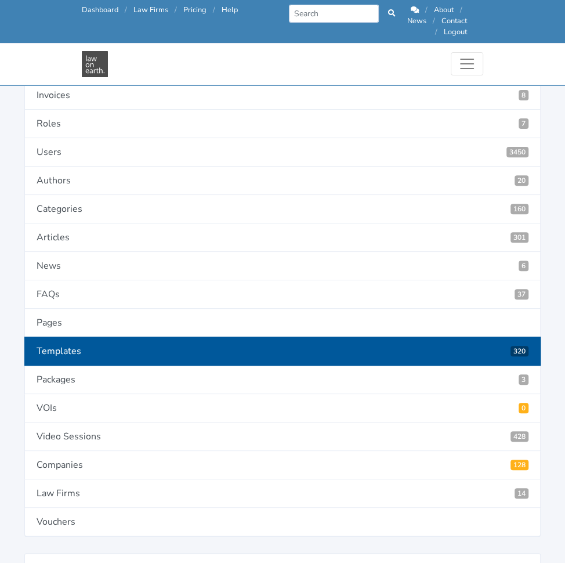
scroll to position [131, 0]
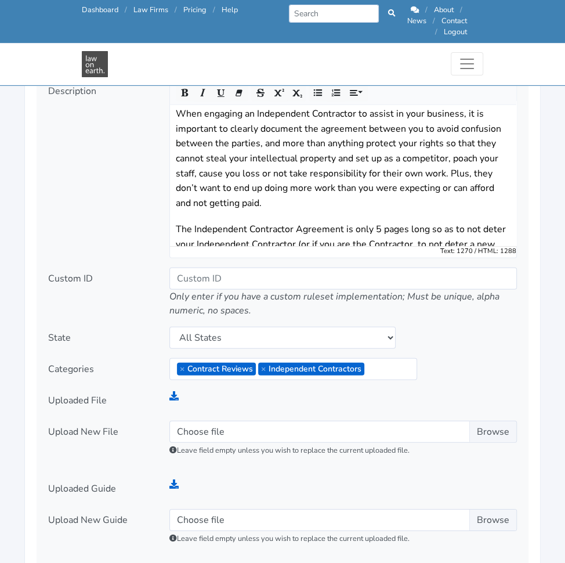
scroll to position [1512, 0]
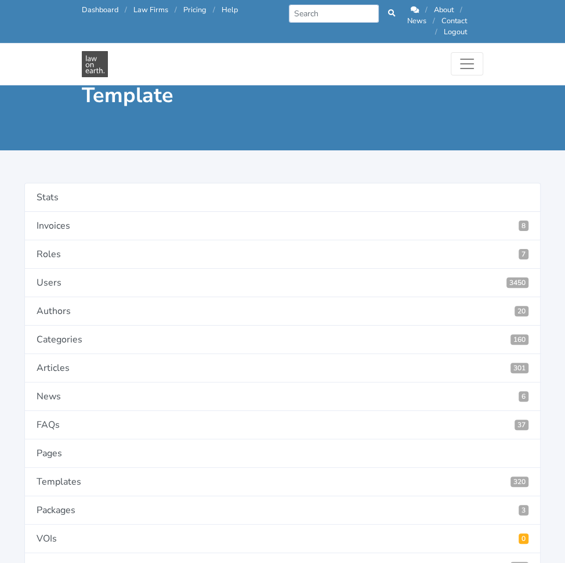
scroll to position [166, 0]
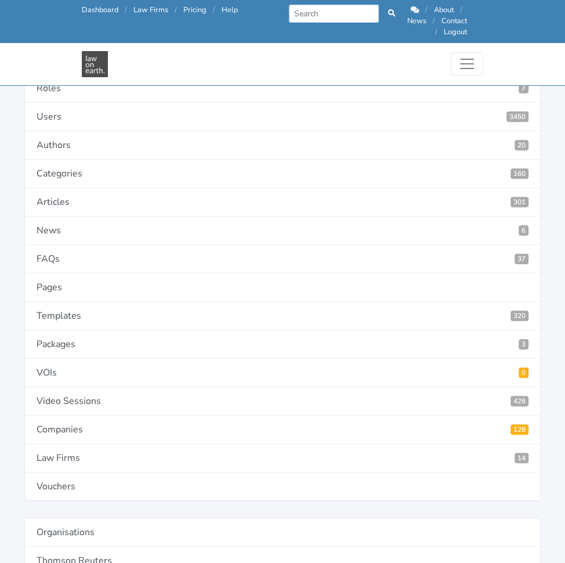
type input "7"
type input "4502"
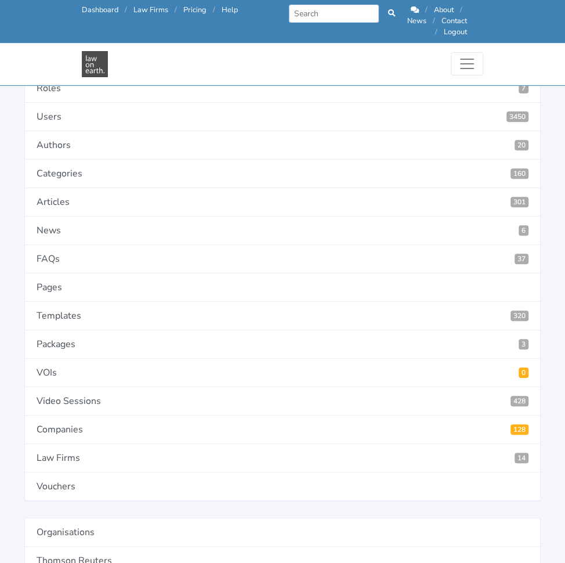
paste input "In favour of Contractor: To the maximum extent permitted by Law, the aggregate …"
type input "In favour of Contractor: To the maximum extent permitted by Law, the aggregate …"
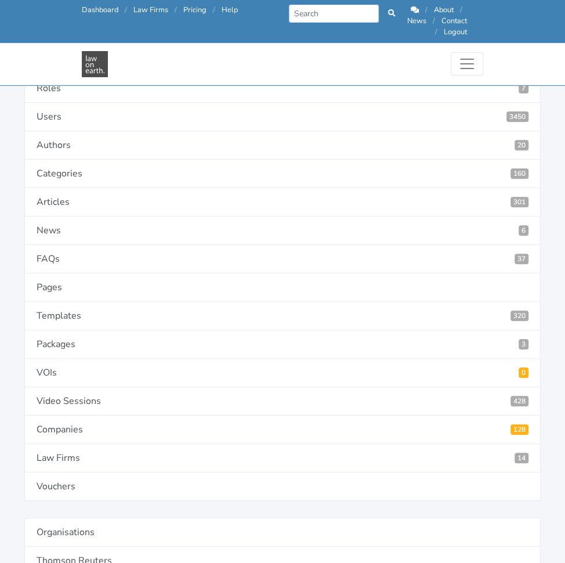
paste input "In favour of Client: To the maximum extent permitted by Law, the aggregate liab…"
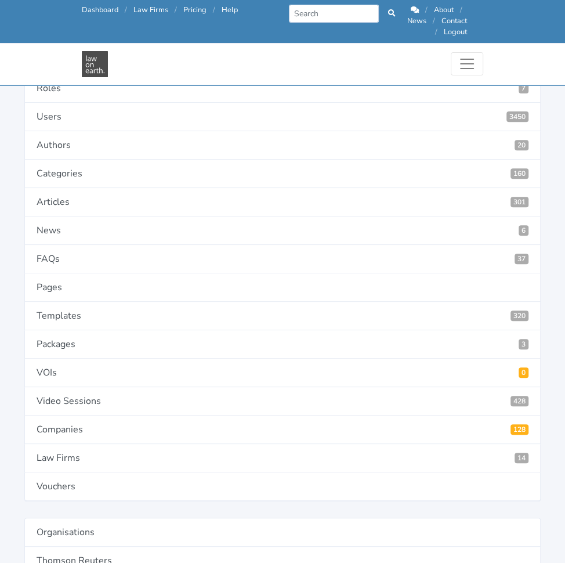
type input "In favour of Client: To the maximum extent permitted by Law, the aggregate liab…"
paste input "Liability of both parties is capped: To the maximum extent permitted by Law, th…"
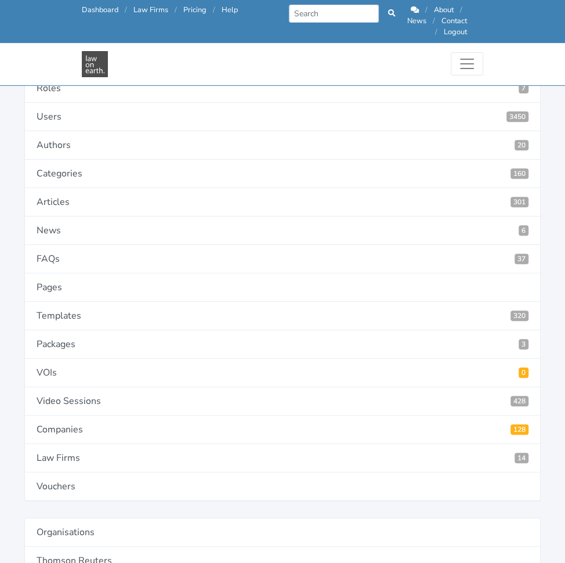
scroll to position [0, 1687]
type input "Liability of both parties is capped: To the maximum extent permitted by Law, th…"
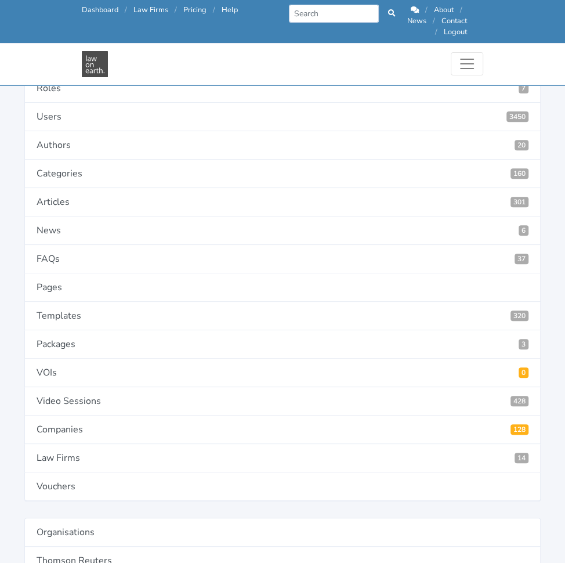
paste input "Liability of both parties is NOT capped: To the maximum extent permitted by Law…"
type input "Liability of both parties is NOT capped: To the maximum extent permitted by Law…"
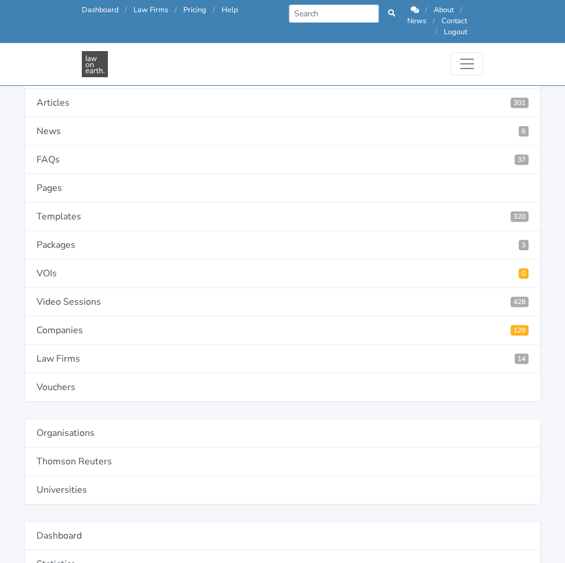
scroll to position [273, 0]
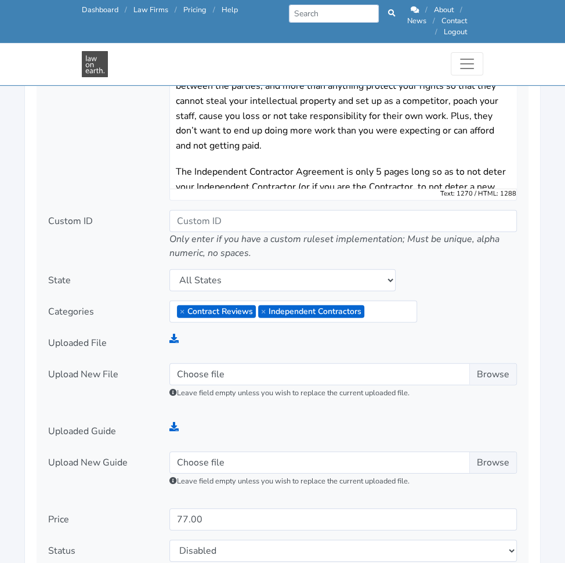
scroll to position [1571, 0]
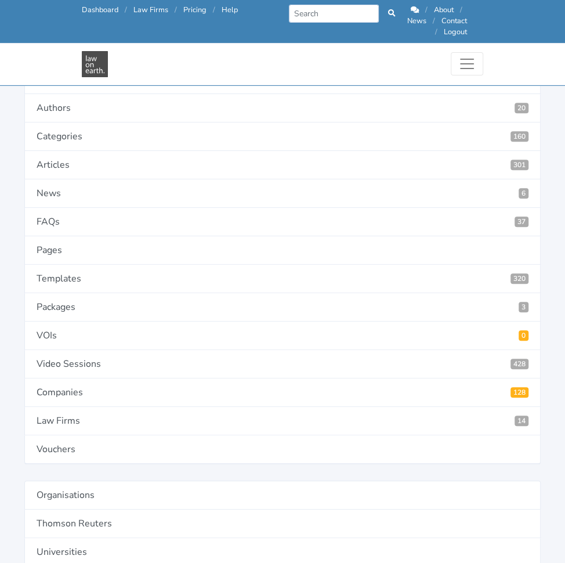
scroll to position [204, 0]
type input "4499"
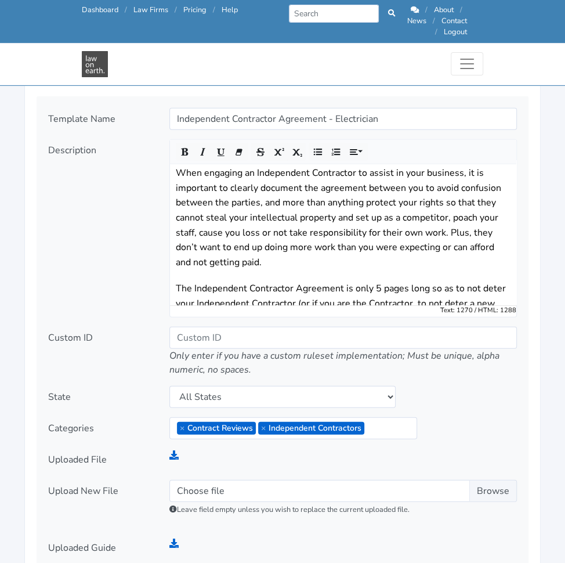
scroll to position [1453, 0]
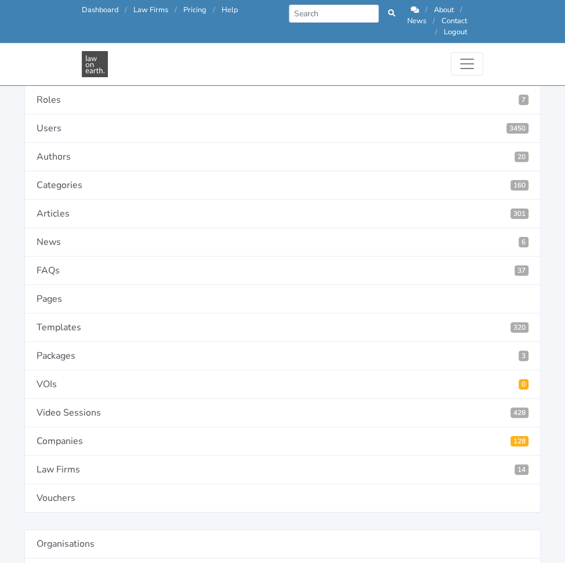
scroll to position [155, 0]
type input "4500"
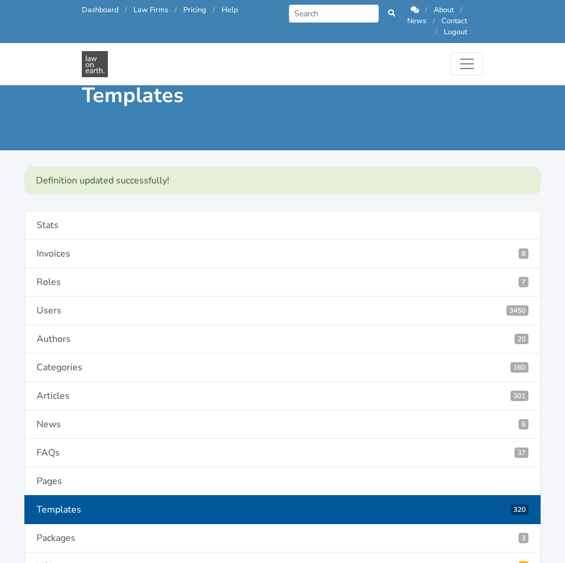
scroll to position [1105, 0]
